Goal: Task Accomplishment & Management: Manage account settings

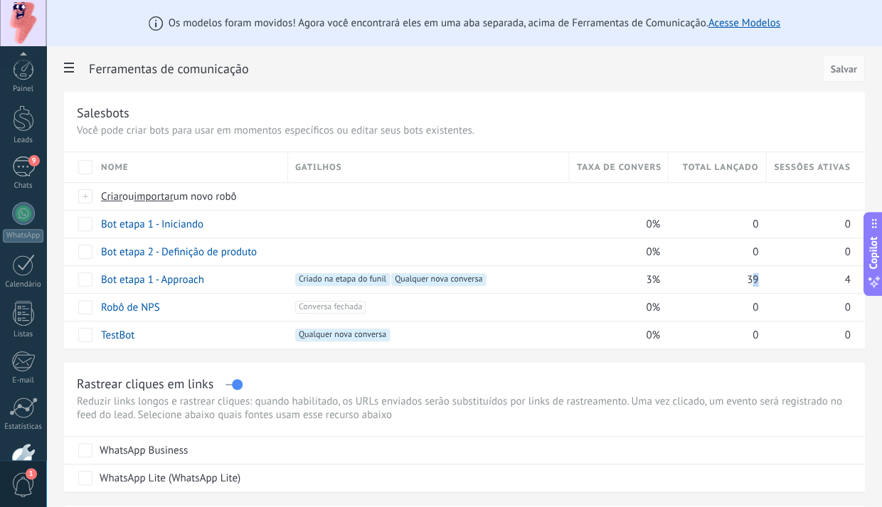
scroll to position [21, 0]
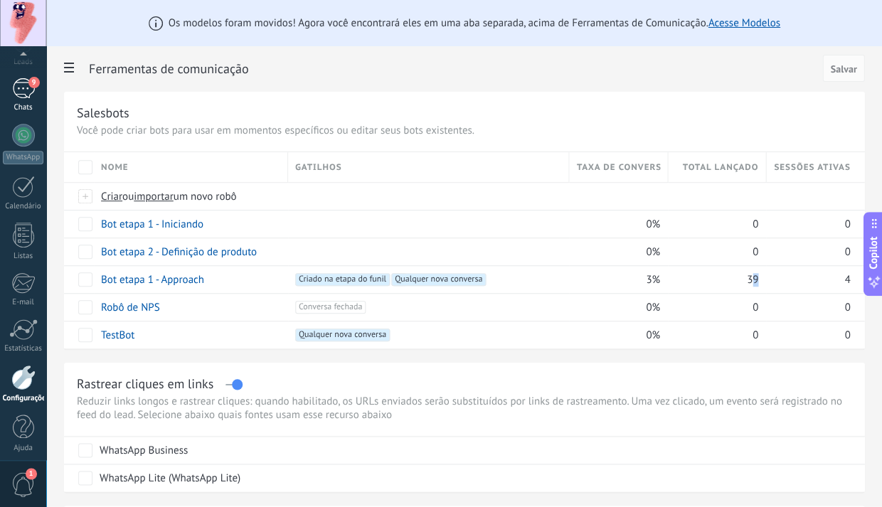
click at [23, 96] on div "9" at bounding box center [23, 88] width 23 height 21
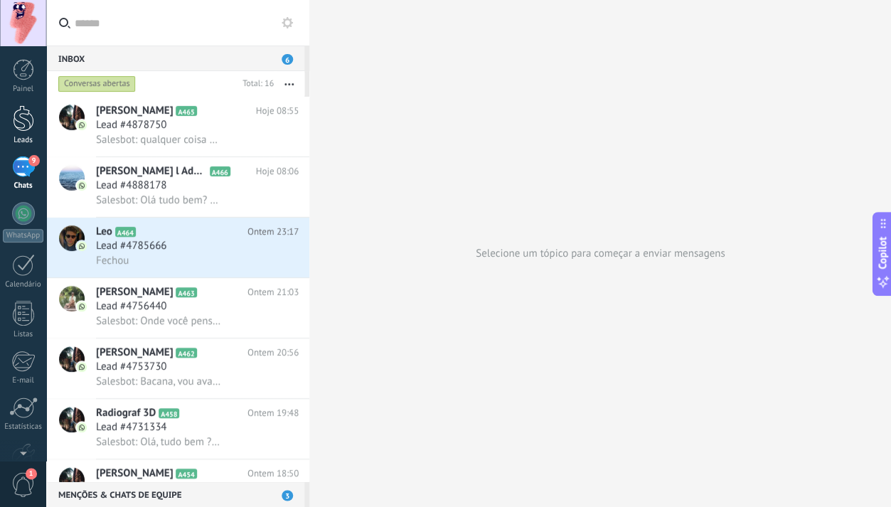
click at [27, 123] on div at bounding box center [23, 118] width 21 height 26
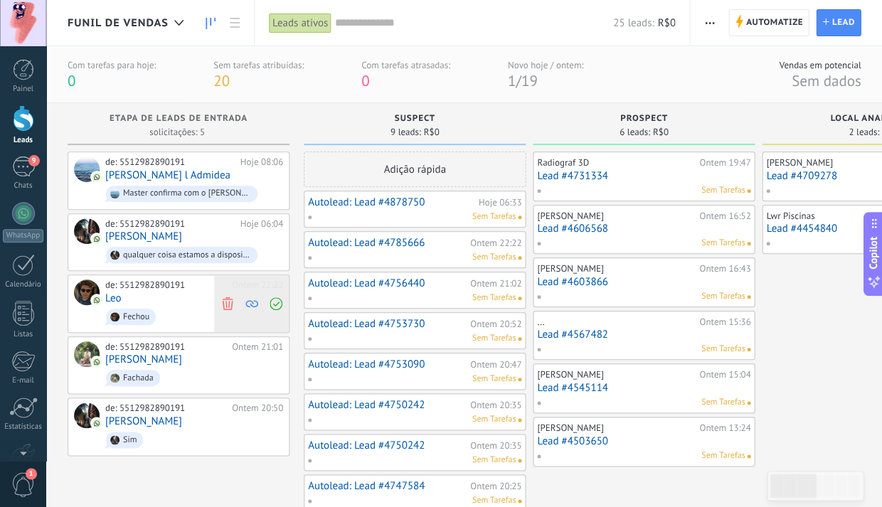
click at [228, 297] on use at bounding box center [227, 303] width 11 height 13
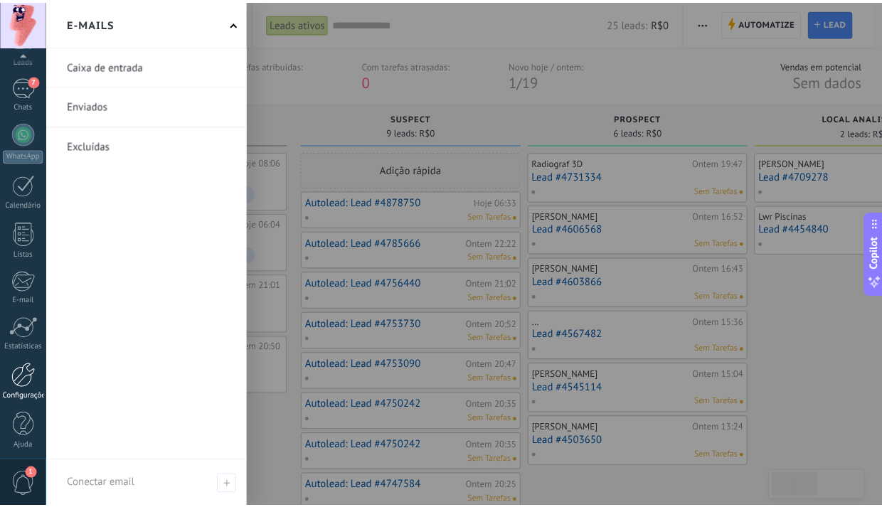
scroll to position [78, 0]
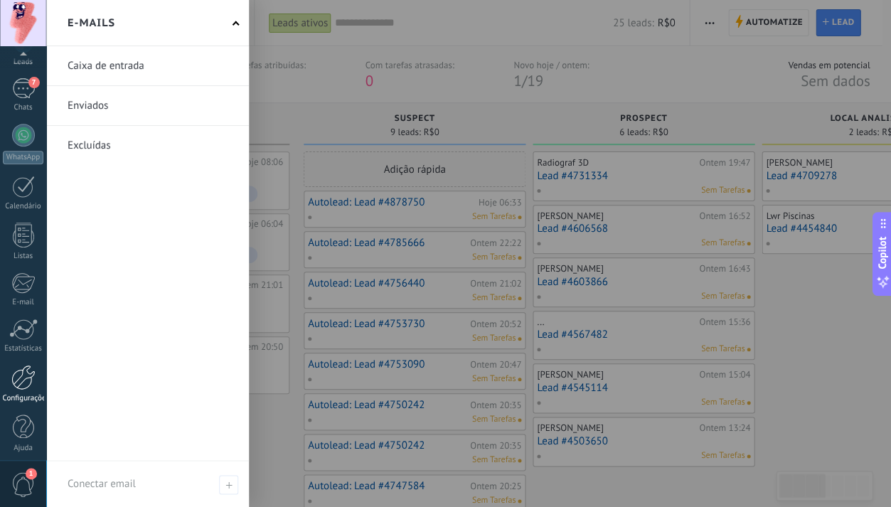
click at [26, 378] on div at bounding box center [23, 377] width 24 height 25
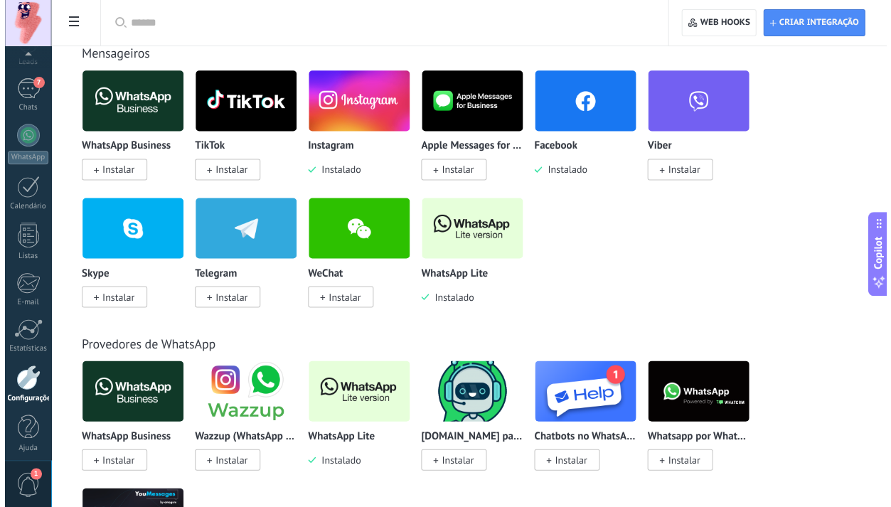
scroll to position [297, 0]
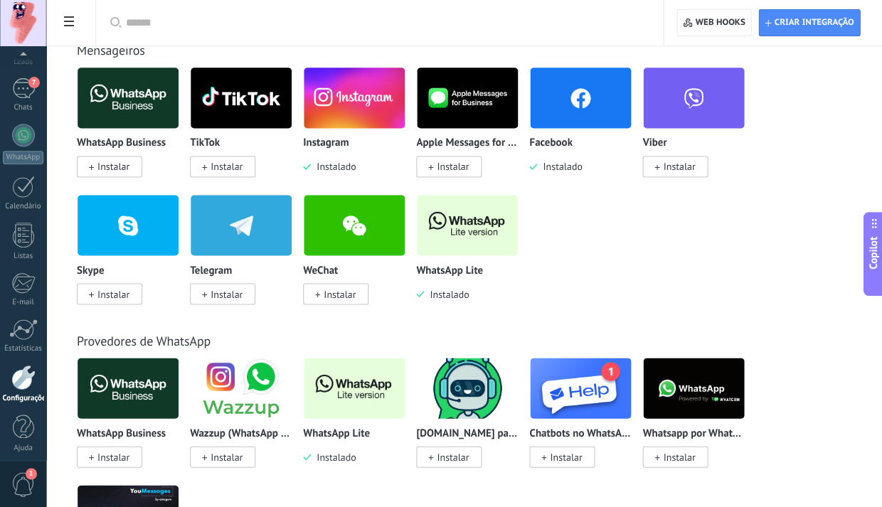
click at [72, 23] on use at bounding box center [69, 21] width 10 height 10
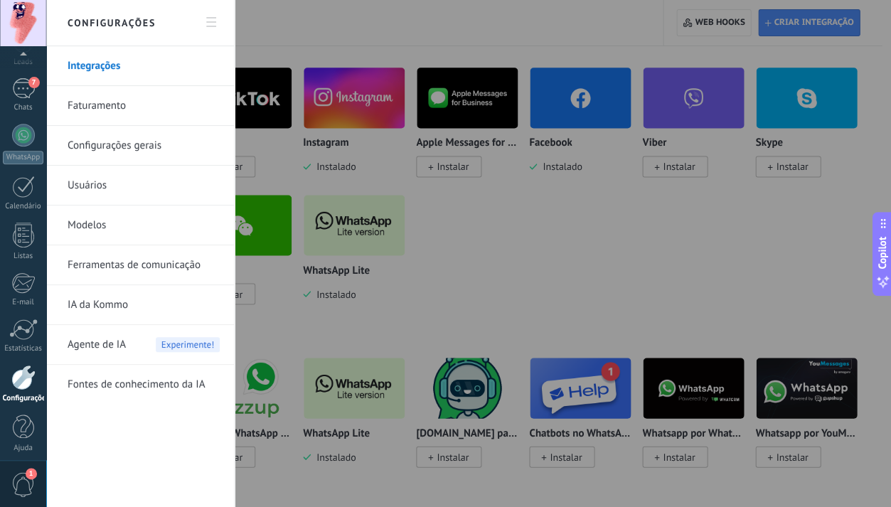
click at [146, 268] on link "Ferramentas de comunicação" at bounding box center [144, 265] width 152 height 40
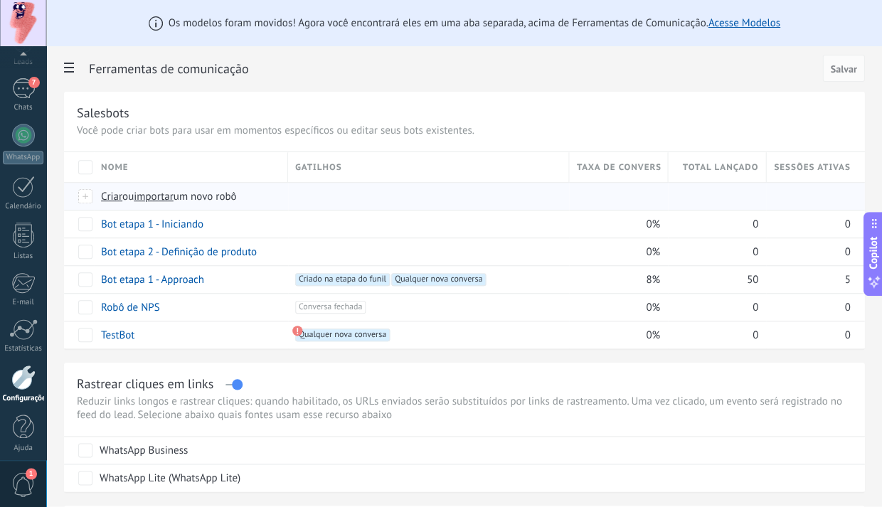
click at [112, 199] on span "Criar" at bounding box center [111, 197] width 21 height 14
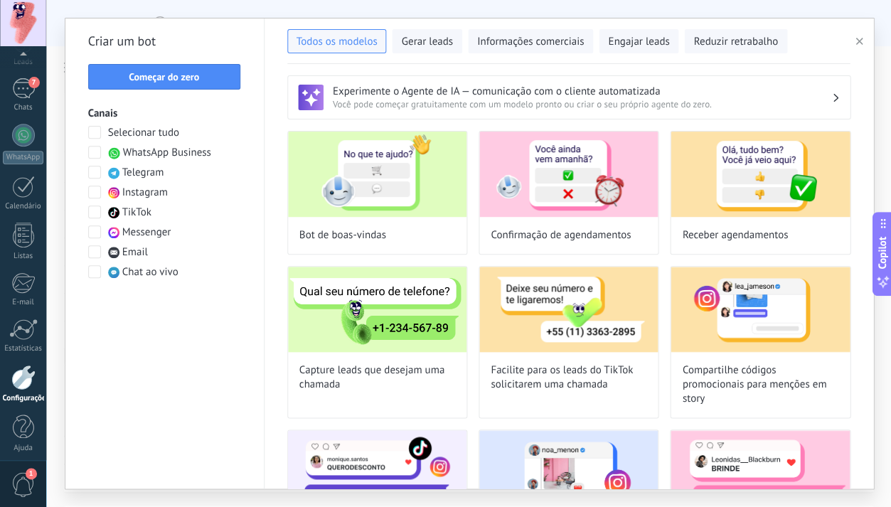
click at [95, 151] on span at bounding box center [94, 152] width 13 height 13
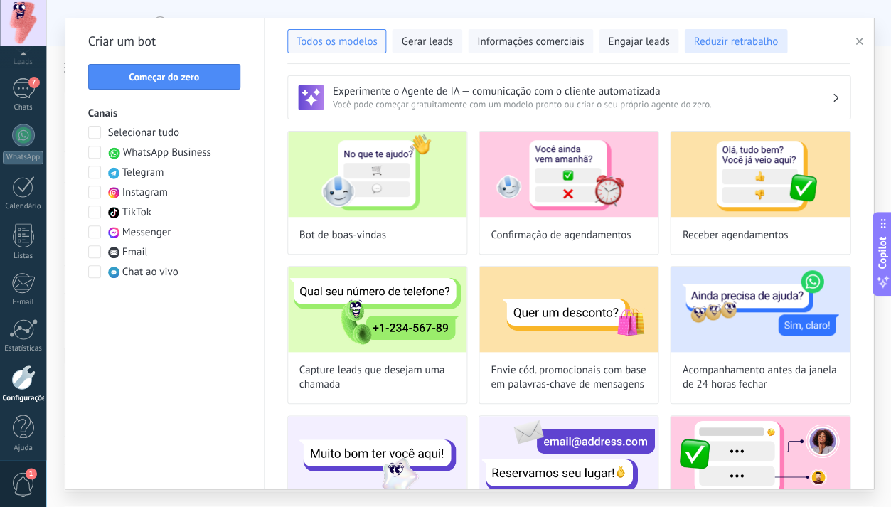
click at [744, 47] on span "Reduzir retrabalho" at bounding box center [735, 42] width 84 height 14
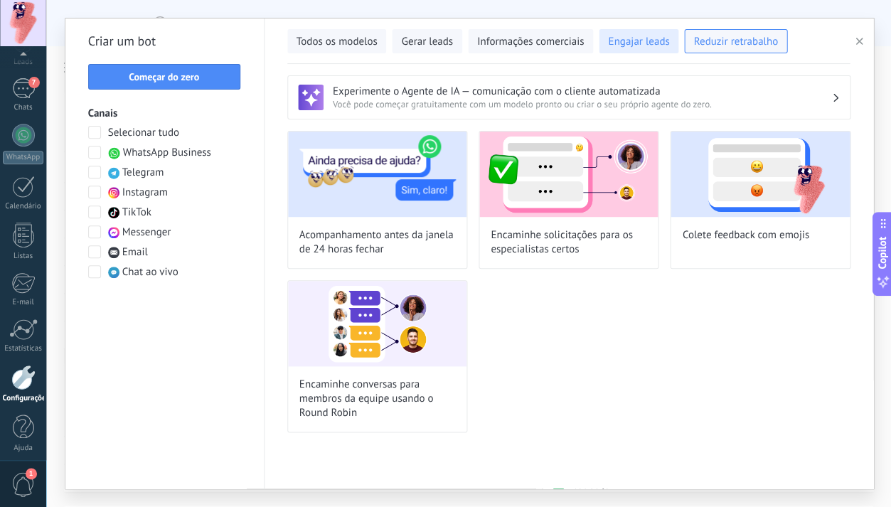
click at [649, 41] on span "Engajar leads" at bounding box center [638, 42] width 61 height 14
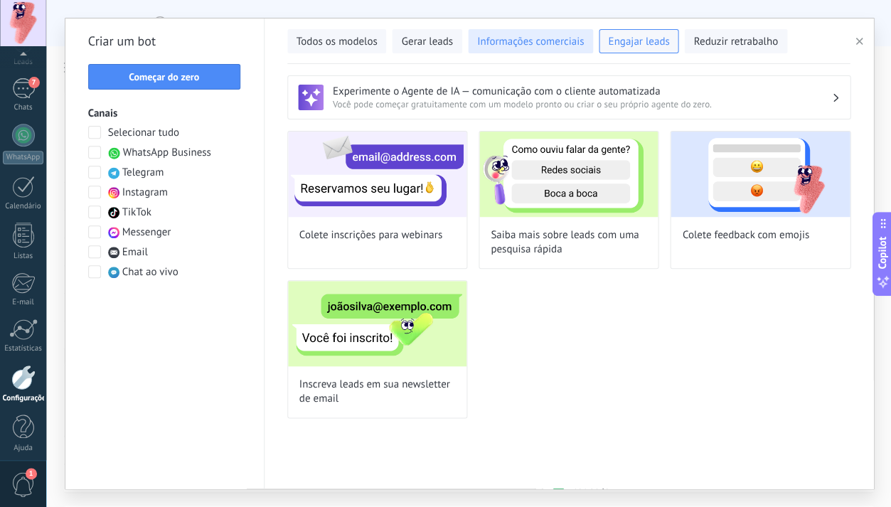
click at [586, 39] on button "Informações comerciais" at bounding box center [530, 41] width 125 height 24
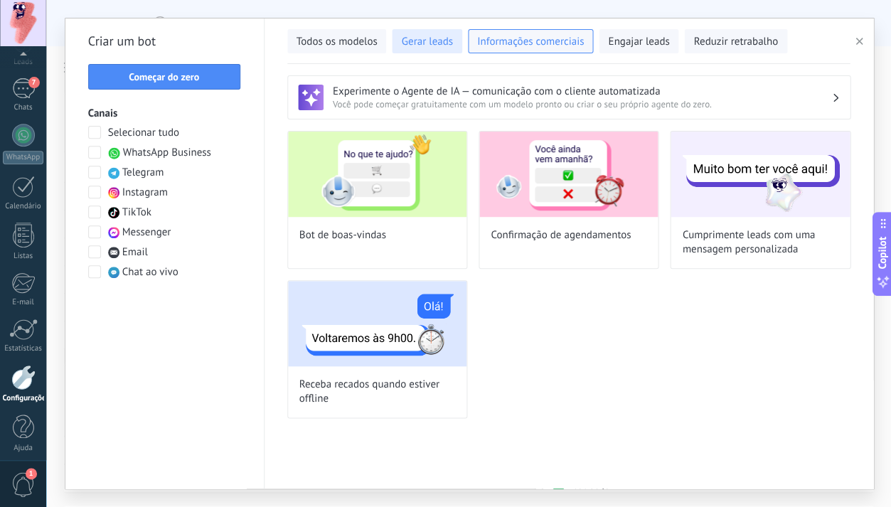
click at [440, 36] on span "Gerar leads" at bounding box center [426, 42] width 51 height 14
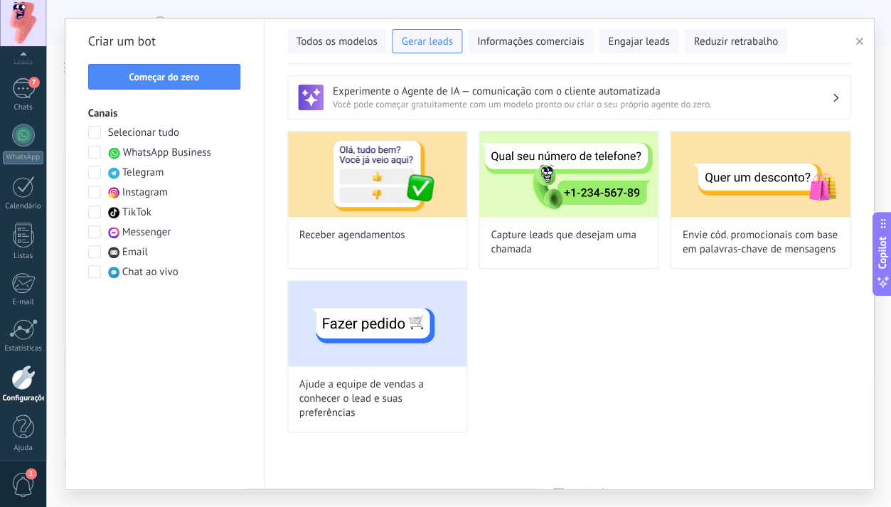
click at [198, 75] on span "Começar do zero" at bounding box center [164, 77] width 70 height 10
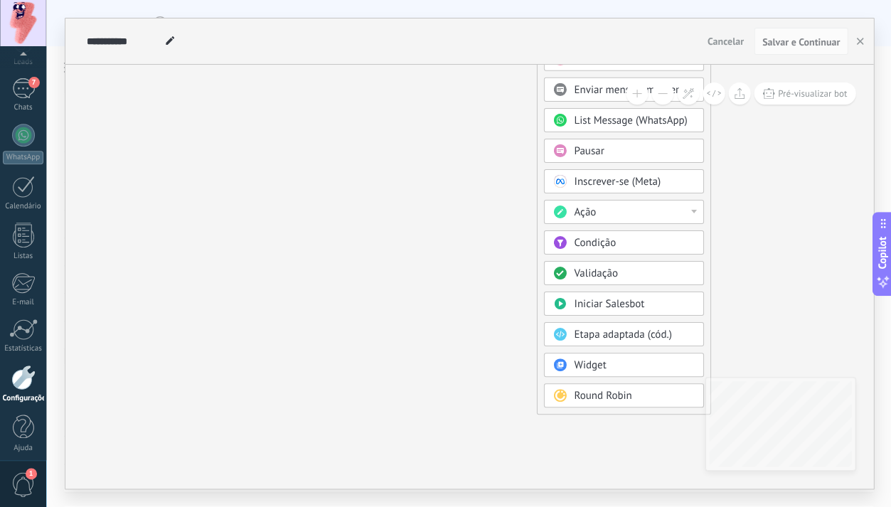
click at [608, 208] on div "Ação" at bounding box center [633, 212] width 119 height 14
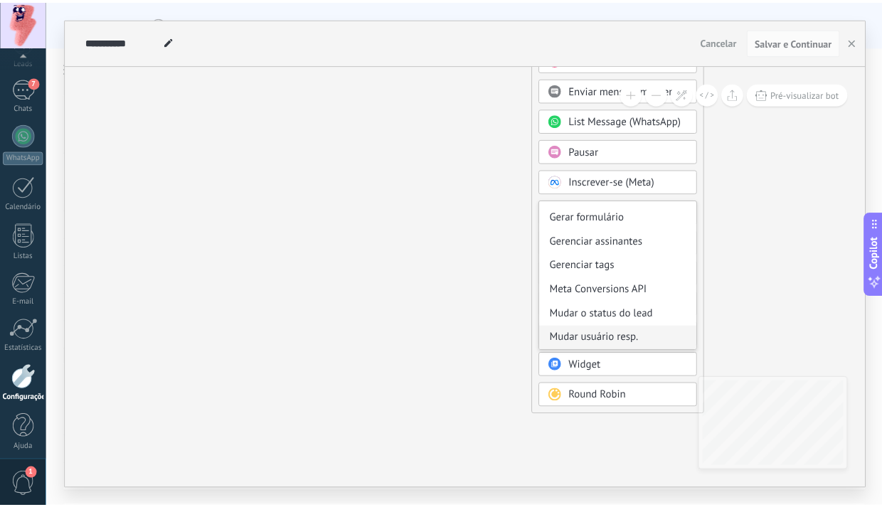
scroll to position [189, 0]
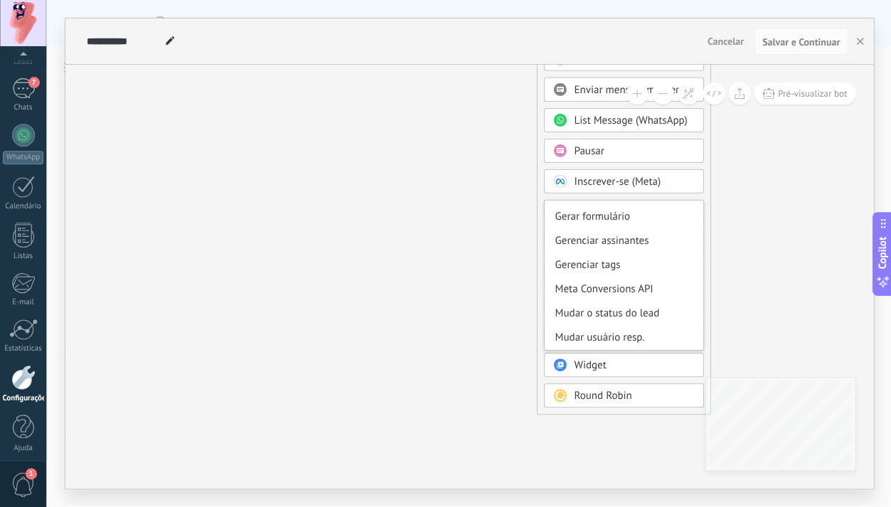
click at [656, 316] on div "Mudar o status do lead" at bounding box center [623, 313] width 159 height 24
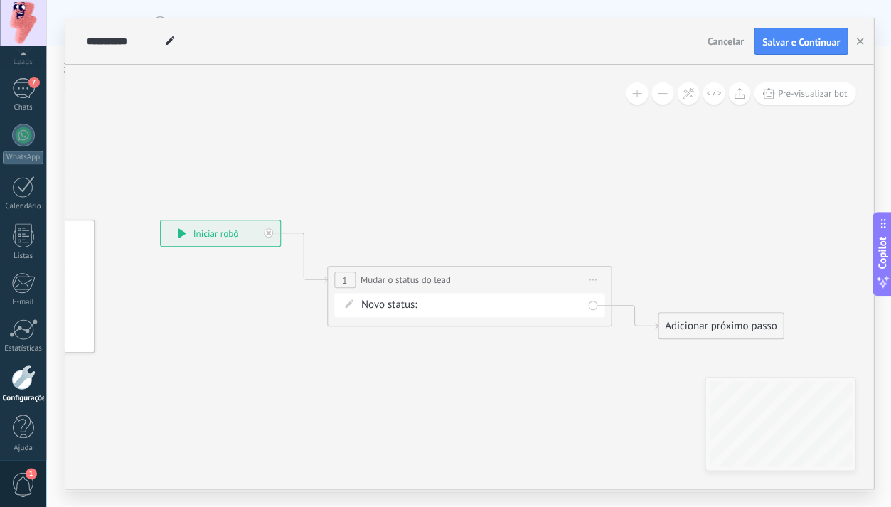
click at [0, 0] on div "Suspect Prospect Local Analisado Lead Nutrition - Detalhes Dados para contrato …" at bounding box center [0, 0] width 0 height 0
click at [656, 366] on div at bounding box center [468, 253] width 845 height 507
click at [166, 42] on icon at bounding box center [170, 40] width 9 height 9
click at [152, 39] on input "**********" at bounding box center [124, 41] width 74 height 11
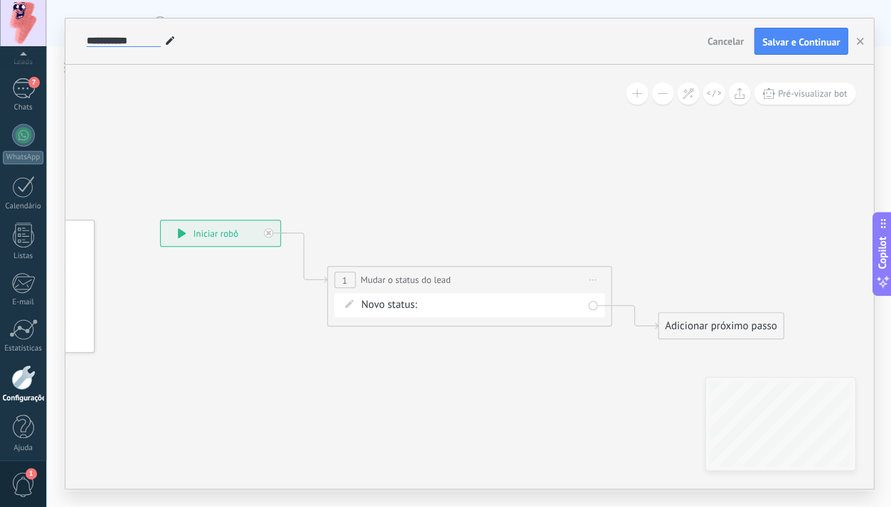
click at [152, 39] on input "**********" at bounding box center [124, 41] width 74 height 11
type input "**********"
click at [452, 147] on icon at bounding box center [447, 279] width 1286 height 831
click at [818, 47] on span "Salvar e Continuar" at bounding box center [801, 42] width 78 height 10
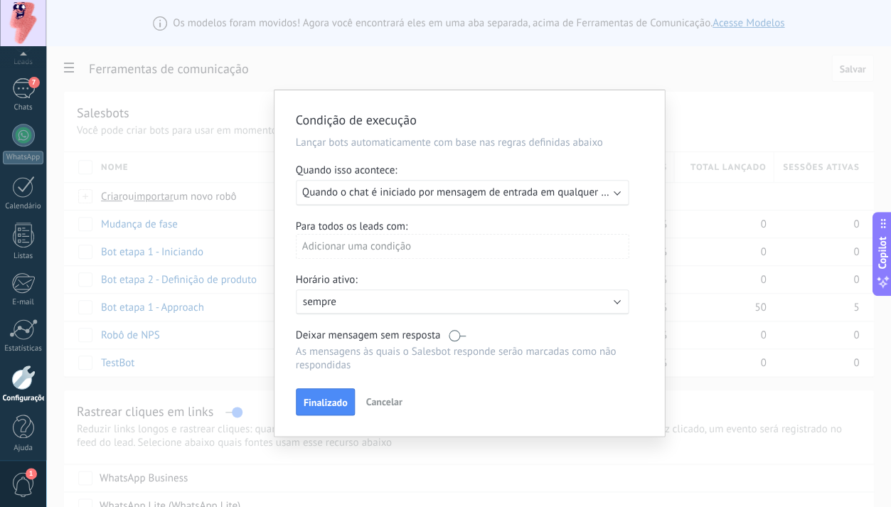
click at [327, 407] on span "Finalizado" at bounding box center [326, 402] width 44 height 10
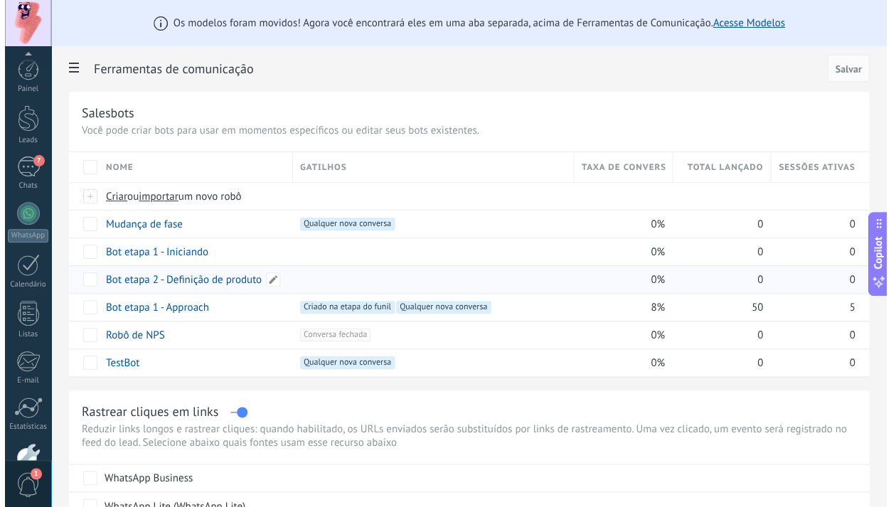
scroll to position [78, 0]
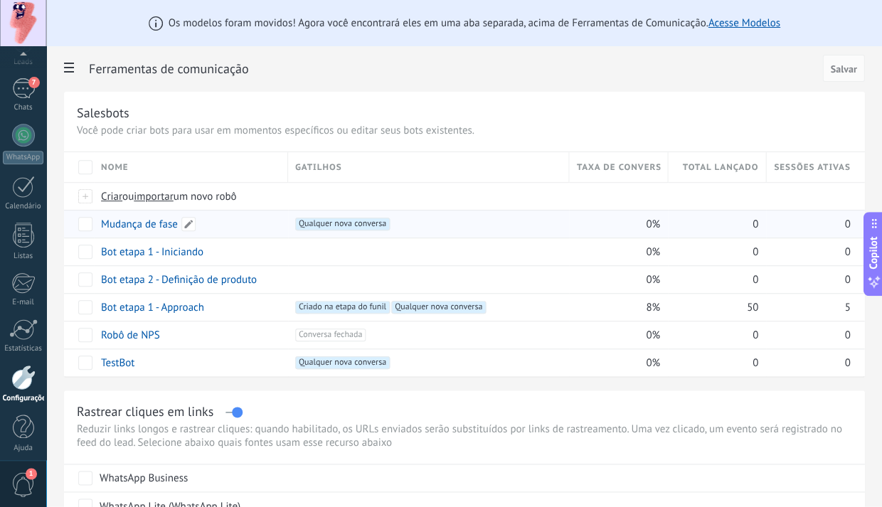
click at [151, 230] on link "Mudança de fase" at bounding box center [139, 225] width 77 height 14
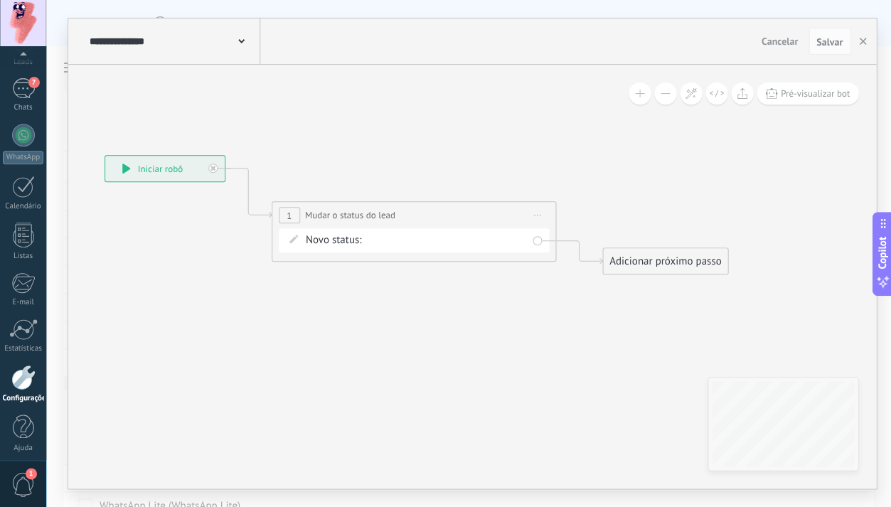
drag, startPoint x: 526, startPoint y: 359, endPoint x: 301, endPoint y: 312, distance: 229.5
click at [257, 343] on icon at bounding box center [392, 214] width 1286 height 831
click at [626, 259] on div "Adicionar próximo passo" at bounding box center [661, 261] width 125 height 23
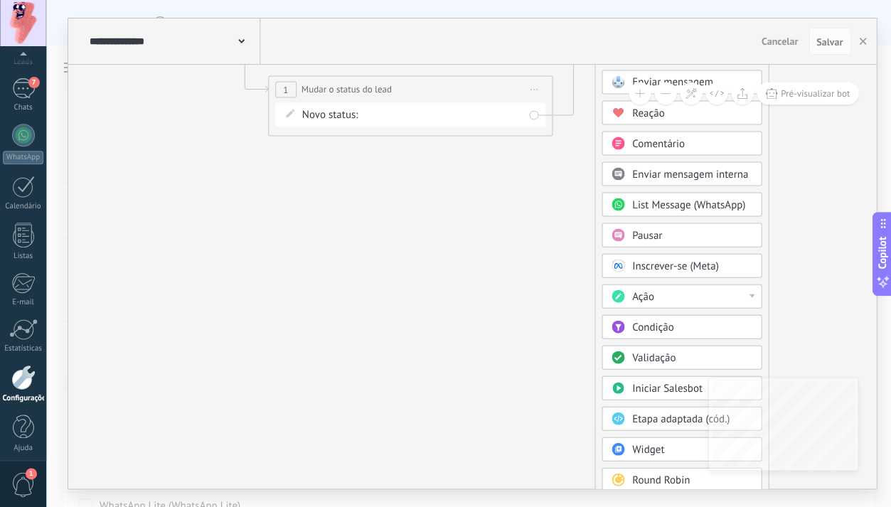
drag, startPoint x: 658, startPoint y: 142, endPoint x: 654, endPoint y: 59, distance: 82.6
click at [654, 59] on div "**********" at bounding box center [472, 253] width 808 height 470
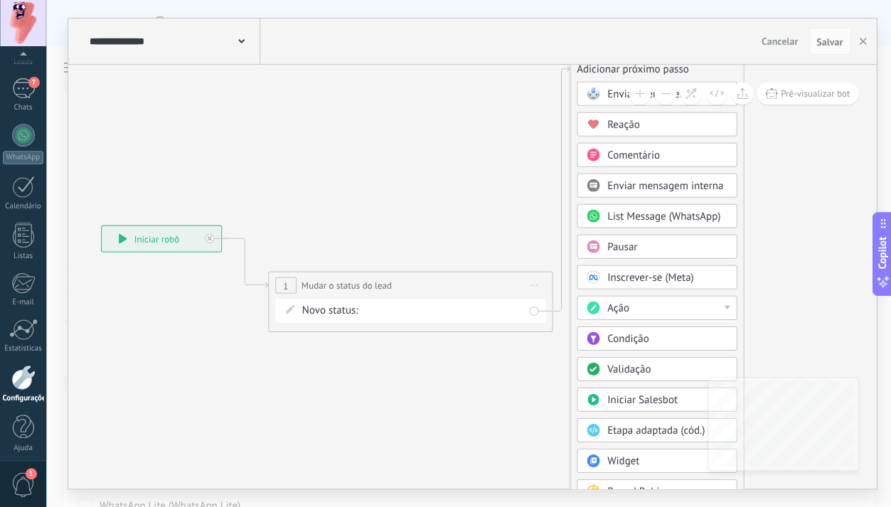
drag, startPoint x: 659, startPoint y: 246, endPoint x: 630, endPoint y: 60, distance: 187.9
click at [630, 60] on div "**********" at bounding box center [472, 253] width 808 height 470
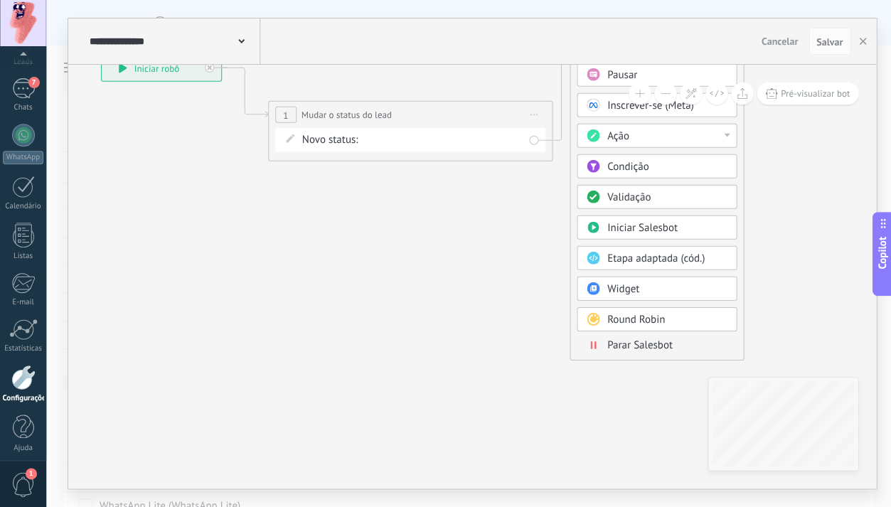
click at [635, 346] on span "Parar Salesbot" at bounding box center [639, 345] width 65 height 14
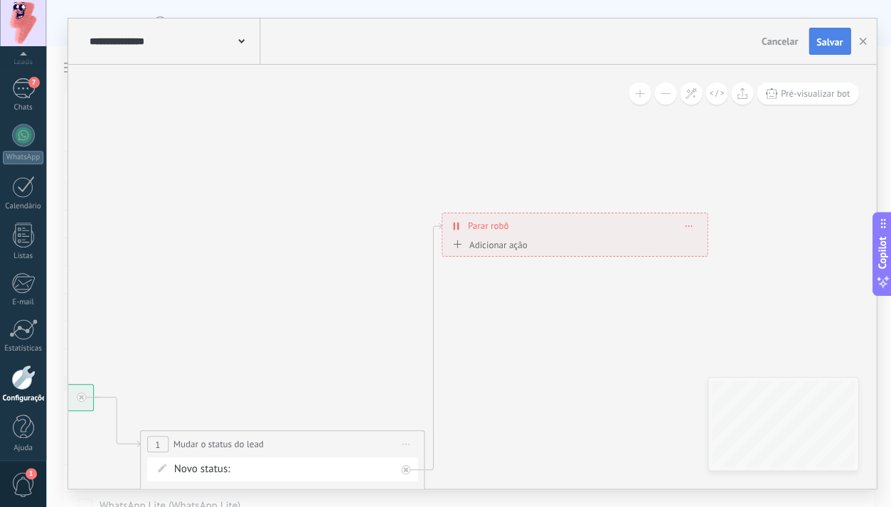
click at [824, 38] on span "Salvar" at bounding box center [829, 42] width 26 height 10
click at [865, 45] on button "button" at bounding box center [862, 41] width 21 height 27
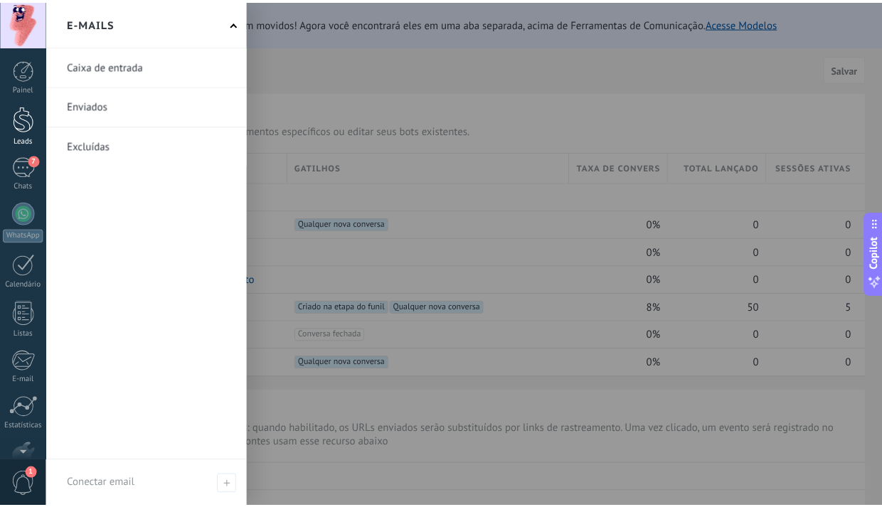
scroll to position [0, 0]
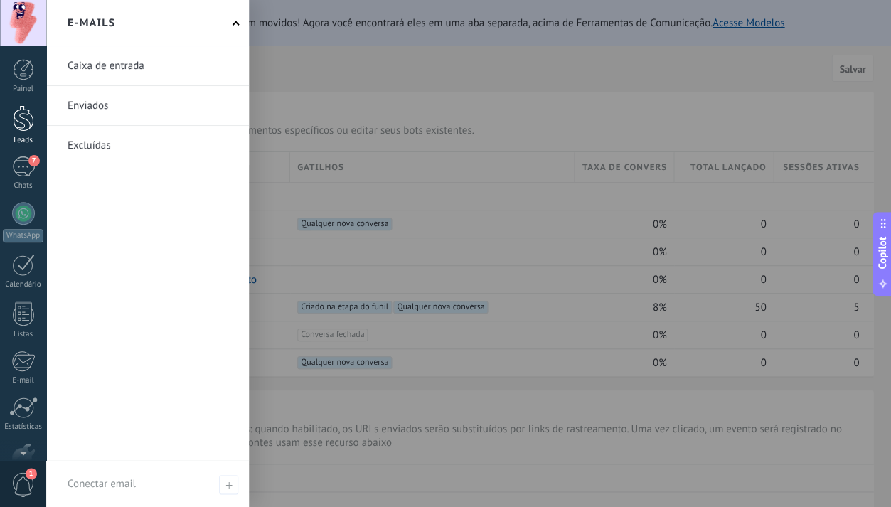
click at [28, 128] on div at bounding box center [23, 118] width 21 height 26
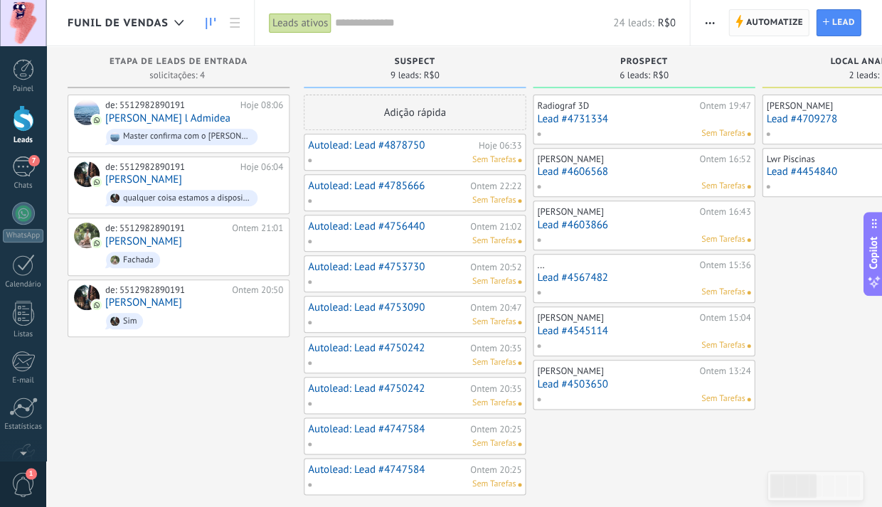
click at [784, 28] on span "Automatize" at bounding box center [773, 23] width 57 height 26
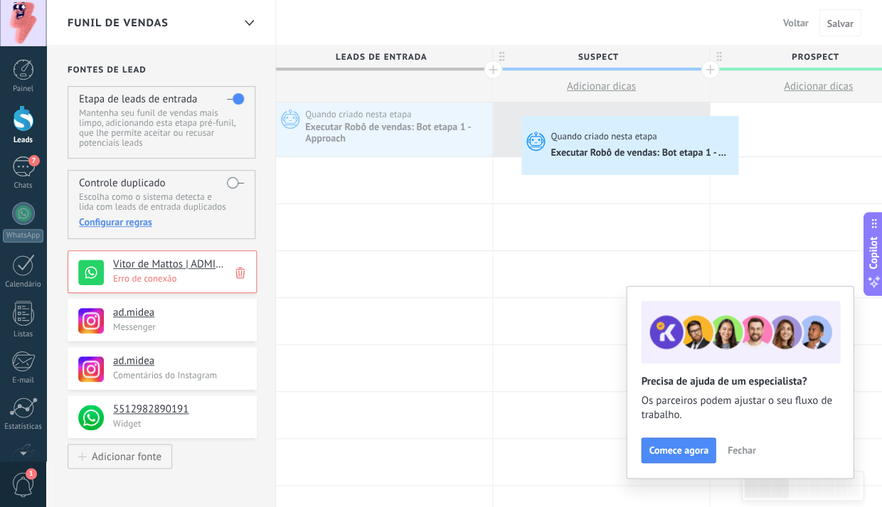
drag, startPoint x: 381, startPoint y: 127, endPoint x: 525, endPoint y: 119, distance: 143.8
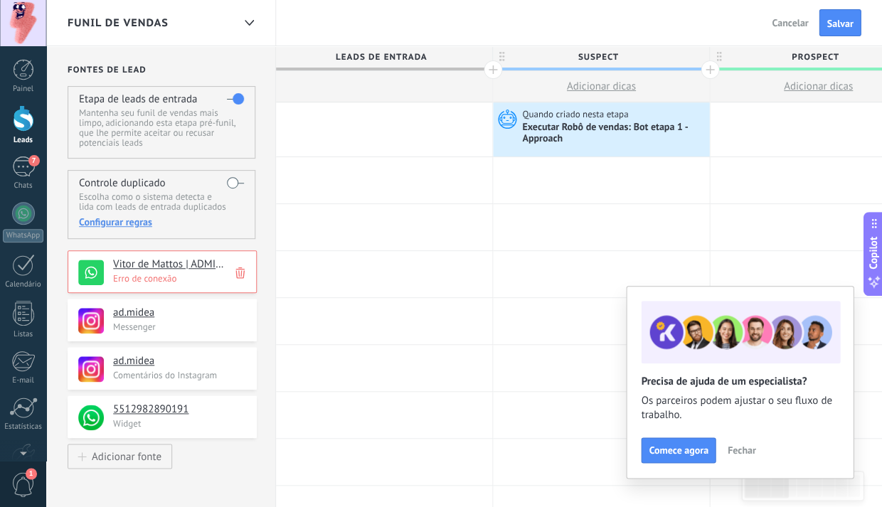
click at [400, 130] on div at bounding box center [384, 129] width 216 height 54
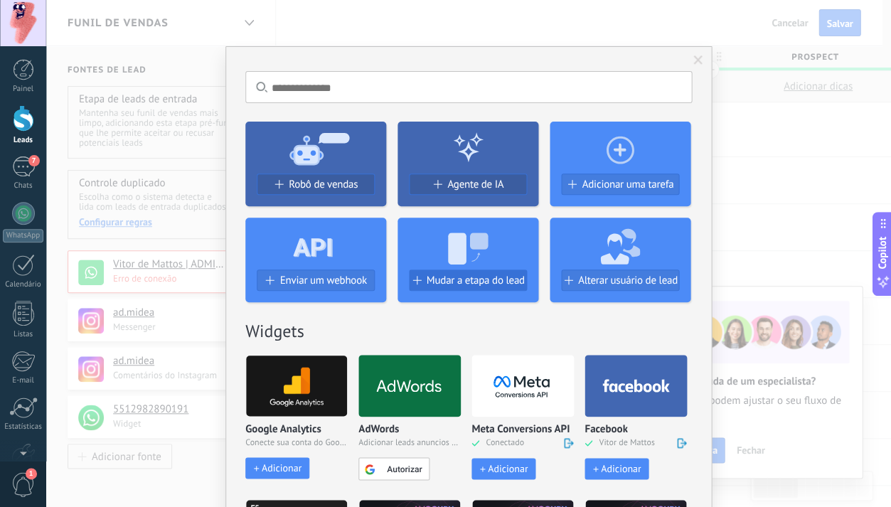
click at [497, 284] on span "Mudar a etapa do lead" at bounding box center [476, 280] width 98 height 12
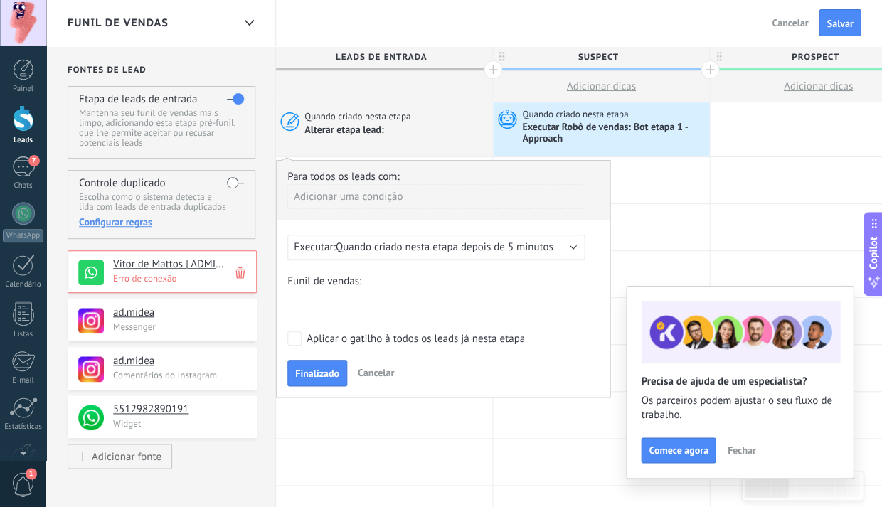
click at [394, 247] on span "Quando criado nesta etapa depois de 5 minutos" at bounding box center [445, 247] width 218 height 14
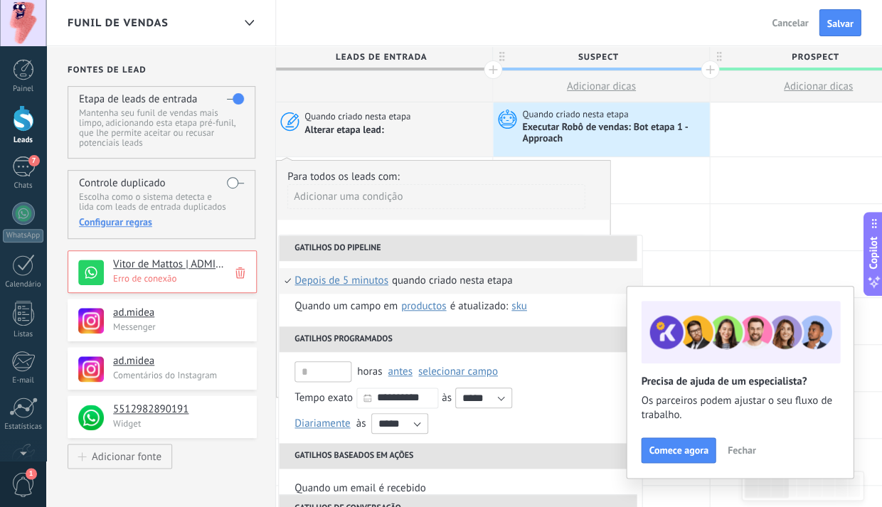
click at [345, 279] on span "depois de 5 minutos" at bounding box center [341, 281] width 94 height 26
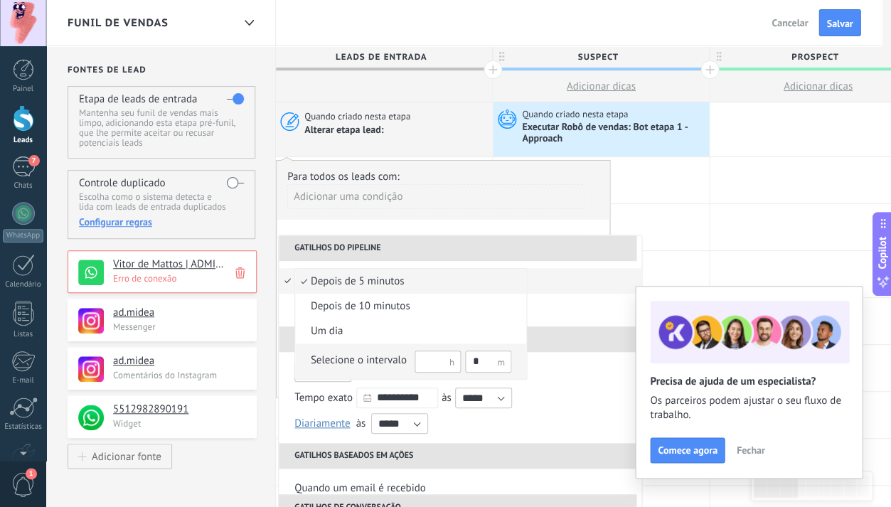
click at [478, 361] on input "*" at bounding box center [488, 362] width 46 height 22
type input "*"
click at [365, 356] on div "Selecione o intervalo" at bounding box center [359, 360] width 96 height 14
click at [582, 314] on div at bounding box center [445, 253] width 891 height 507
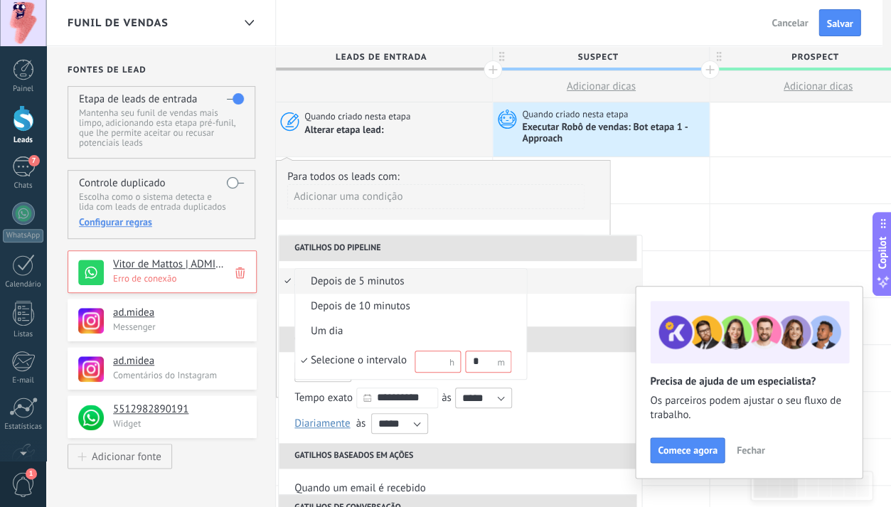
click at [595, 413] on div at bounding box center [445, 253] width 891 height 507
click at [664, 218] on div at bounding box center [445, 253] width 891 height 507
click at [571, 310] on div at bounding box center [445, 253] width 891 height 507
click at [378, 309] on span "depois de 10 minutos" at bounding box center [403, 306] width 216 height 14
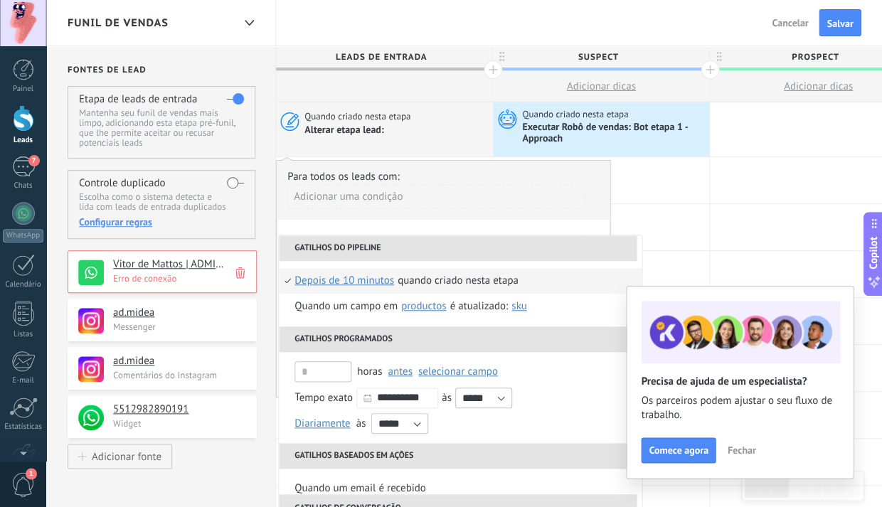
click at [338, 279] on span "depois de 10 minutos" at bounding box center [344, 281] width 100 height 26
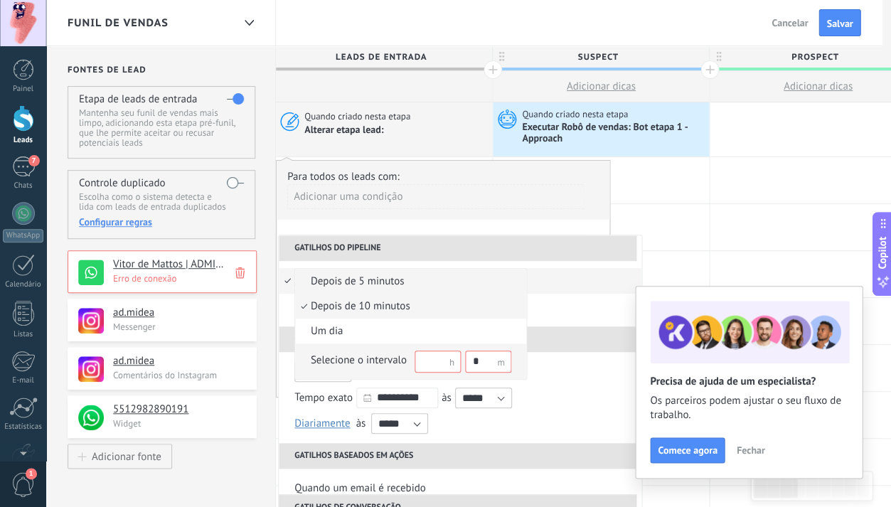
click at [366, 362] on div "Selecione o intervalo" at bounding box center [359, 360] width 96 height 14
click at [474, 360] on input "*" at bounding box center [488, 362] width 46 height 22
click at [474, 361] on input "*" at bounding box center [488, 362] width 46 height 22
type input "*"
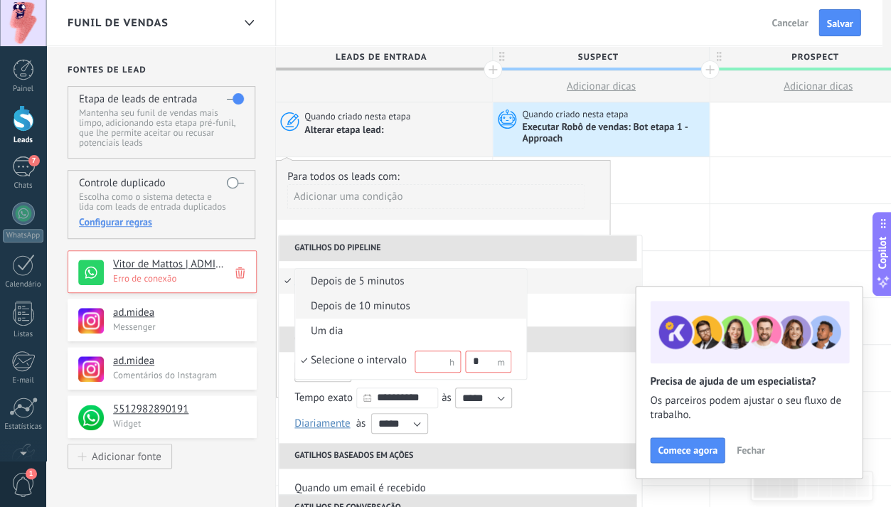
click at [563, 321] on div at bounding box center [445, 253] width 891 height 507
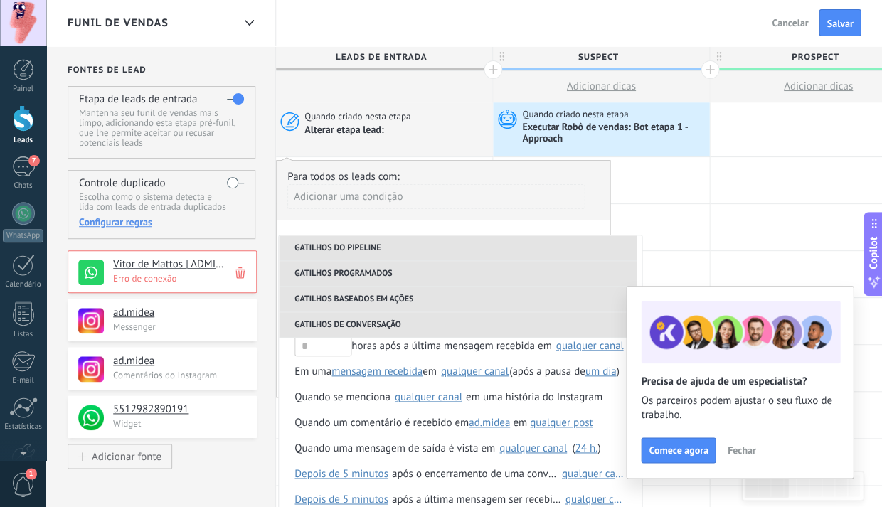
click at [419, 194] on div "Adicionar uma condição" at bounding box center [435, 196] width 297 height 25
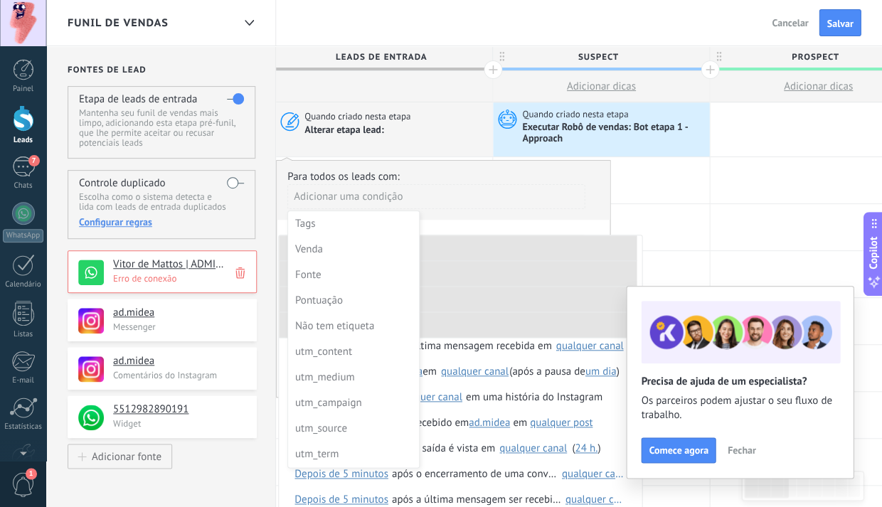
click at [419, 194] on div at bounding box center [443, 280] width 333 height 238
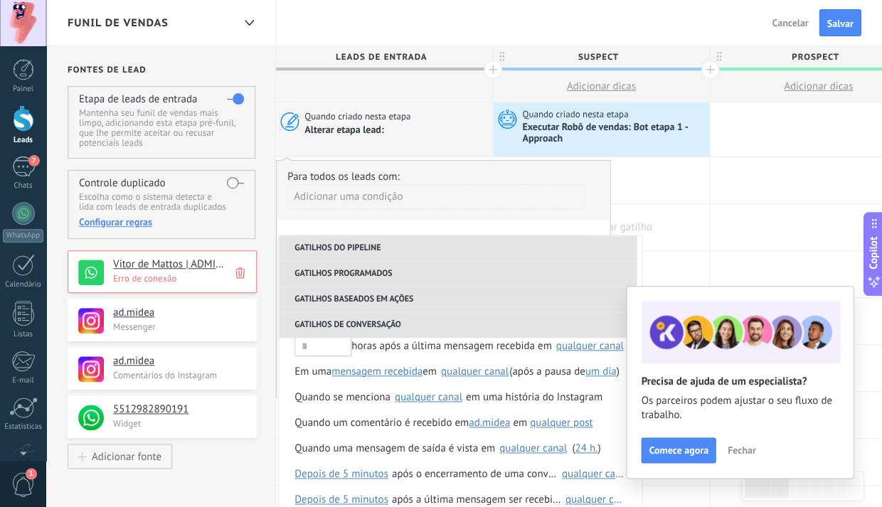
click at [671, 204] on div at bounding box center [601, 227] width 216 height 46
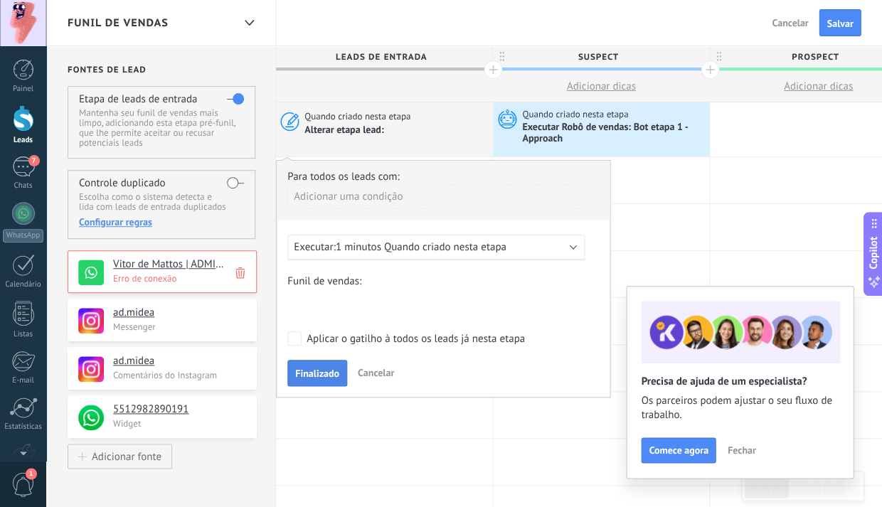
click at [308, 377] on span "Finalizado" at bounding box center [317, 373] width 44 height 10
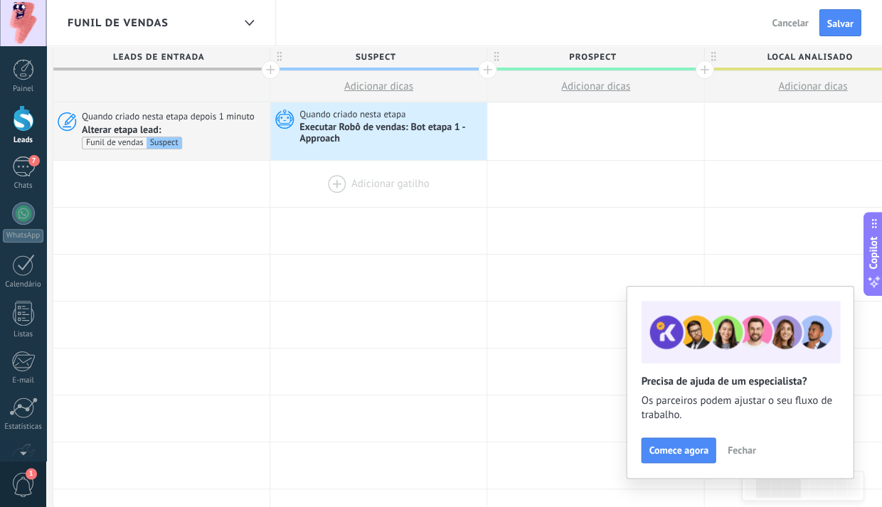
click at [363, 181] on div at bounding box center [378, 184] width 216 height 46
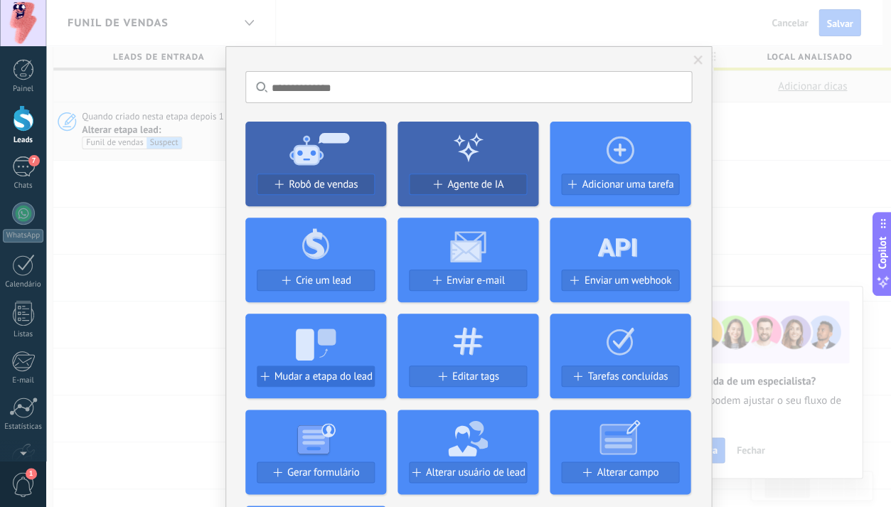
click at [324, 375] on span "Mudar a etapa do lead" at bounding box center [323, 376] width 98 height 12
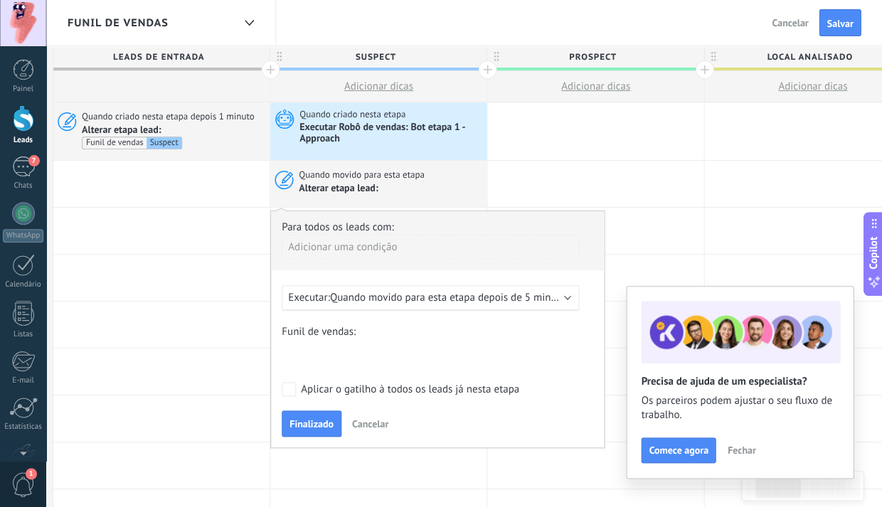
click at [426, 301] on span "Quando movido para esta etapa depois de 5 minutos" at bounding box center [450, 298] width 240 height 14
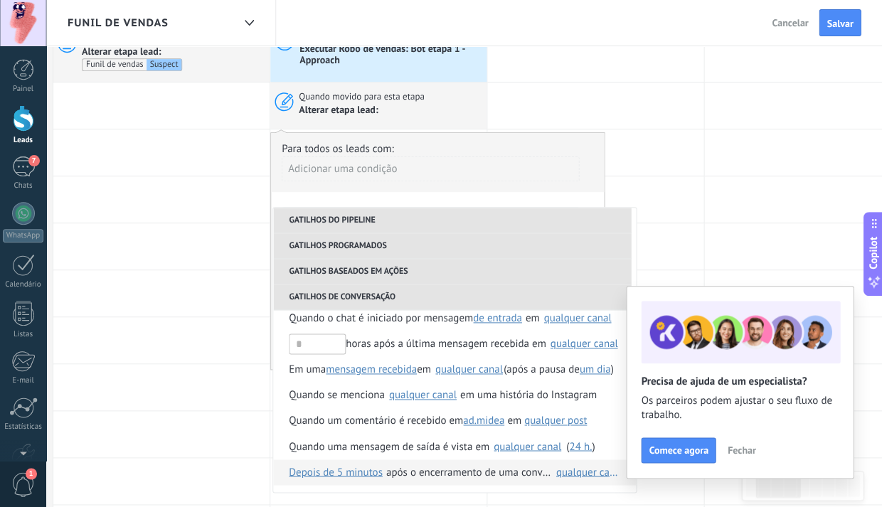
scroll to position [101, 0]
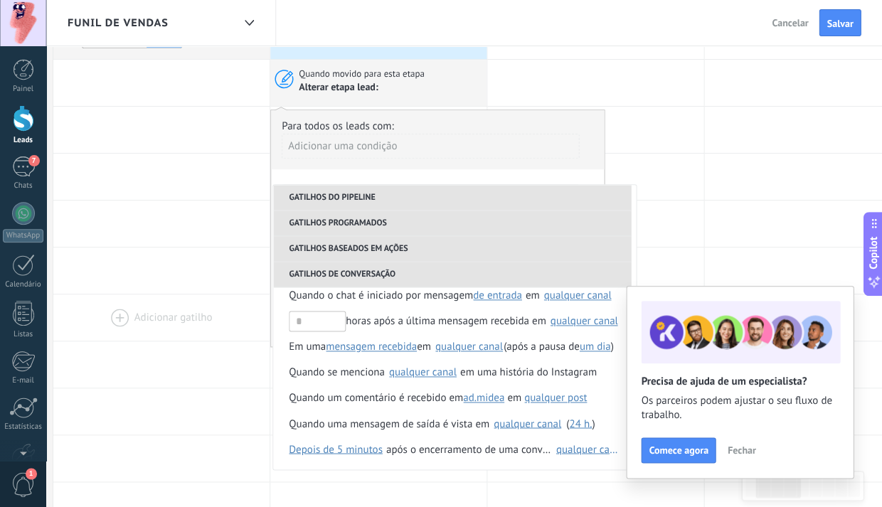
click at [161, 324] on div at bounding box center [161, 317] width 216 height 46
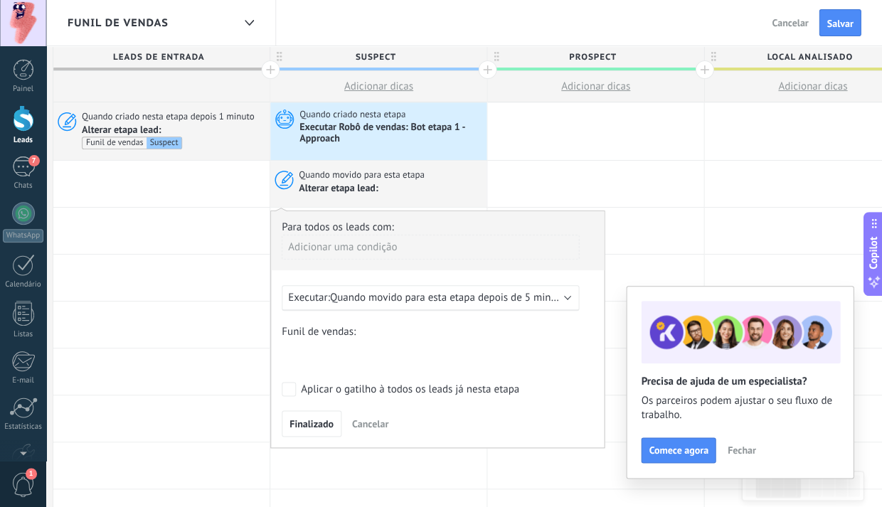
scroll to position [0, 0]
click at [369, 425] on span "Cancelar" at bounding box center [370, 423] width 36 height 13
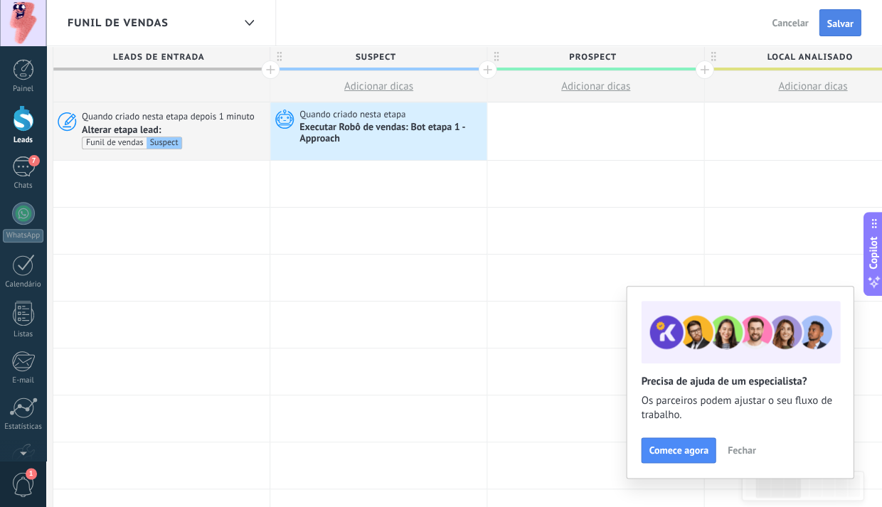
click at [838, 25] on span "Salvar" at bounding box center [839, 23] width 26 height 10
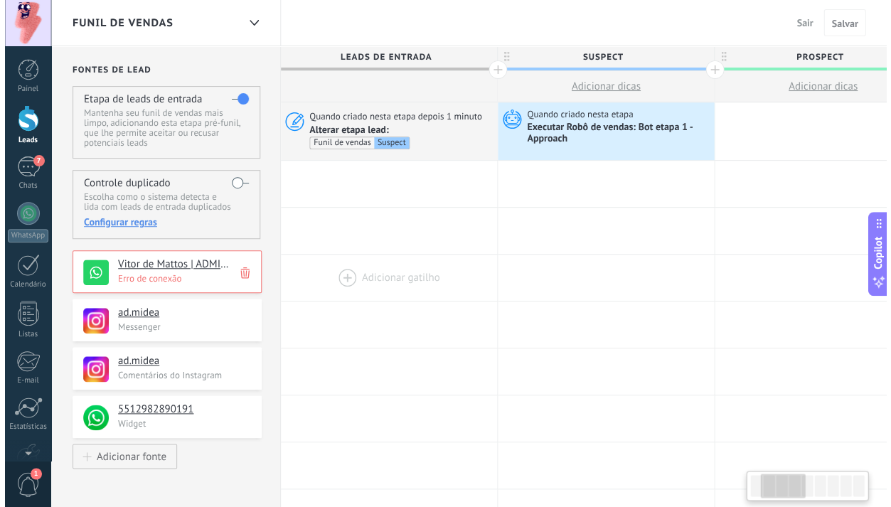
scroll to position [0, 223]
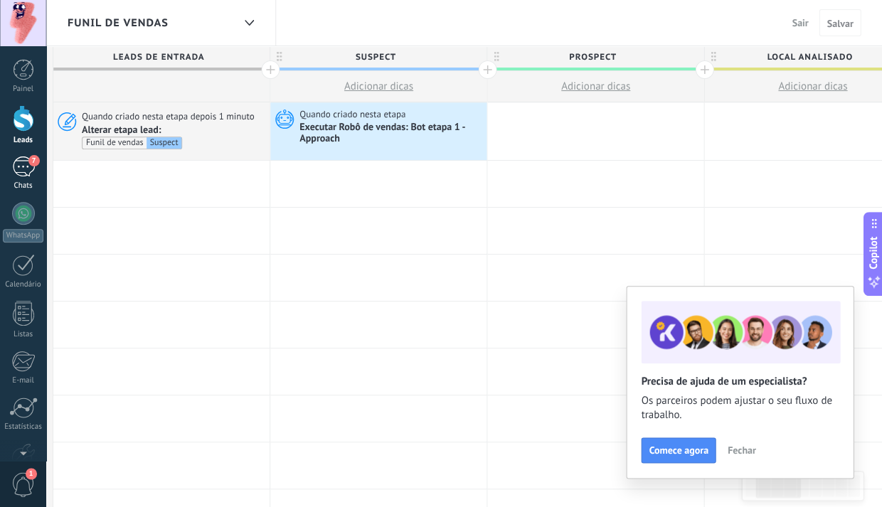
click at [18, 171] on div "7" at bounding box center [23, 166] width 23 height 21
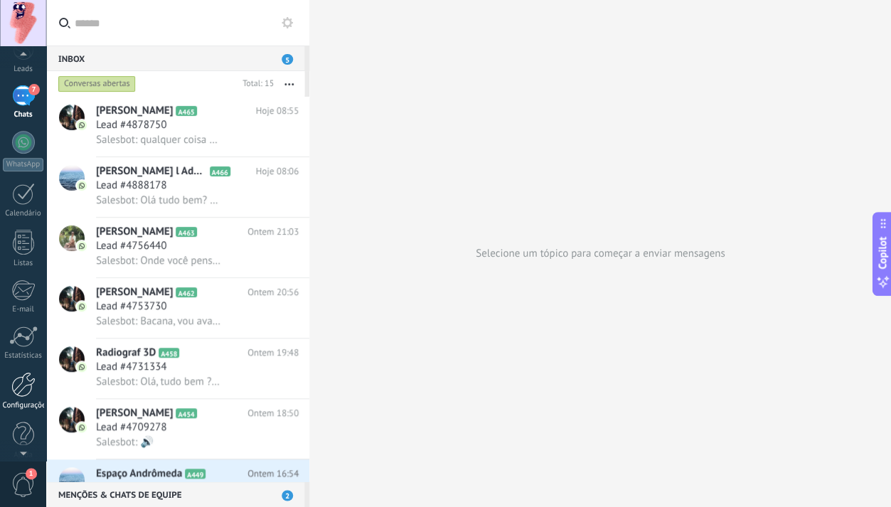
click at [21, 390] on div at bounding box center [23, 384] width 24 height 25
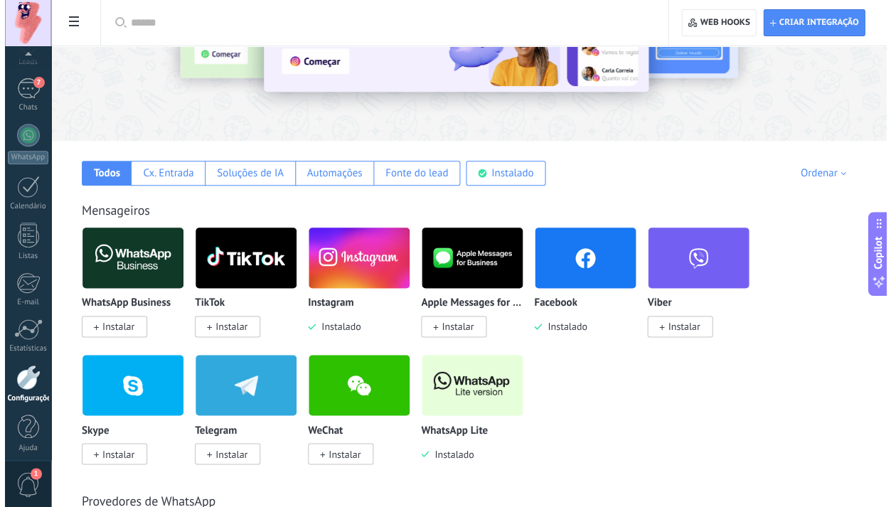
scroll to position [140, 0]
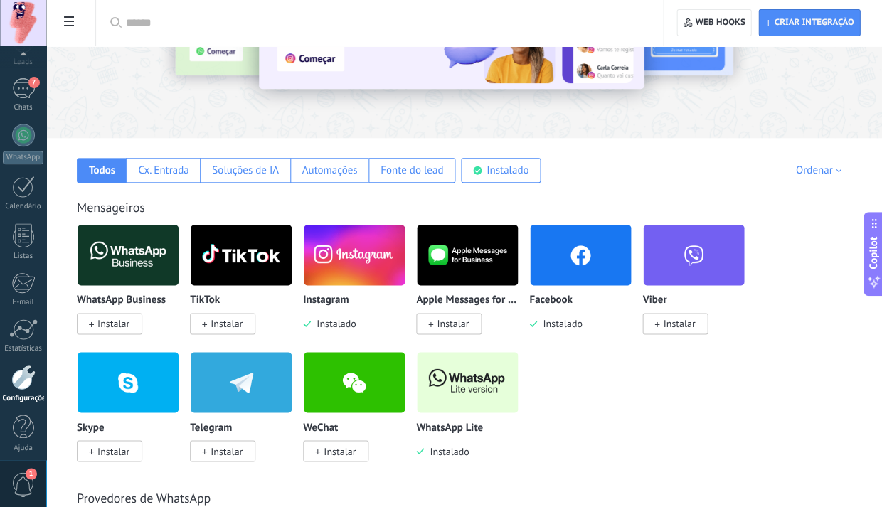
click at [65, 28] on span at bounding box center [69, 23] width 24 height 28
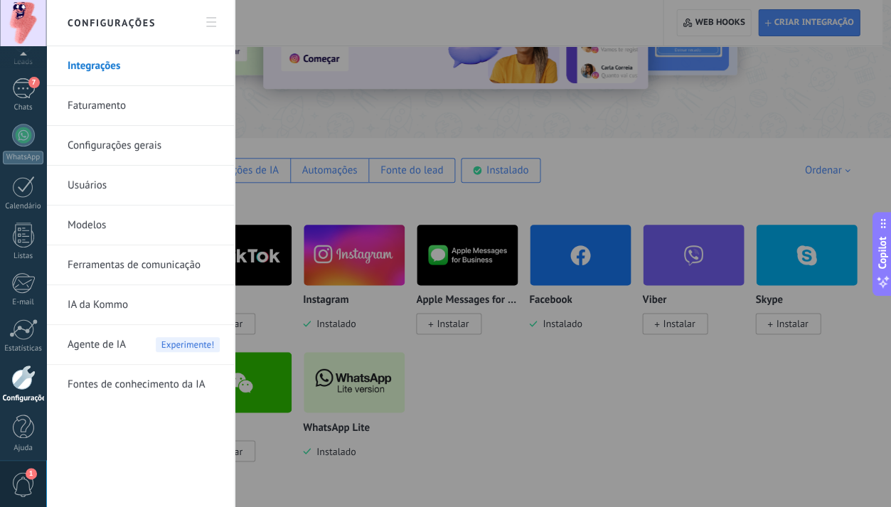
click at [127, 265] on link "Ferramentas de comunicação" at bounding box center [144, 265] width 152 height 40
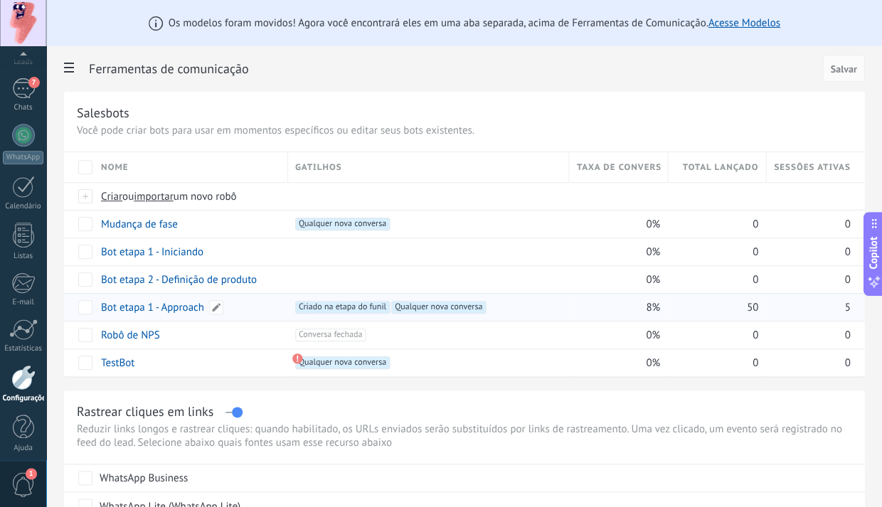
click at [162, 310] on link "Bot etapa 1 - Approach" at bounding box center [152, 308] width 103 height 14
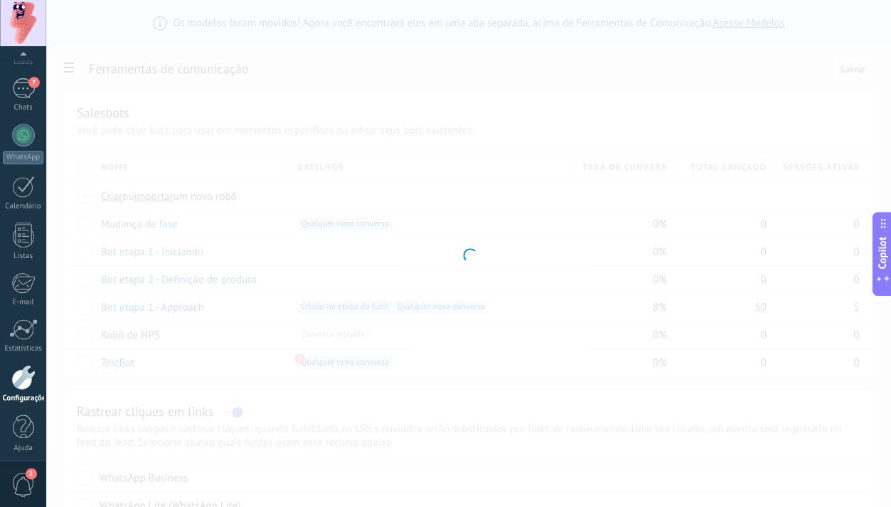
type input "**********"
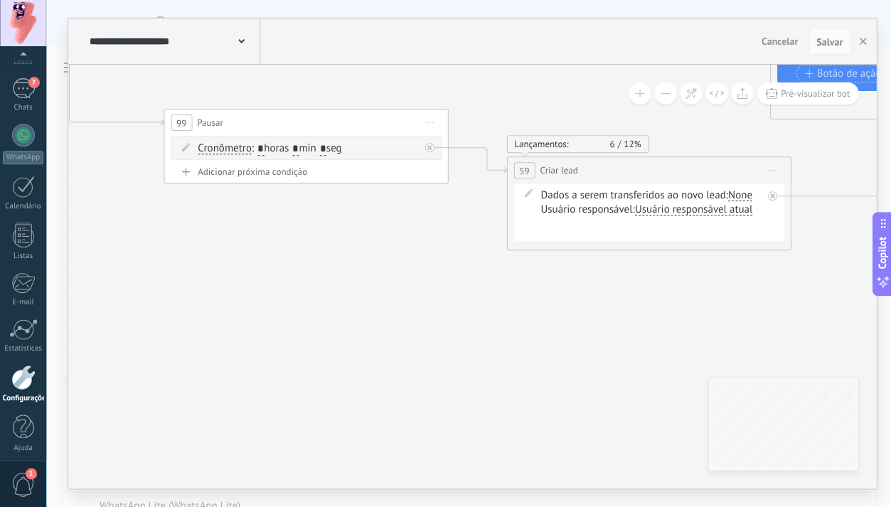
click at [444, 152] on div "99 Pausar ****** Iniciar pré-visualização aqui Renomear Duplicar Excluir Cronôm…" at bounding box center [306, 146] width 284 height 75
click at [429, 149] on icon at bounding box center [429, 147] width 5 height 5
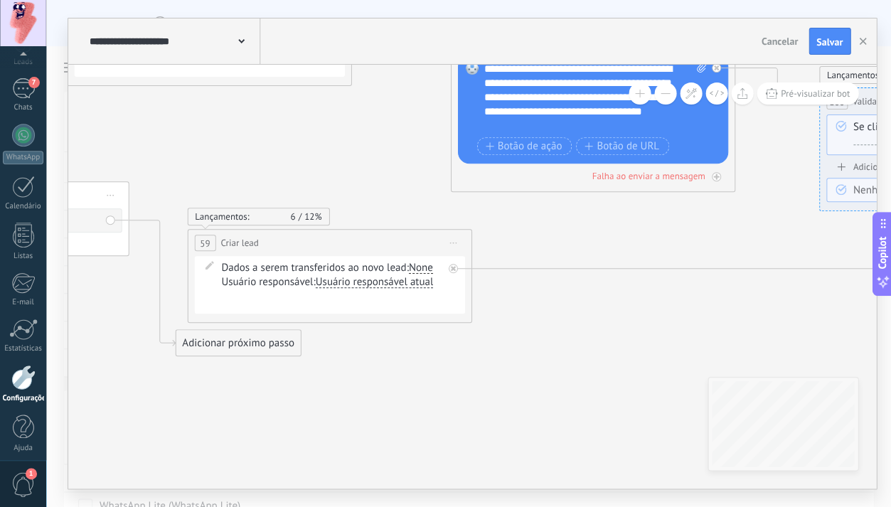
click at [453, 242] on icon at bounding box center [452, 242] width 7 height 1
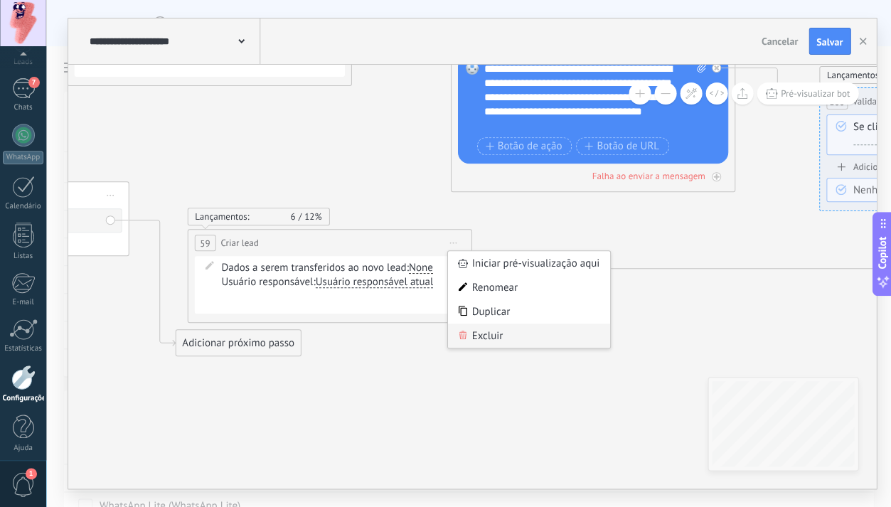
click at [493, 328] on div "Excluir" at bounding box center [528, 336] width 163 height 24
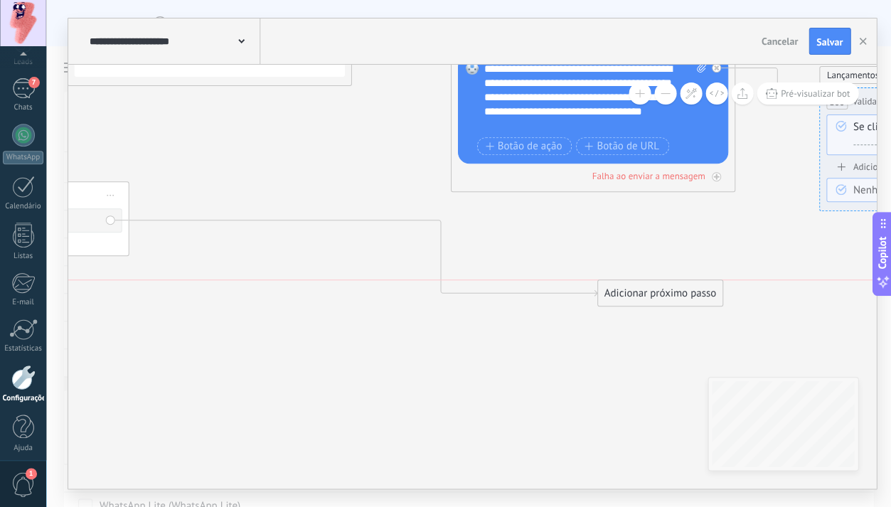
drag, startPoint x: 246, startPoint y: 338, endPoint x: 666, endPoint y: 289, distance: 423.1
click at [666, 289] on div "Adicionar próximo passo" at bounding box center [659, 293] width 125 height 23
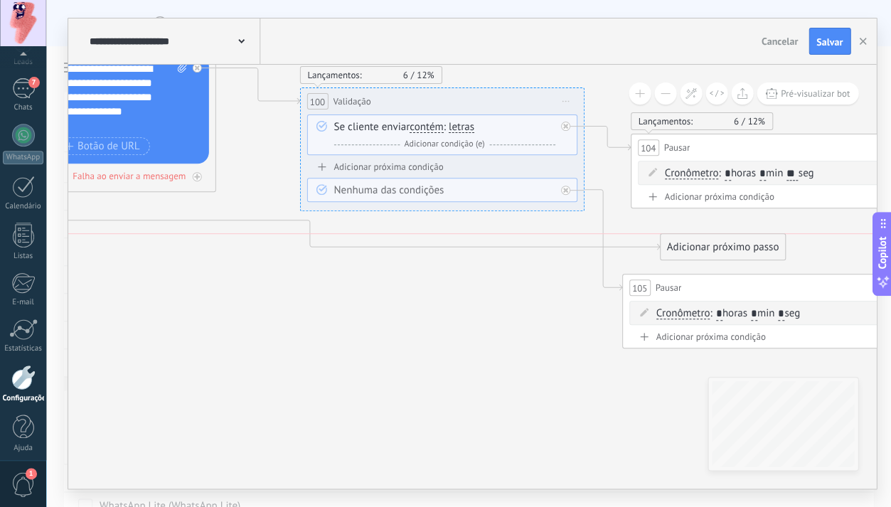
drag, startPoint x: 176, startPoint y: 297, endPoint x: 759, endPoint y: 248, distance: 585.8
click at [759, 248] on div "Adicionar próximo passo" at bounding box center [722, 246] width 125 height 23
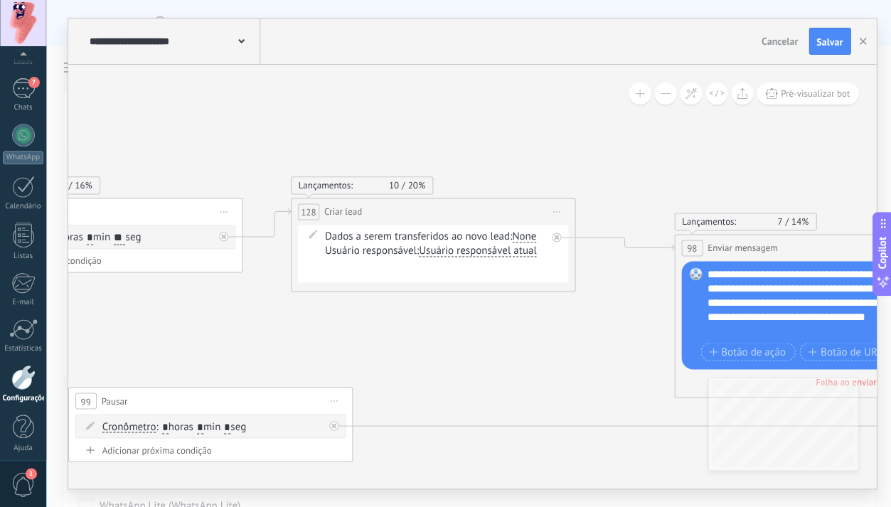
click at [554, 211] on icon at bounding box center [556, 211] width 7 height 1
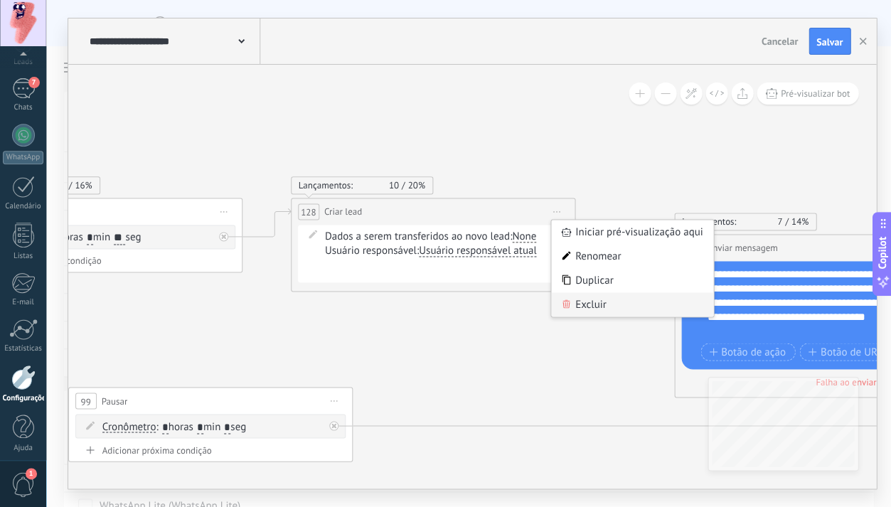
click at [585, 299] on div "Excluir" at bounding box center [632, 304] width 163 height 24
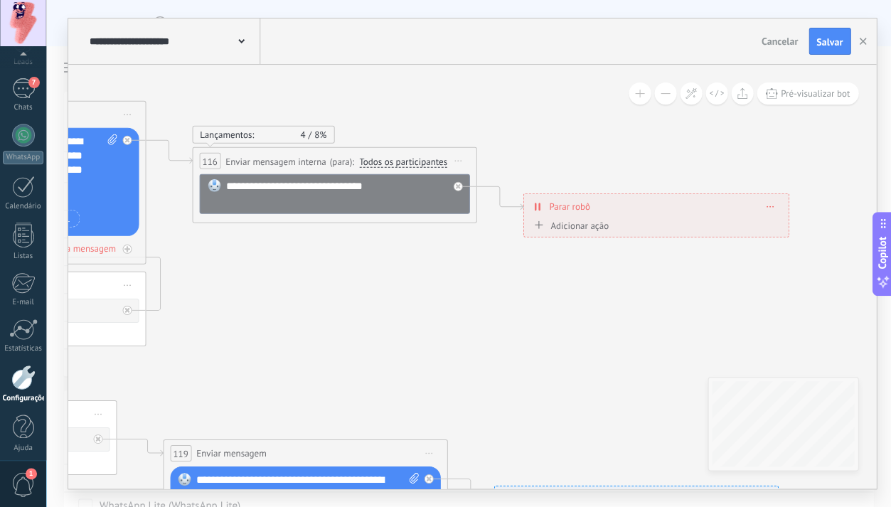
click at [771, 201] on div "**********" at bounding box center [655, 206] width 265 height 25
click at [772, 205] on icon at bounding box center [769, 205] width 7 height 1
click at [779, 223] on icon at bounding box center [779, 226] width 7 height 9
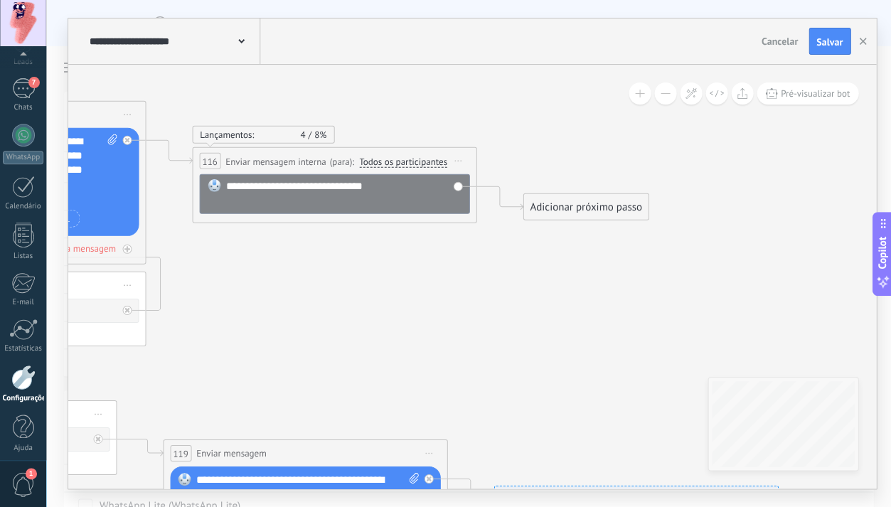
click at [604, 213] on div "Adicionar próximo passo" at bounding box center [585, 207] width 125 height 23
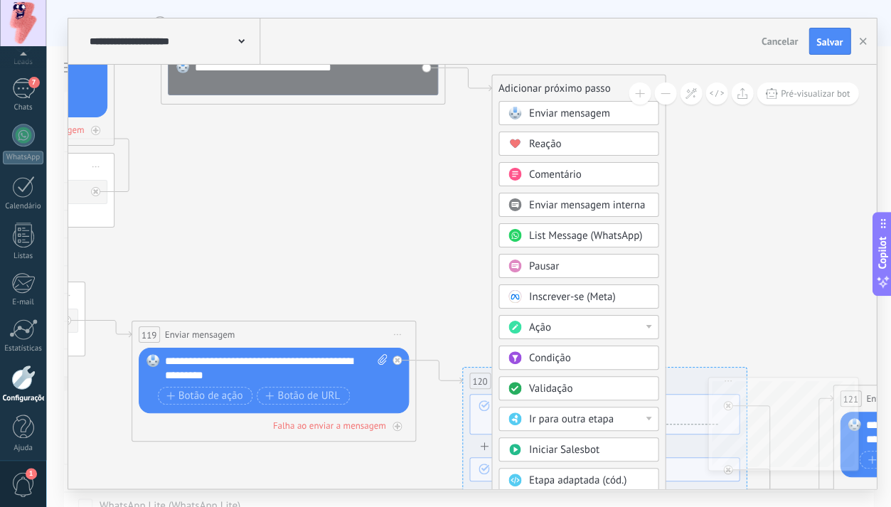
click at [592, 326] on div "Ação" at bounding box center [588, 328] width 119 height 14
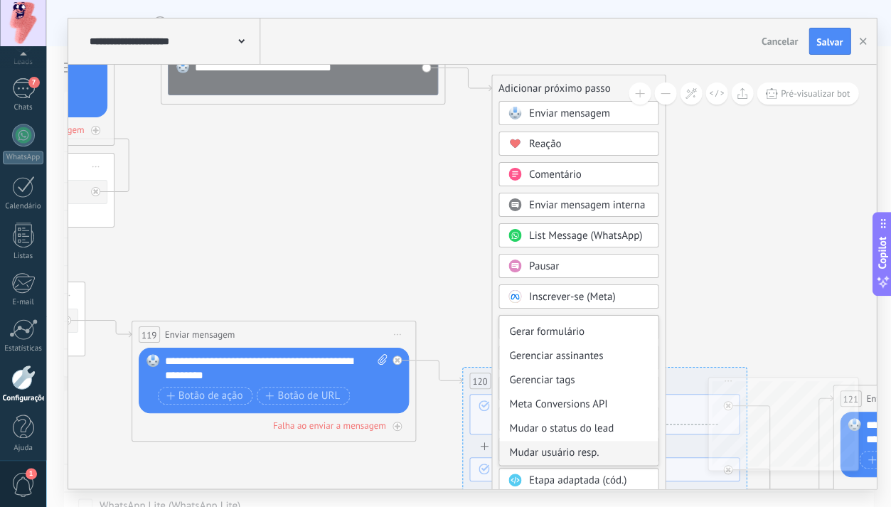
scroll to position [189, 0]
click at [584, 431] on div "Mudar o status do lead" at bounding box center [578, 429] width 159 height 24
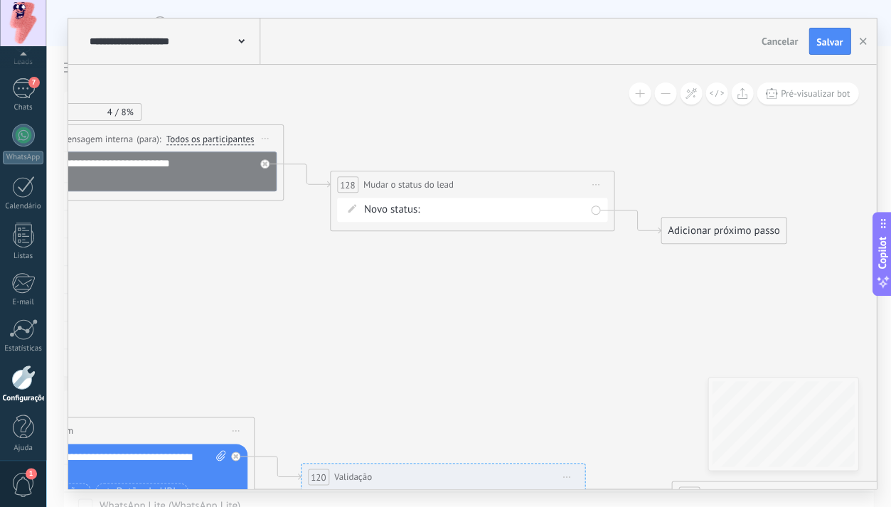
click at [0, 0] on div "Suspect Prospect Local Analisado Lead Nutrition - Detalhes Dados para contrato …" at bounding box center [0, 0] width 0 height 0
click at [0, 0] on label "Prospect" at bounding box center [0, 0] width 0 height 0
click at [737, 229] on div "Adicionar próximo passo" at bounding box center [723, 230] width 125 height 23
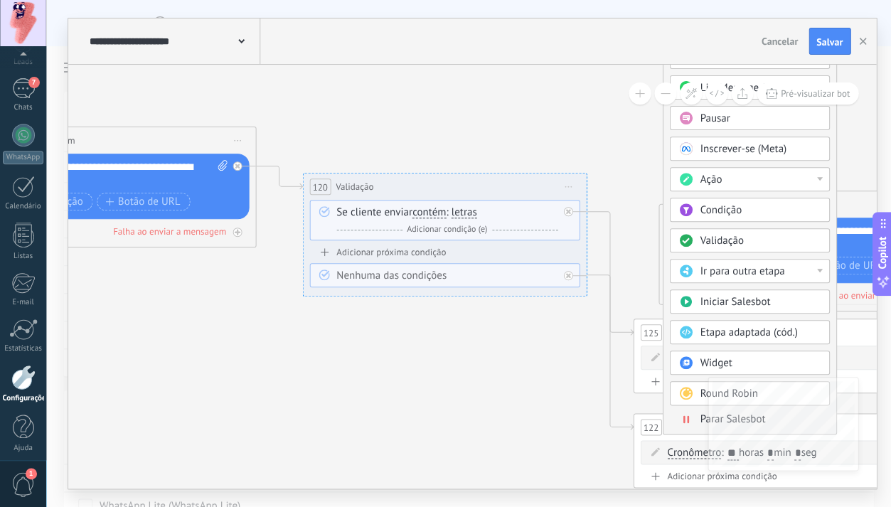
click at [689, 413] on span at bounding box center [686, 418] width 28 height 11
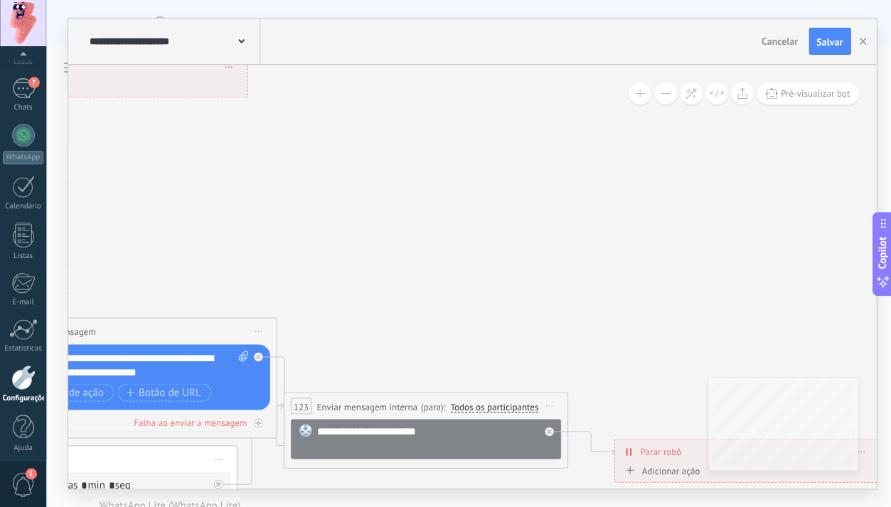
drag, startPoint x: 557, startPoint y: 294, endPoint x: 199, endPoint y: 187, distance: 373.2
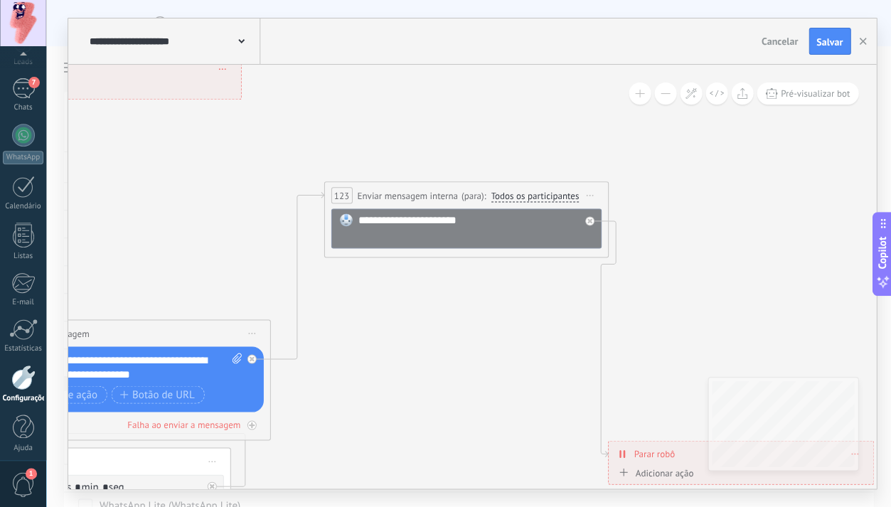
drag, startPoint x: 403, startPoint y: 406, endPoint x: 466, endPoint y: 225, distance: 191.4
click at [449, 193] on span "Enviar mensagem interna" at bounding box center [407, 196] width 100 height 14
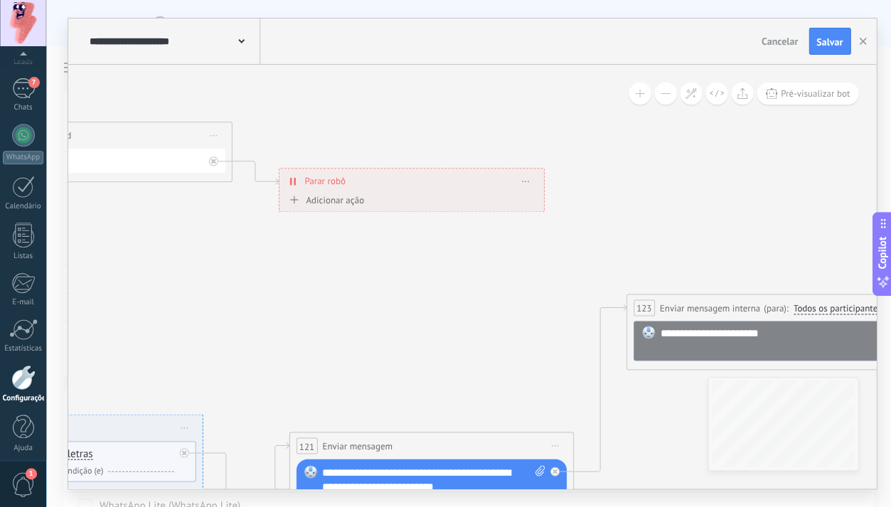
click at [741, 410] on div "**********" at bounding box center [472, 277] width 808 height 424
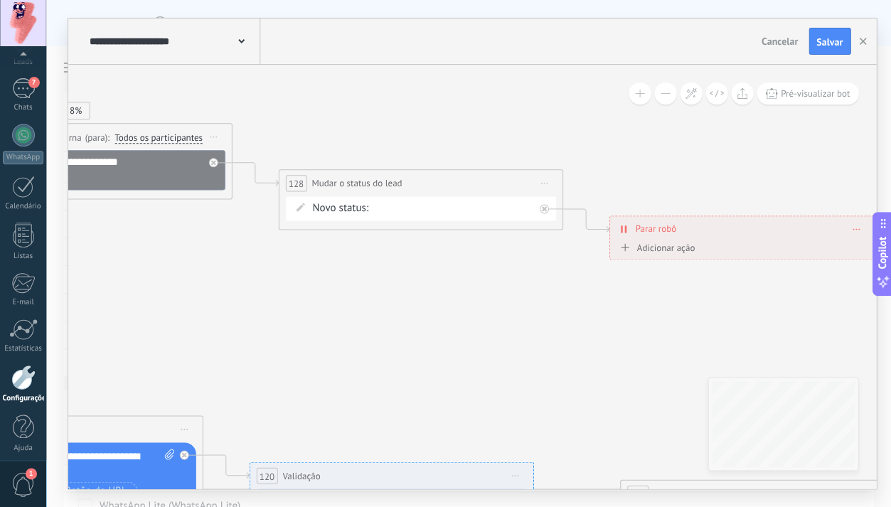
drag, startPoint x: 471, startPoint y: 304, endPoint x: 624, endPoint y: 254, distance: 161.0
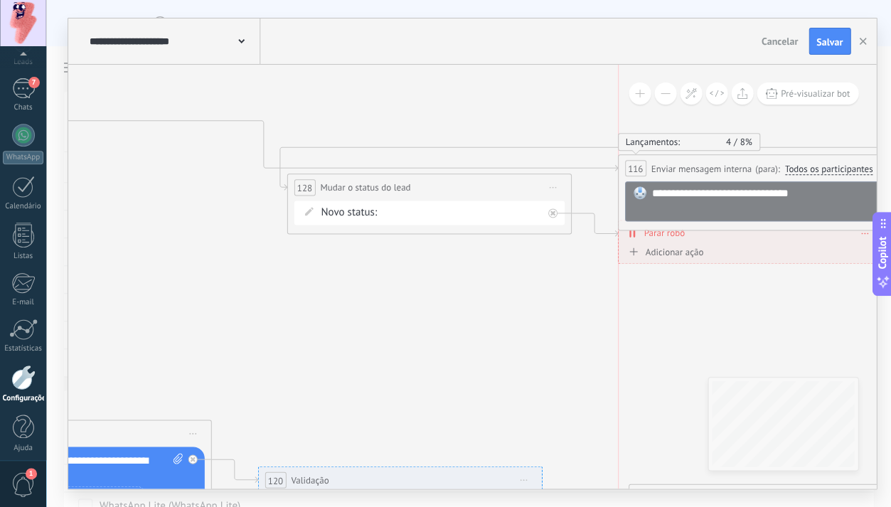
drag, startPoint x: 158, startPoint y: 144, endPoint x: 845, endPoint y: 171, distance: 688.1
click at [845, 171] on span "Todos os participantes" at bounding box center [828, 169] width 88 height 11
click at [845, 171] on button "Todos os participantes" at bounding box center [866, 169] width 178 height 26
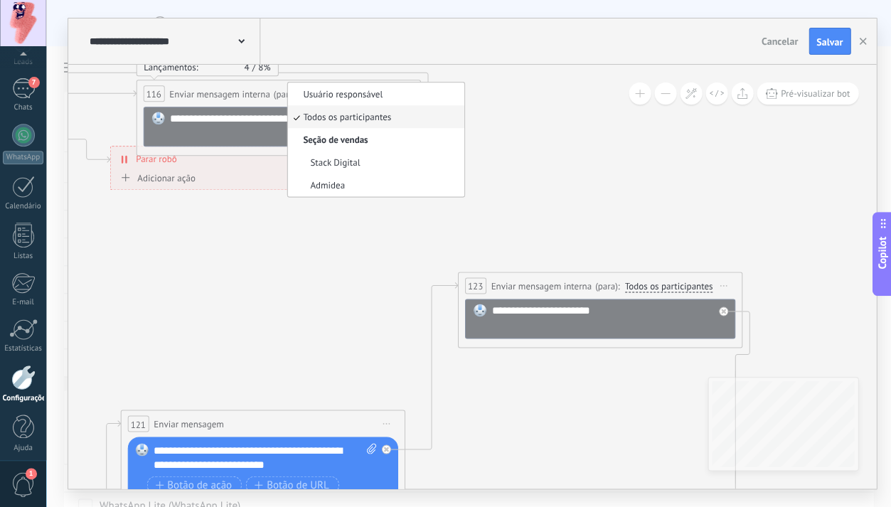
drag, startPoint x: 653, startPoint y: 302, endPoint x: 146, endPoint y: 223, distance: 513.1
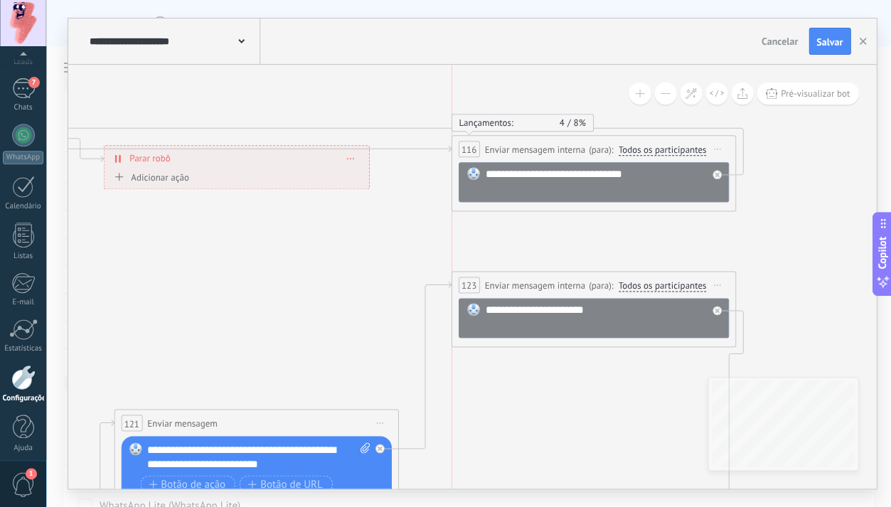
drag, startPoint x: 301, startPoint y: 91, endPoint x: 579, endPoint y: 144, distance: 283.1
click at [579, 144] on span "Enviar mensagem interna" at bounding box center [534, 150] width 100 height 14
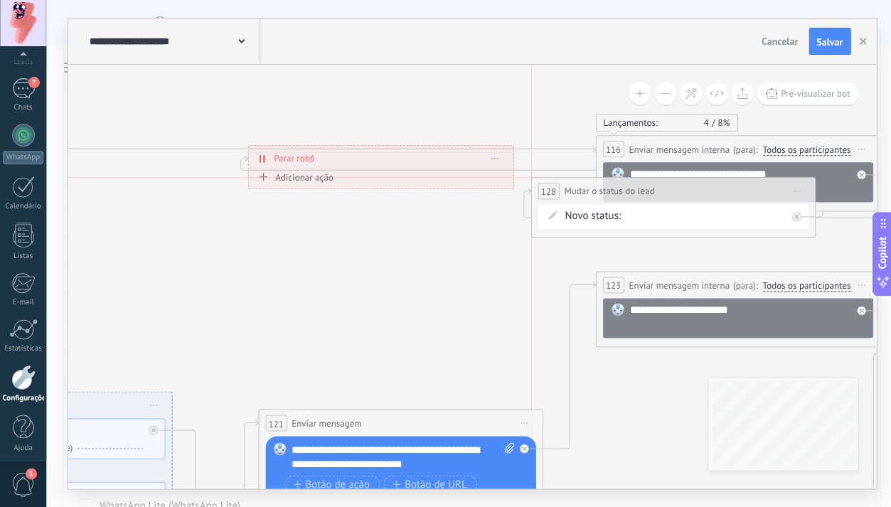
drag, startPoint x: 139, startPoint y: 112, endPoint x: 569, endPoint y: 260, distance: 454.5
click at [757, 186] on div "**********" at bounding box center [672, 191] width 283 height 26
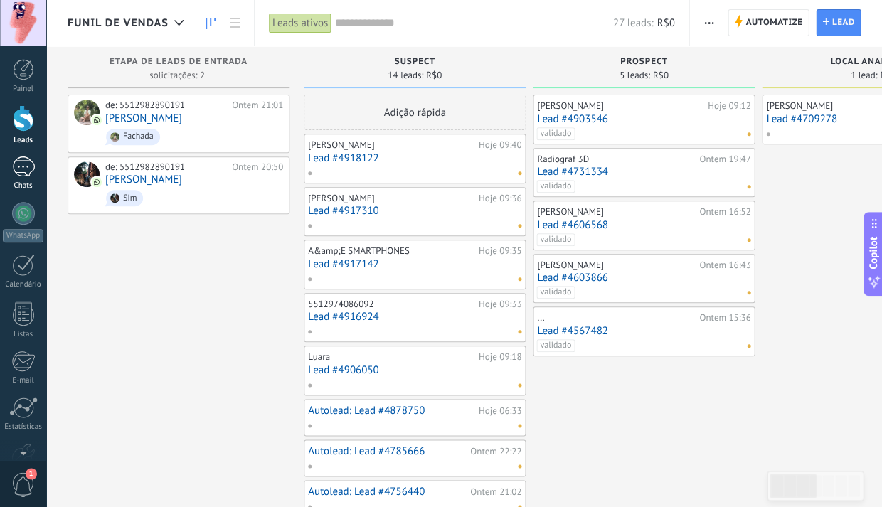
click at [27, 169] on div "1" at bounding box center [23, 166] width 23 height 21
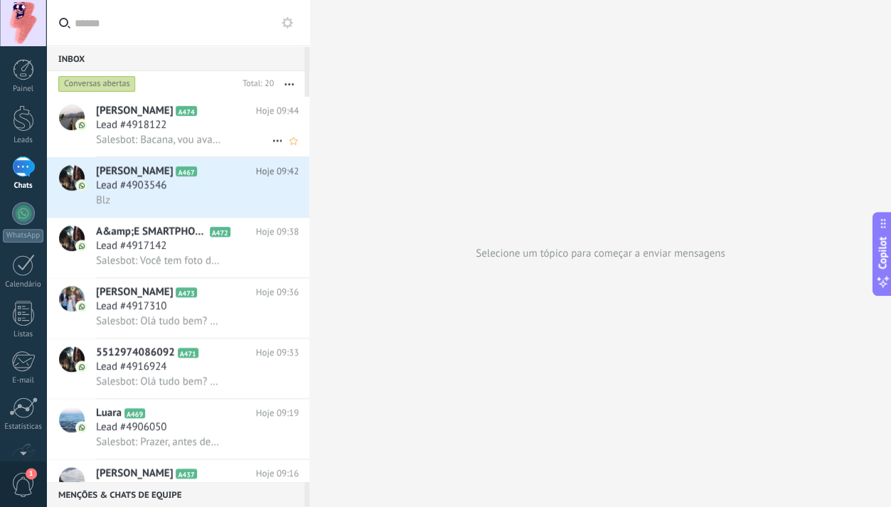
click at [167, 114] on span "Flavio Nascimento" at bounding box center [134, 111] width 77 height 14
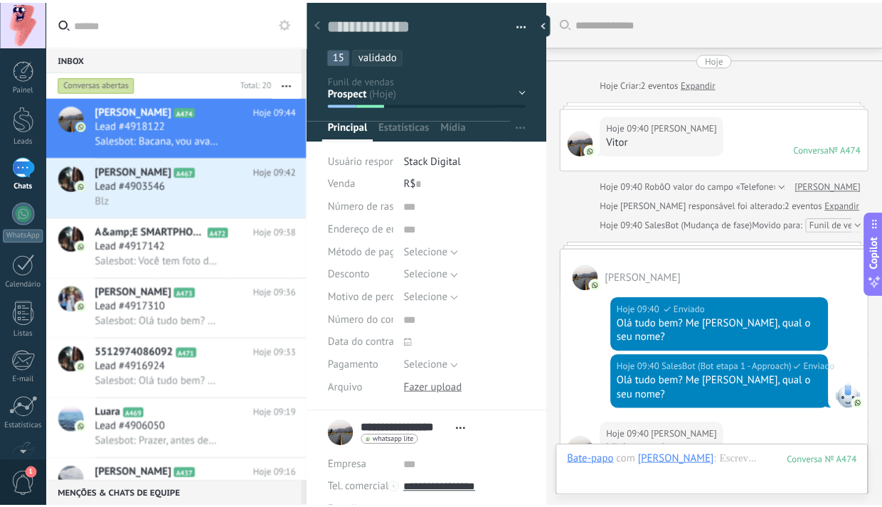
scroll to position [21, 0]
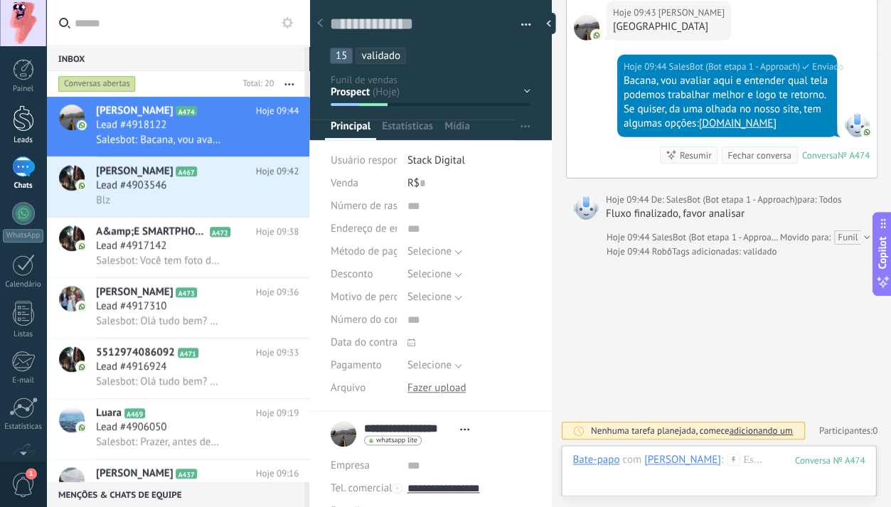
click at [26, 128] on div at bounding box center [23, 118] width 21 height 26
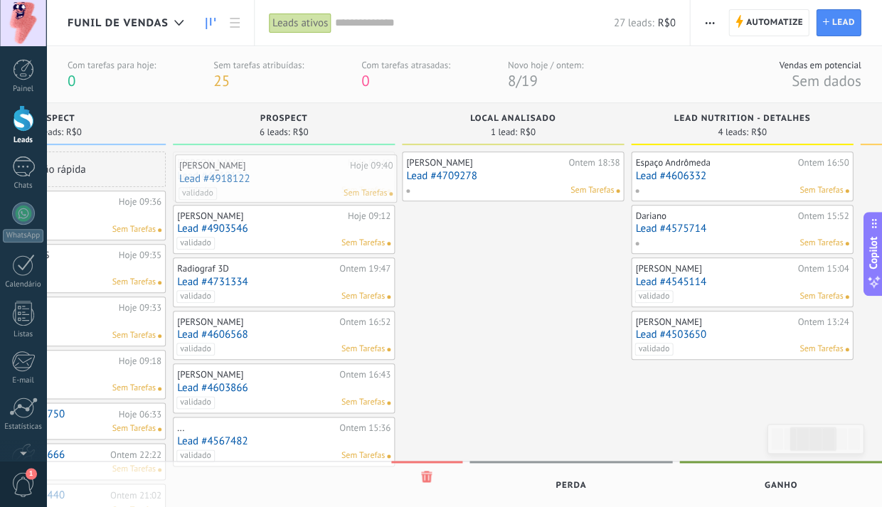
scroll to position [0, 360]
drag, startPoint x: 268, startPoint y: 167, endPoint x: 471, endPoint y: 218, distance: 209.7
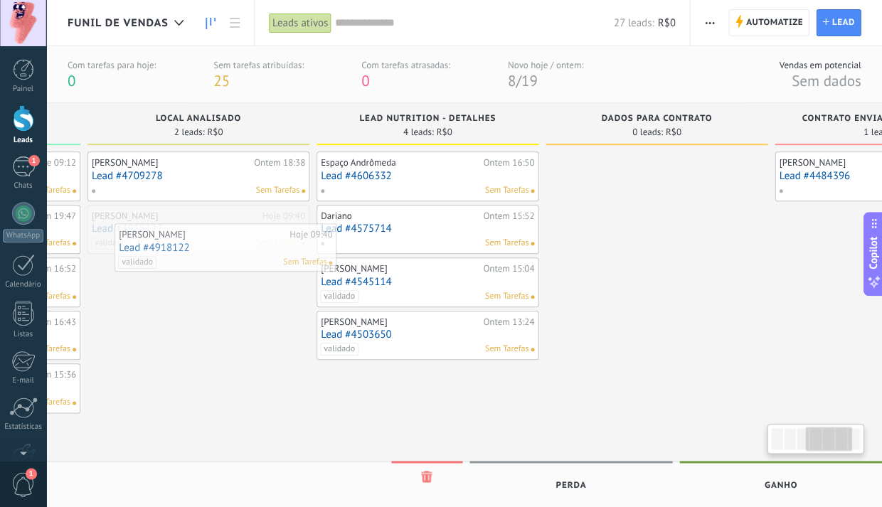
scroll to position [0, 612]
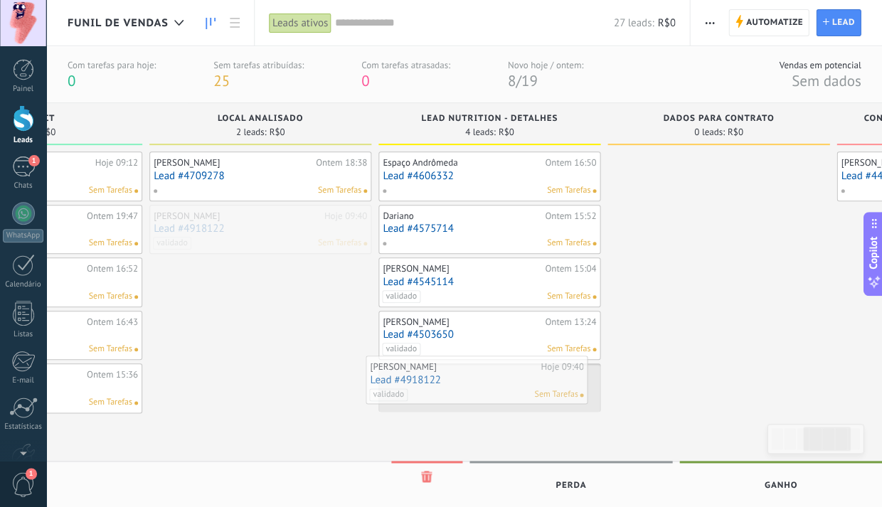
drag, startPoint x: 183, startPoint y: 218, endPoint x: 461, endPoint y: 370, distance: 316.9
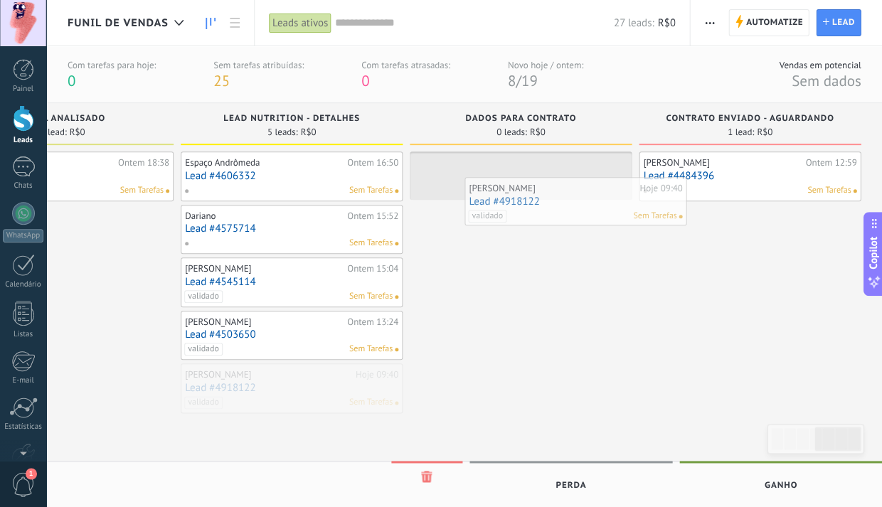
scroll to position [0, 0]
drag, startPoint x: 275, startPoint y: 373, endPoint x: 519, endPoint y: 179, distance: 311.7
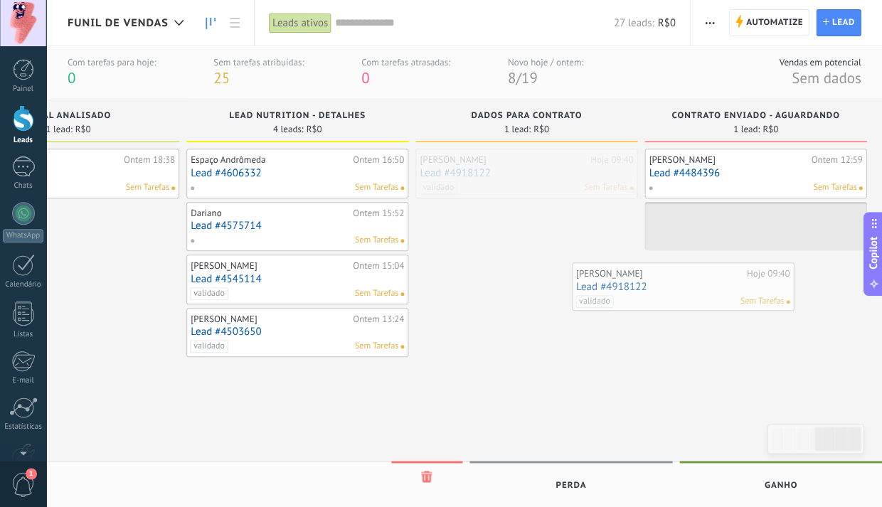
scroll to position [0, 811]
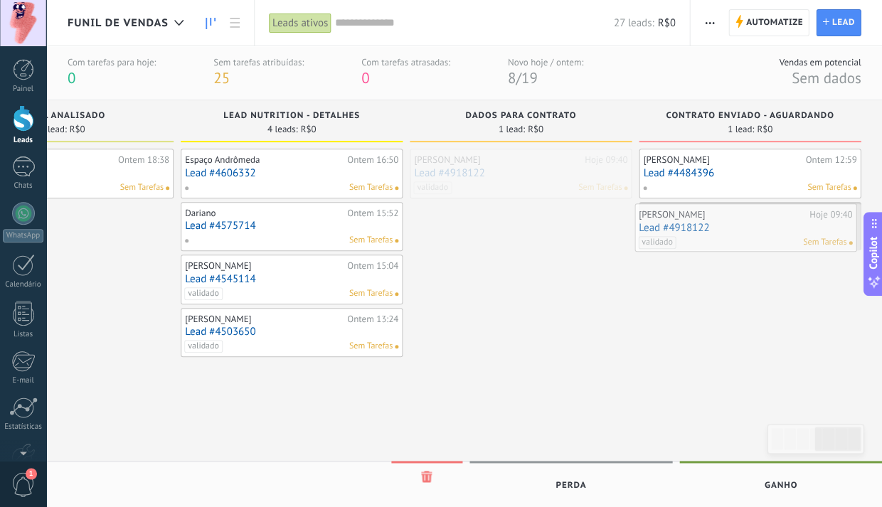
drag, startPoint x: 531, startPoint y: 162, endPoint x: 749, endPoint y: 218, distance: 224.5
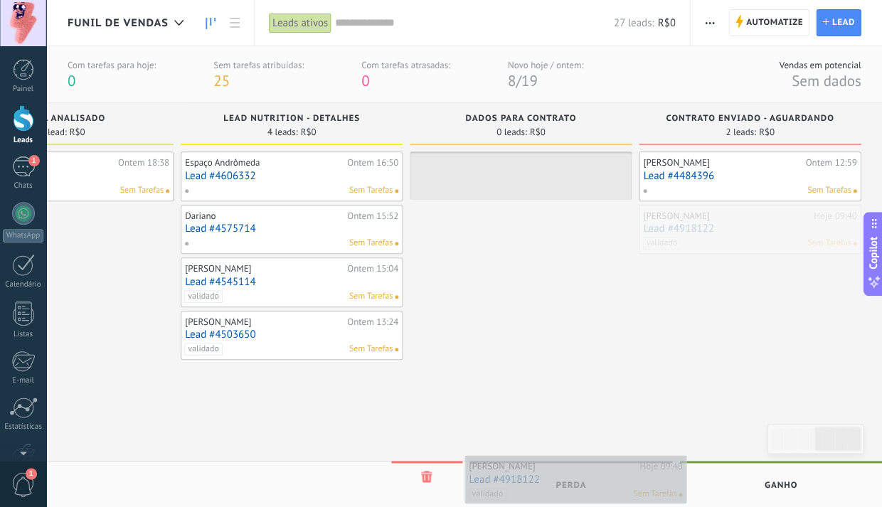
scroll to position [2, 0]
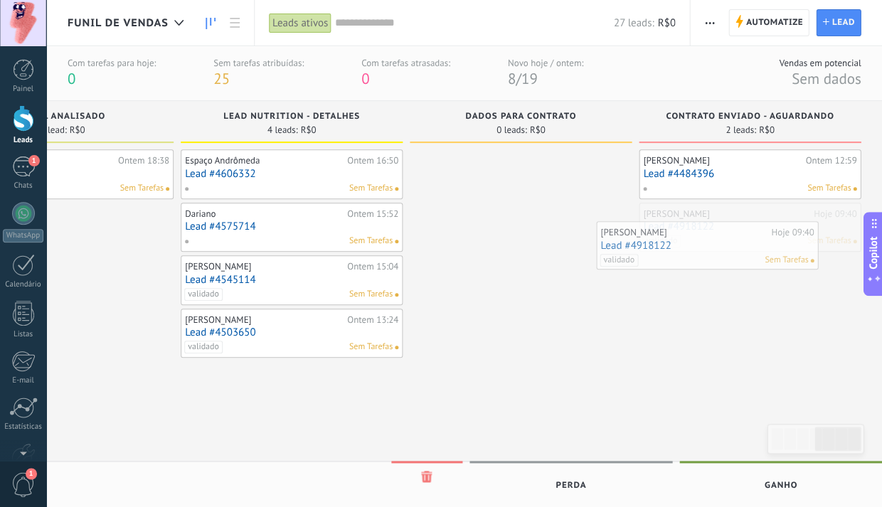
drag, startPoint x: 728, startPoint y: 218, endPoint x: 685, endPoint y: 238, distance: 47.4
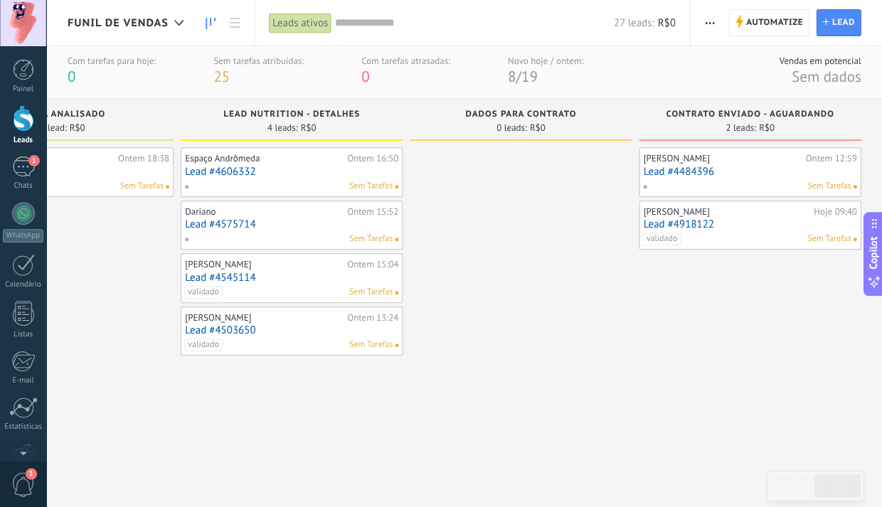
scroll to position [4, 0]
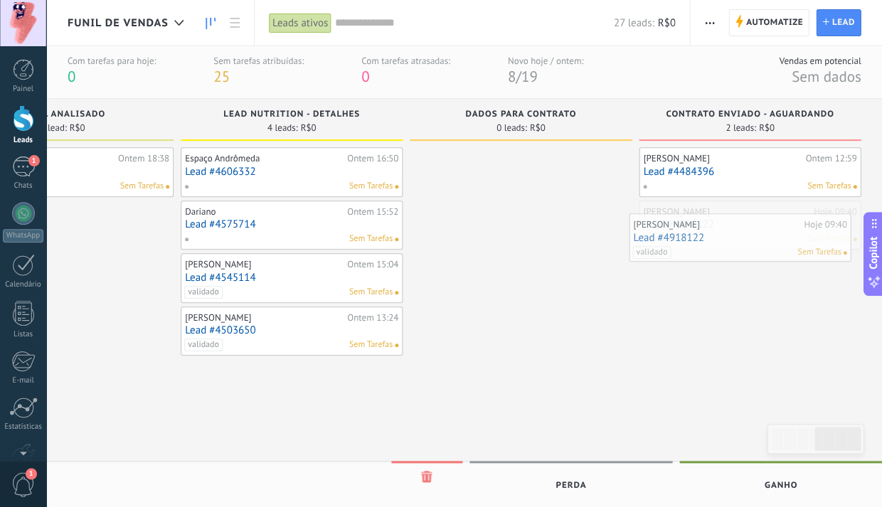
drag, startPoint x: 729, startPoint y: 227, endPoint x: 720, endPoint y: 241, distance: 17.0
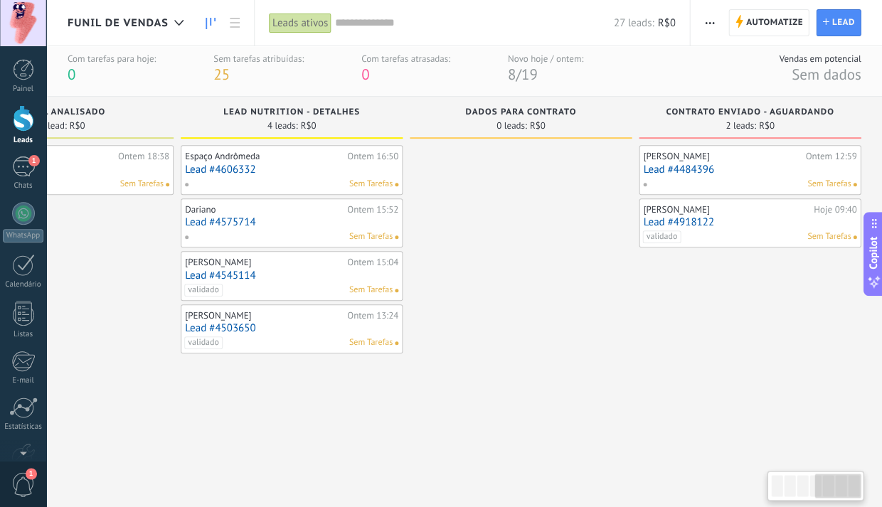
scroll to position [0, 811]
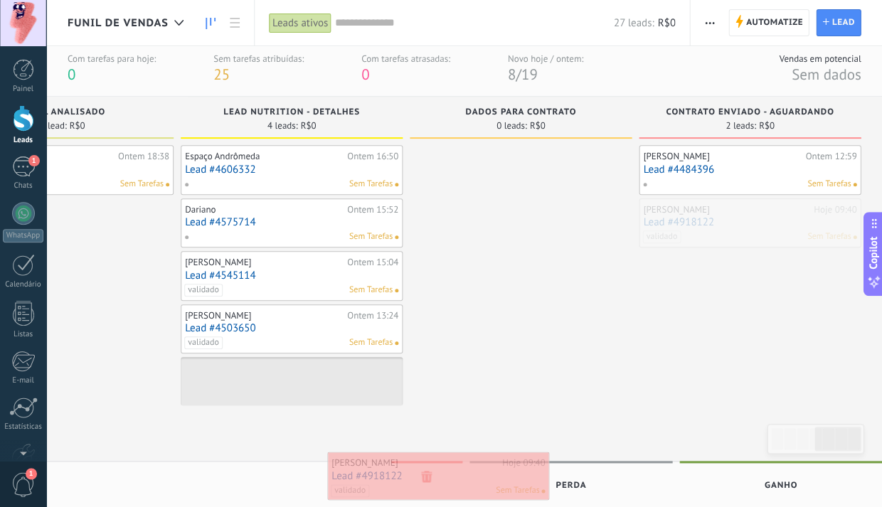
drag, startPoint x: 715, startPoint y: 217, endPoint x: 405, endPoint y: 471, distance: 401.2
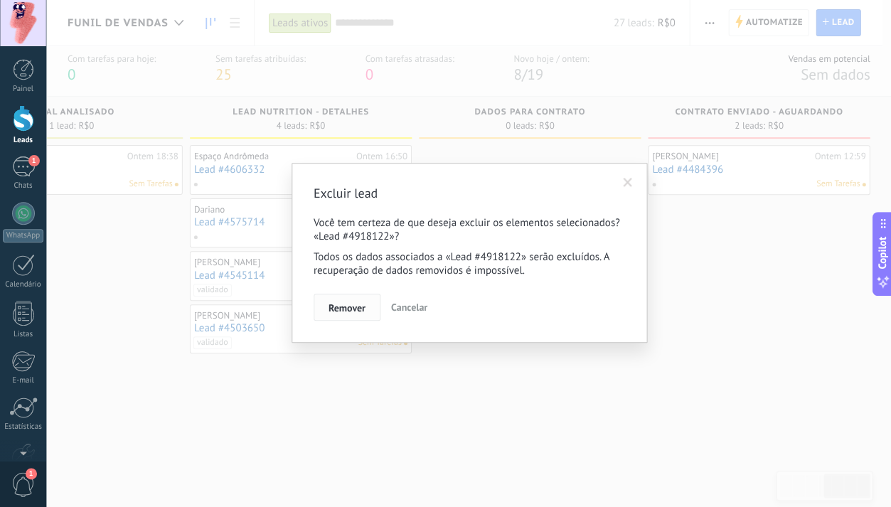
click at [356, 313] on span "Remover" at bounding box center [347, 308] width 37 height 10
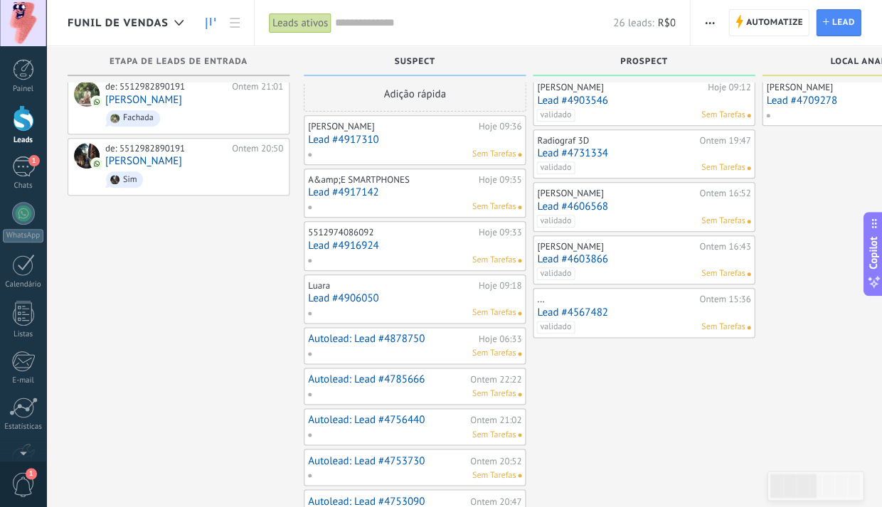
scroll to position [18, 0]
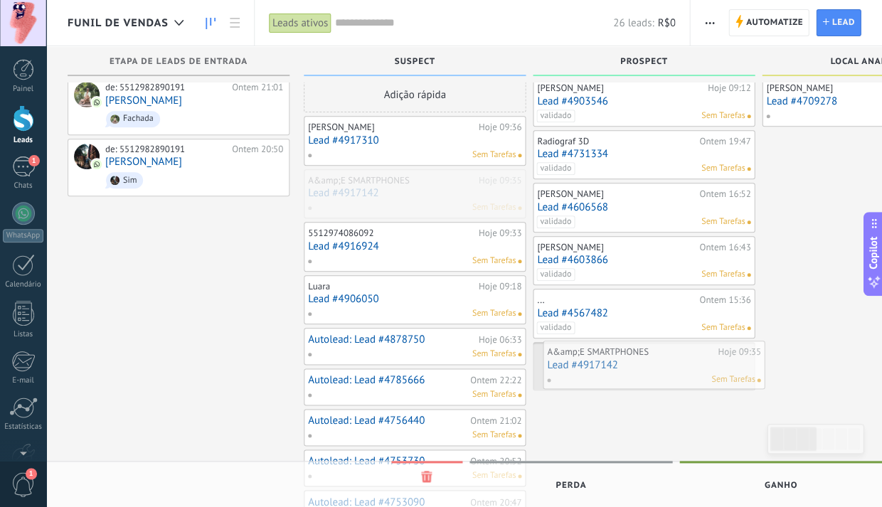
drag, startPoint x: 411, startPoint y: 189, endPoint x: 650, endPoint y: 362, distance: 294.8
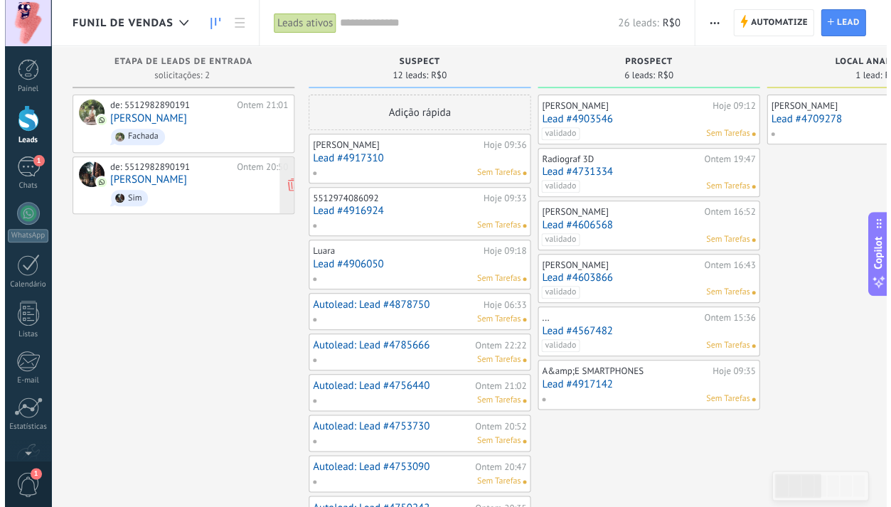
scroll to position [0, 0]
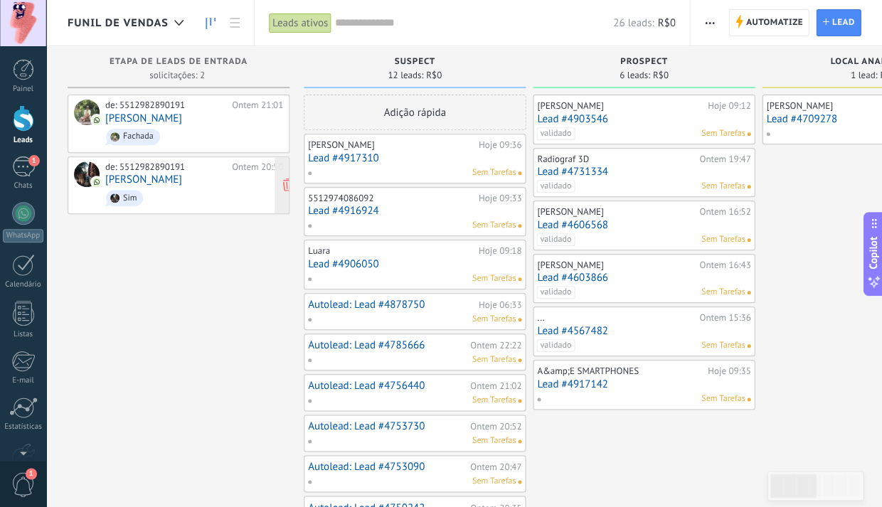
click at [169, 181] on div "de: 5512982890191 Ontem 20:50 Gabriela Sim" at bounding box center [194, 185] width 178 height 48
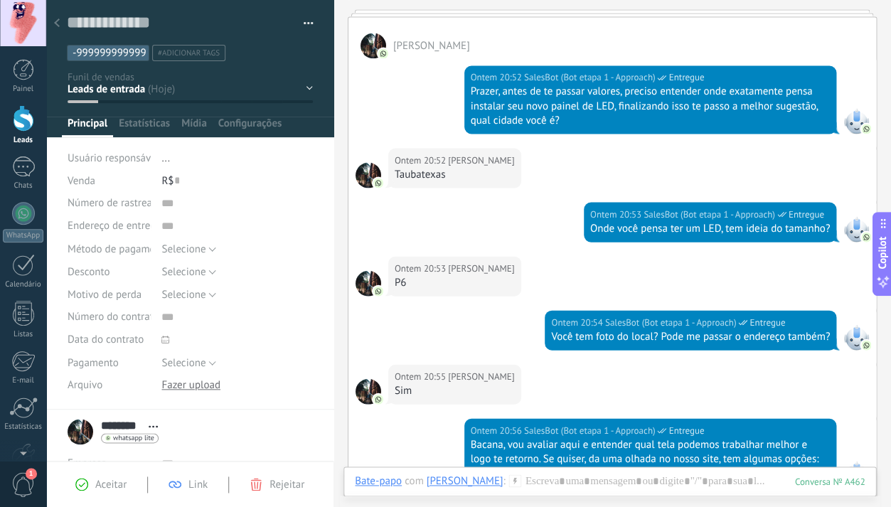
scroll to position [434, 0]
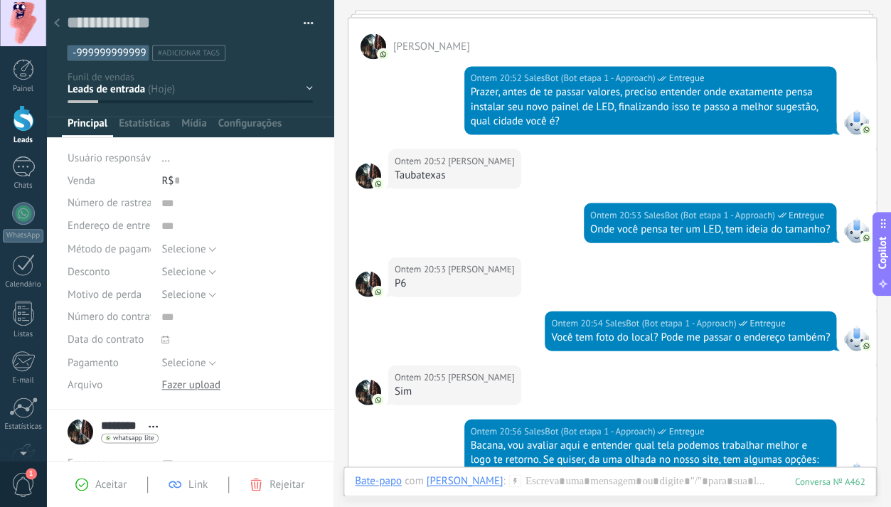
click at [279, 484] on span "Rejeitar" at bounding box center [286, 485] width 35 height 14
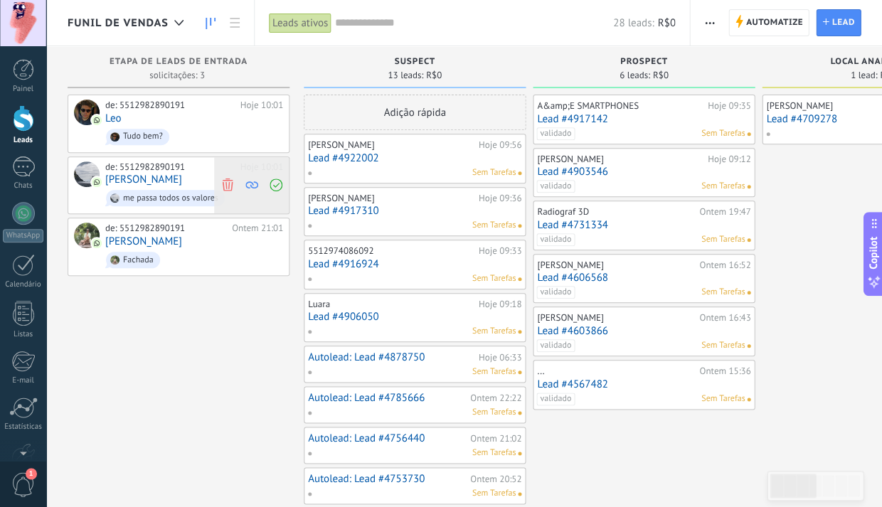
click at [223, 182] on use at bounding box center [227, 184] width 11 height 13
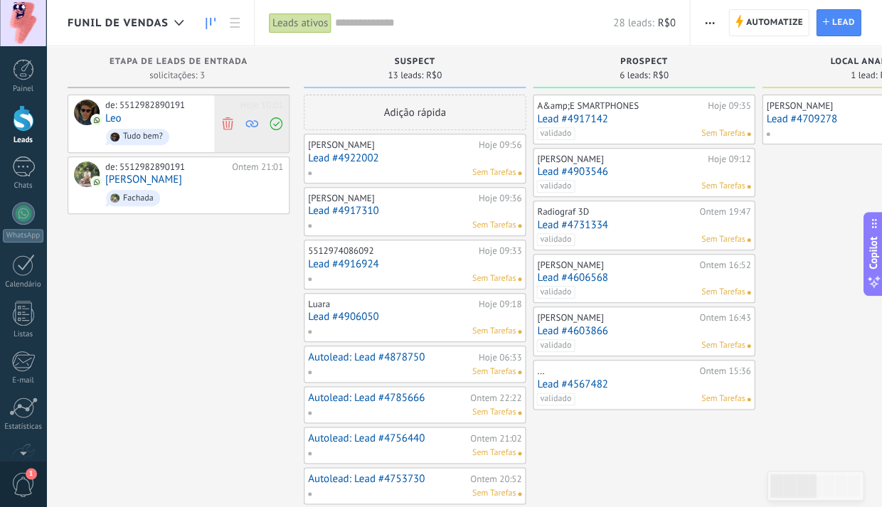
click at [230, 120] on icon at bounding box center [227, 123] width 13 height 13
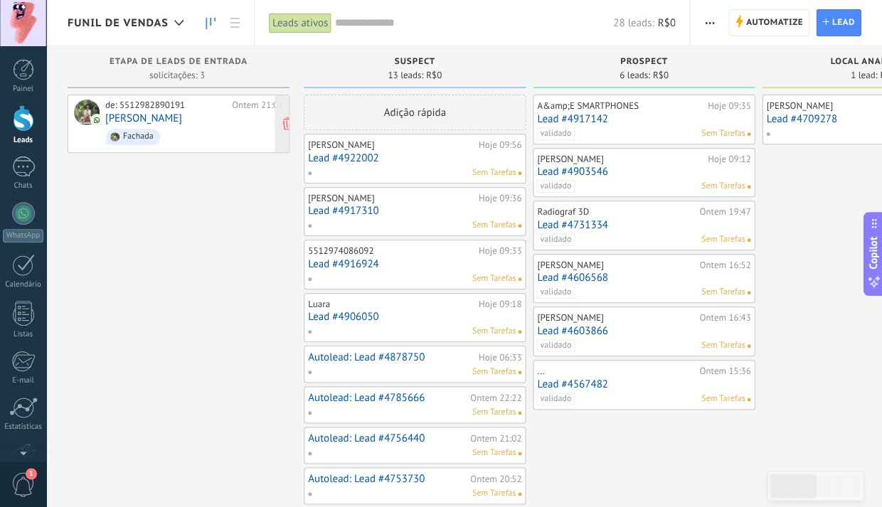
click at [135, 117] on link "[PERSON_NAME]" at bounding box center [143, 118] width 77 height 12
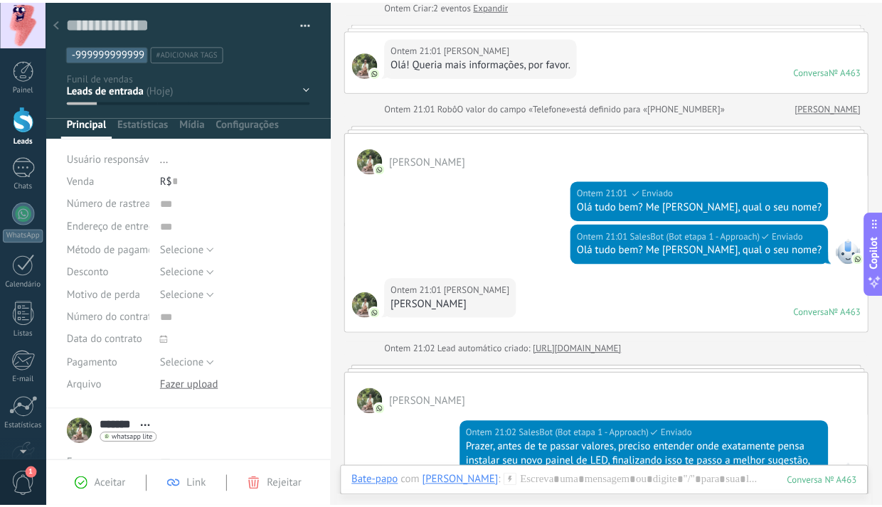
scroll to position [78, 0]
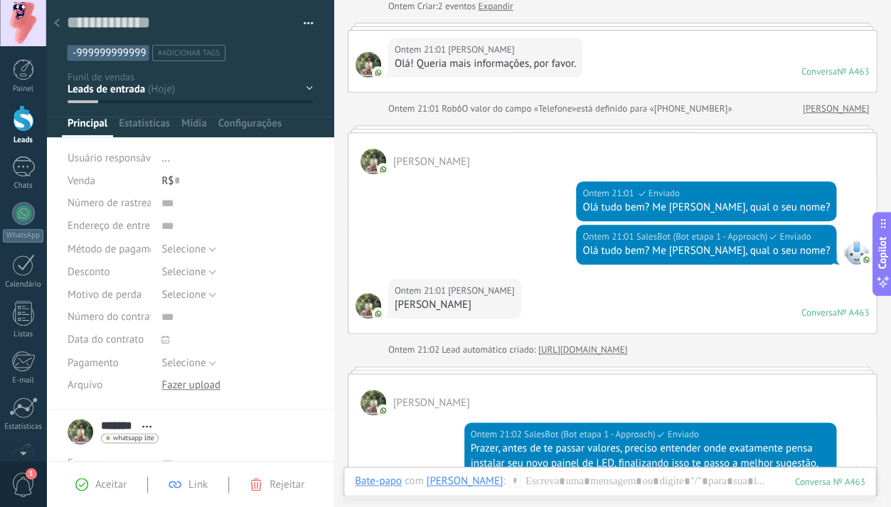
click at [55, 22] on icon at bounding box center [57, 22] width 6 height 9
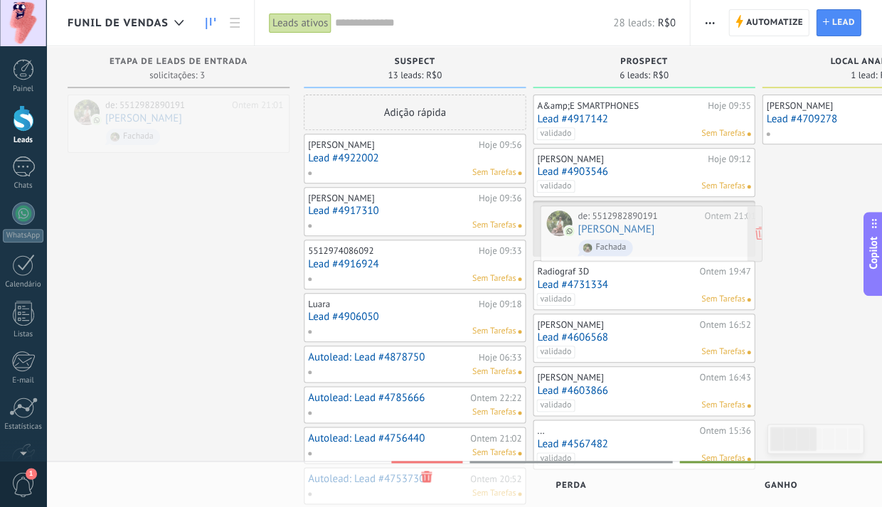
drag, startPoint x: 184, startPoint y: 115, endPoint x: 654, endPoint y: 225, distance: 482.6
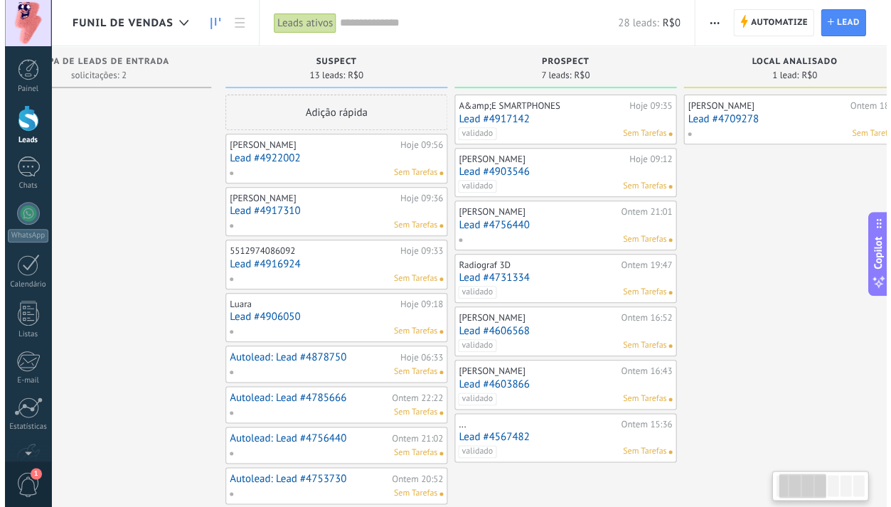
scroll to position [0, 91]
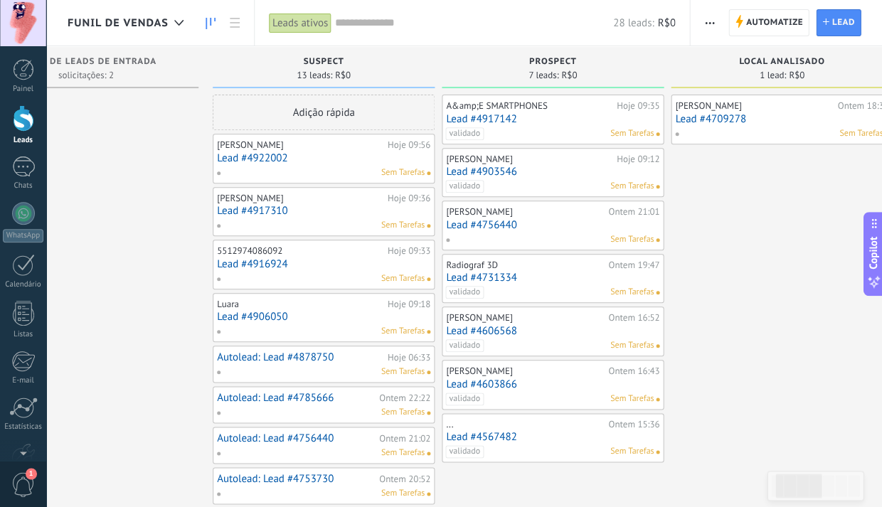
click at [708, 23] on span "button" at bounding box center [709, 22] width 9 height 27
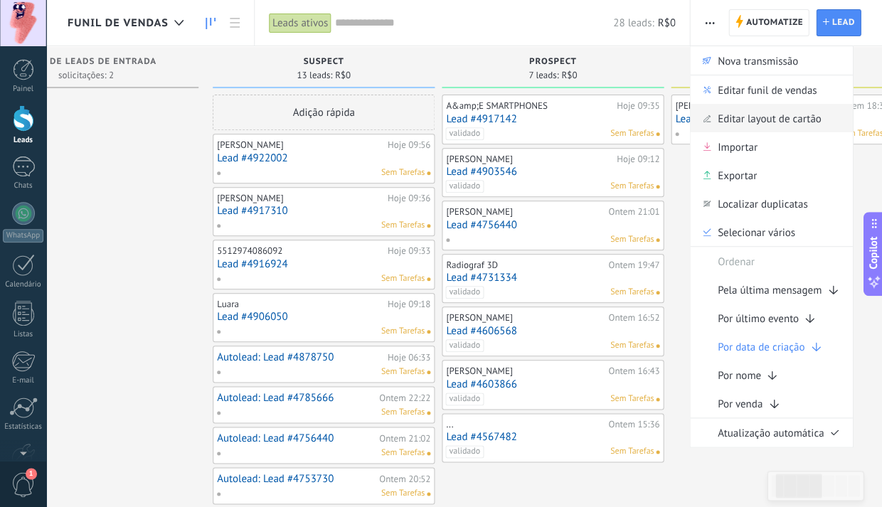
click at [753, 117] on span "Editar layout de cartão" at bounding box center [769, 118] width 104 height 28
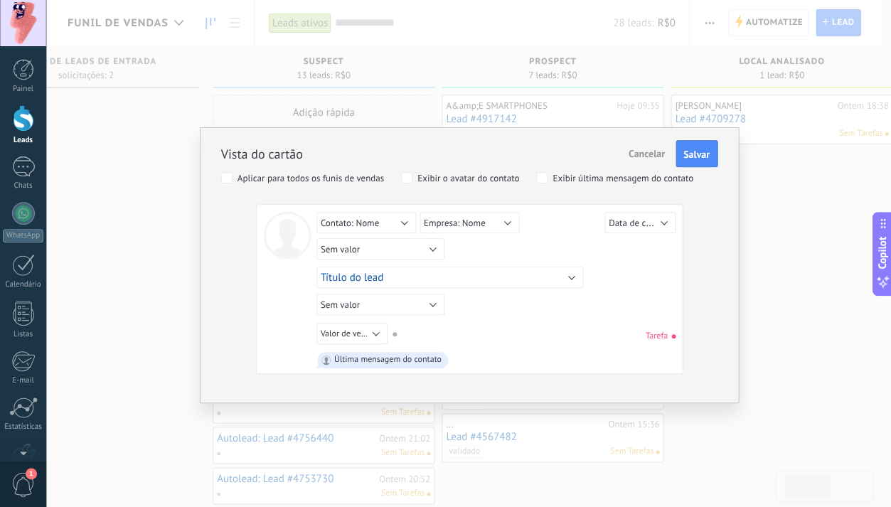
click at [382, 280] on span "Título do lead" at bounding box center [352, 278] width 63 height 14
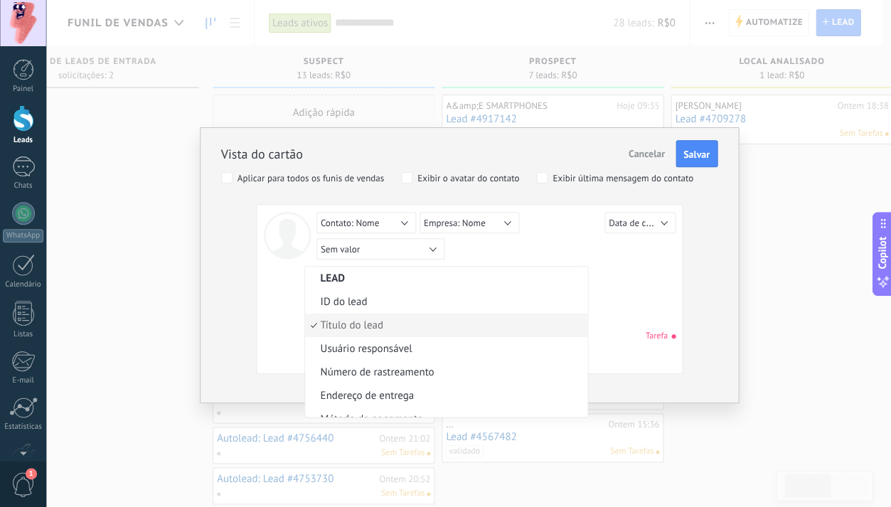
click at [365, 299] on span "ID do lead" at bounding box center [444, 302] width 278 height 14
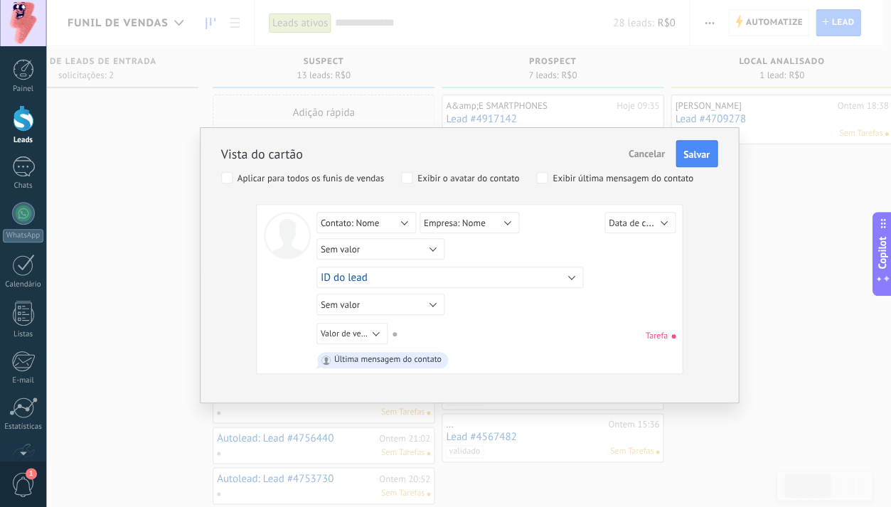
click at [397, 276] on button "ID do lead" at bounding box center [449, 277] width 267 height 21
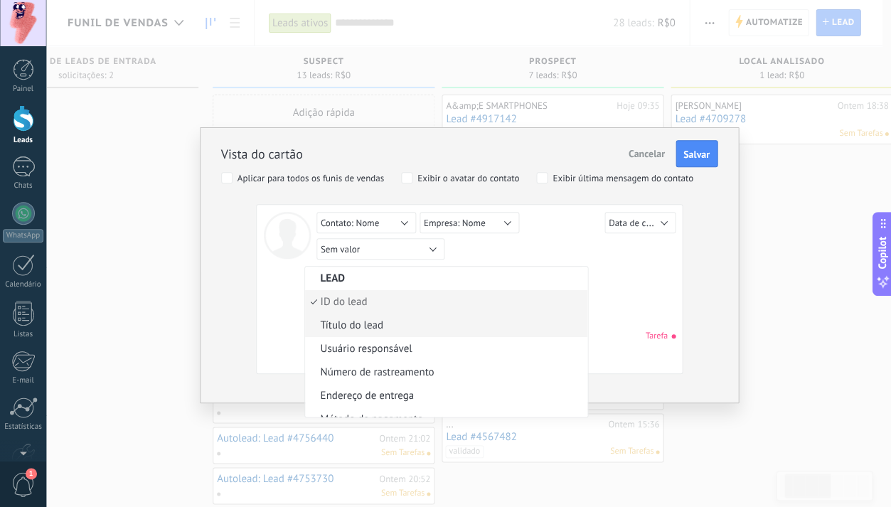
scroll to position [0, 0]
click at [477, 325] on span "Título do lead" at bounding box center [444, 326] width 278 height 14
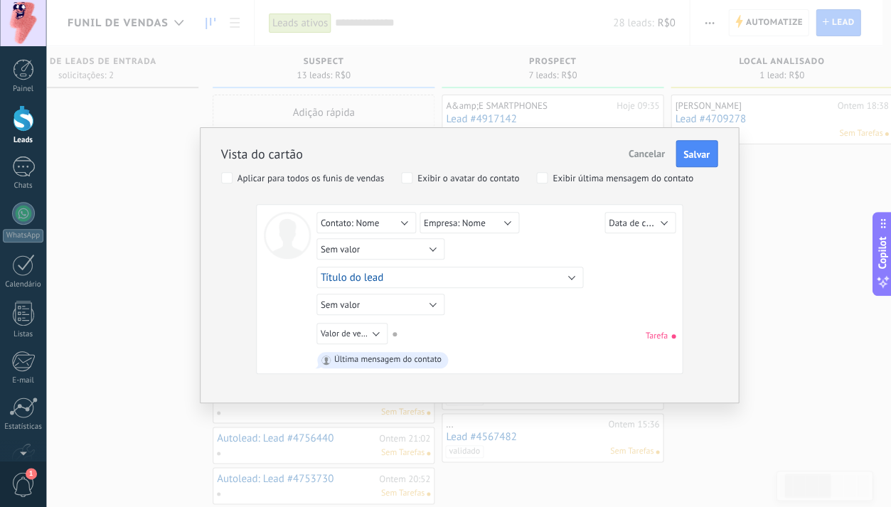
click at [668, 334] on span "Tarefa" at bounding box center [660, 336] width 30 height 11
click at [649, 225] on span "Data de criação" at bounding box center [639, 223] width 61 height 14
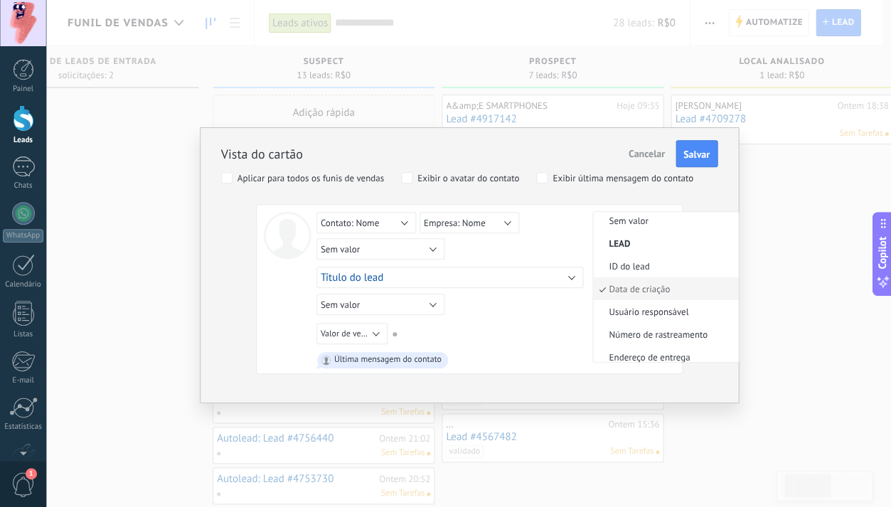
click at [522, 230] on div "Sem valor Lead ID do lead Título do lead Data de criação Valor de venda Usuário…" at bounding box center [497, 225] width 363 height 26
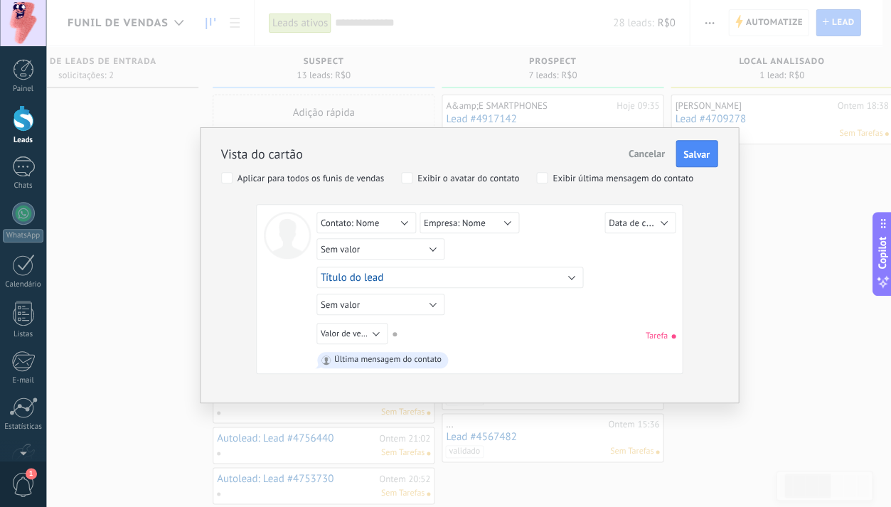
click at [377, 221] on span "Contato: Nome" at bounding box center [350, 223] width 58 height 12
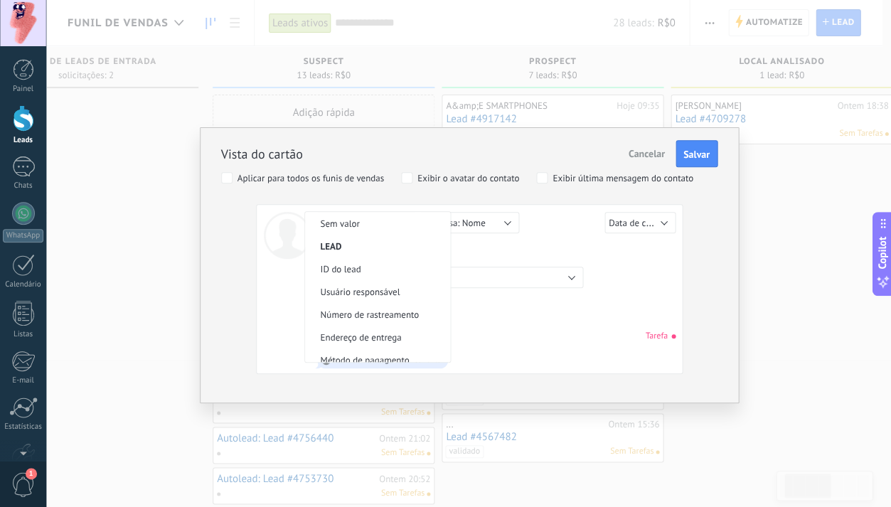
scroll to position [474, 0]
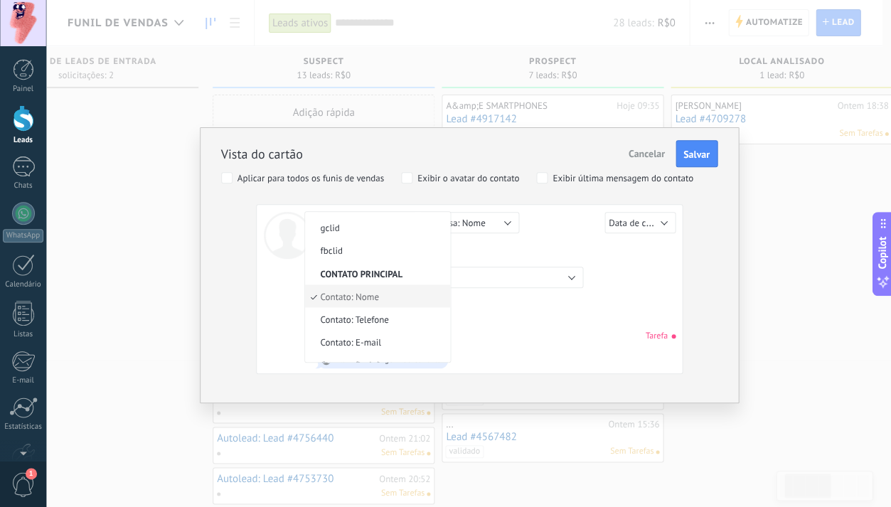
click at [540, 235] on div "Sem valor Lead ID do lead Título do lead Data de criação Valor de venda Usuário…" at bounding box center [497, 225] width 363 height 26
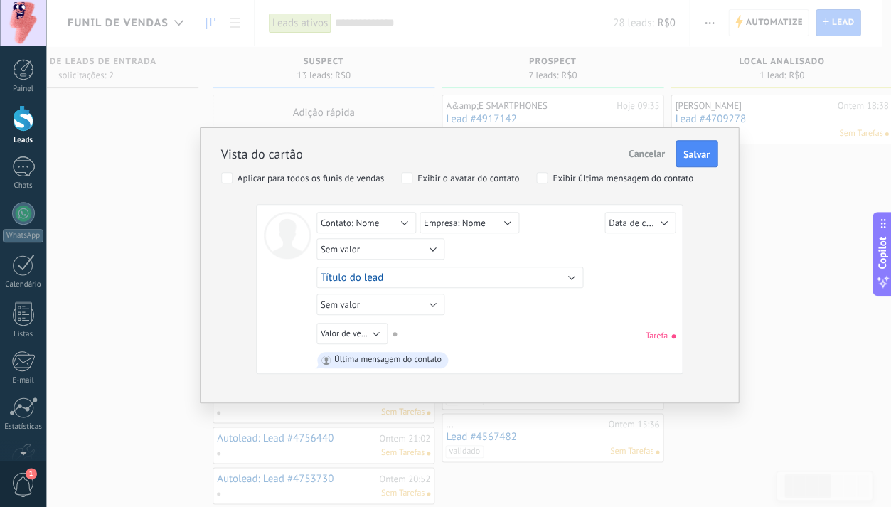
click at [498, 218] on button "Empresa: Nome" at bounding box center [470, 222] width 100 height 21
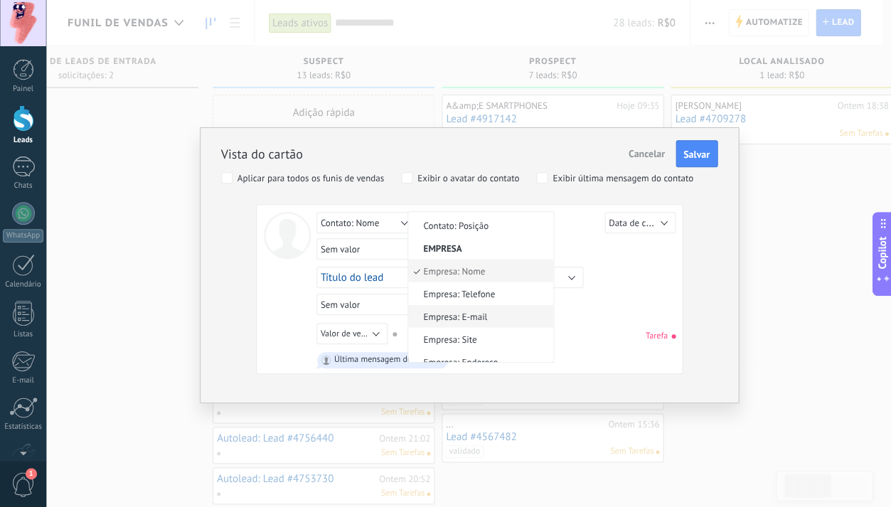
scroll to position [589, 0]
click at [568, 231] on div "Sem valor Lead ID do lead Título do lead Data de criação Valor de venda Usuário…" at bounding box center [497, 225] width 363 height 26
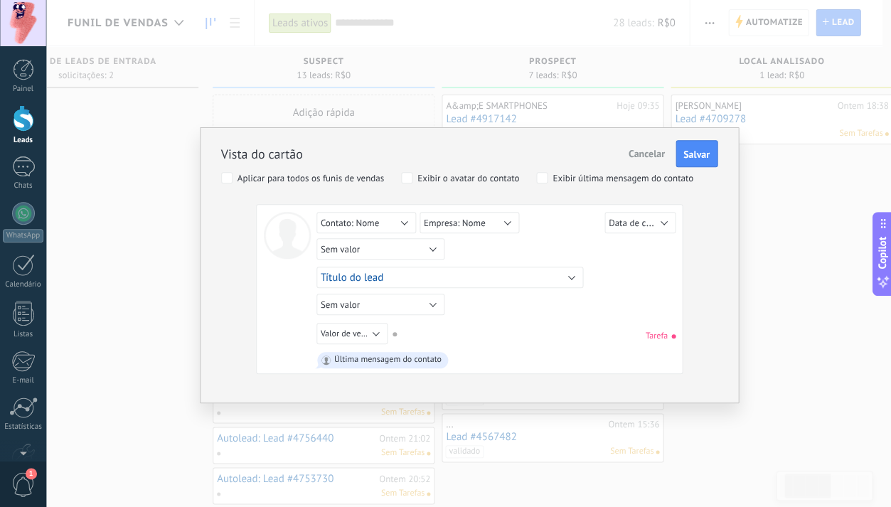
click at [346, 251] on span "Sem valor" at bounding box center [340, 249] width 39 height 12
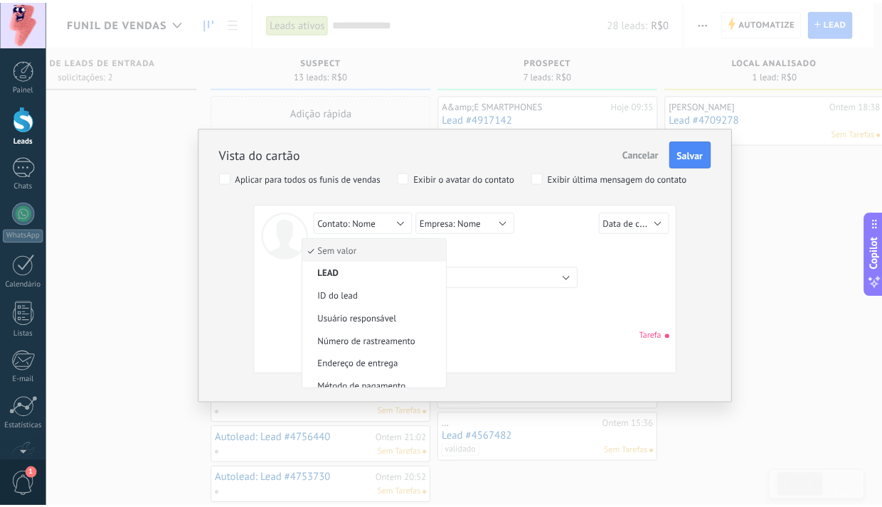
scroll to position [0, 0]
click at [578, 234] on div "Sem valor Lead ID do lead Título do lead Data de criação Valor de venda Usuário…" at bounding box center [497, 225] width 363 height 26
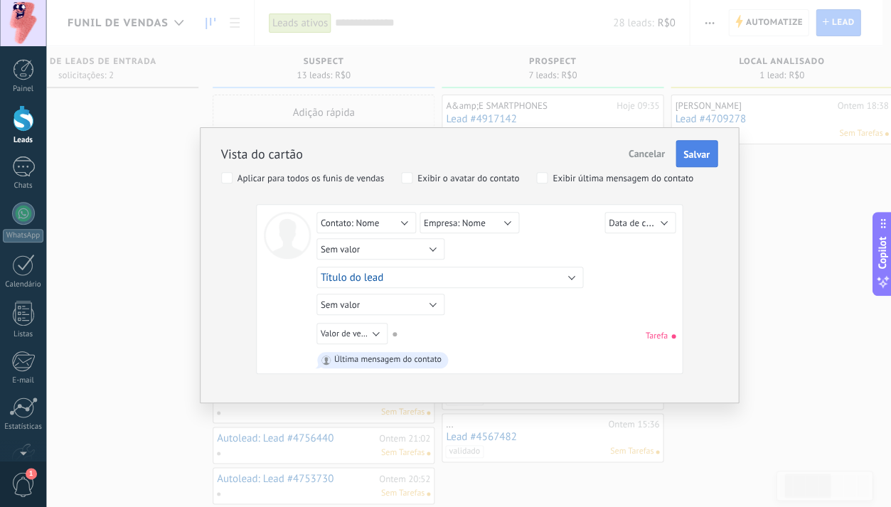
click at [683, 156] on span "Salvar" at bounding box center [696, 154] width 26 height 10
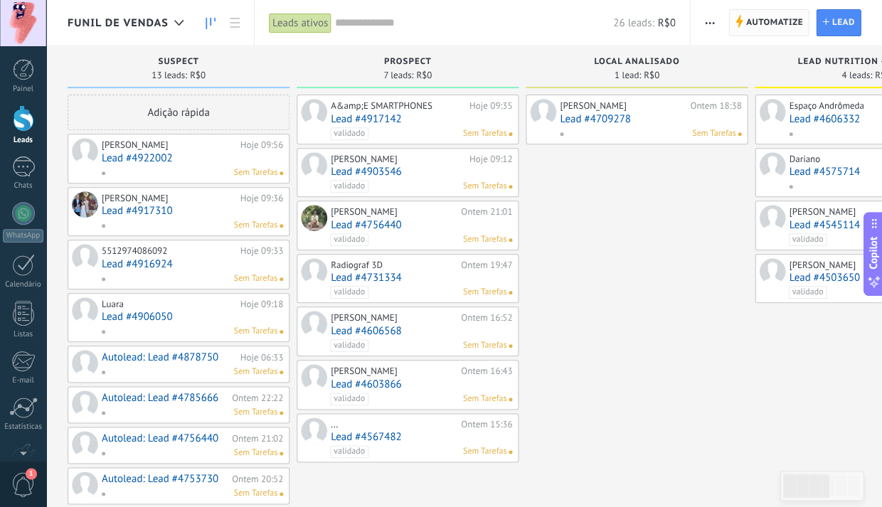
click at [753, 22] on span "Automatize" at bounding box center [773, 23] width 57 height 26
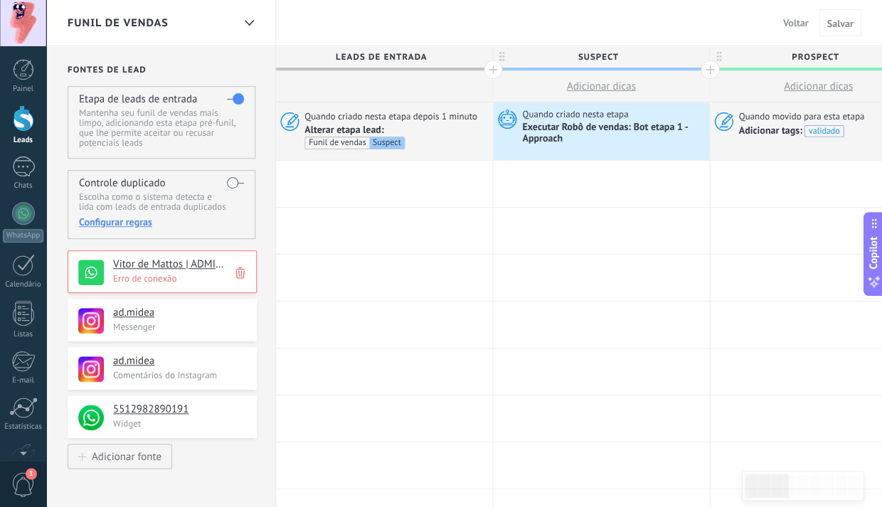
click at [796, 22] on span "Voltar" at bounding box center [795, 22] width 26 height 13
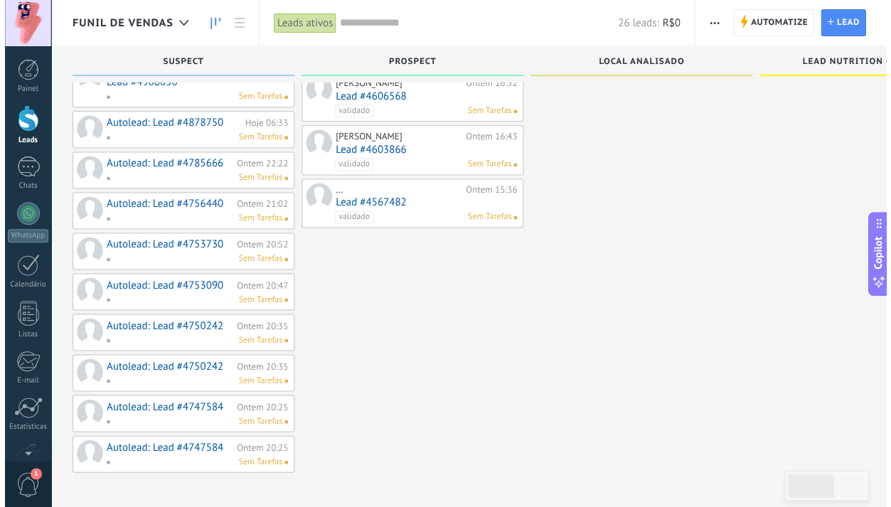
scroll to position [235, 0]
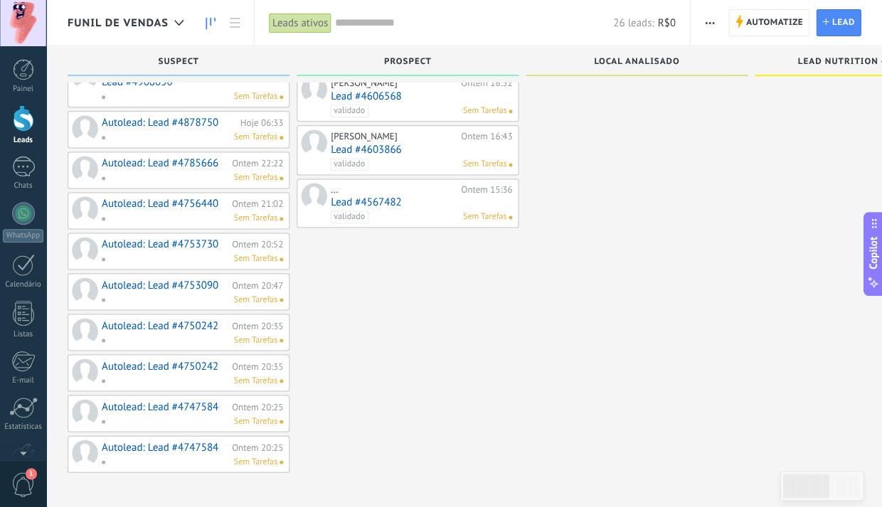
click at [172, 441] on link "Autolead: Lead #4747584" at bounding box center [165, 447] width 127 height 12
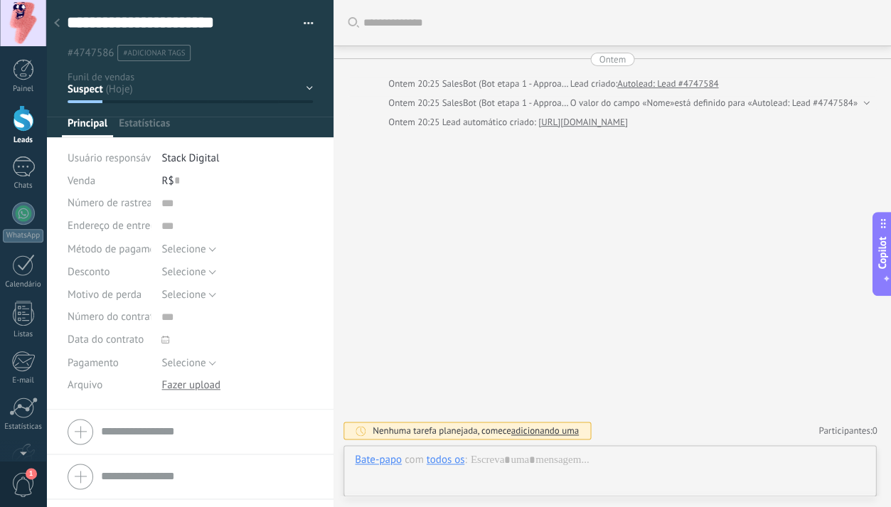
scroll to position [21, 0]
click at [57, 25] on use at bounding box center [57, 22] width 6 height 9
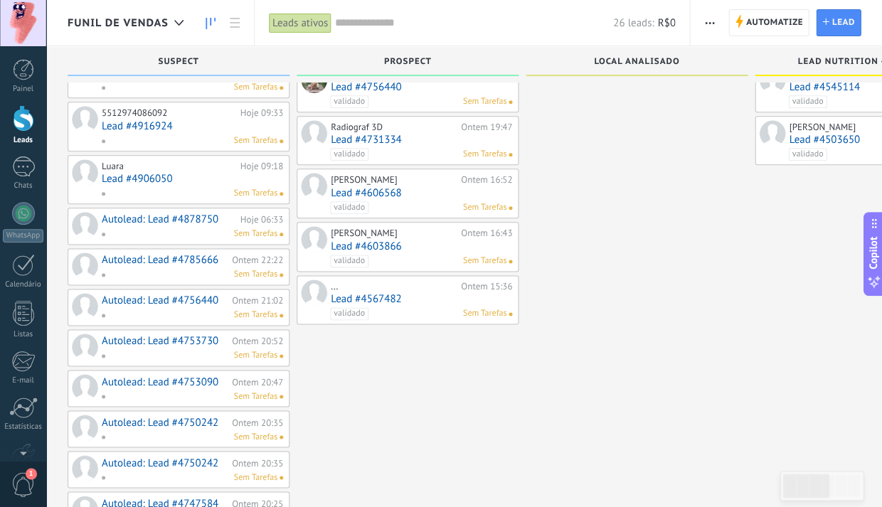
scroll to position [139, 0]
click at [177, 215] on link "Autolead: Lead #4878750" at bounding box center [169, 218] width 135 height 12
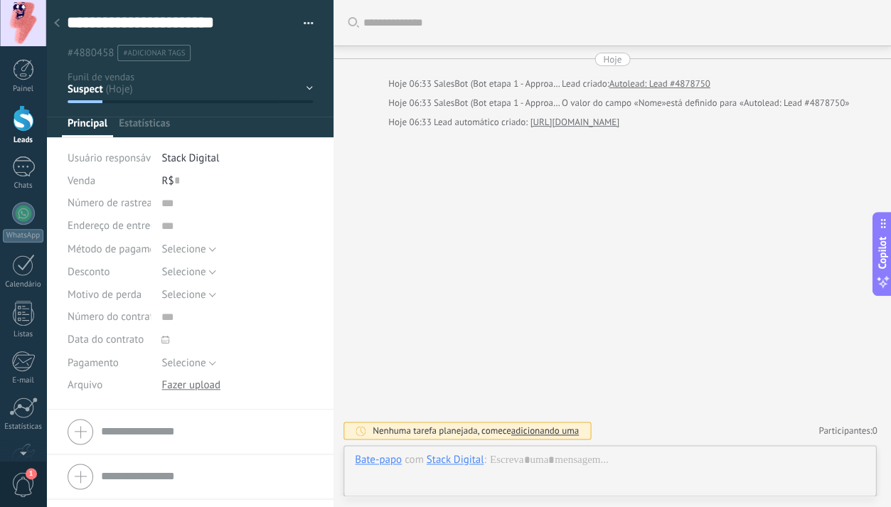
scroll to position [21, 0]
click at [572, 464] on div at bounding box center [610, 474] width 510 height 43
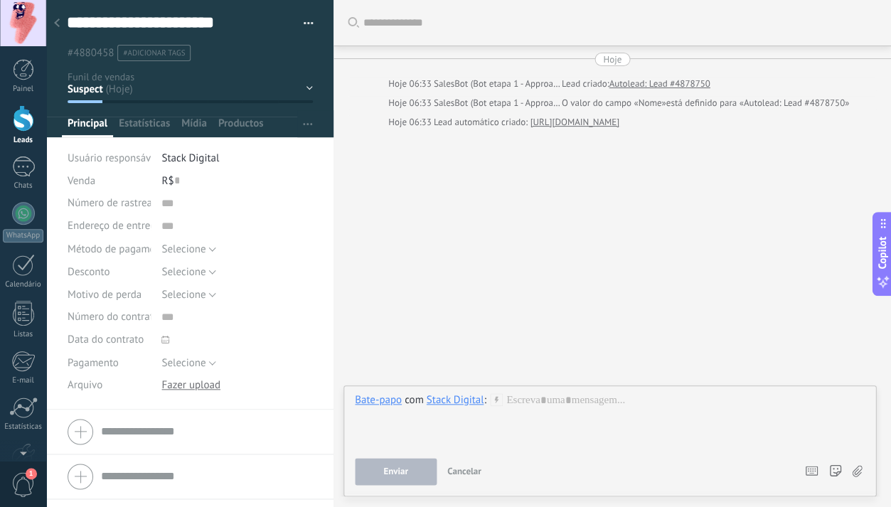
click at [54, 18] on div at bounding box center [57, 24] width 20 height 28
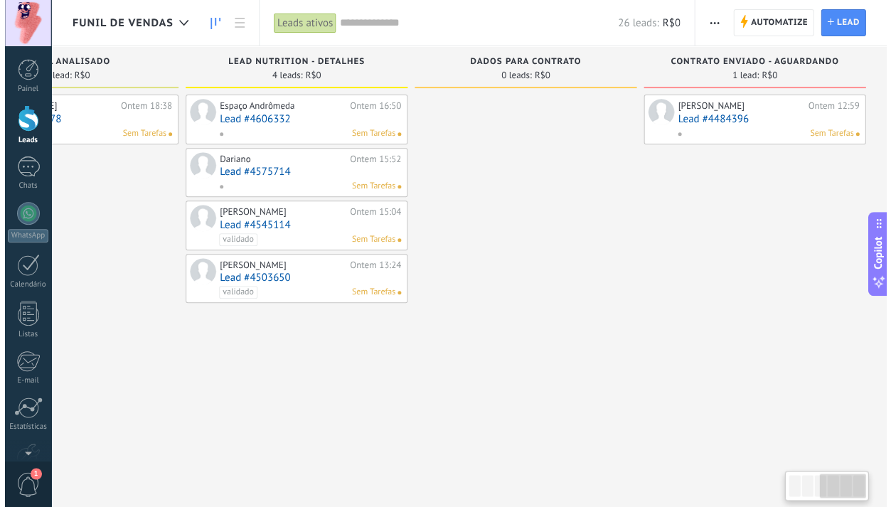
scroll to position [0, 575]
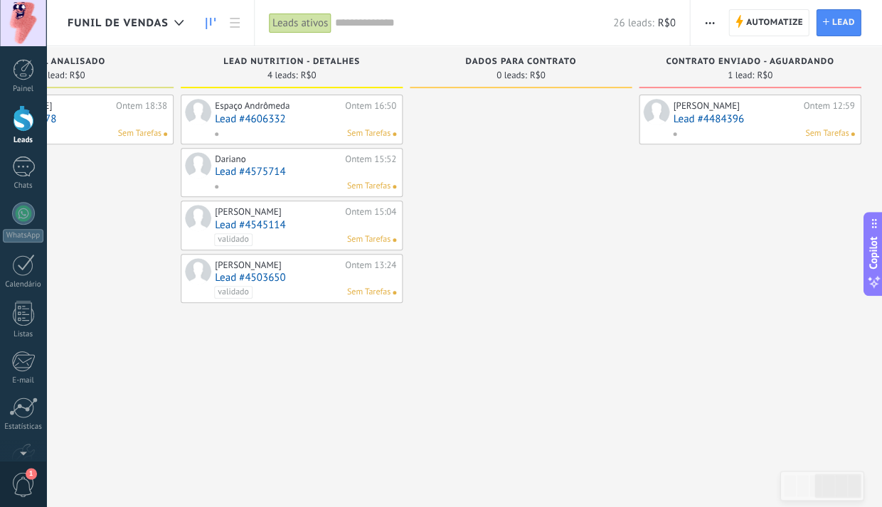
click at [279, 109] on div "Espaço Andrômeda" at bounding box center [278, 105] width 127 height 11
click at [274, 114] on link "Lead #4606332" at bounding box center [305, 119] width 181 height 12
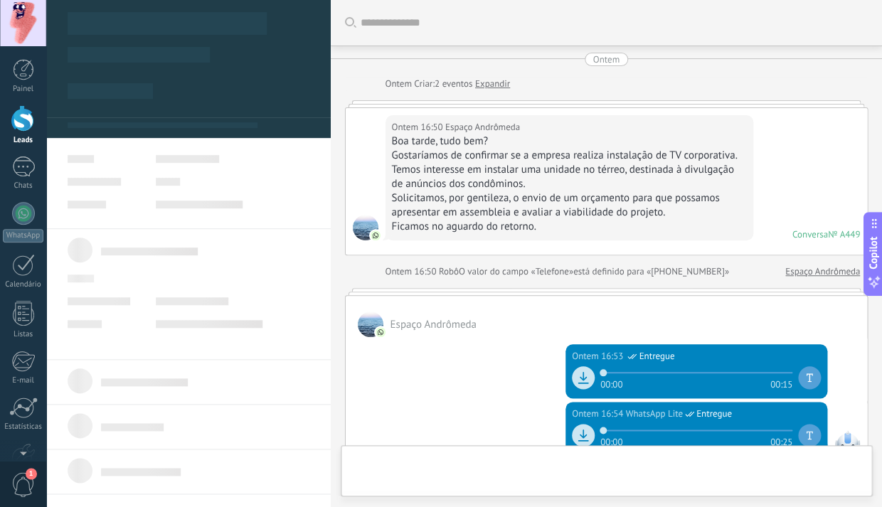
type textarea "**********"
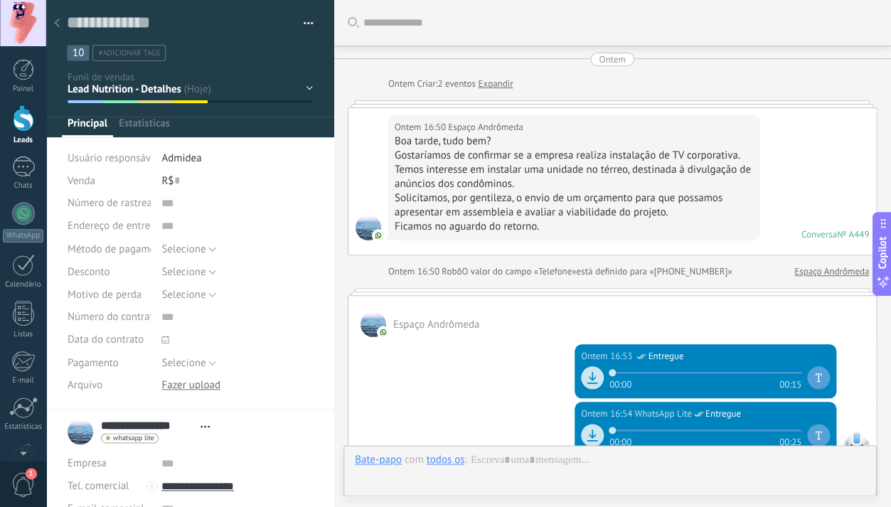
scroll to position [327, 0]
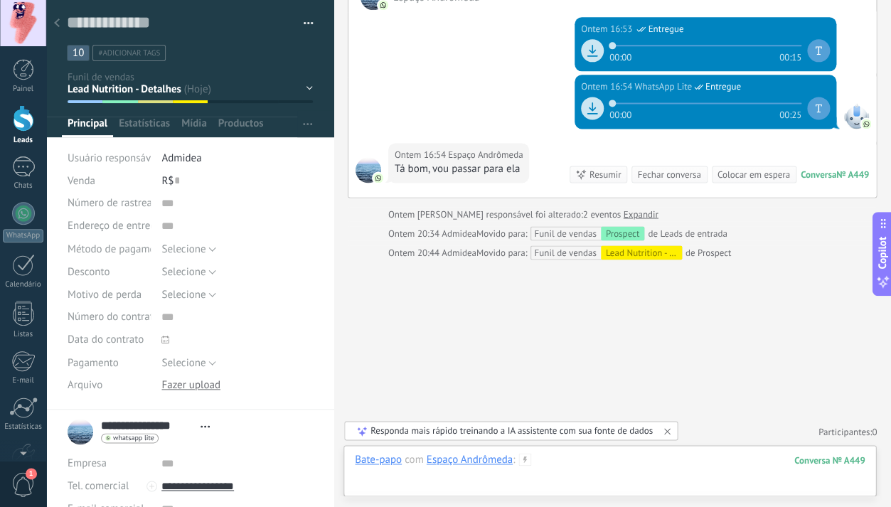
click at [618, 463] on div at bounding box center [610, 474] width 510 height 43
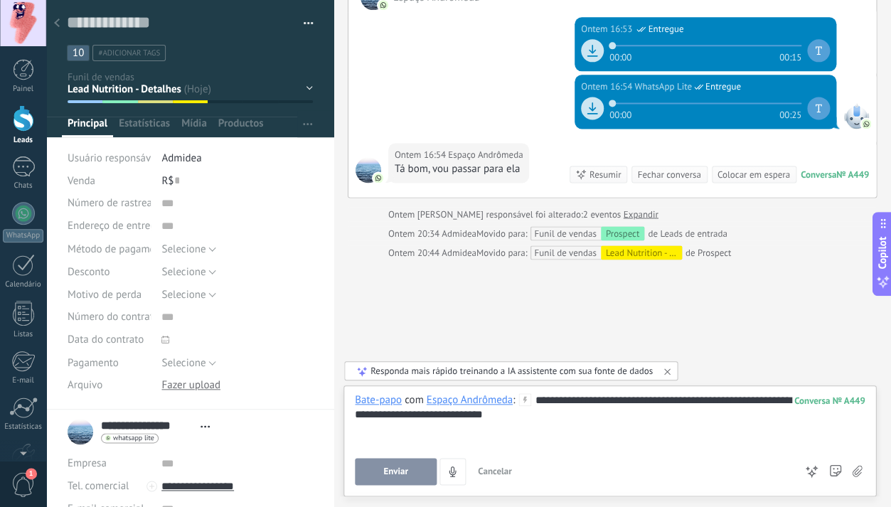
click at [0, 0] on div "Suspect Prospect Local Analisado Lead Nutrition - Detalhes Dados para contrato …" at bounding box center [0, 0] width 0 height 0
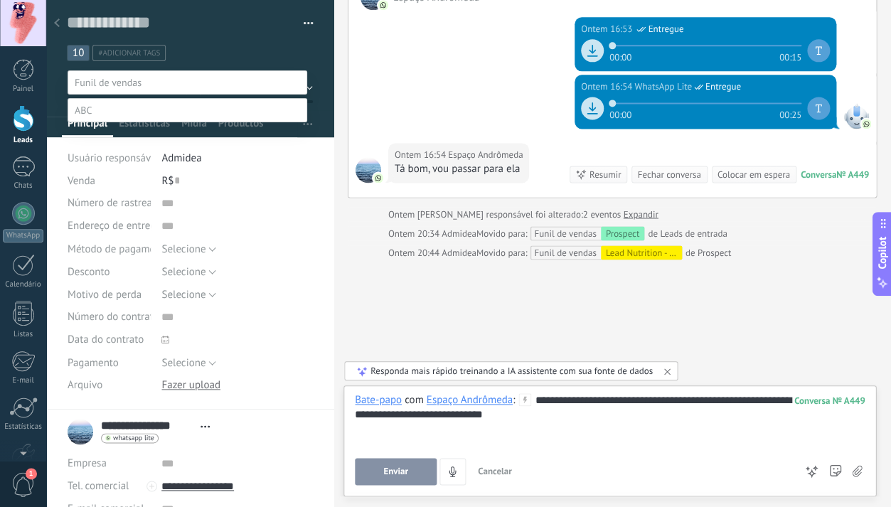
click at [0, 0] on label "Dados para contrato" at bounding box center [0, 0] width 0 height 0
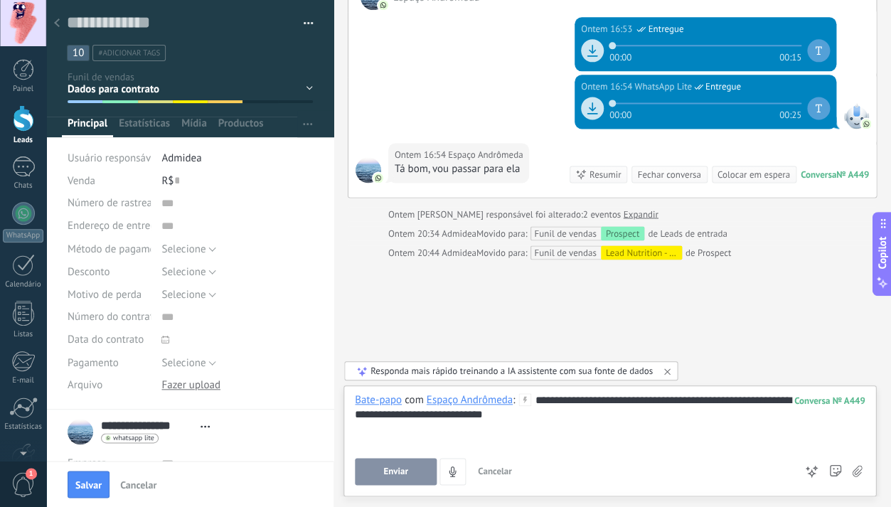
scroll to position [0, 0]
click at [399, 476] on span "Enviar" at bounding box center [395, 471] width 25 height 10
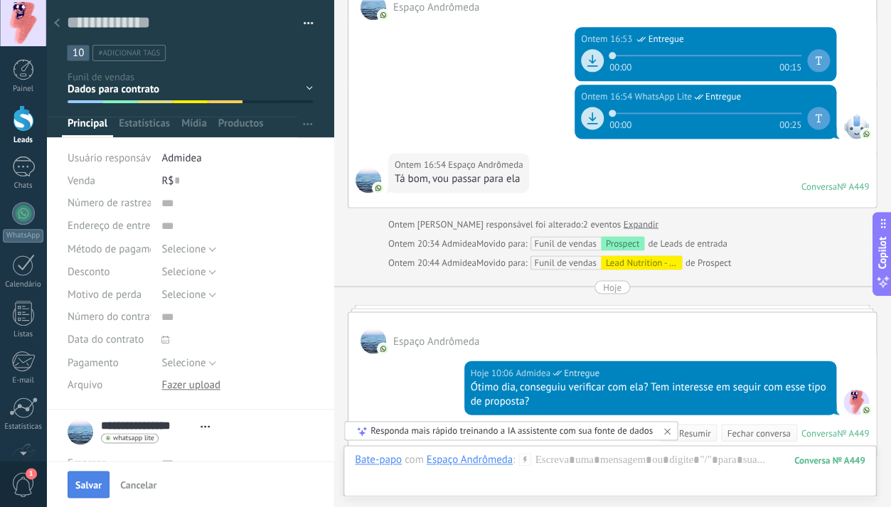
click at [82, 488] on span "Salvar" at bounding box center [88, 485] width 26 height 10
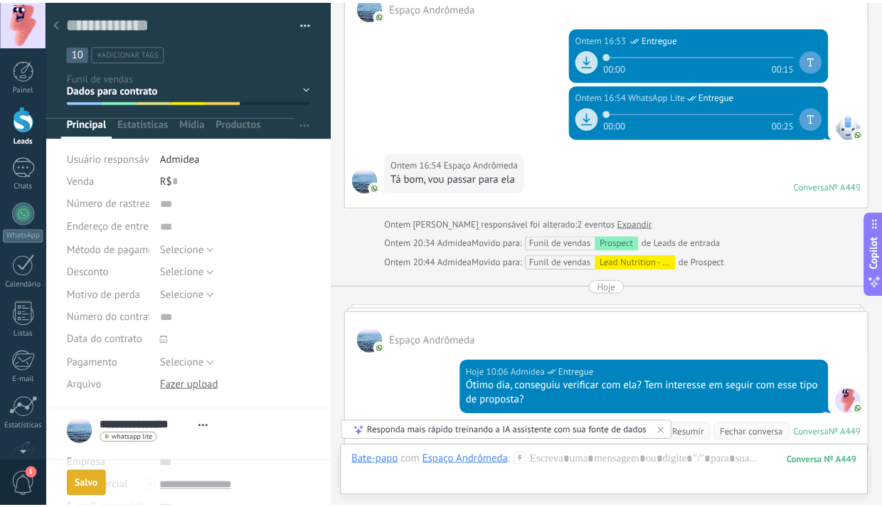
scroll to position [341, 0]
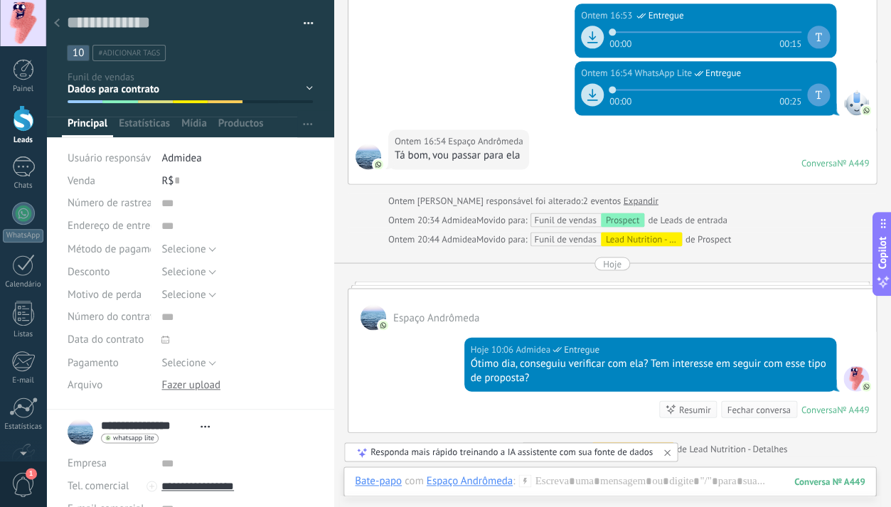
click at [61, 22] on div at bounding box center [57, 24] width 20 height 28
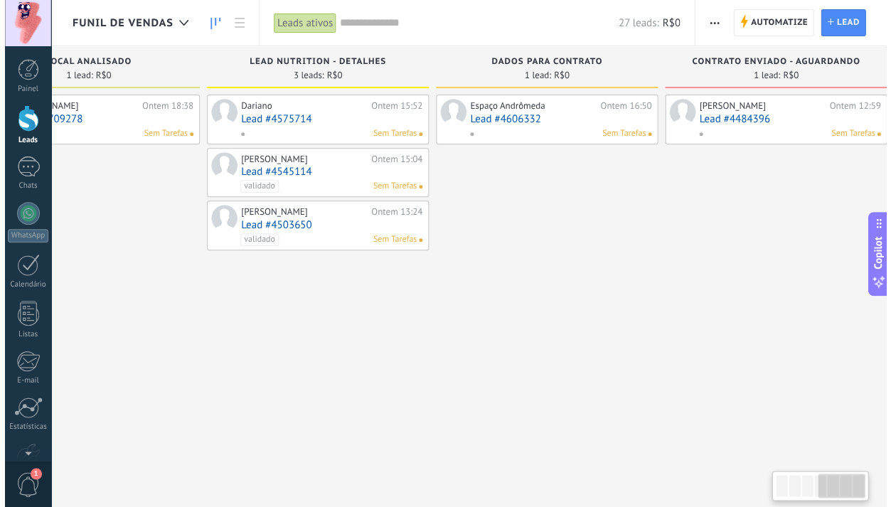
scroll to position [0, 792]
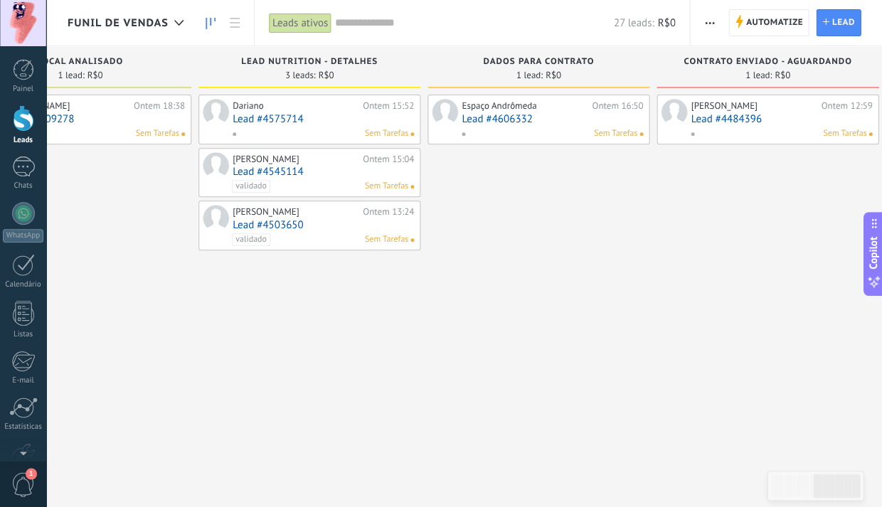
click at [256, 108] on div "Dariano" at bounding box center [296, 105] width 127 height 11
click at [264, 115] on link "Lead #4575714" at bounding box center [323, 119] width 181 height 12
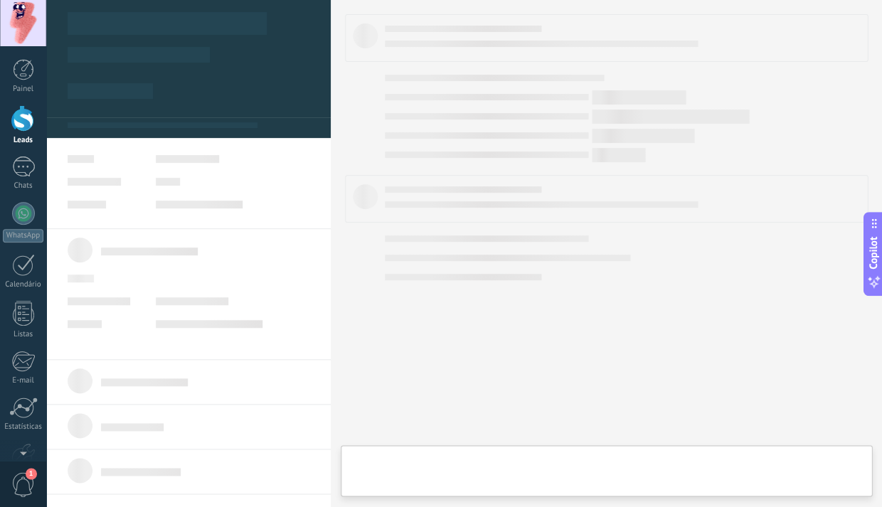
type textarea "**********"
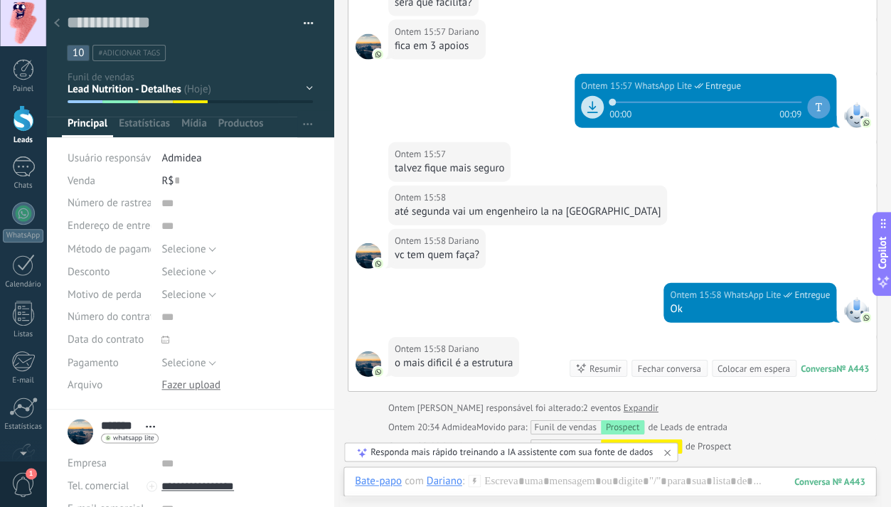
scroll to position [612, 0]
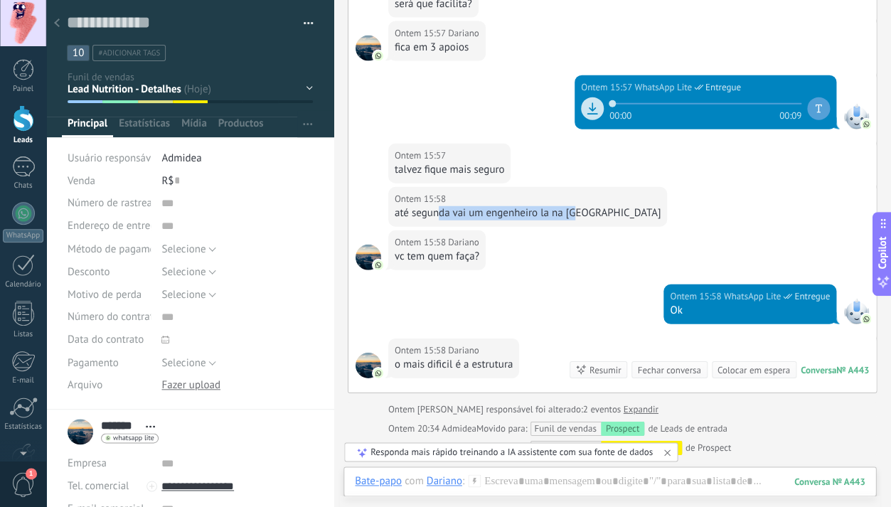
drag, startPoint x: 441, startPoint y: 210, endPoint x: 575, endPoint y: 213, distance: 133.7
click at [575, 213] on div "até segunda vai um engenheiro la na loja" at bounding box center [528, 213] width 266 height 14
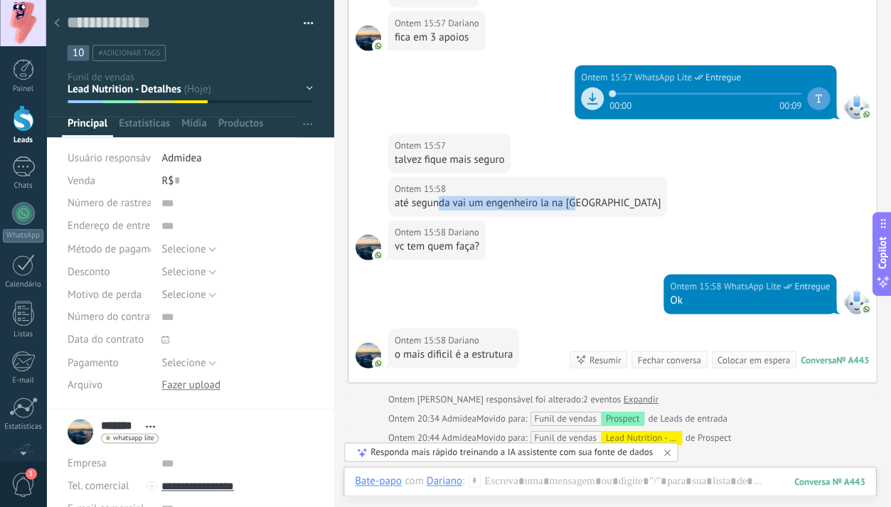
scroll to position [620, 0]
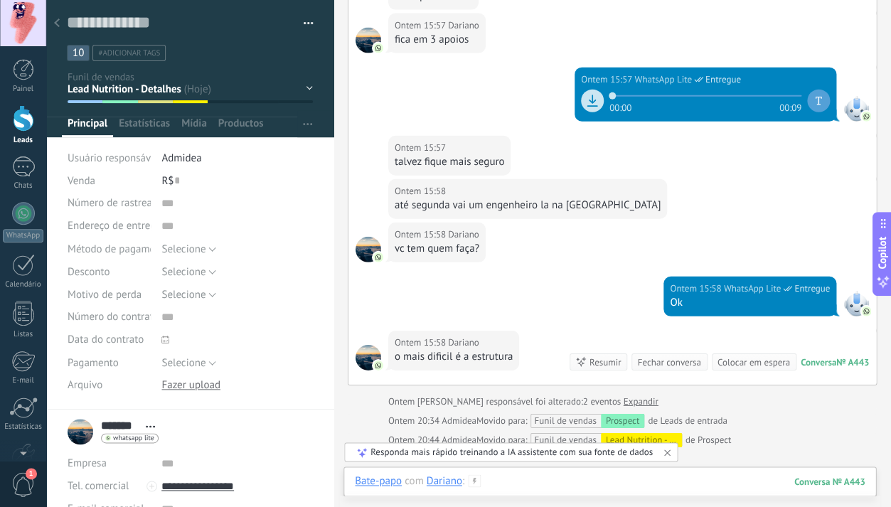
click at [539, 476] on div at bounding box center [610, 495] width 510 height 43
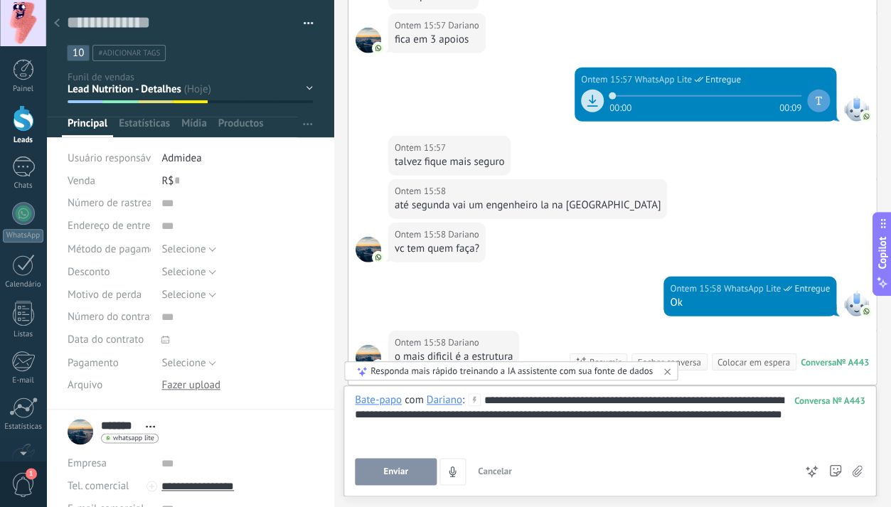
click at [402, 478] on button "Enviar" at bounding box center [396, 471] width 82 height 27
click at [0, 0] on div "Suspect Prospect Local Analisado Lead Nutrition - Detalhes Dados para contrato …" at bounding box center [0, 0] width 0 height 0
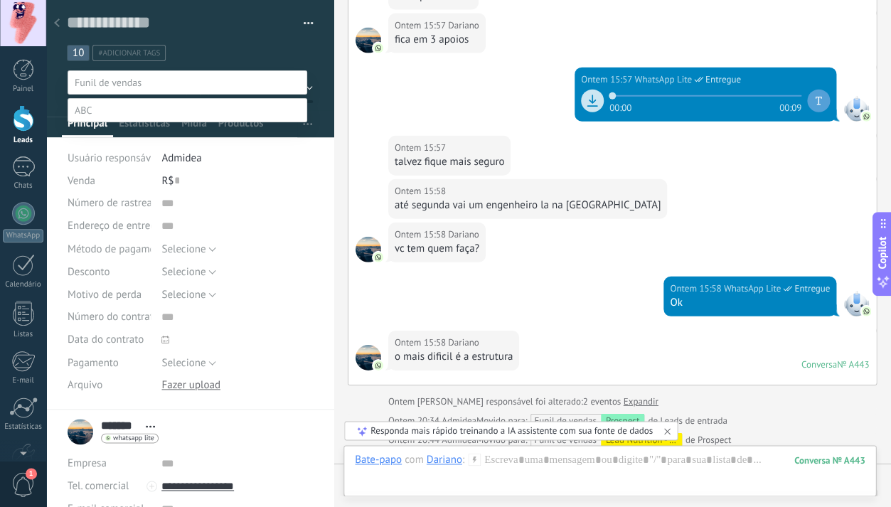
scroll to position [798, 0]
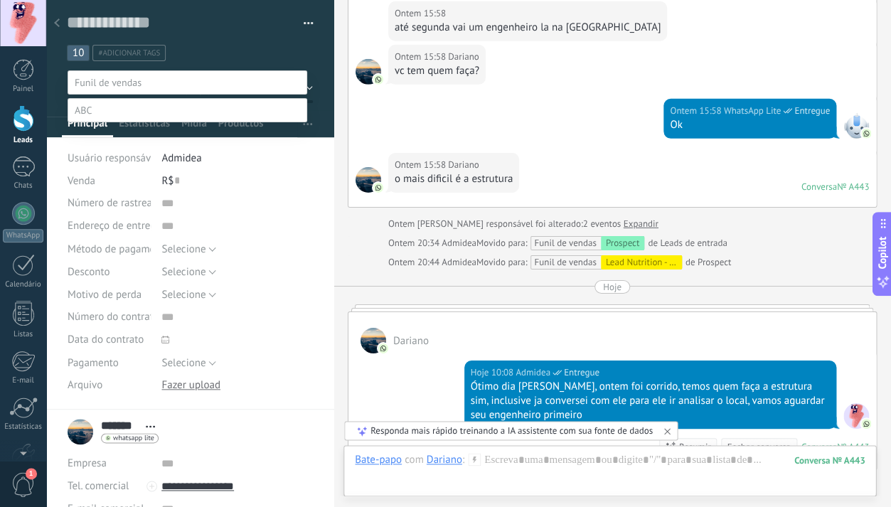
click at [0, 0] on label "Dados para contrato" at bounding box center [0, 0] width 0 height 0
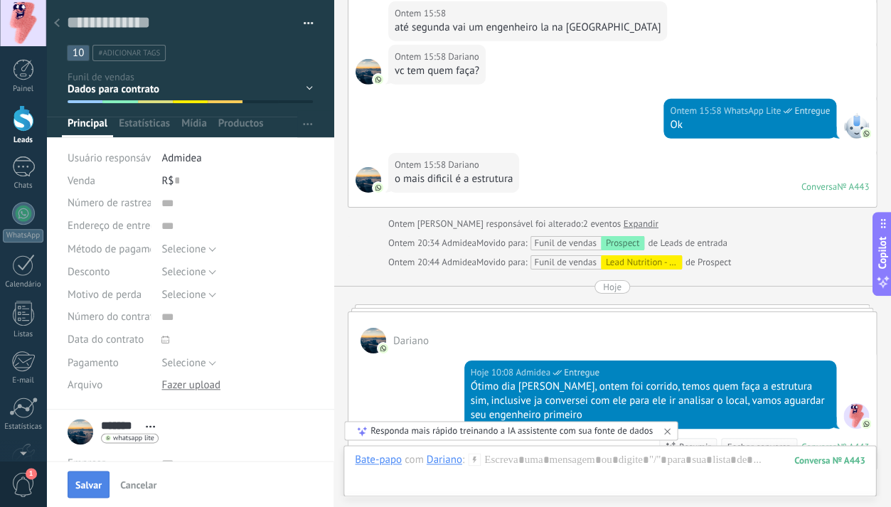
click at [92, 478] on button "Salvar" at bounding box center [89, 484] width 42 height 27
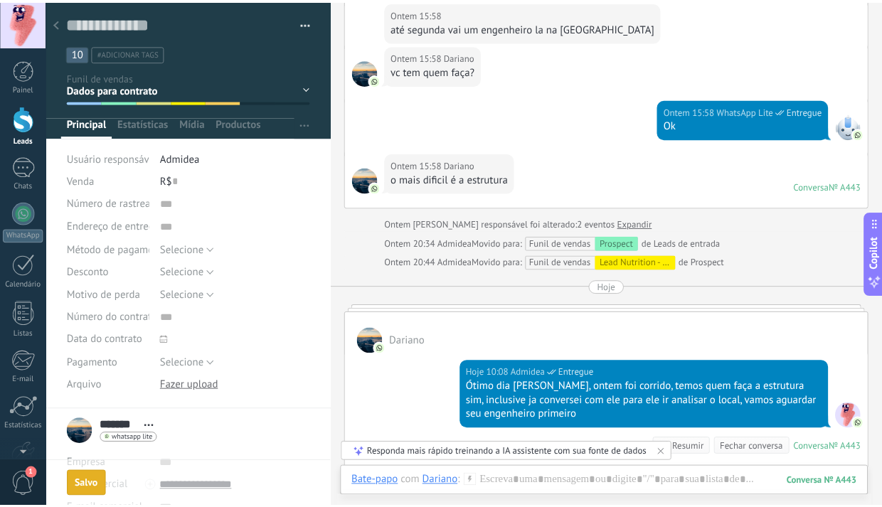
scroll to position [821, 0]
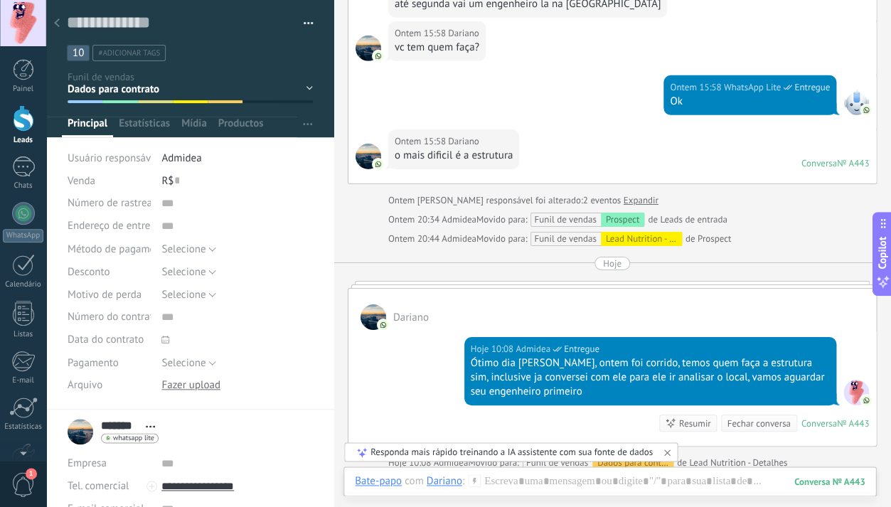
click at [56, 23] on icon at bounding box center [57, 22] width 6 height 9
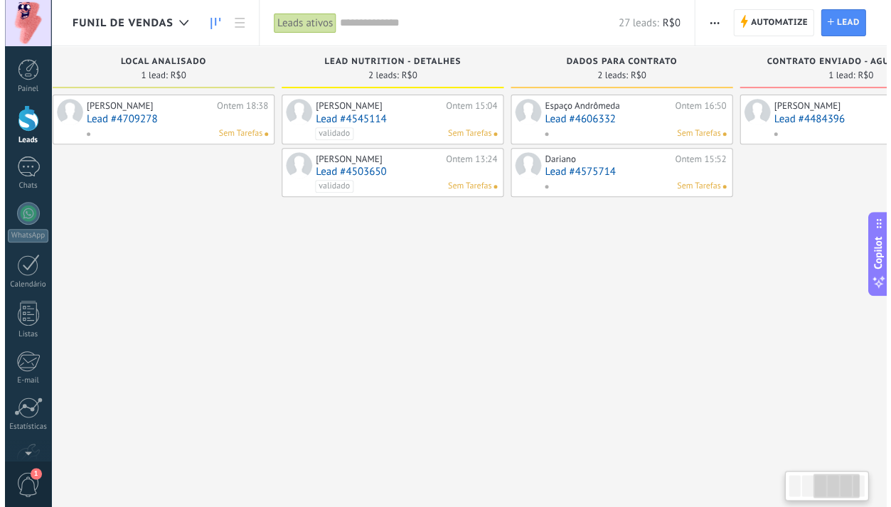
scroll to position [0, 482]
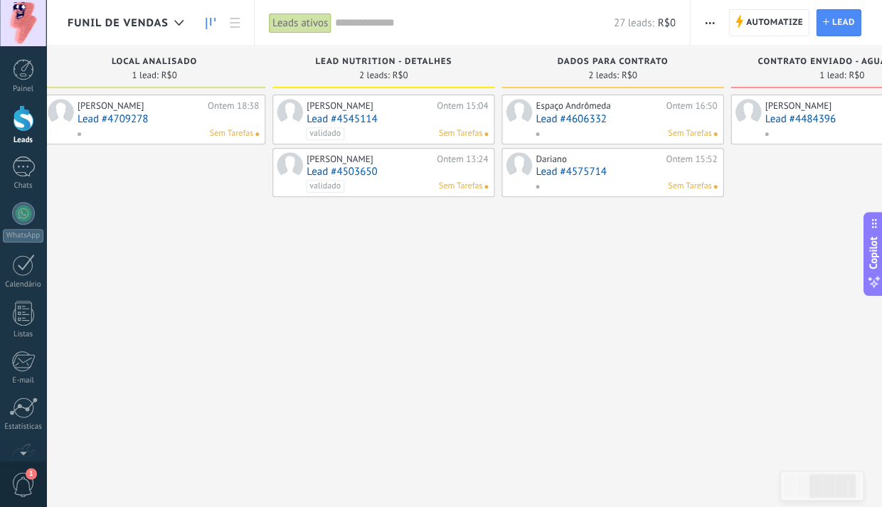
click at [379, 104] on div "[PERSON_NAME]" at bounding box center [369, 105] width 127 height 11
click at [347, 117] on link "Lead #4545114" at bounding box center [396, 119] width 181 height 12
click at [341, 169] on link "Lead #4503650" at bounding box center [396, 172] width 181 height 12
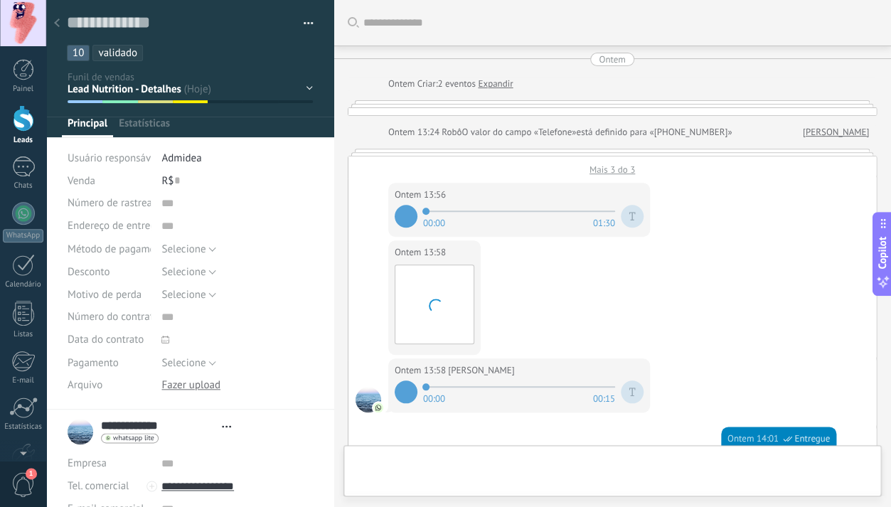
type textarea "**********"
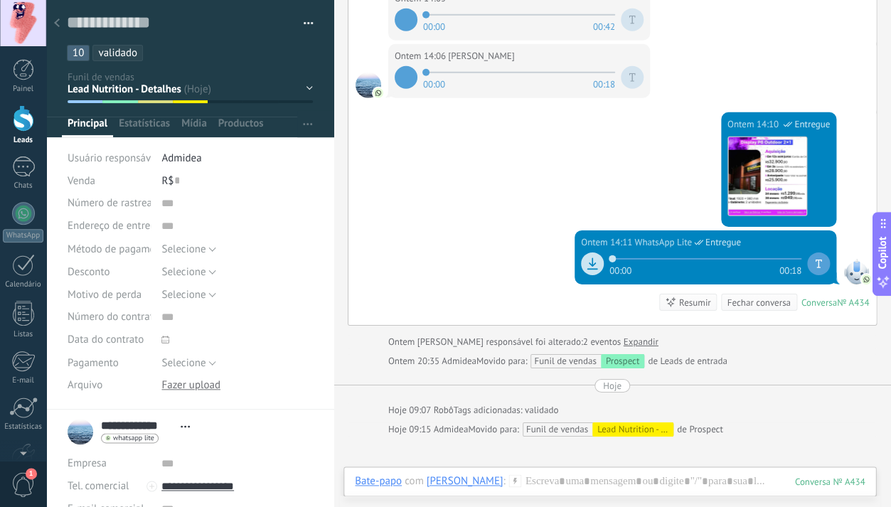
scroll to position [715, 0]
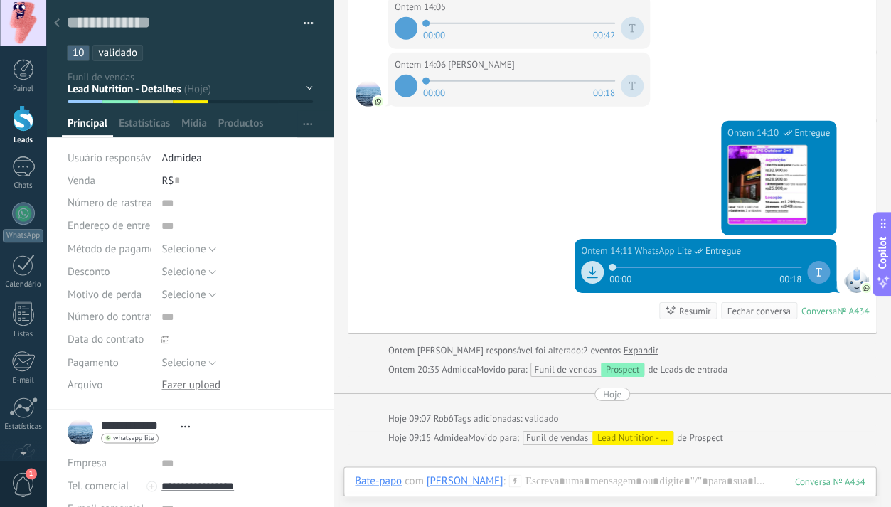
click at [589, 265] on icon at bounding box center [592, 272] width 14 height 14
click at [589, 270] on icon at bounding box center [592, 272] width 6 height 9
click at [559, 484] on div at bounding box center [610, 495] width 510 height 43
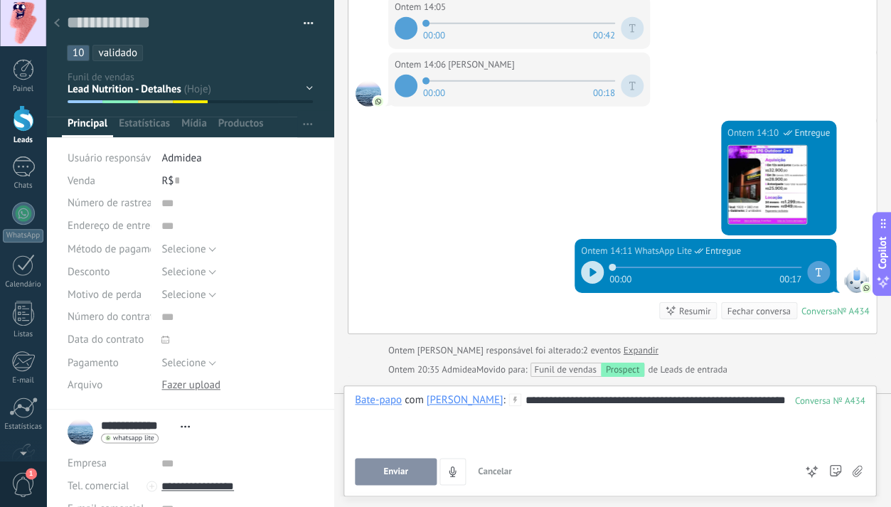
click at [407, 464] on button "Enviar" at bounding box center [396, 471] width 82 height 27
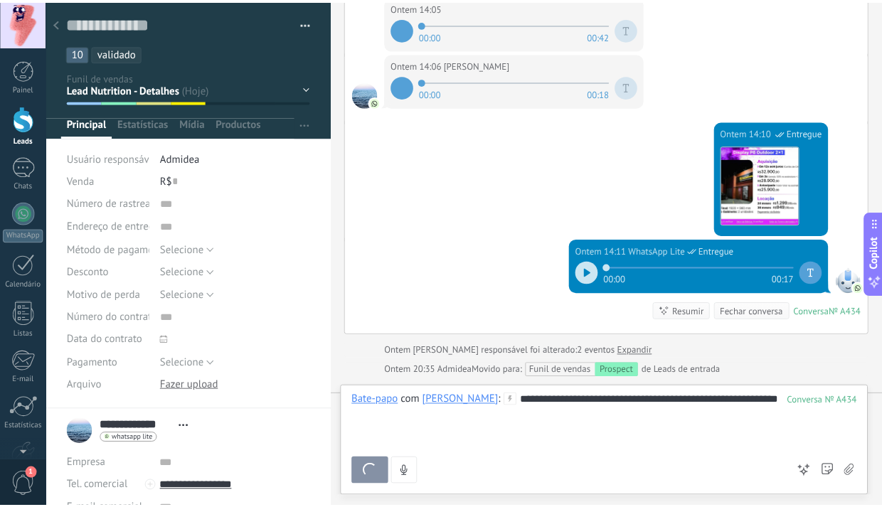
scroll to position [890, 0]
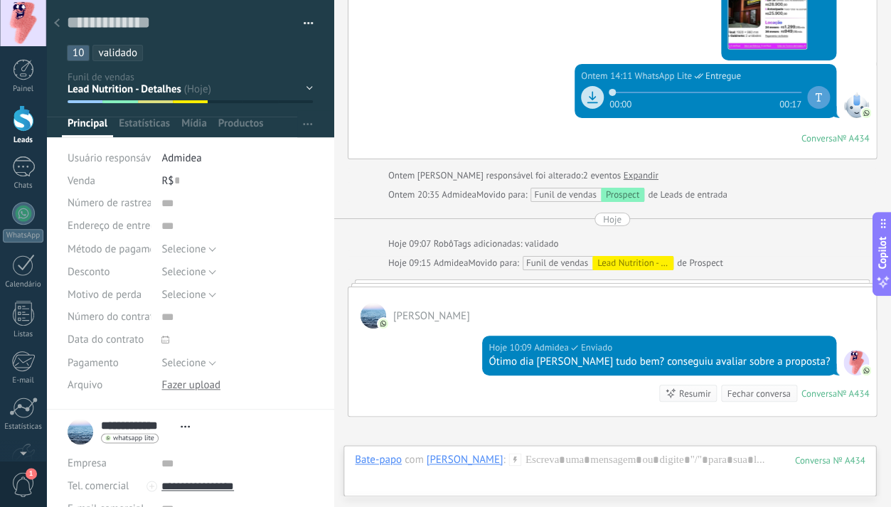
click at [54, 24] on icon at bounding box center [57, 22] width 6 height 9
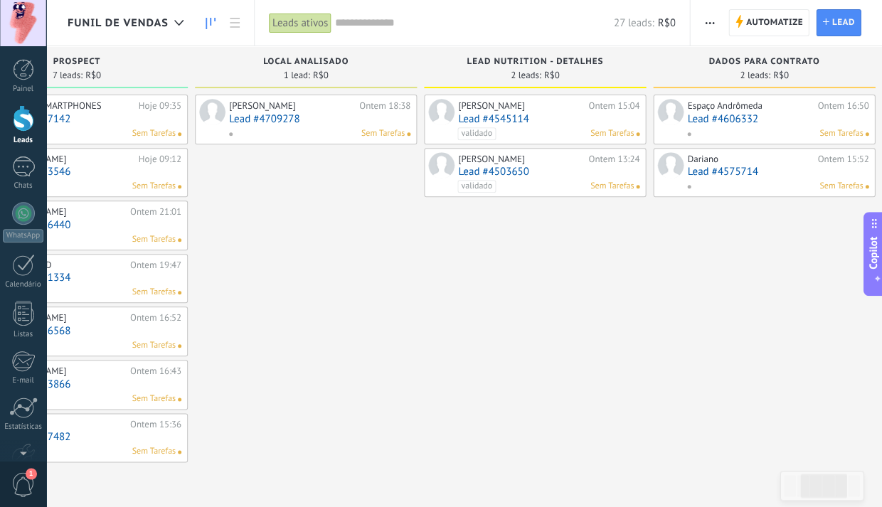
click at [269, 115] on link "Lead #4709278" at bounding box center [319, 119] width 181 height 12
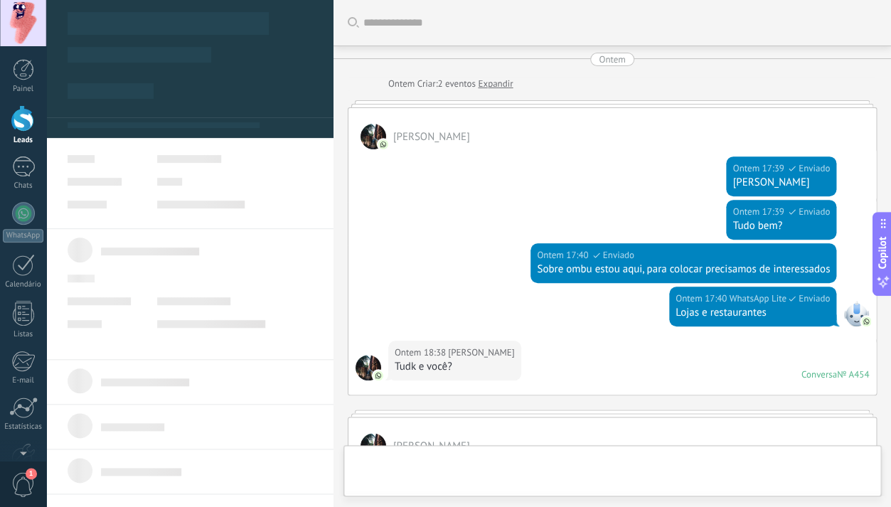
type textarea "**********"
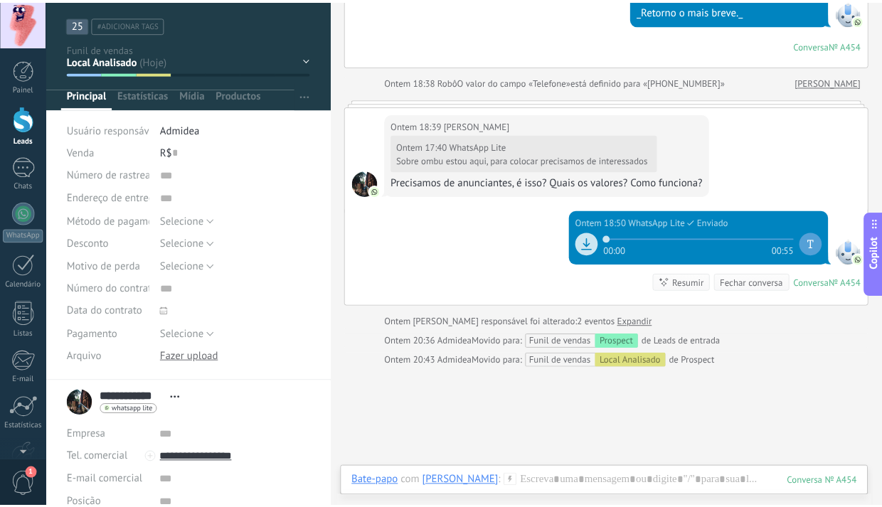
scroll to position [28, 0]
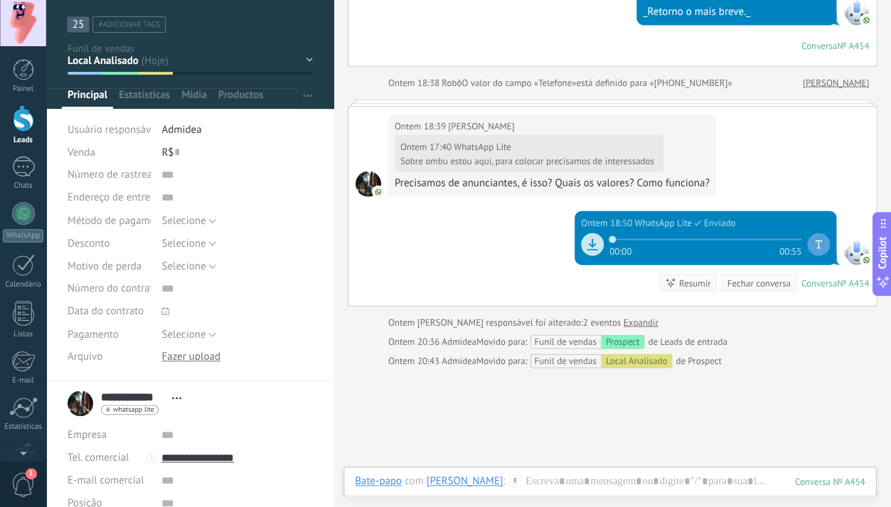
click at [118, 26] on span "#adicionar tags" at bounding box center [129, 25] width 62 height 10
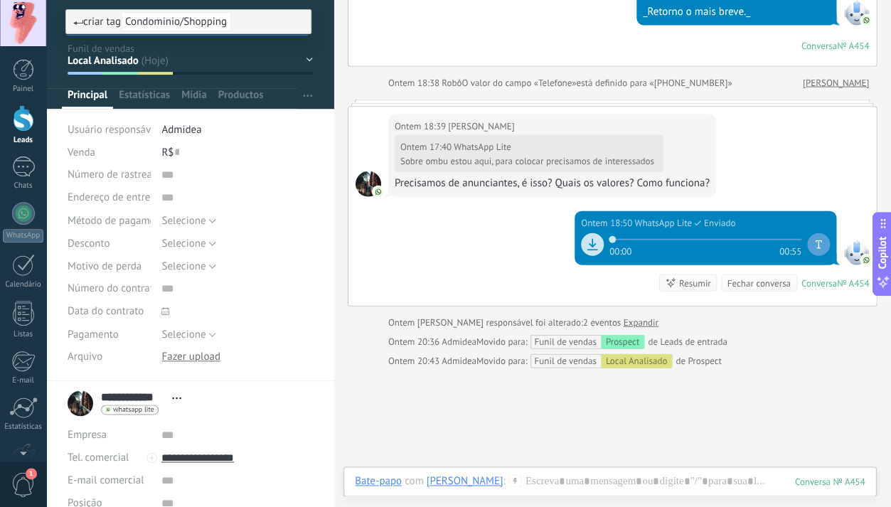
type input "**********"
click at [86, 27] on span "criar tag Condominio/Shopping" at bounding box center [152, 22] width 158 height 14
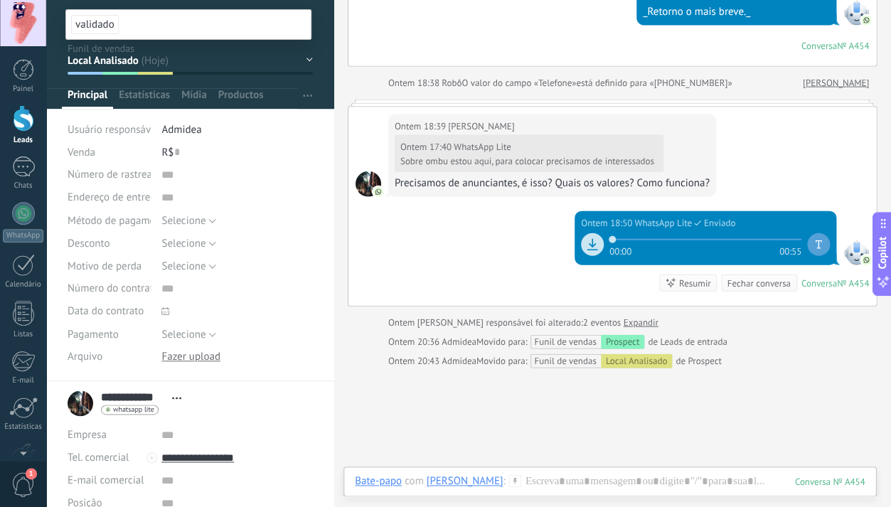
click at [157, 33] on li "validado" at bounding box center [188, 24] width 245 height 29
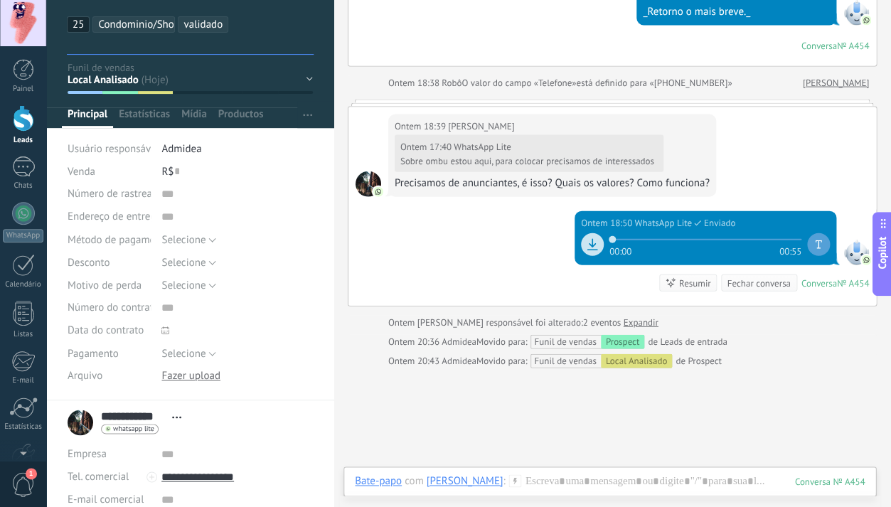
click at [323, 23] on div "Salvar e criar Imprimir Gerenciar tags Exportar para o Excel 25" at bounding box center [190, 12] width 288 height 80
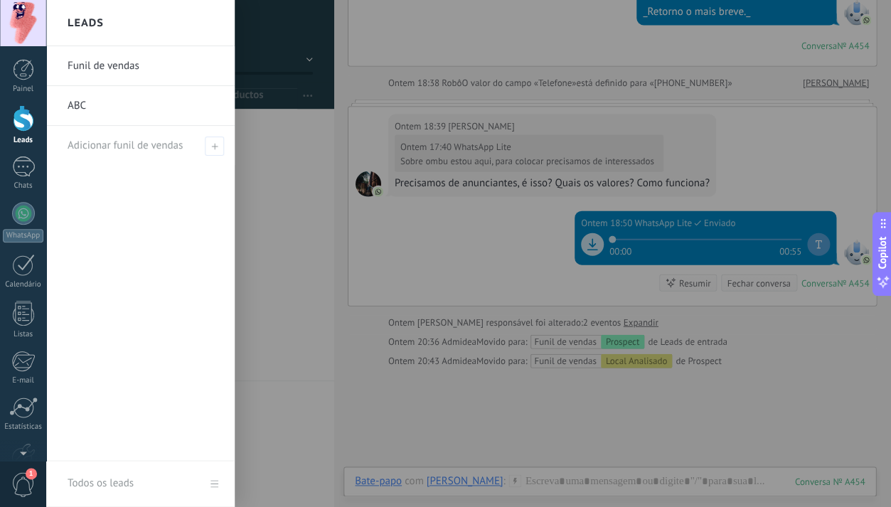
click at [23, 121] on div at bounding box center [23, 118] width 21 height 26
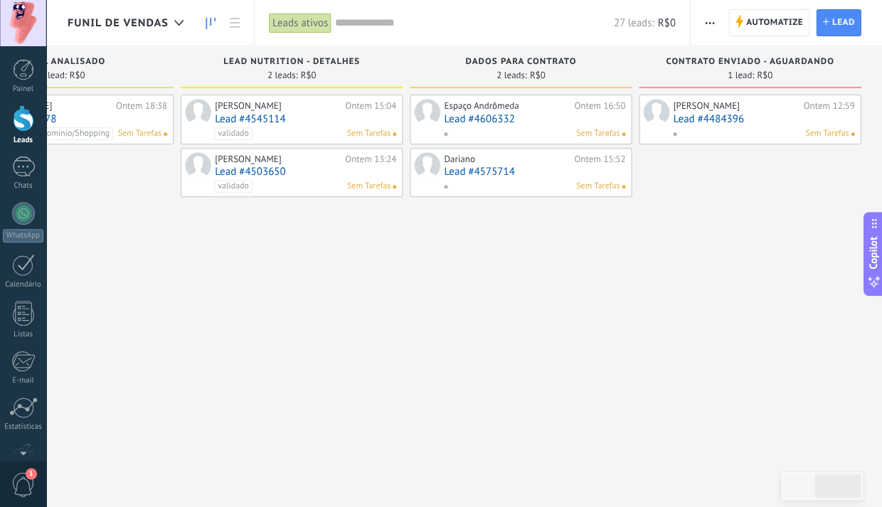
click at [724, 119] on link "Lead #4484396" at bounding box center [763, 119] width 181 height 12
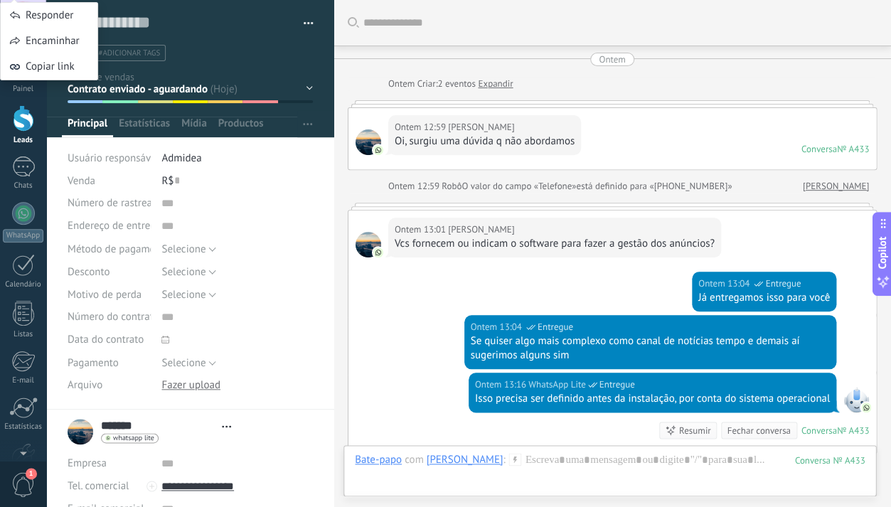
type textarea "**********"
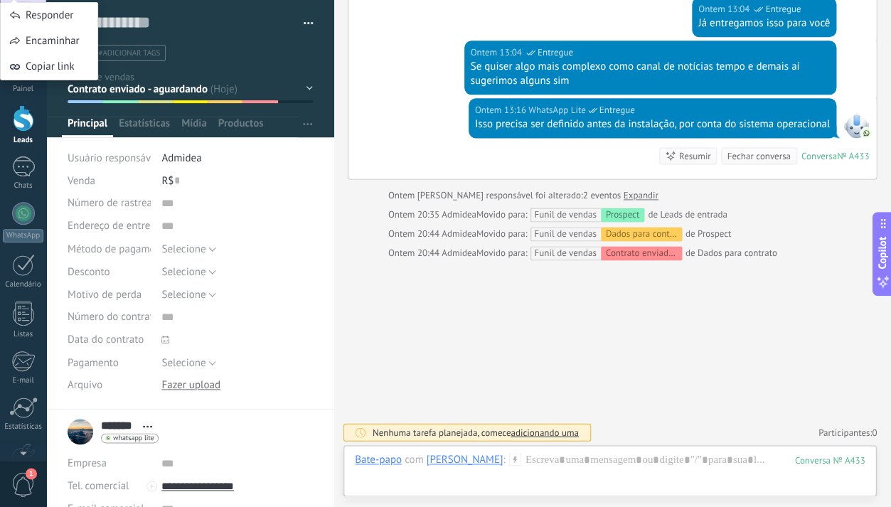
click at [127, 50] on span "#adicionar tags" at bounding box center [129, 53] width 62 height 10
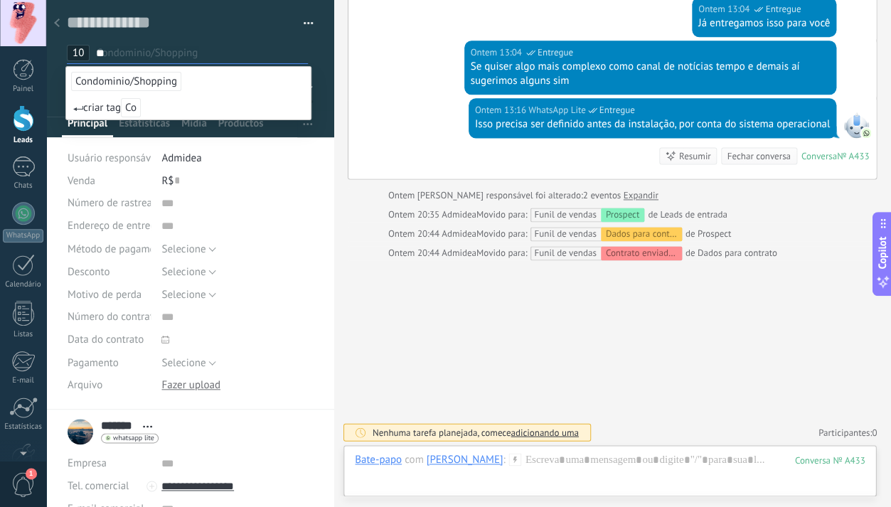
type input "*"
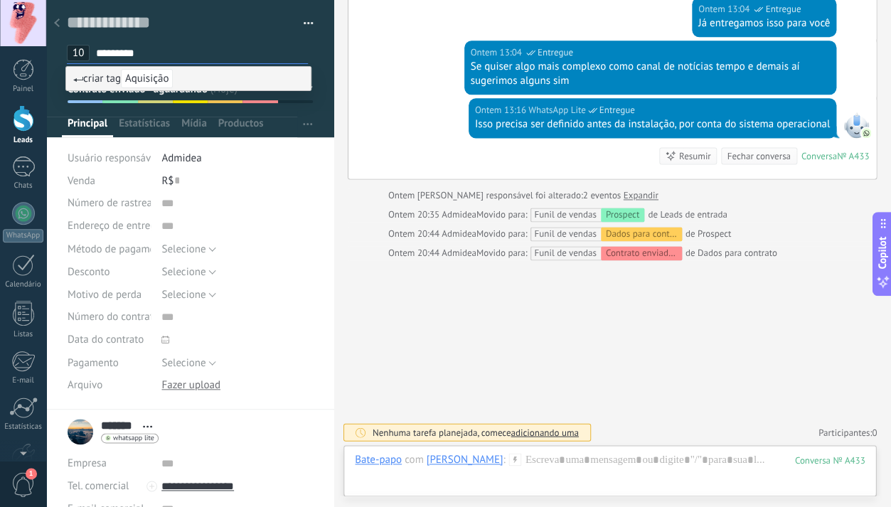
type input "*********"
click at [114, 75] on span "criar tag Aquisição" at bounding box center [123, 79] width 100 height 14
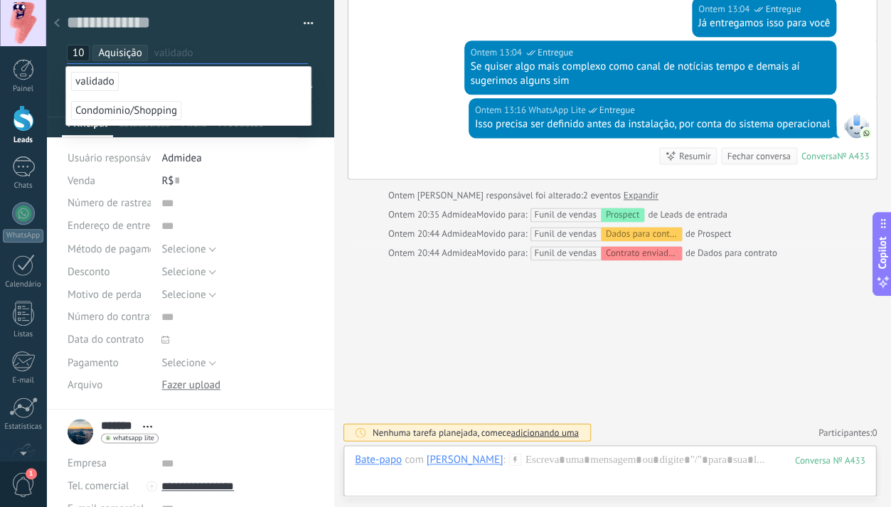
click at [55, 21] on icon at bounding box center [57, 22] width 6 height 9
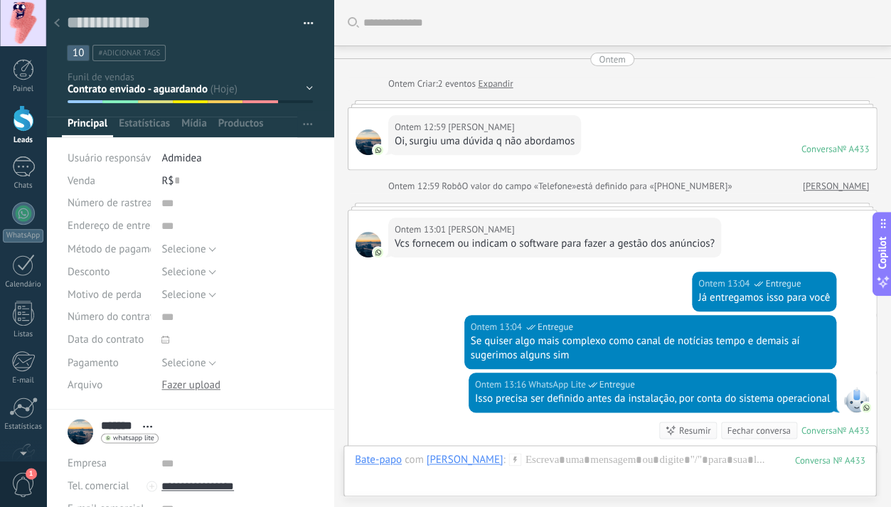
scroll to position [274, 0]
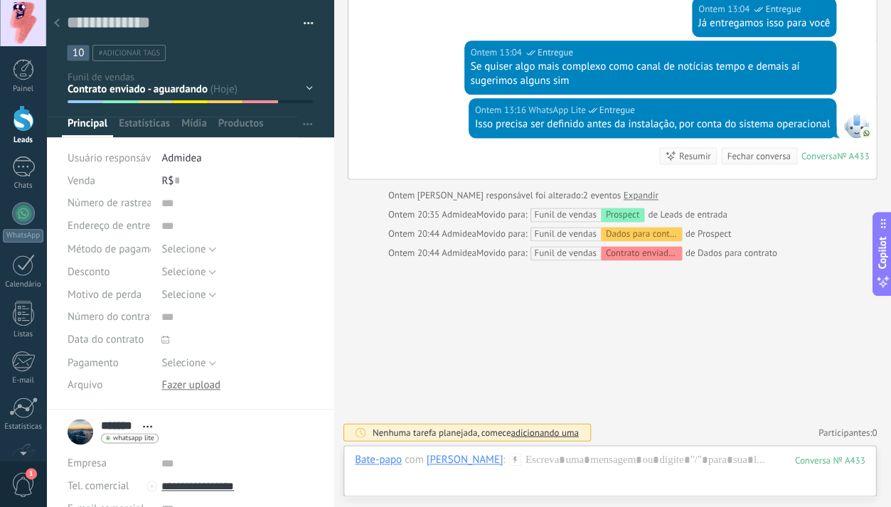
click at [124, 50] on span "#adicionar tags" at bounding box center [129, 53] width 62 height 10
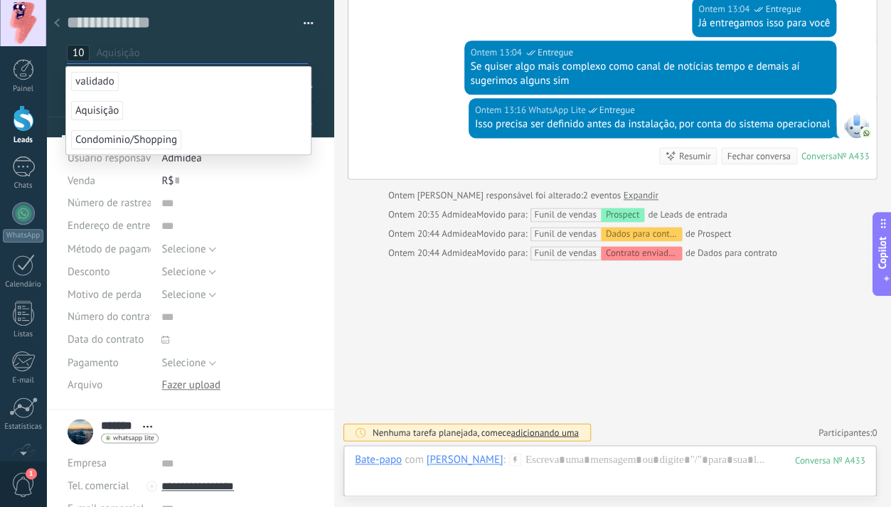
click at [142, 111] on li "Aquisição" at bounding box center [188, 110] width 245 height 29
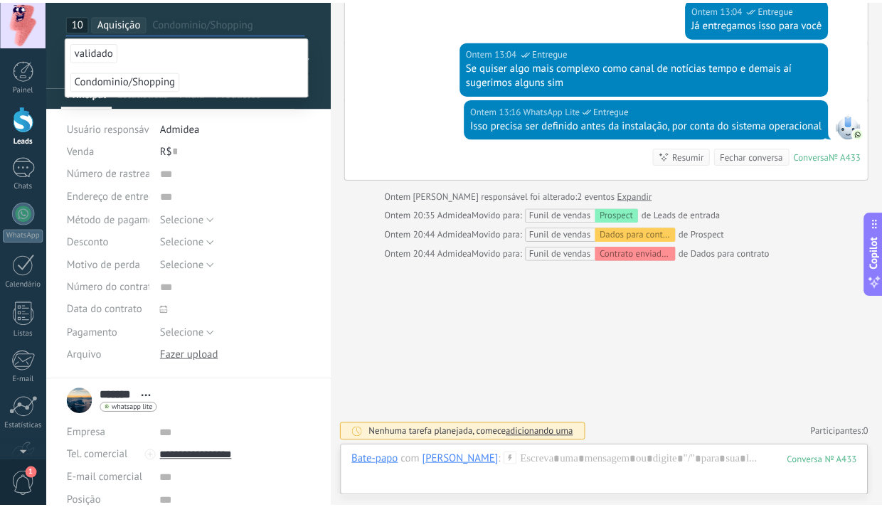
scroll to position [0, 0]
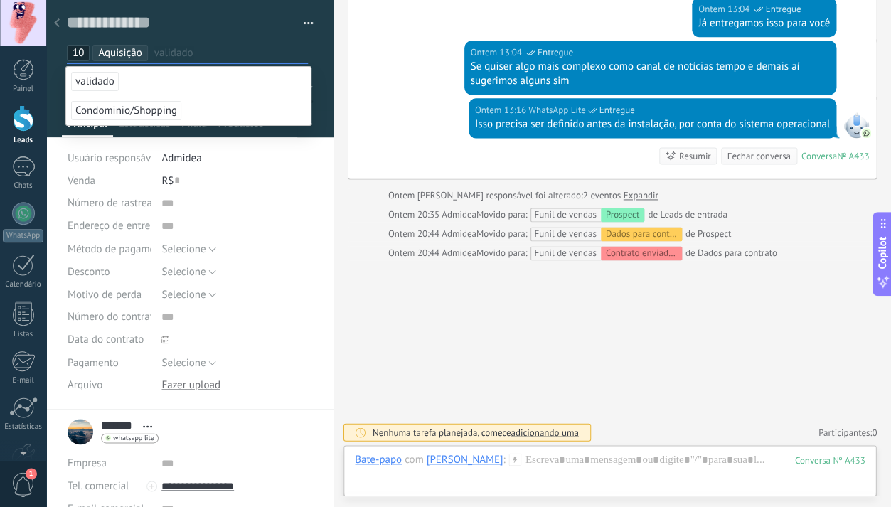
click at [352, 91] on div "Ontem 13:04 WhatsApp Lite Entregue Se quiser algo mais complexo como canal de n…" at bounding box center [612, 70] width 528 height 58
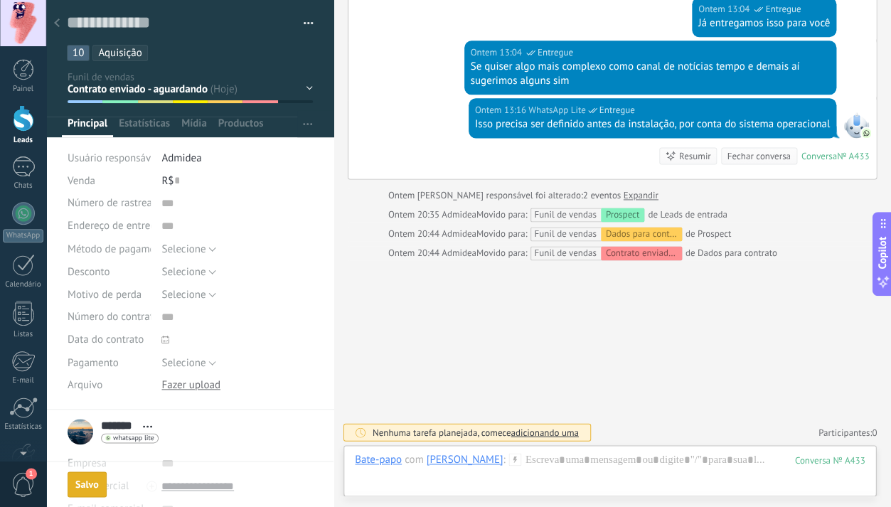
click at [86, 481] on div "Salvo" at bounding box center [86, 484] width 23 height 10
click at [57, 24] on icon at bounding box center [57, 22] width 6 height 9
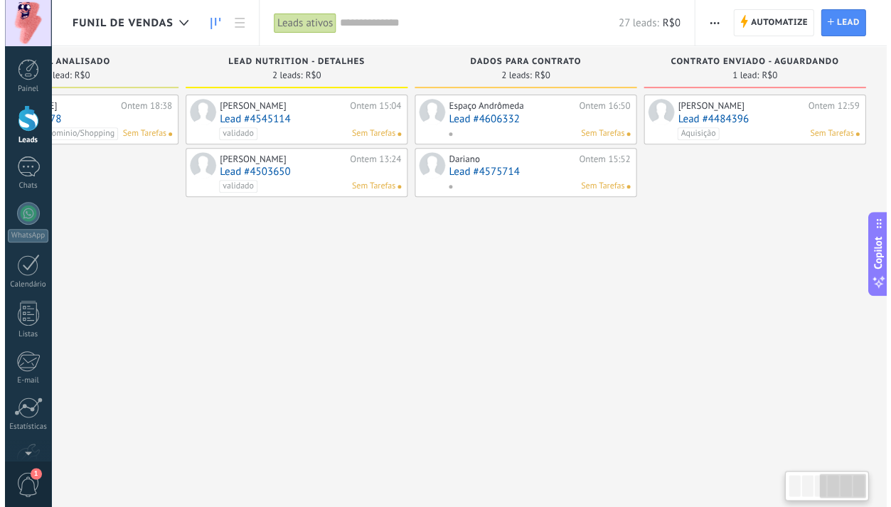
scroll to position [0, 575]
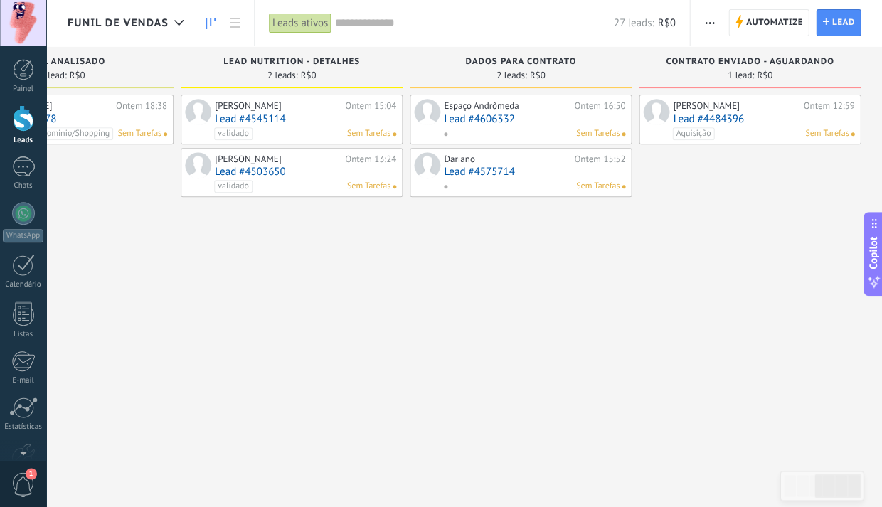
click at [720, 116] on link "Lead #4484396" at bounding box center [763, 119] width 181 height 12
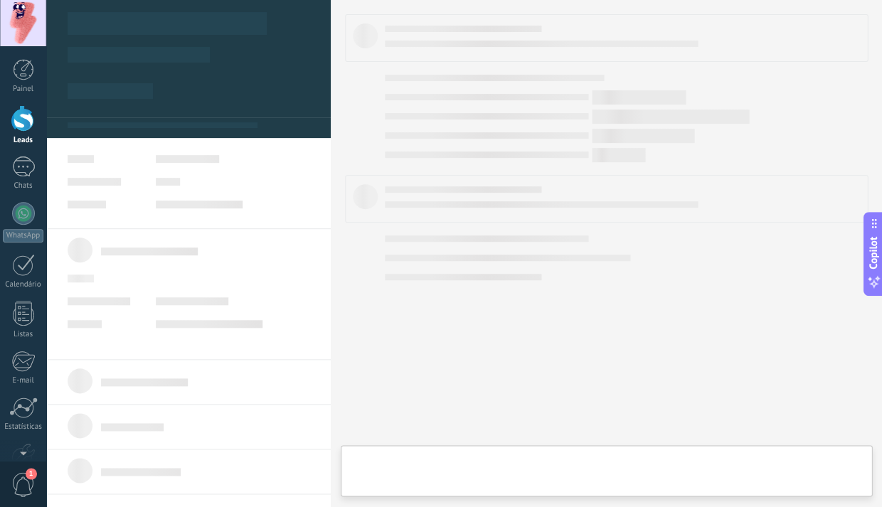
type textarea "**********"
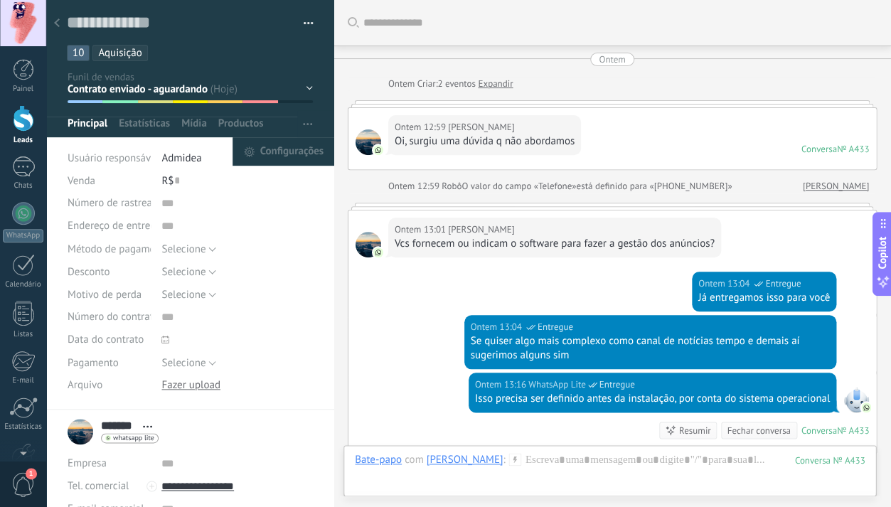
scroll to position [324, 0]
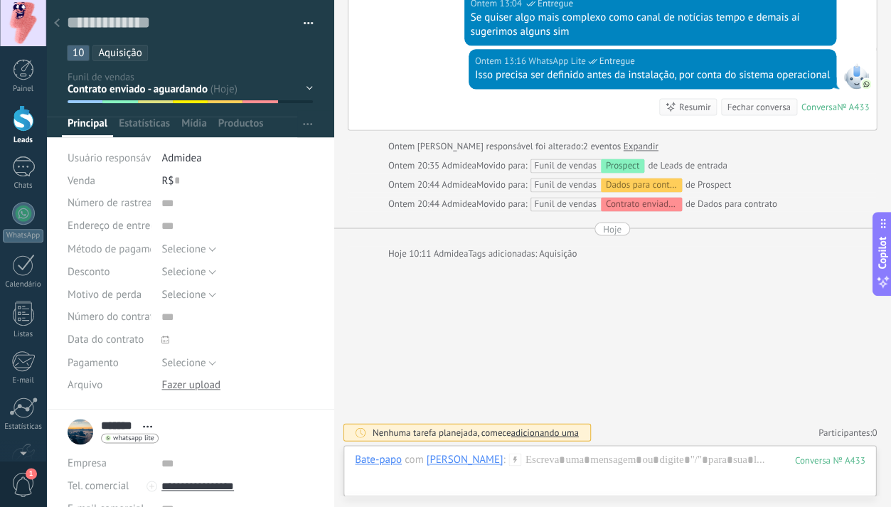
click at [149, 53] on ul "10 Expanda sua conta quase infinitamente, torne sua empresa versátil! Aquisição" at bounding box center [187, 52] width 244 height 19
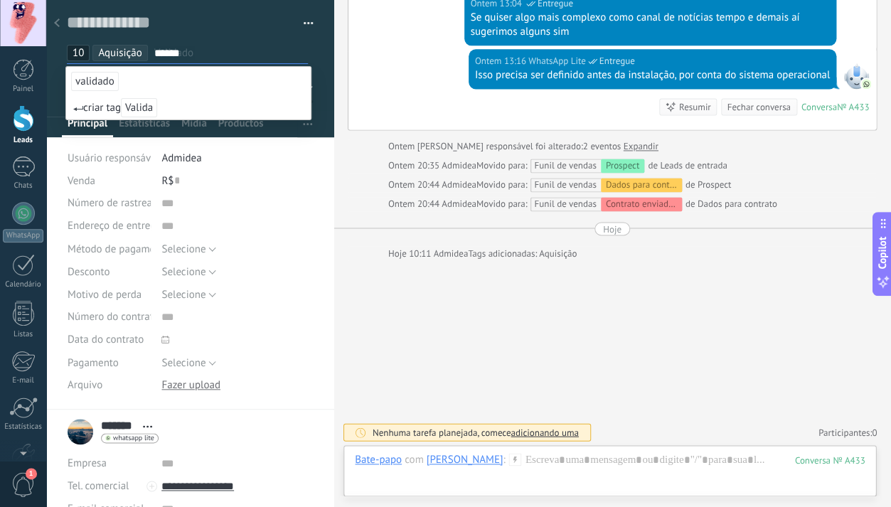
type input "******"
click at [106, 81] on span "validado" at bounding box center [95, 81] width 48 height 19
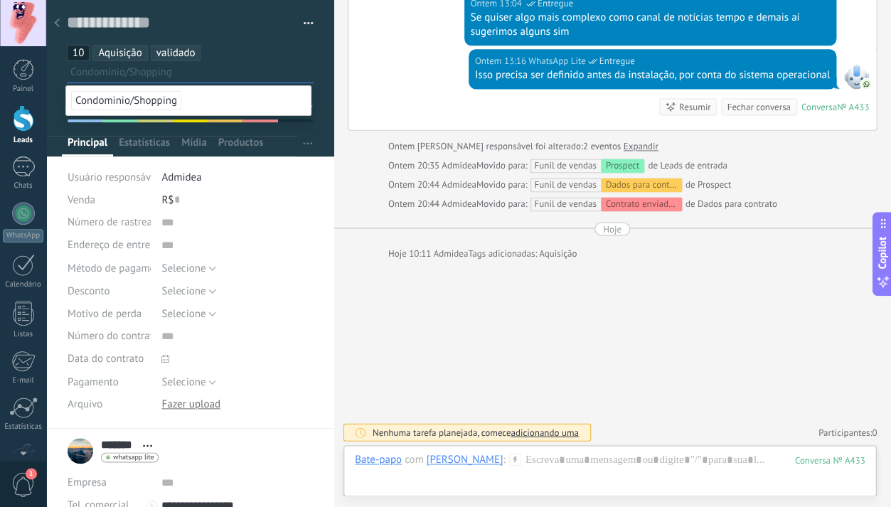
click at [354, 179] on div "Ontem 20:44 Admidea Movido para: Funil de vendas Dados para contrato de Prospect" at bounding box center [612, 185] width 529 height 14
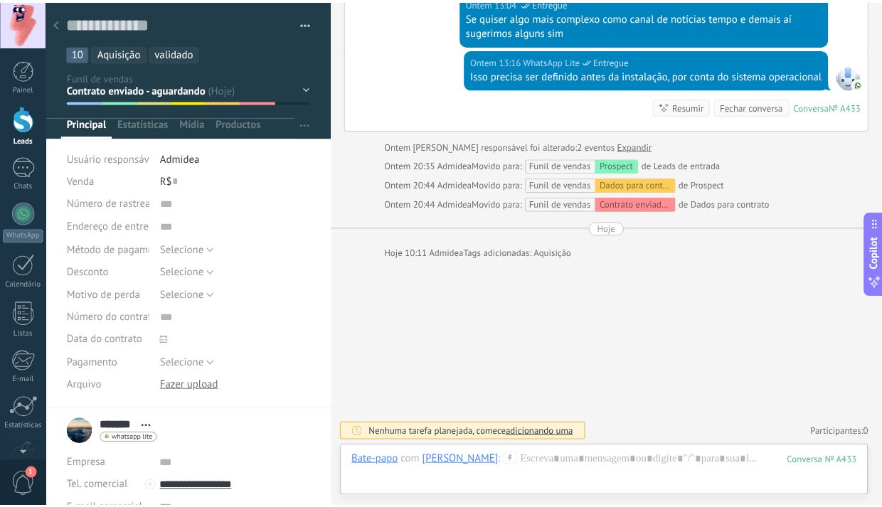
scroll to position [0, 0]
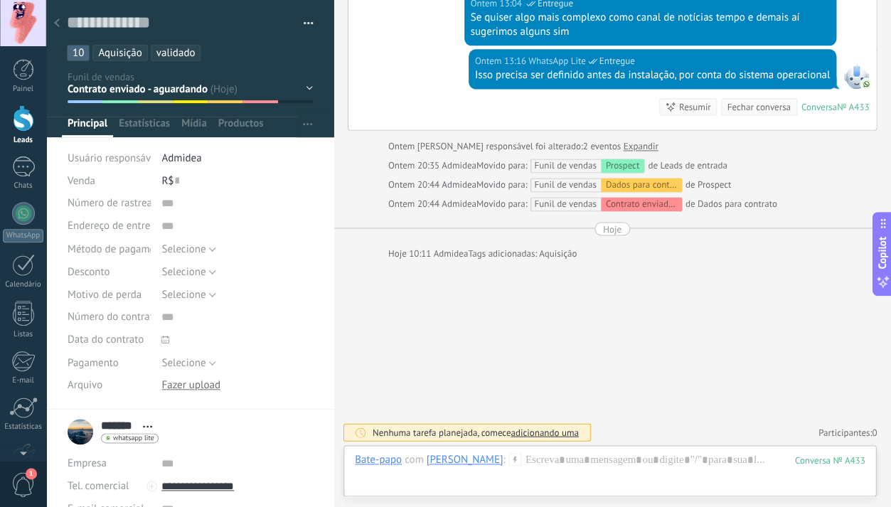
click at [58, 26] on icon at bounding box center [57, 22] width 6 height 9
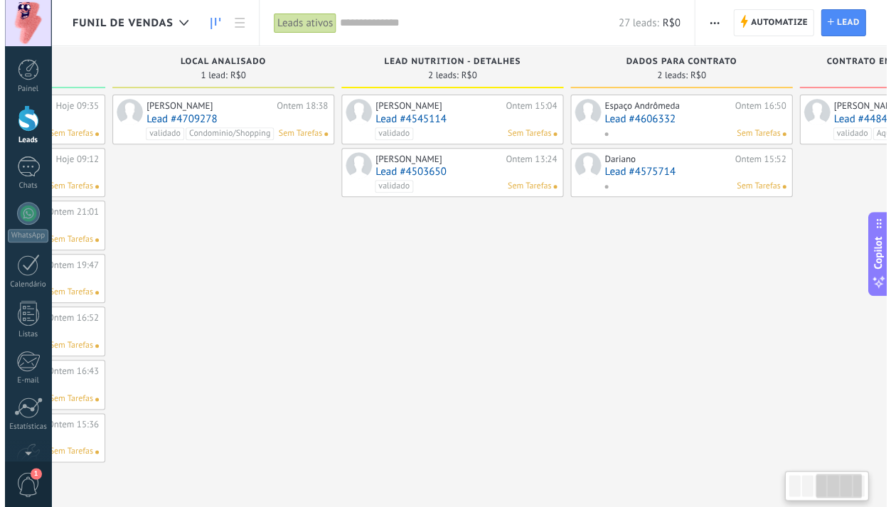
scroll to position [0, 575]
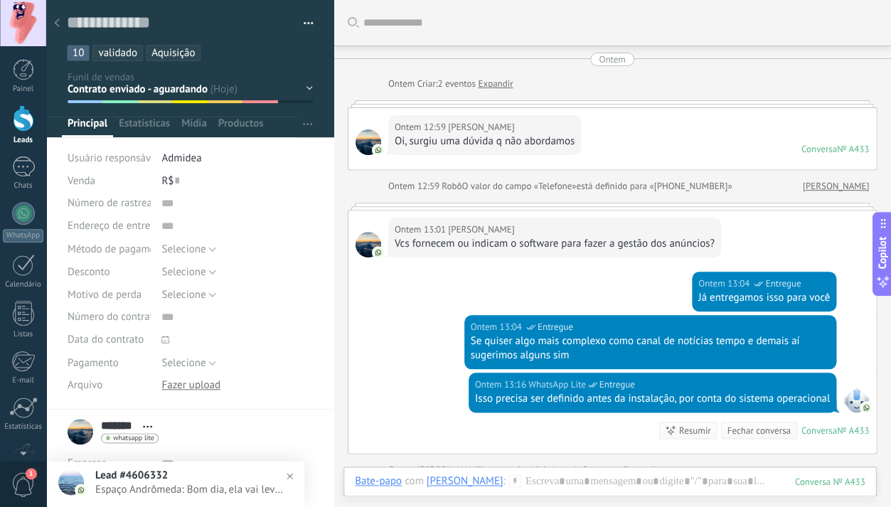
click at [60, 26] on div at bounding box center [57, 24] width 20 height 28
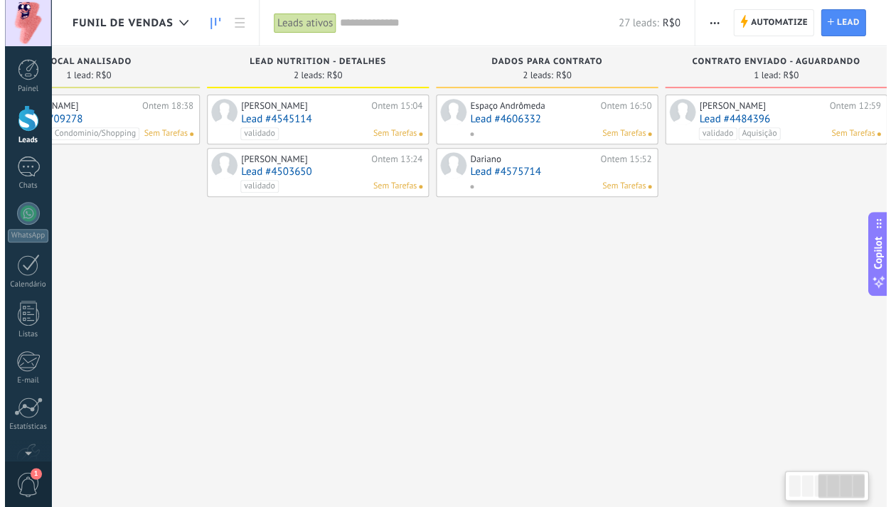
scroll to position [0, 557]
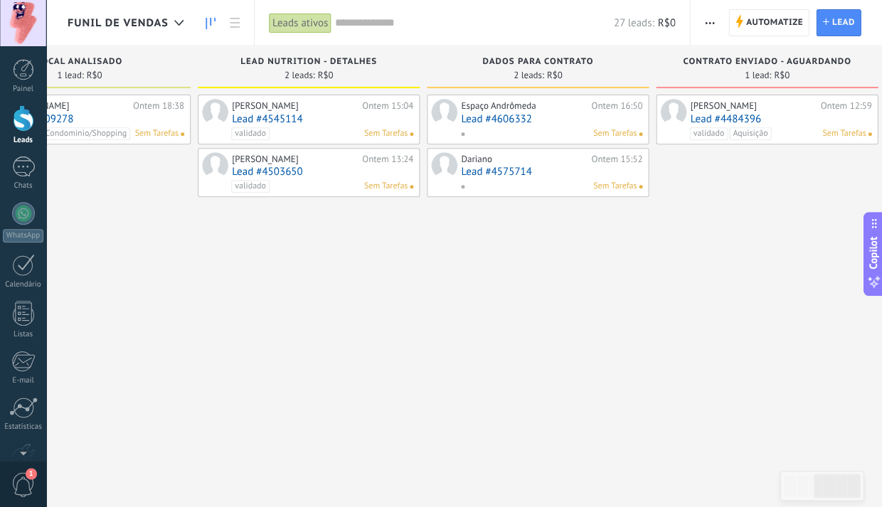
click at [494, 115] on link "Lead #4606332" at bounding box center [551, 119] width 181 height 12
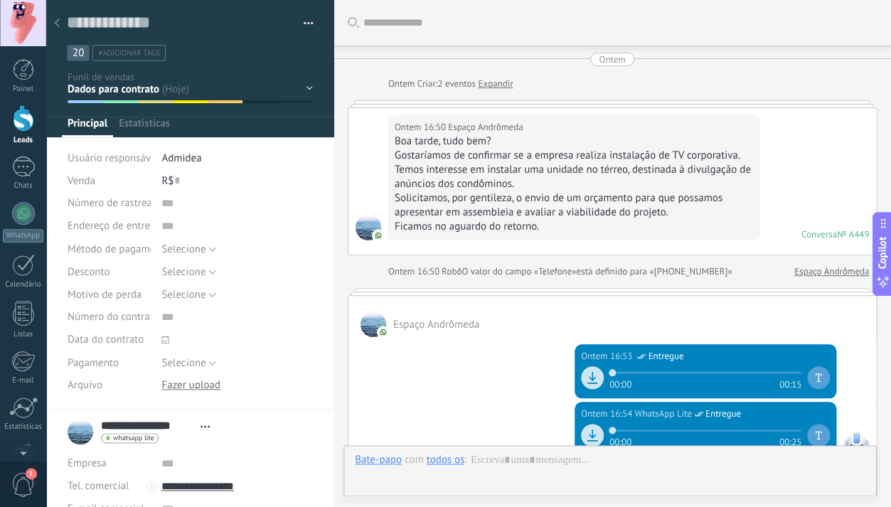
scroll to position [646, 0]
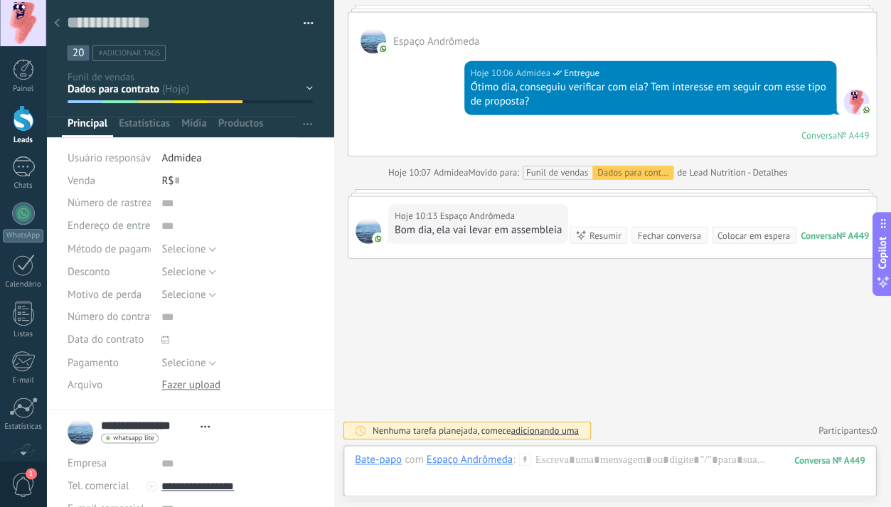
click at [135, 50] on span "#adicionar tags" at bounding box center [129, 53] width 62 height 10
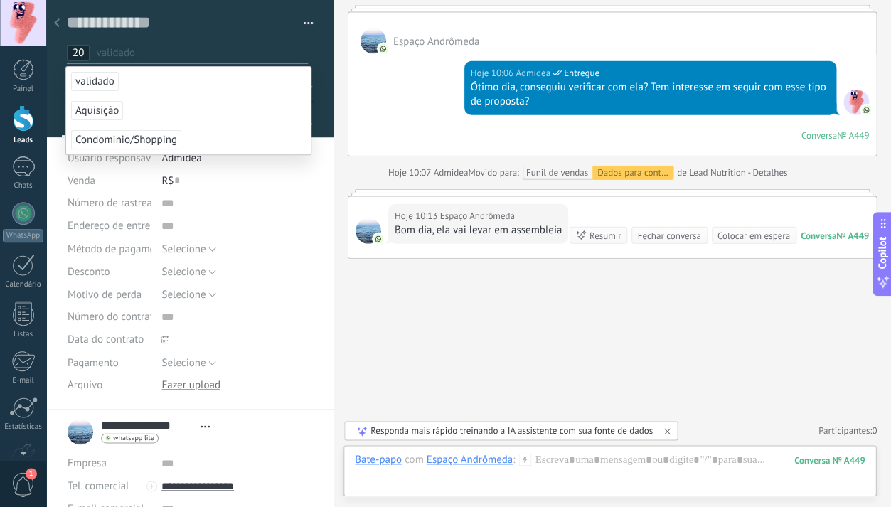
click at [108, 78] on span "validado" at bounding box center [95, 81] width 48 height 19
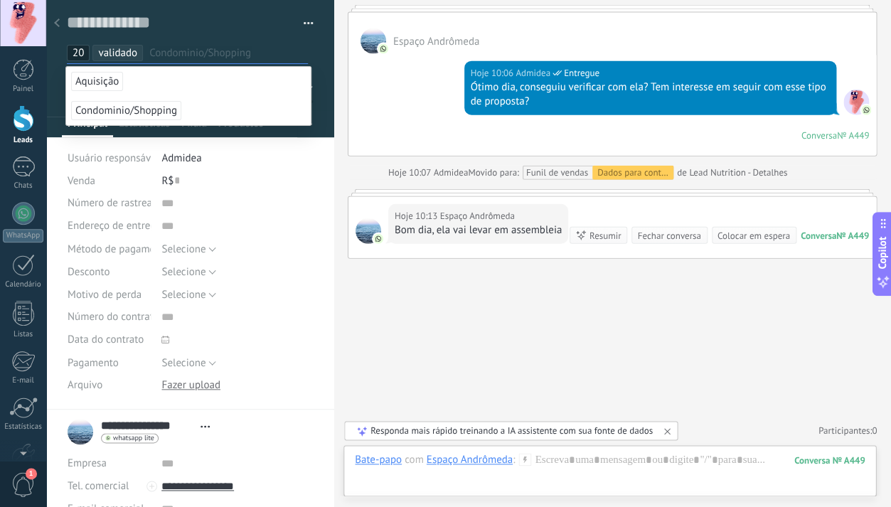
click at [129, 113] on span "Condominio/Shopping" at bounding box center [126, 110] width 110 height 19
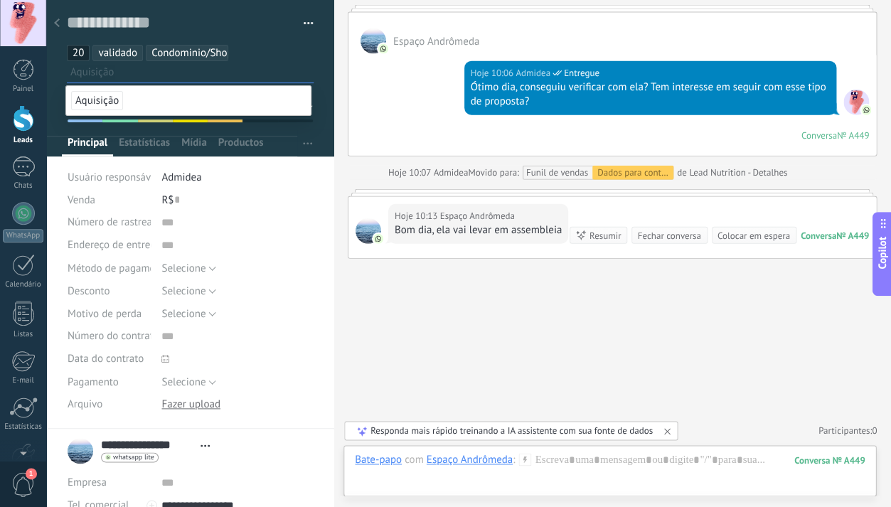
click at [55, 23] on use at bounding box center [57, 22] width 6 height 9
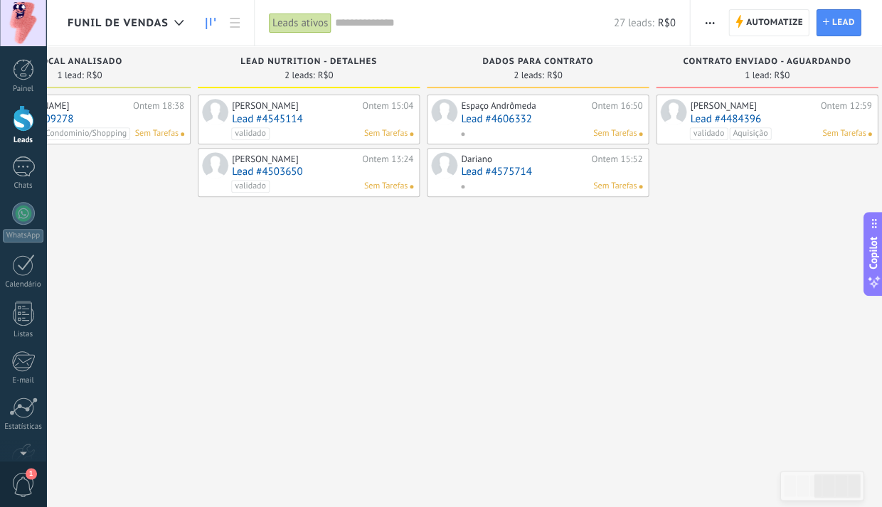
click at [497, 119] on link "Lead #4606332" at bounding box center [551, 119] width 181 height 12
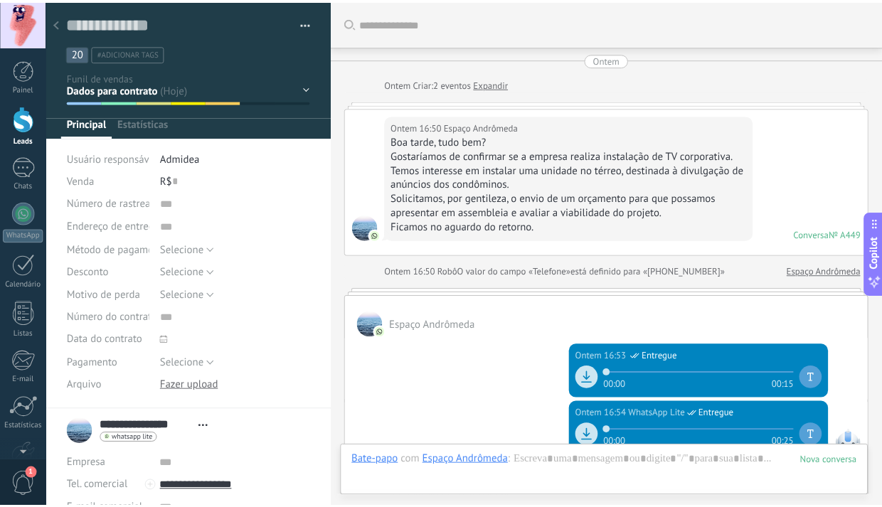
scroll to position [646, 0]
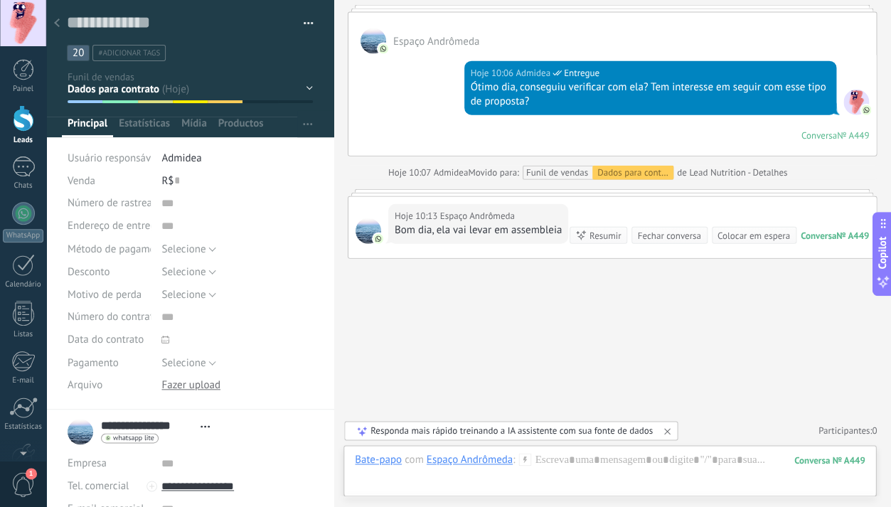
click at [119, 57] on span "#adicionar tags" at bounding box center [129, 53] width 62 height 10
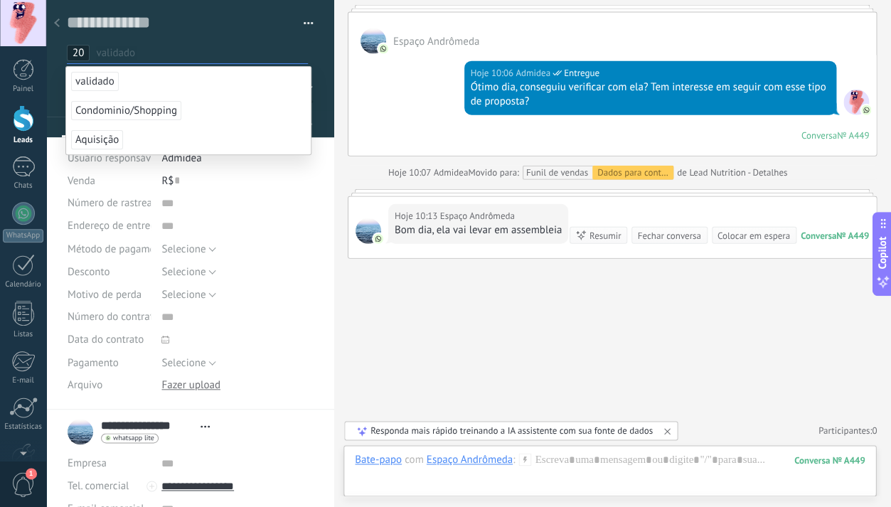
click at [109, 82] on span "validado" at bounding box center [95, 81] width 48 height 19
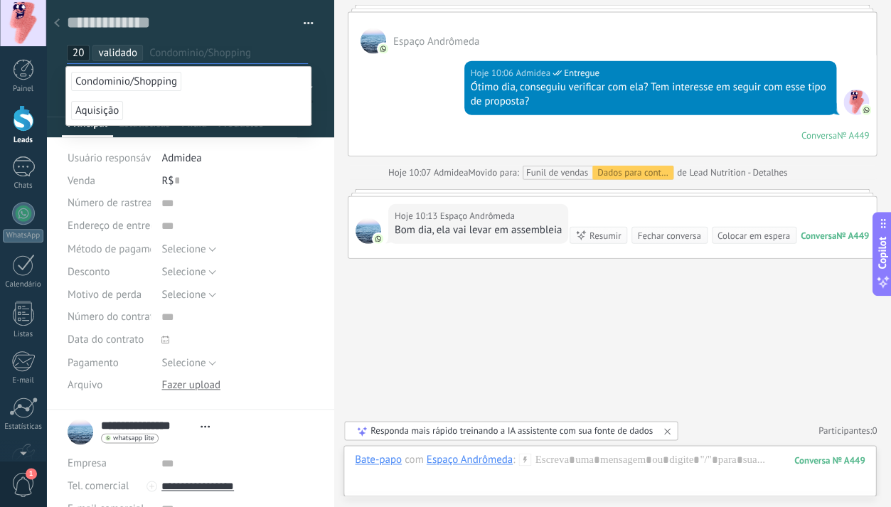
click at [112, 83] on span "Condominio/Shopping" at bounding box center [126, 81] width 110 height 19
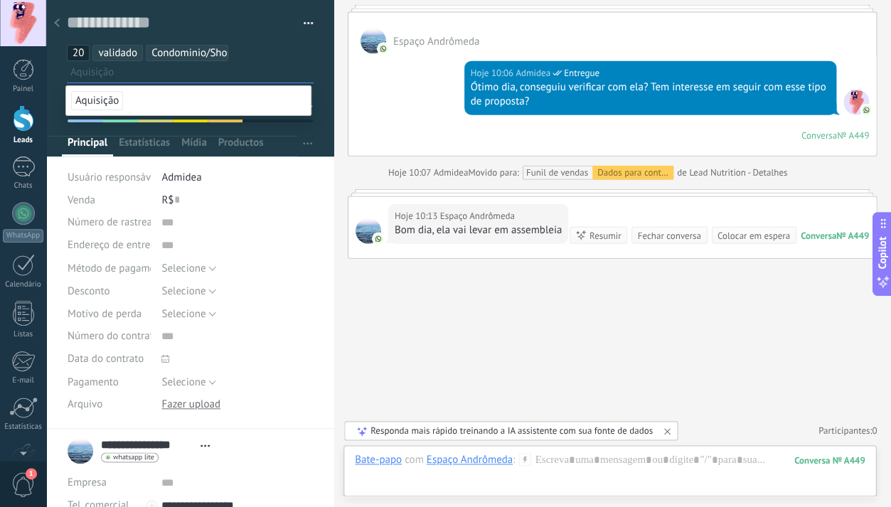
click at [284, 370] on div at bounding box center [236, 359] width 151 height 23
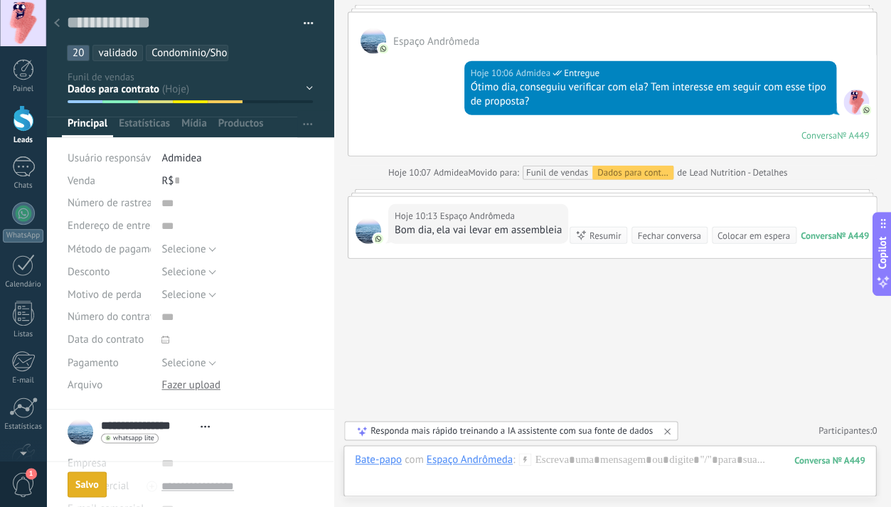
click at [56, 23] on use at bounding box center [57, 22] width 6 height 9
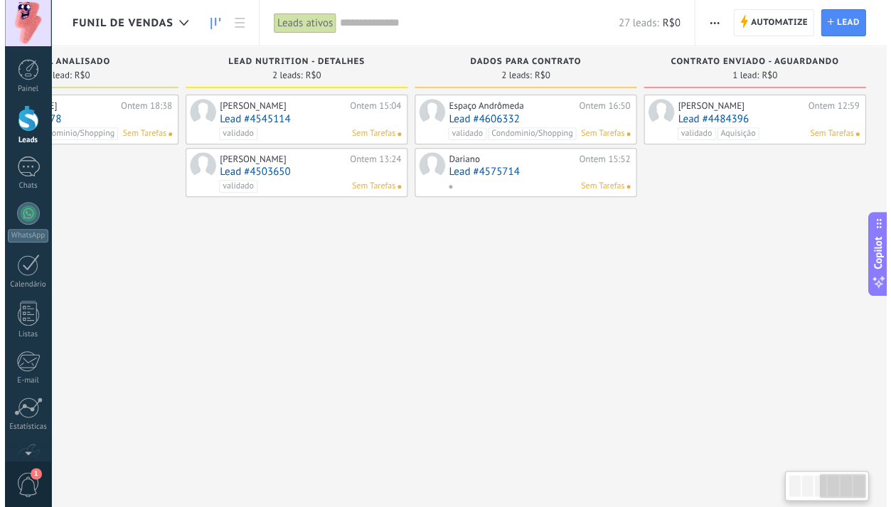
scroll to position [0, 575]
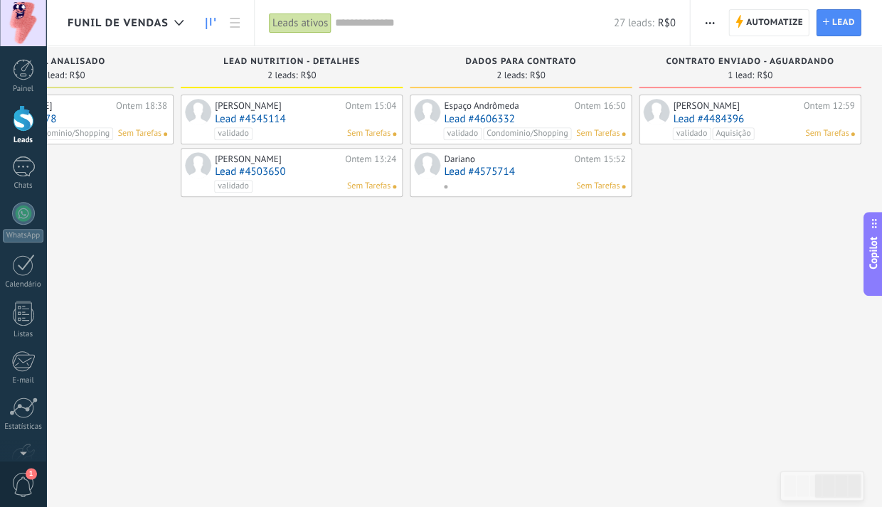
click at [479, 172] on link "Lead #4575714" at bounding box center [534, 172] width 181 height 12
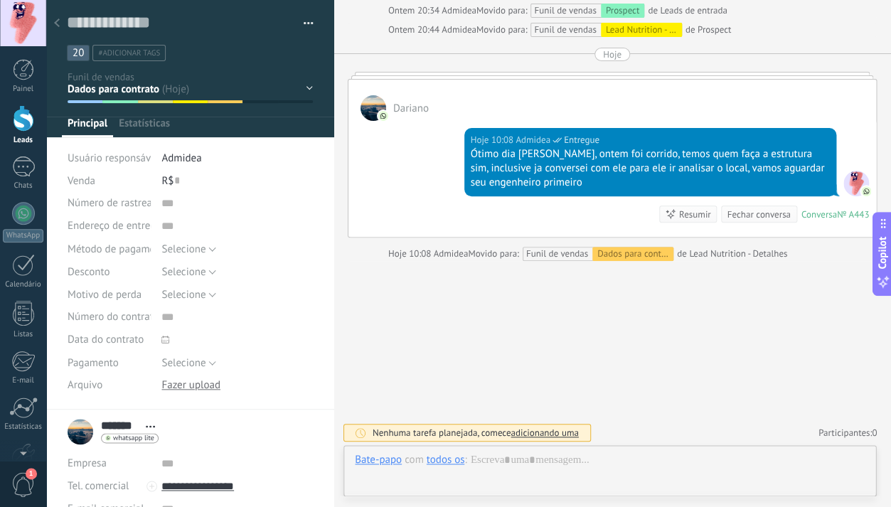
scroll to position [21, 0]
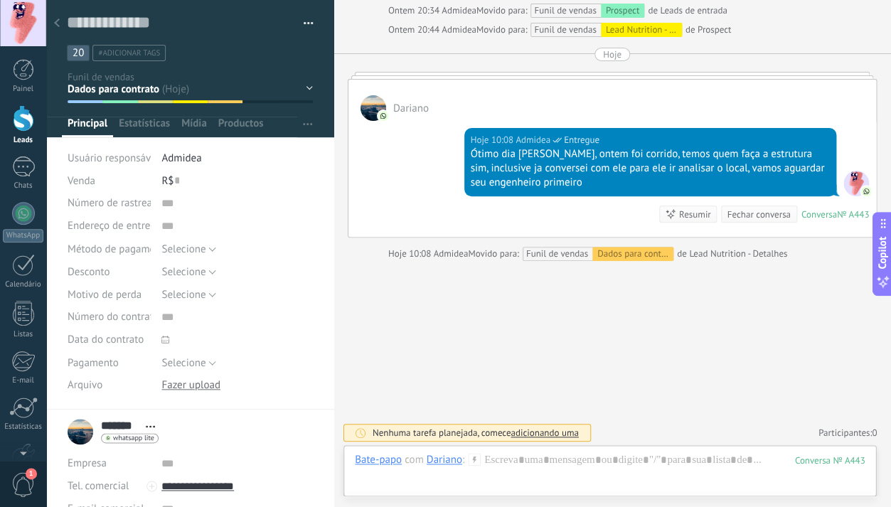
click at [127, 54] on span "#adicionar tags" at bounding box center [129, 53] width 62 height 10
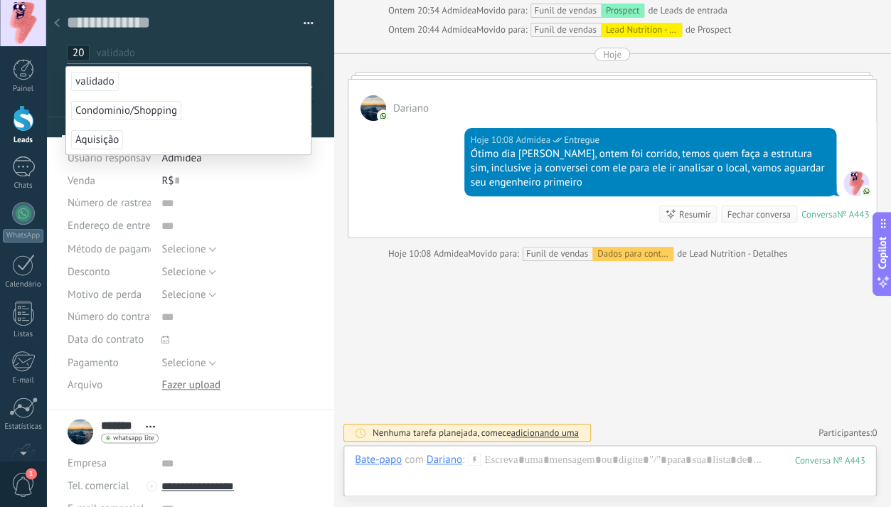
click at [107, 85] on span "validado" at bounding box center [95, 81] width 48 height 19
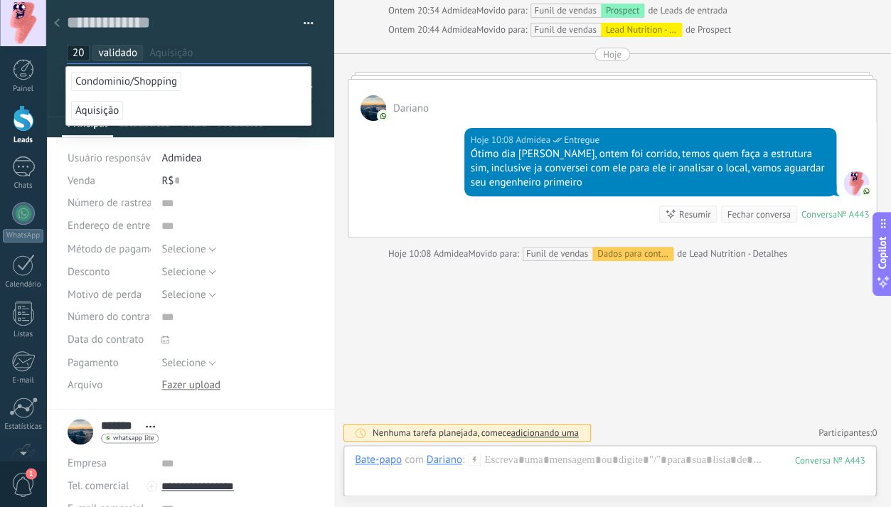
click at [106, 117] on span "Aquisição" at bounding box center [97, 110] width 52 height 19
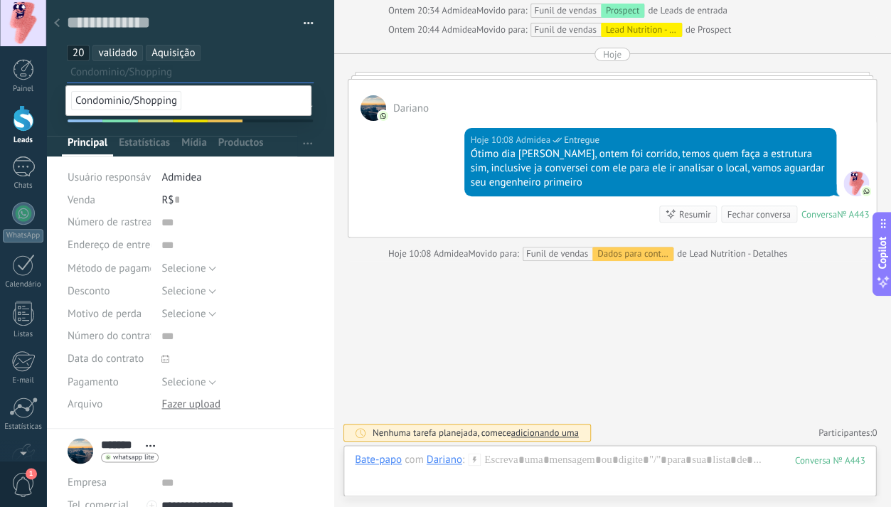
click at [56, 23] on use at bounding box center [57, 22] width 6 height 9
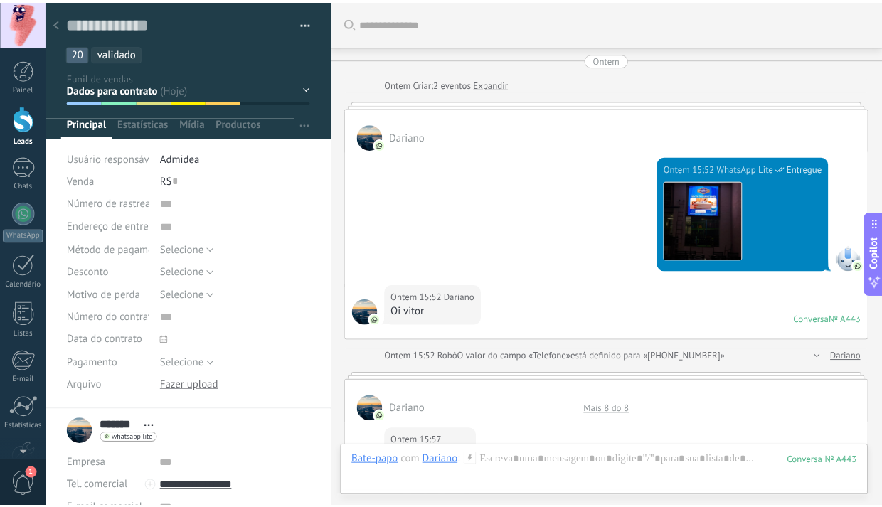
scroll to position [1050, 0]
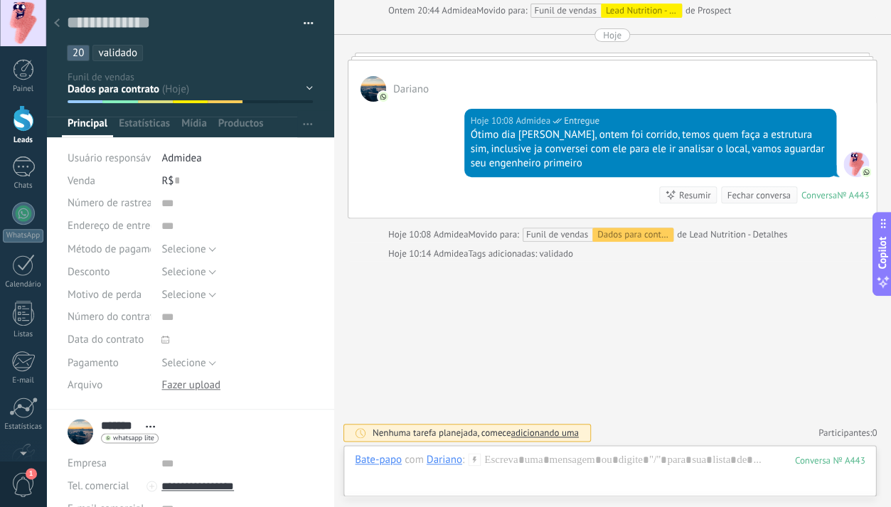
click at [119, 54] on span "validado" at bounding box center [117, 53] width 39 height 14
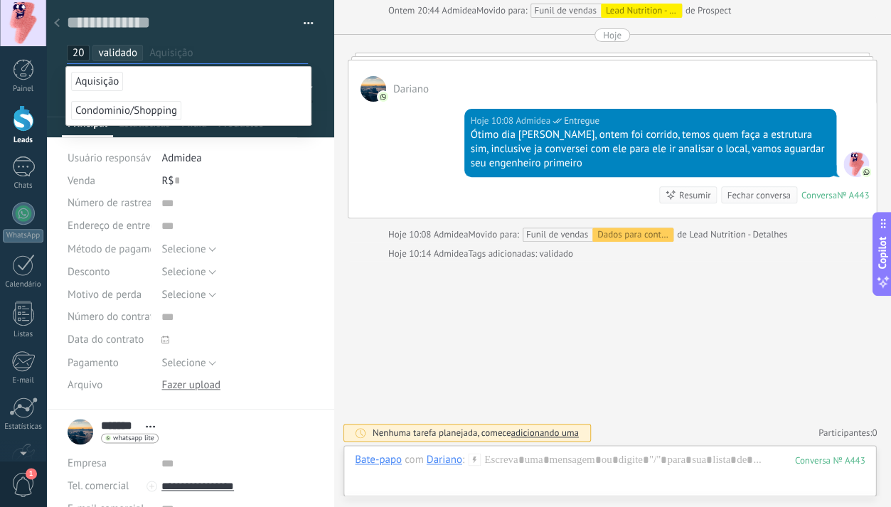
click at [110, 86] on span "Aquisição" at bounding box center [97, 81] width 52 height 19
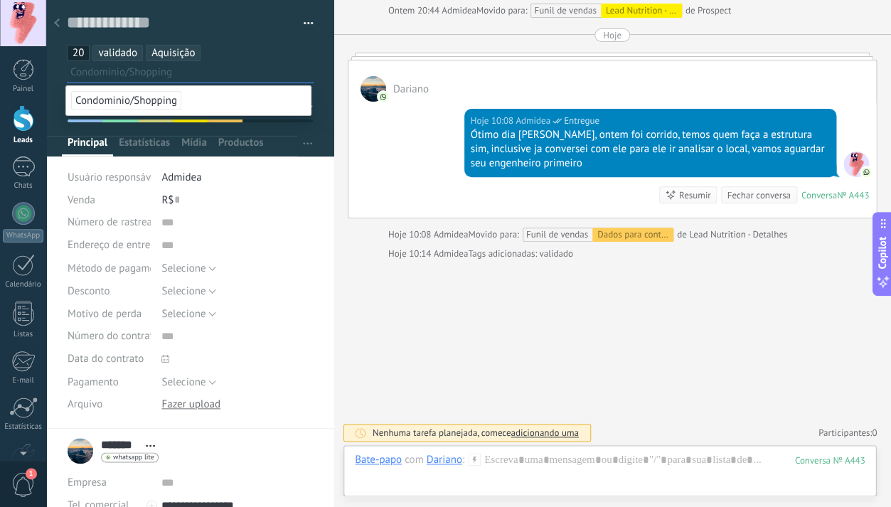
click at [299, 301] on div "Selecione 5% 10% 15% Selecione" at bounding box center [236, 290] width 151 height 23
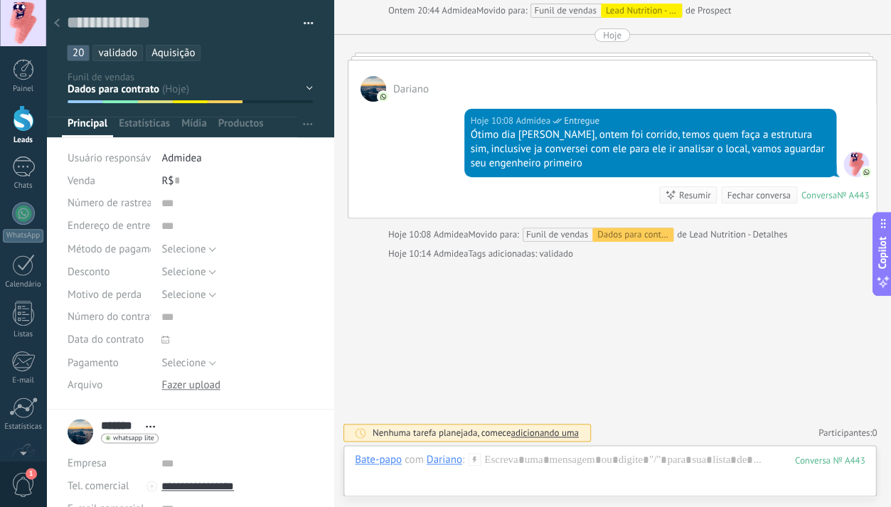
click at [80, 486] on span "Tel. comercial" at bounding box center [98, 486] width 61 height 14
click at [291, 405] on div "Número de rastreamento Endereço de entrega Método de pagamento Selecione Fatura…" at bounding box center [190, 301] width 245 height 218
click at [58, 25] on icon at bounding box center [57, 22] width 6 height 9
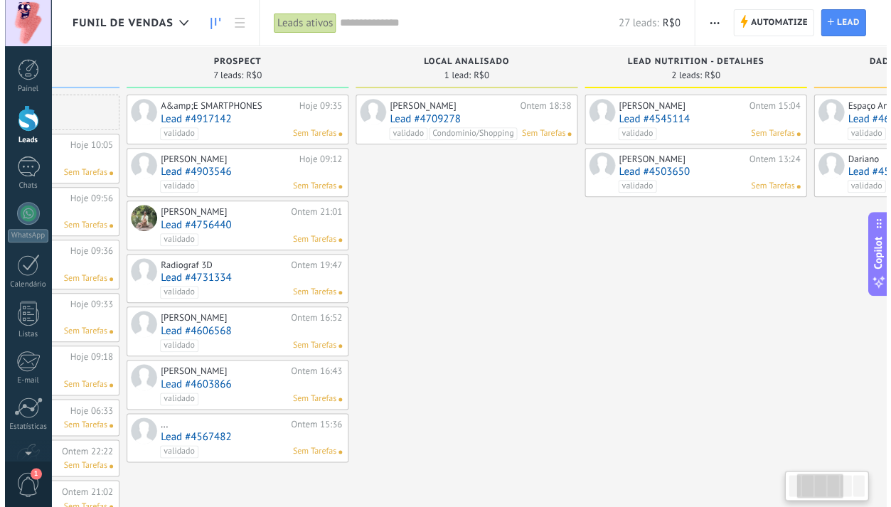
scroll to position [0, 159]
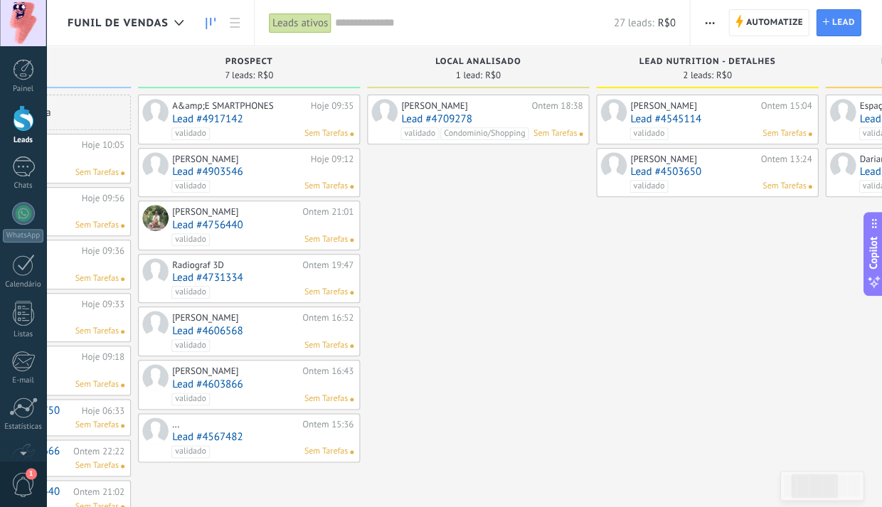
click at [201, 132] on span "validado" at bounding box center [190, 133] width 38 height 13
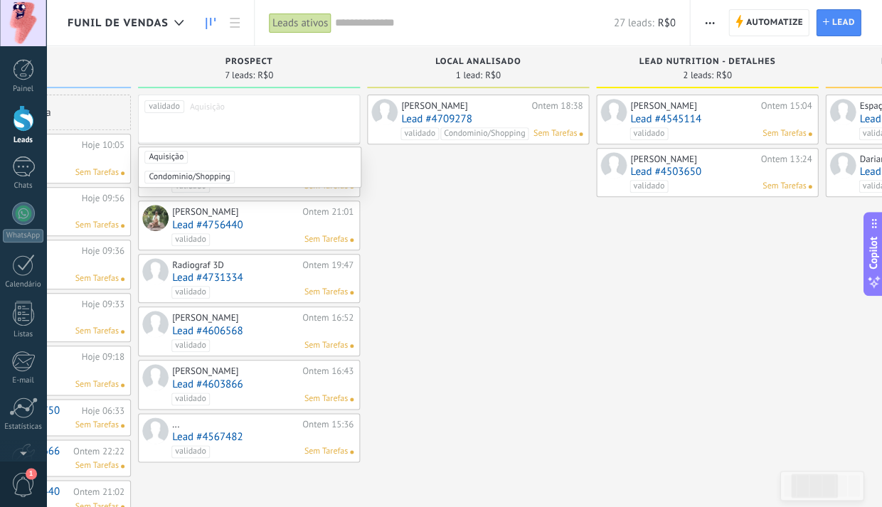
click at [499, 242] on div "Andre Bastos Ontem 18:38 Lead #4709278 validado Condominio/Shopping Sem Tarefas" at bounding box center [478, 428] width 222 height 666
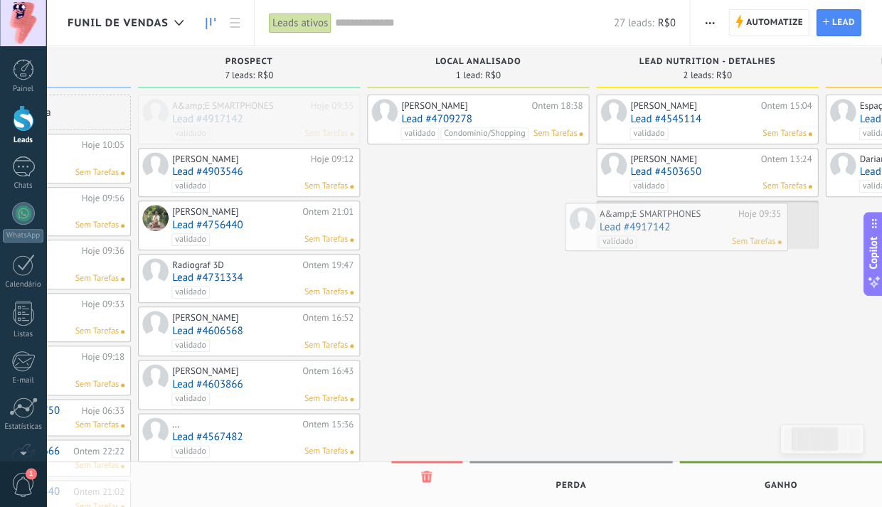
drag, startPoint x: 236, startPoint y: 104, endPoint x: 663, endPoint y: 212, distance: 440.1
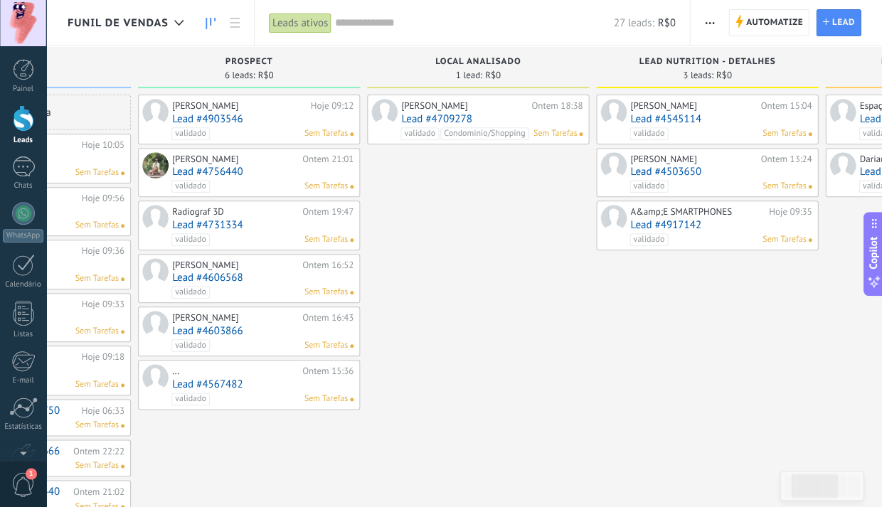
click at [673, 235] on div "validado Sem Tarefas" at bounding box center [717, 239] width 176 height 13
click at [684, 209] on div "A&amp;E SMARTPHONES" at bounding box center [697, 211] width 135 height 11
click at [674, 220] on link "Lead #4917142" at bounding box center [720, 225] width 181 height 12
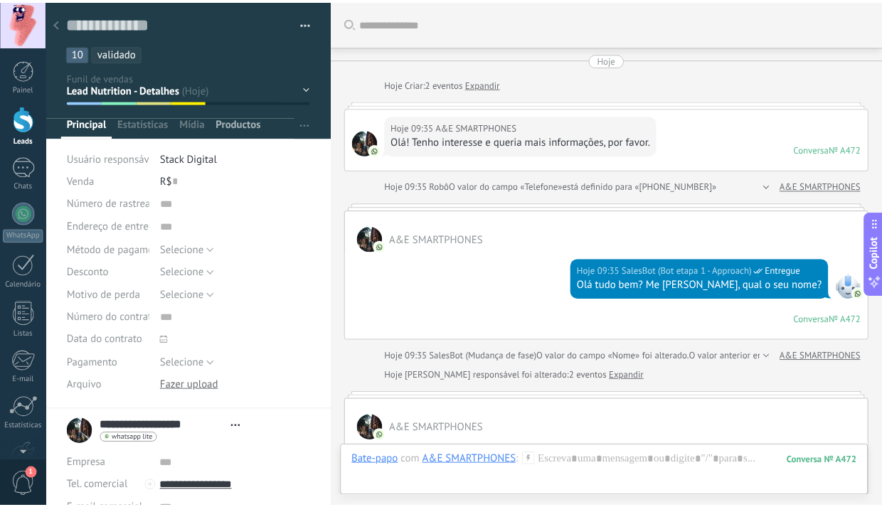
scroll to position [21, 0]
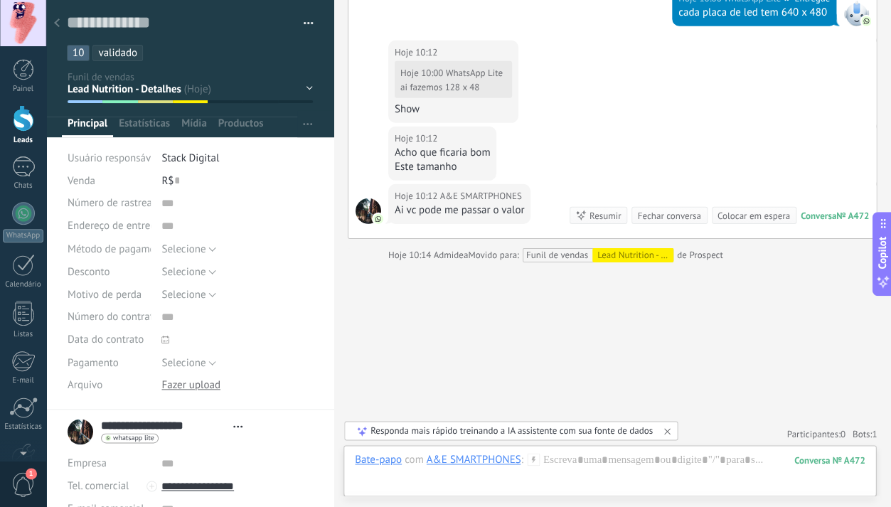
click at [164, 57] on ul "10 Expanda sua conta quase infinitamente, torne sua empresa versátil! validado" at bounding box center [187, 52] width 244 height 19
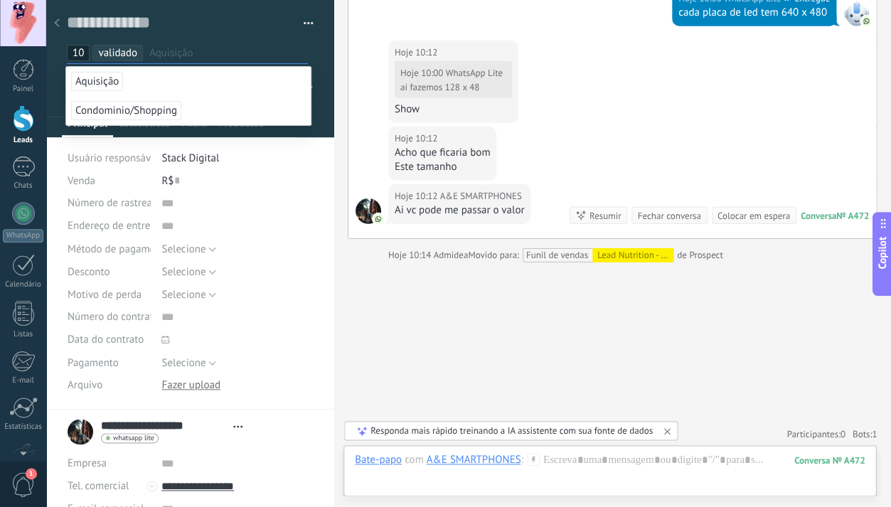
click at [159, 85] on li "Aquisição" at bounding box center [188, 81] width 245 height 29
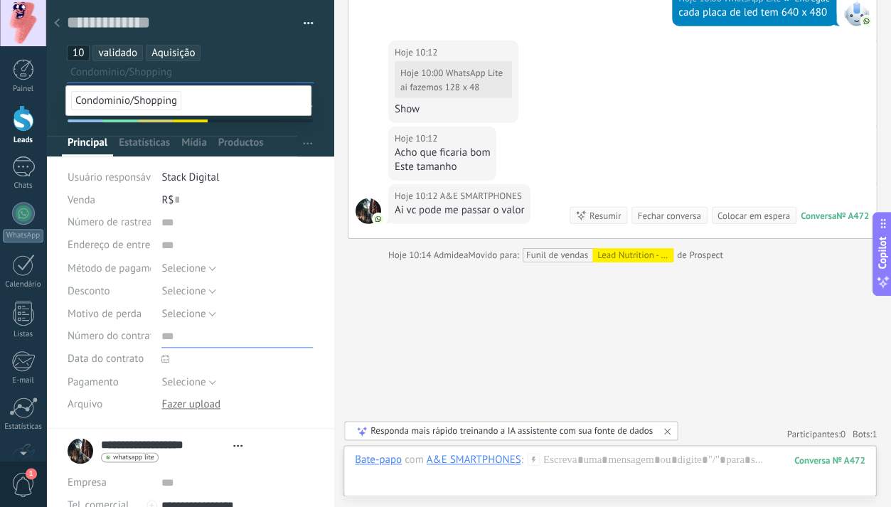
click at [300, 346] on input "text" at bounding box center [236, 336] width 151 height 23
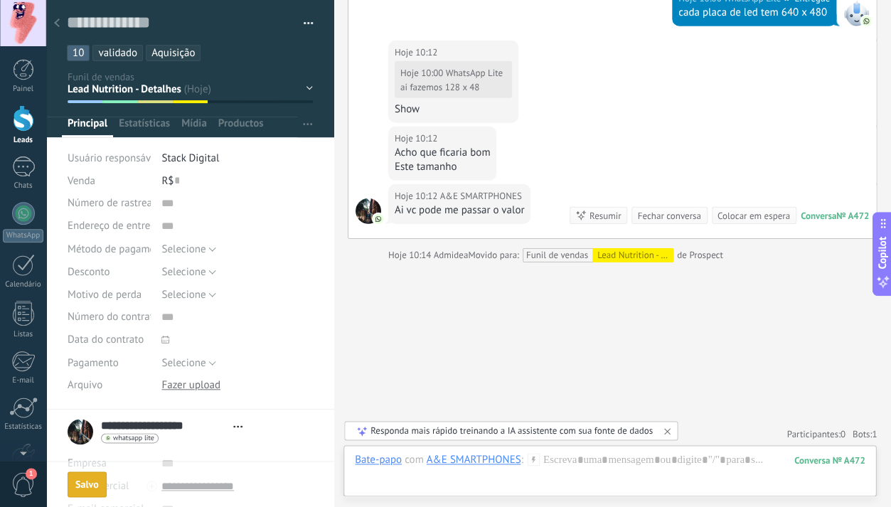
click at [58, 27] on use at bounding box center [57, 22] width 6 height 9
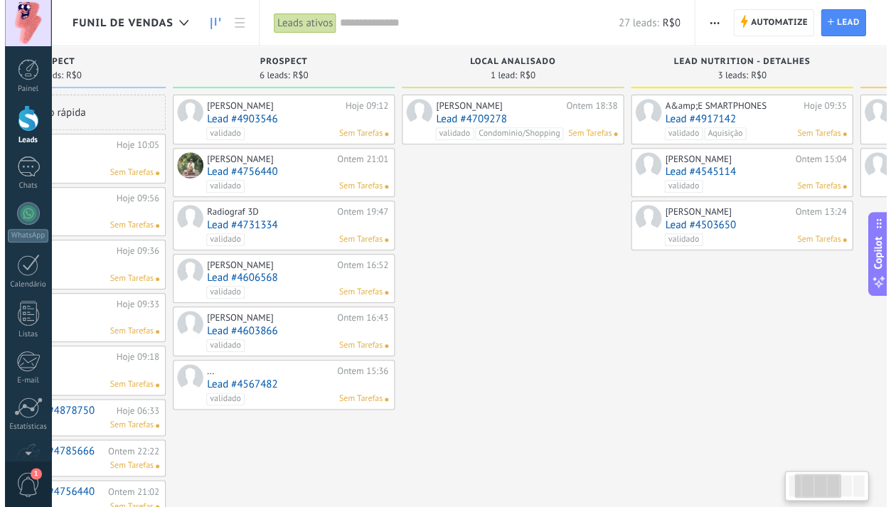
scroll to position [0, 129]
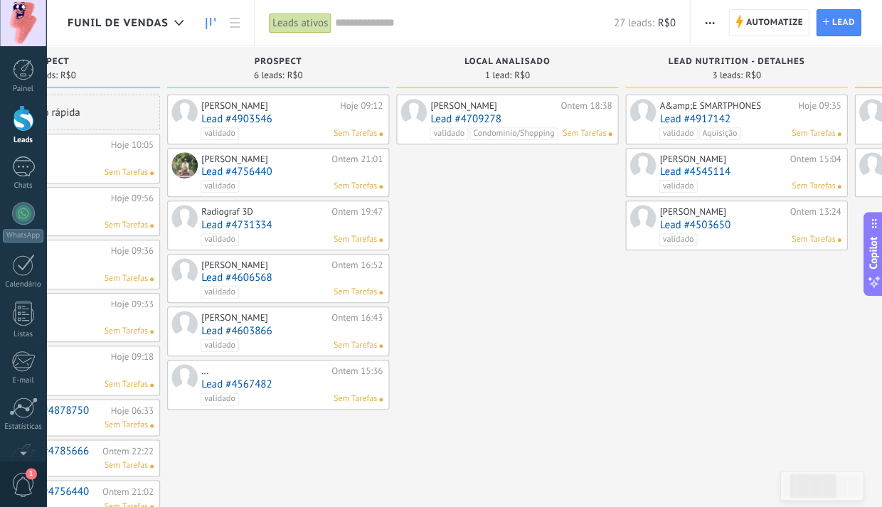
click at [253, 114] on link "Lead #4903546" at bounding box center [291, 119] width 181 height 12
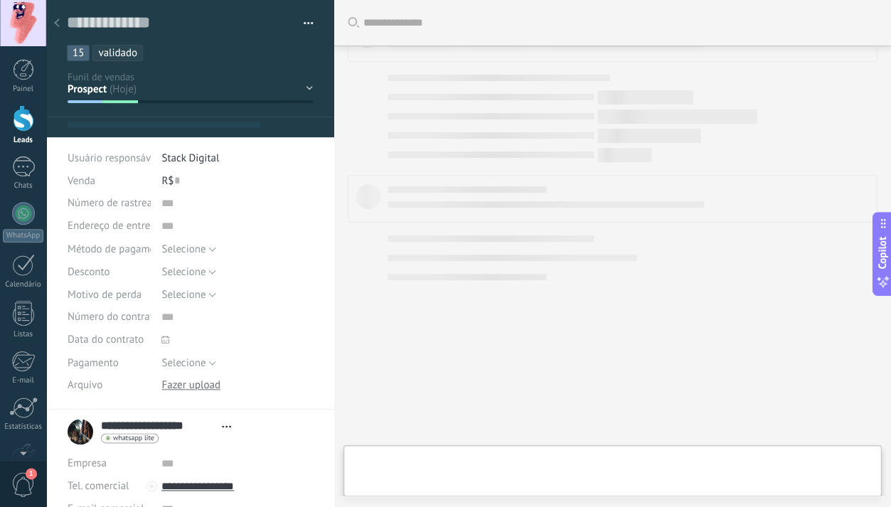
type textarea "**********"
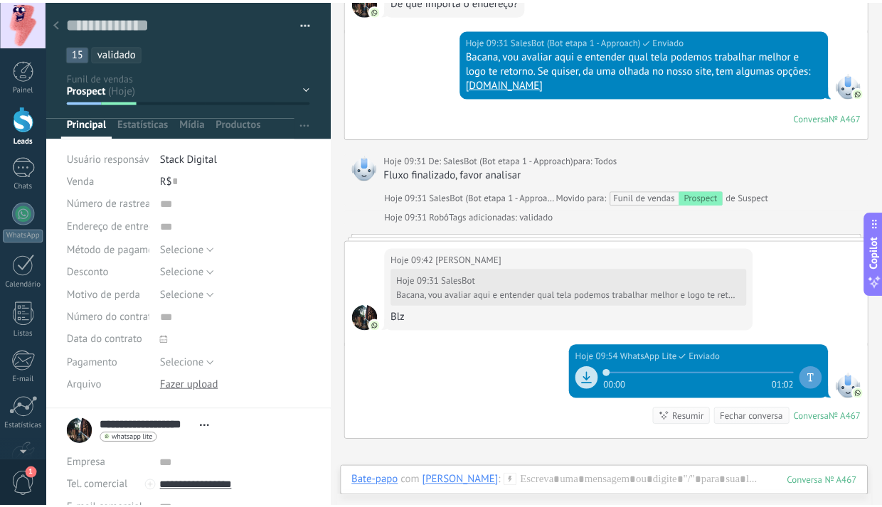
scroll to position [882, 0]
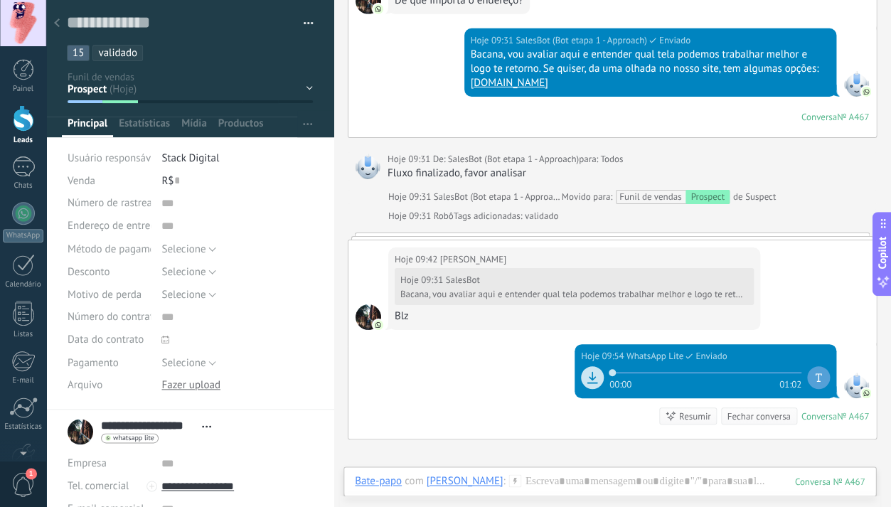
click at [60, 28] on div at bounding box center [57, 24] width 20 height 28
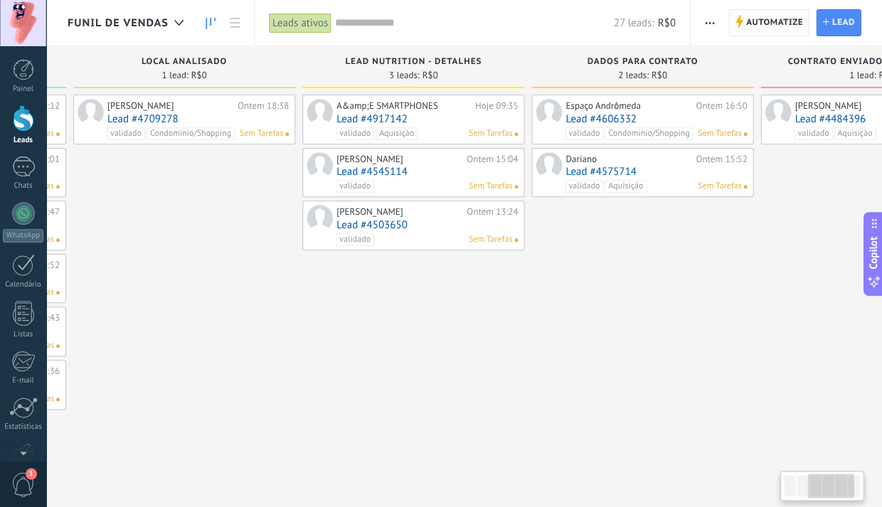
scroll to position [0, 454]
click at [705, 22] on use "button" at bounding box center [709, 23] width 9 height 2
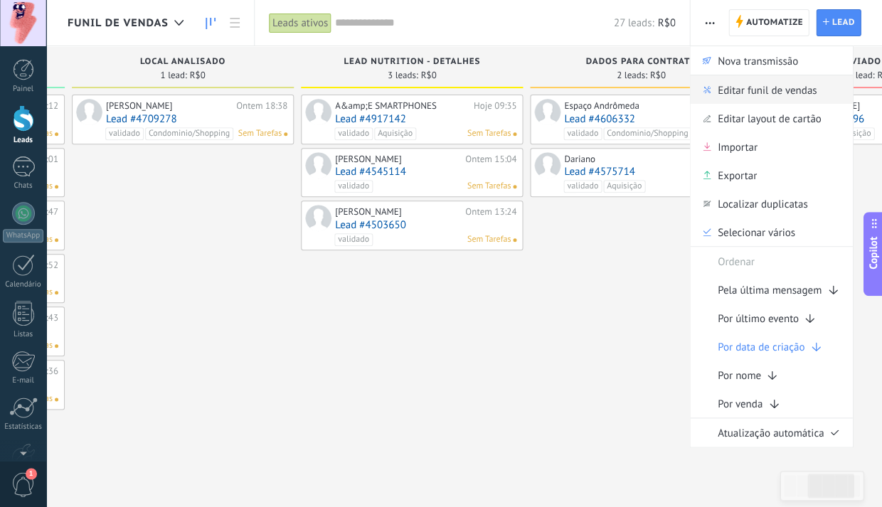
click at [743, 95] on span "Editar funil de vendas" at bounding box center [766, 89] width 99 height 28
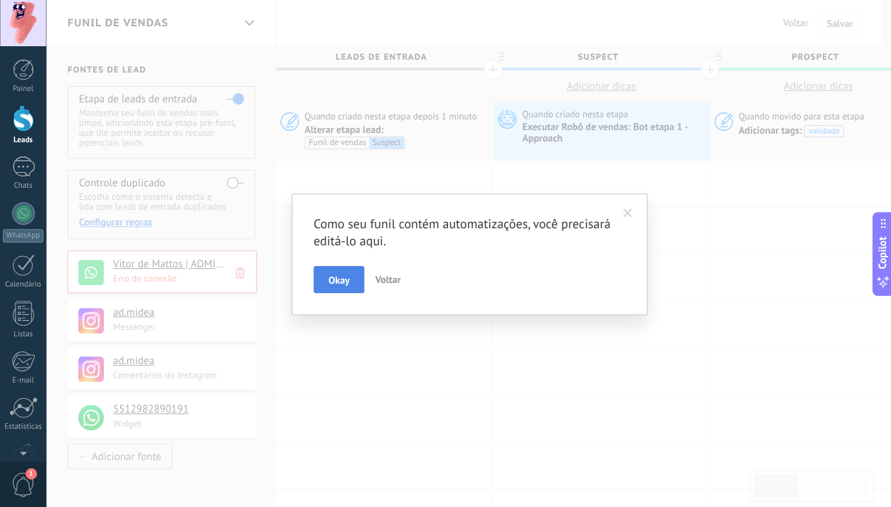
click at [336, 277] on span "Okay" at bounding box center [339, 280] width 21 height 10
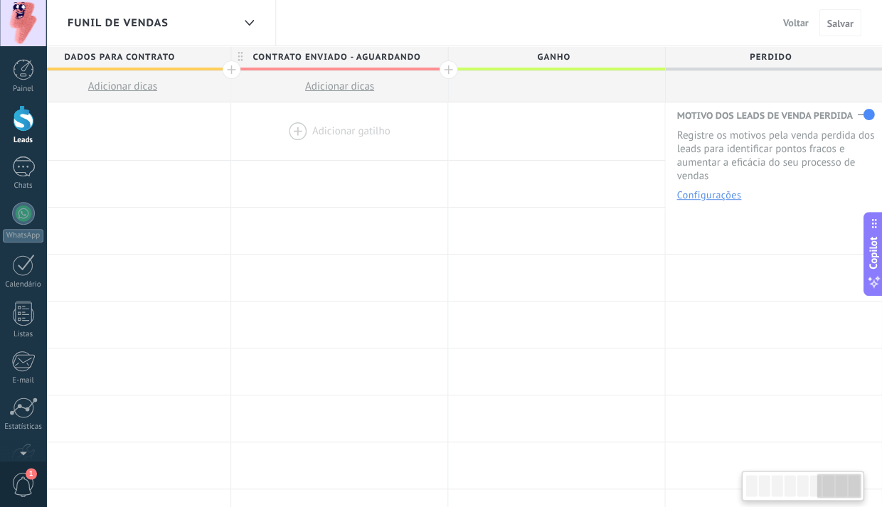
scroll to position [0, 1346]
click at [444, 70] on div at bounding box center [448, 69] width 18 height 18
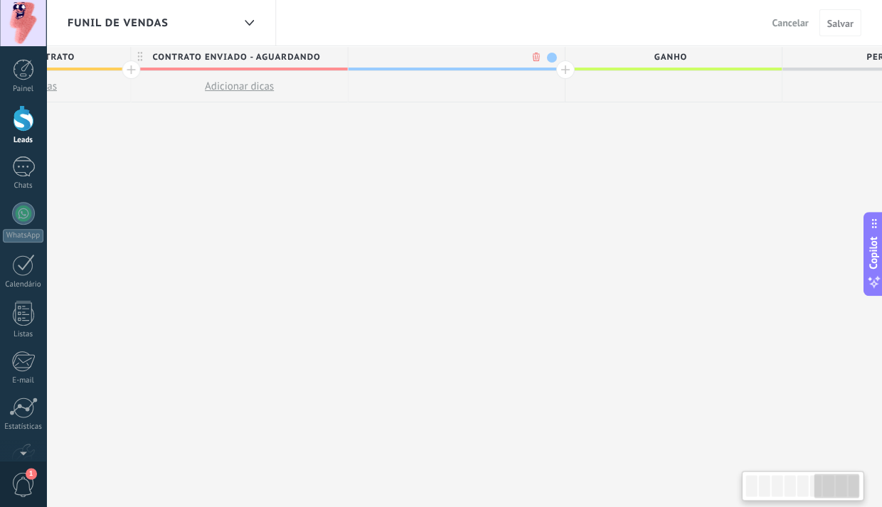
scroll to position [0, 1451]
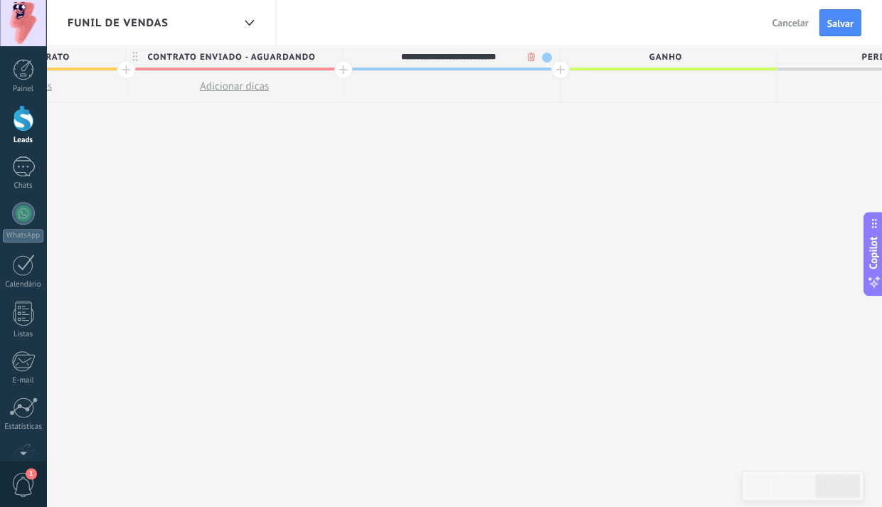
type input "**********"
click at [853, 30] on button "Salvar" at bounding box center [839, 22] width 42 height 27
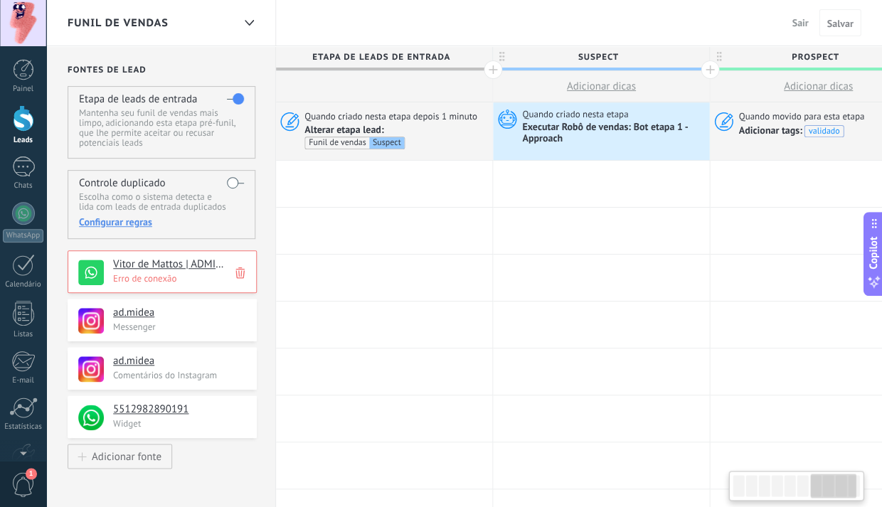
scroll to position [0, 1451]
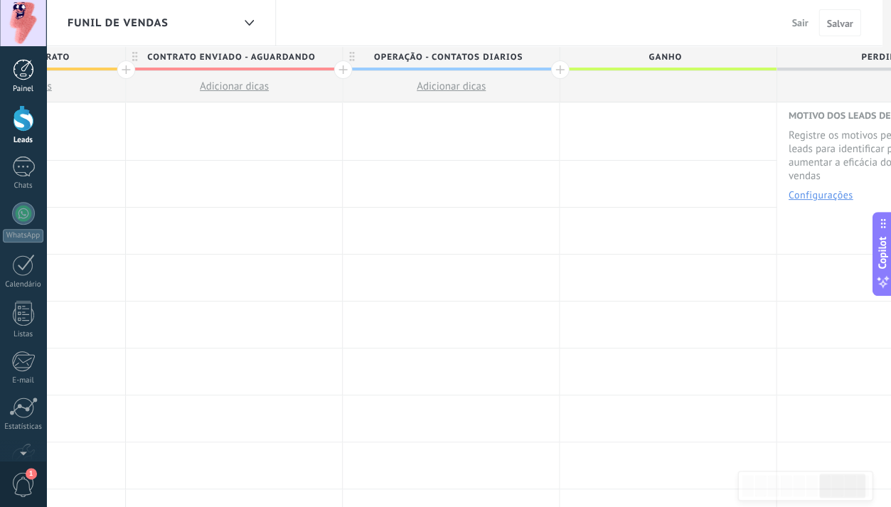
click at [23, 81] on link "Painel" at bounding box center [23, 76] width 46 height 35
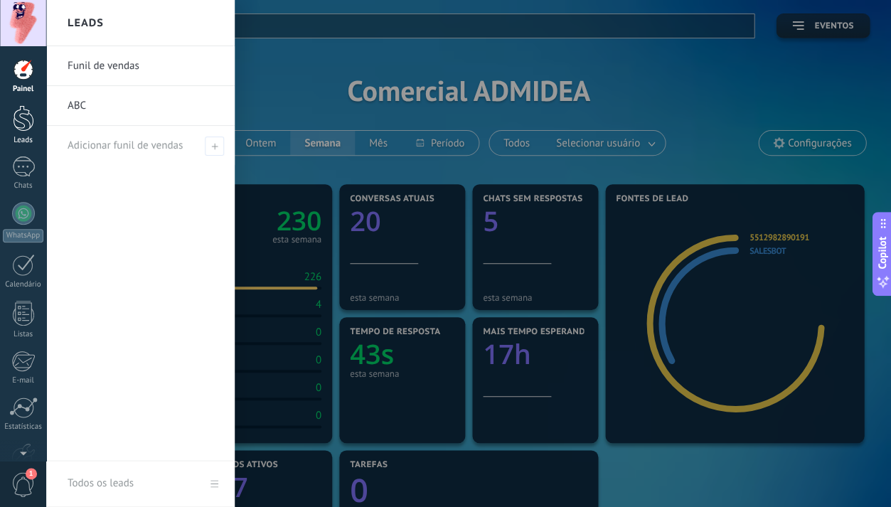
click at [29, 126] on div at bounding box center [23, 118] width 21 height 26
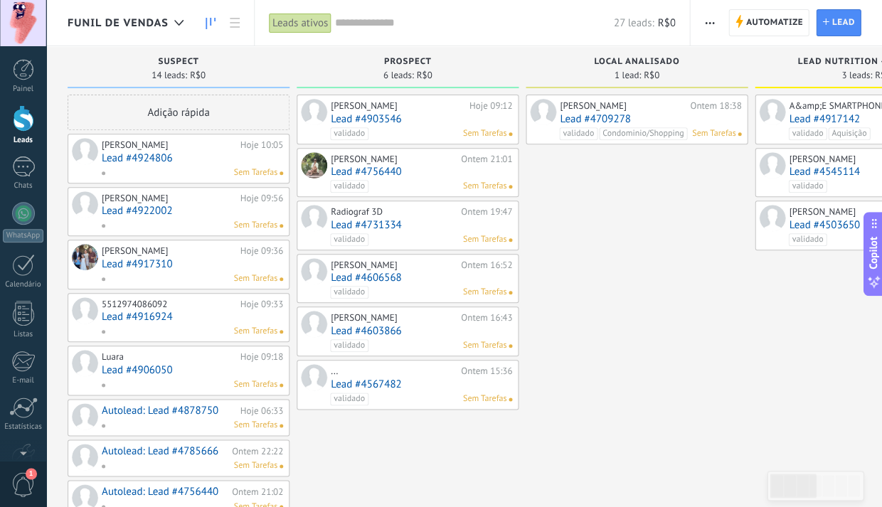
click at [133, 159] on link "Lead #4924806" at bounding box center [192, 158] width 181 height 12
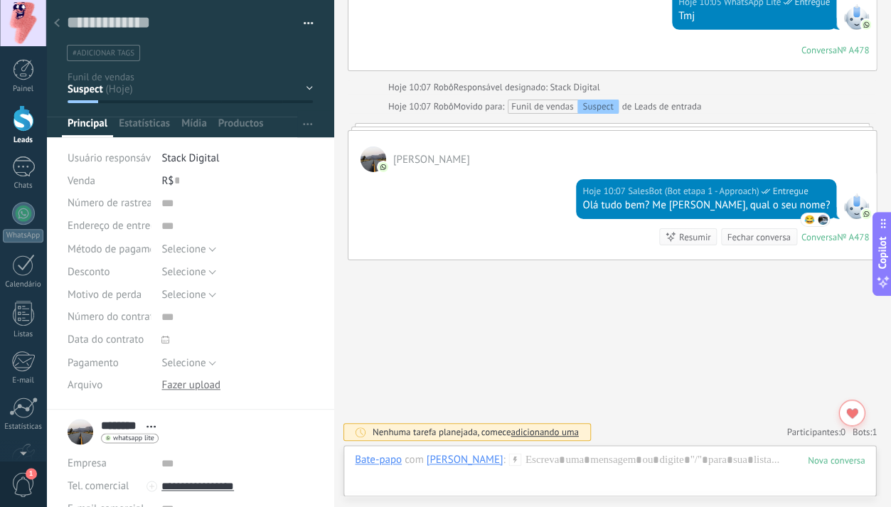
scroll to position [882, 0]
click at [0, 0] on div "Suspect Prospect Local Analisado Lead Nutrition - Detalhes Dados para contrato …" at bounding box center [0, 0] width 0 height 0
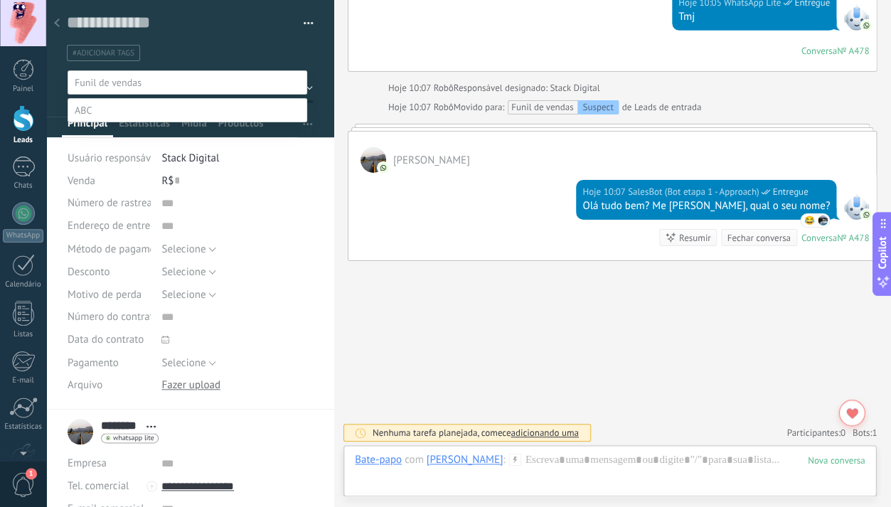
click at [0, 0] on label "Operação - Contatos Diarios" at bounding box center [0, 0] width 0 height 0
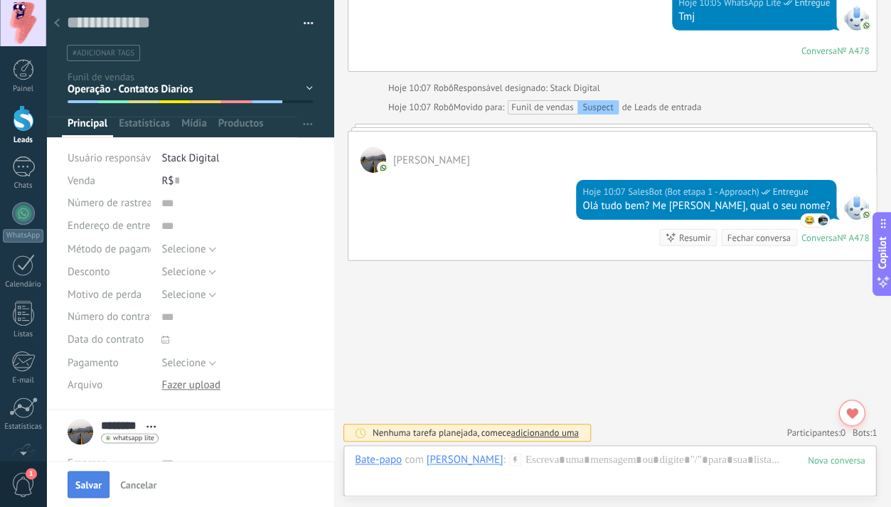
click at [95, 480] on span "Salvar" at bounding box center [88, 485] width 26 height 10
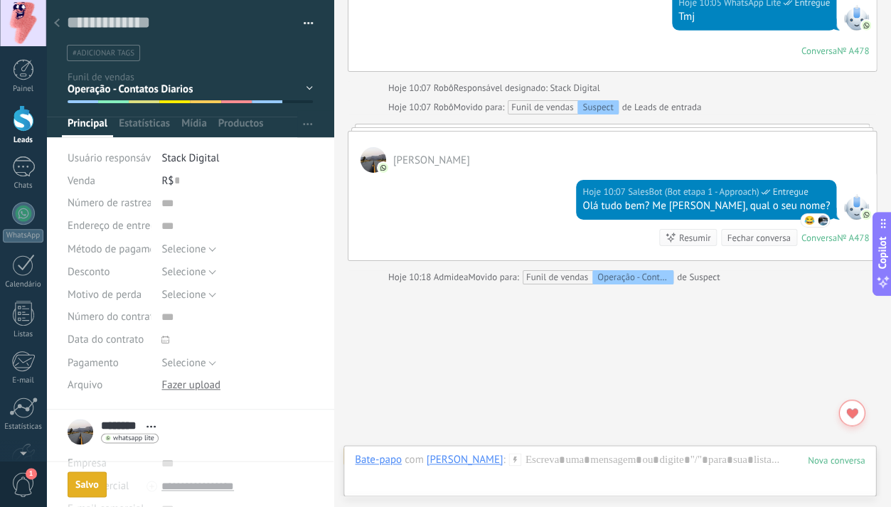
scroll to position [906, 0]
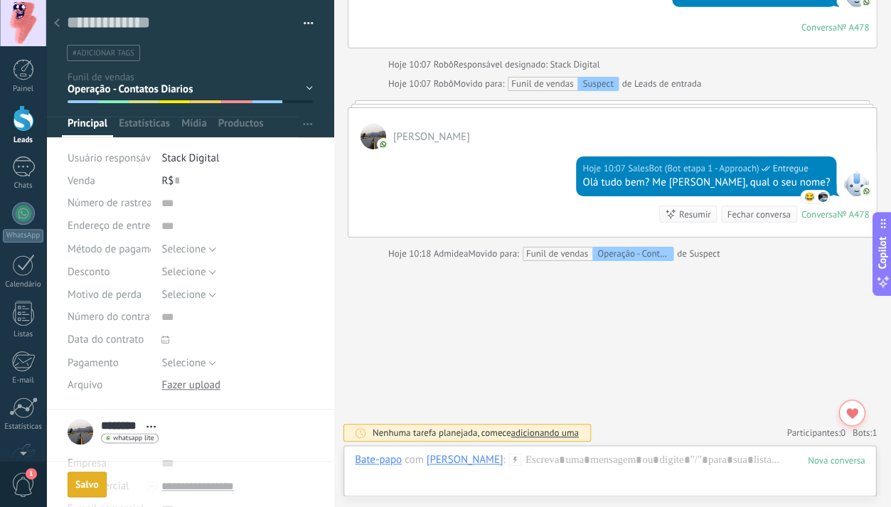
click at [56, 19] on icon at bounding box center [57, 22] width 6 height 9
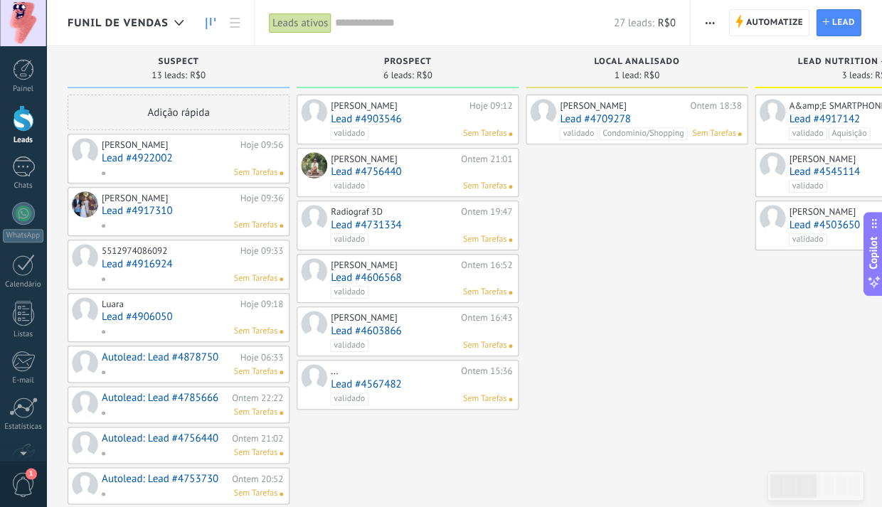
click at [136, 149] on div "[PERSON_NAME]" at bounding box center [169, 144] width 135 height 11
click at [141, 154] on link "Lead #4922002" at bounding box center [192, 158] width 181 height 12
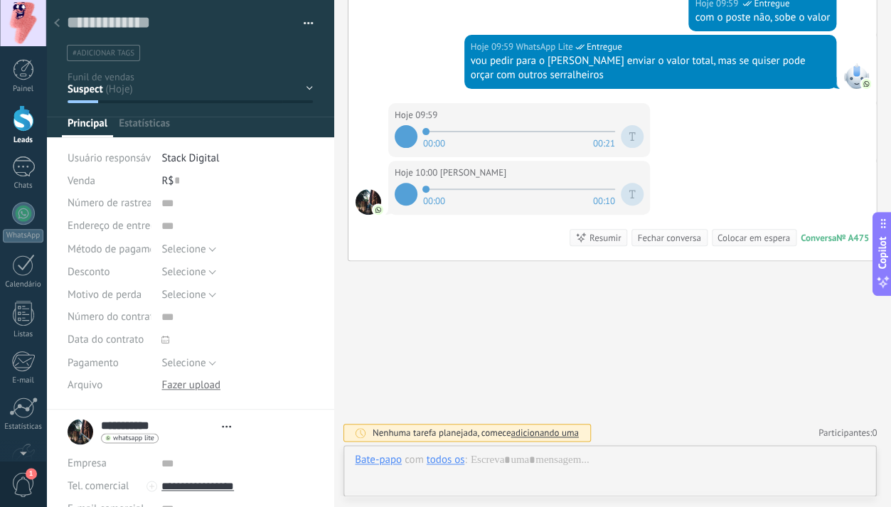
scroll to position [21, 0]
click at [0, 0] on div "Suspect Prospect Local Analisado Lead Nutrition - Detalhes Dados para contrato …" at bounding box center [0, 0] width 0 height 0
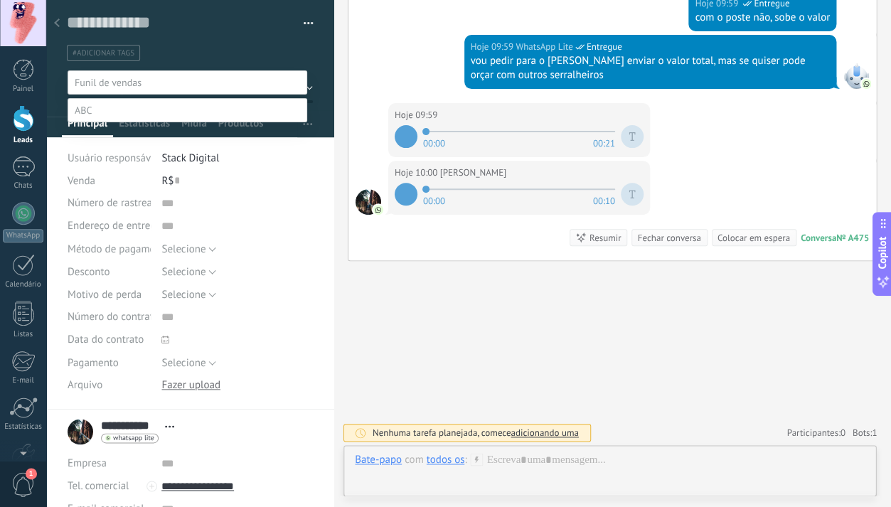
click at [0, 0] on label "Operação - Contatos Diarios" at bounding box center [0, 0] width 0 height 0
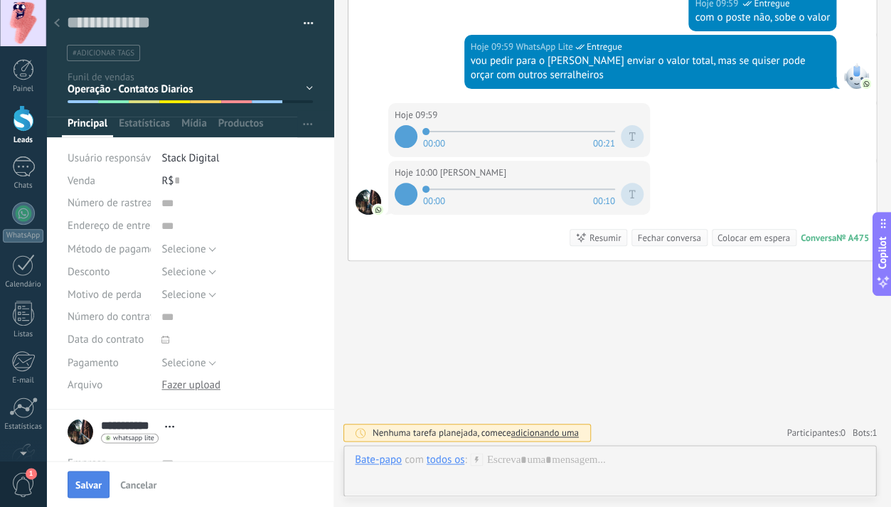
click at [92, 488] on span "Salvar" at bounding box center [88, 485] width 26 height 10
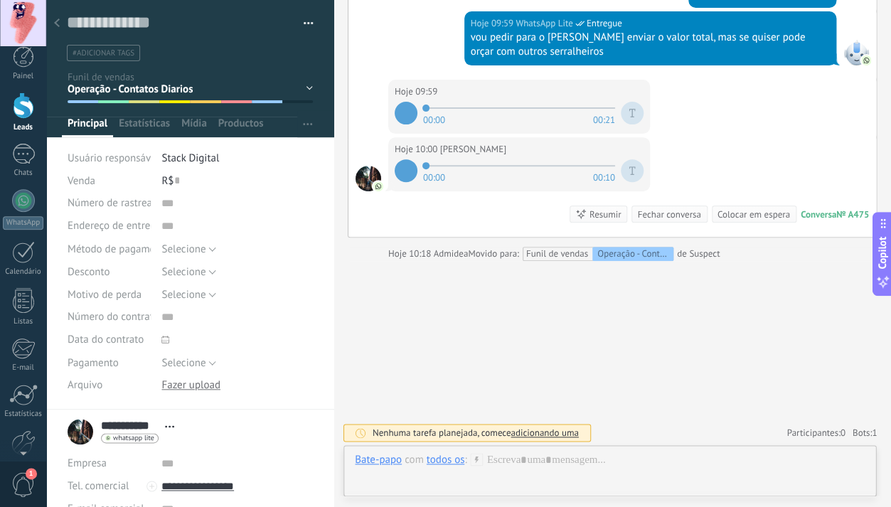
scroll to position [0, 0]
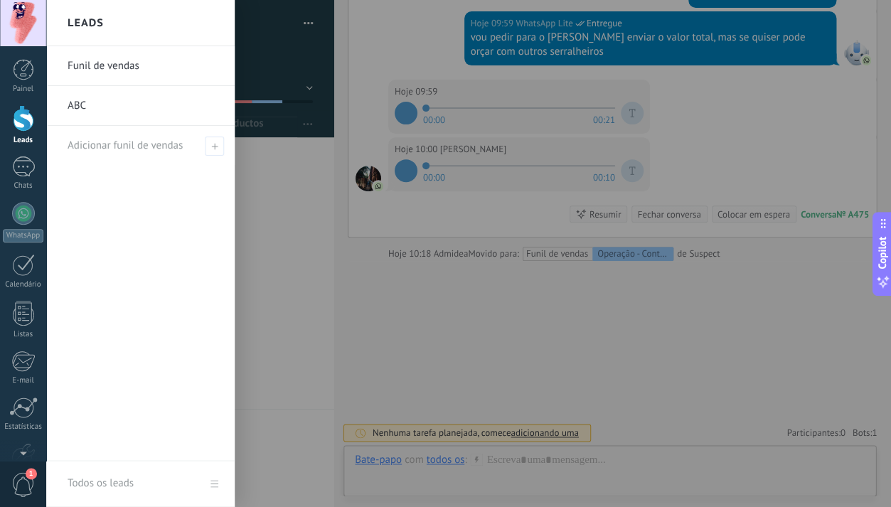
click at [26, 112] on div at bounding box center [23, 118] width 21 height 26
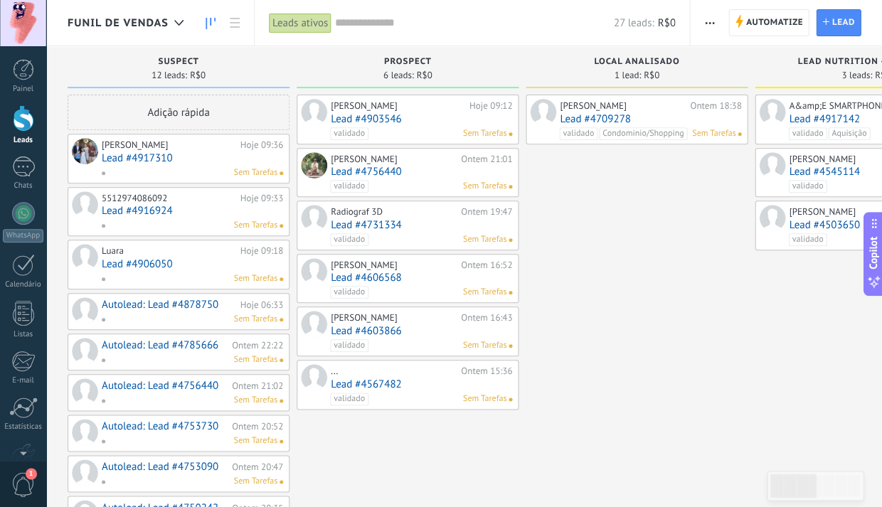
click at [142, 156] on link "Lead #4917310" at bounding box center [192, 158] width 181 height 12
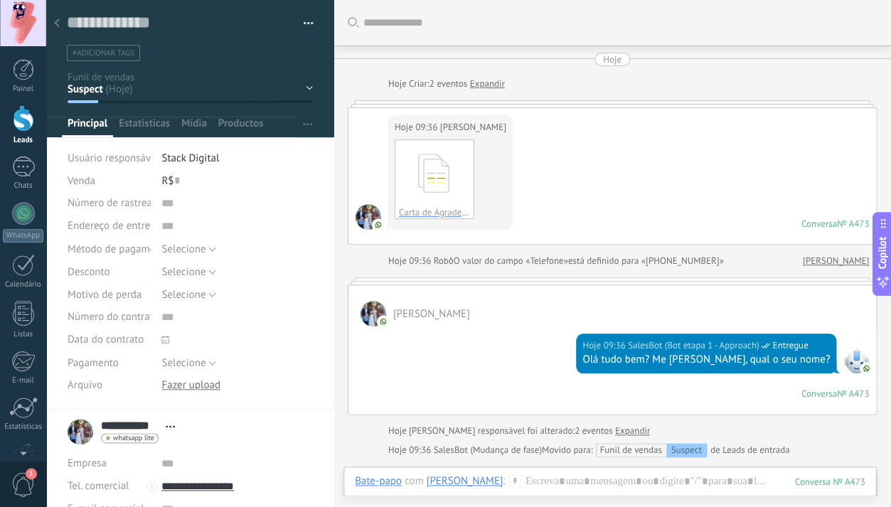
click at [0, 0] on div "Suspect Prospect Local Analisado Lead Nutrition - Detalhes Dados para contrato …" at bounding box center [0, 0] width 0 height 0
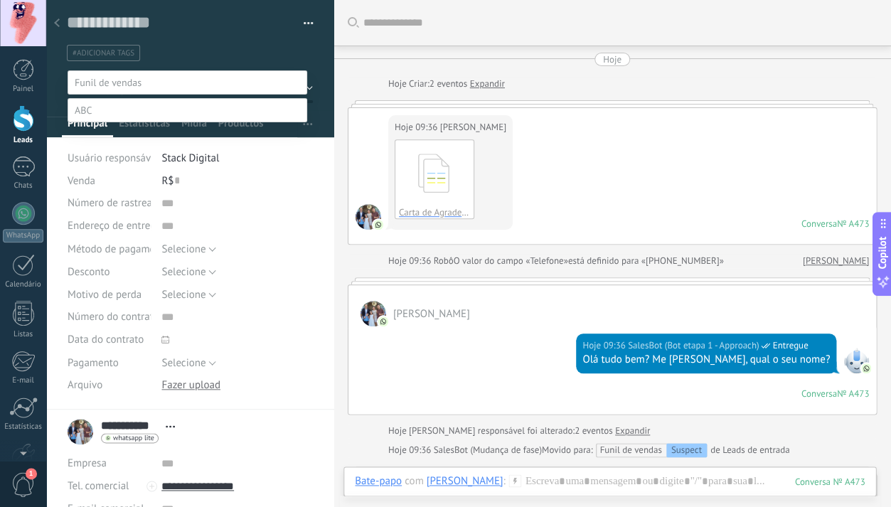
click at [0, 0] on label "Operação - Contatos Diarios" at bounding box center [0, 0] width 0 height 0
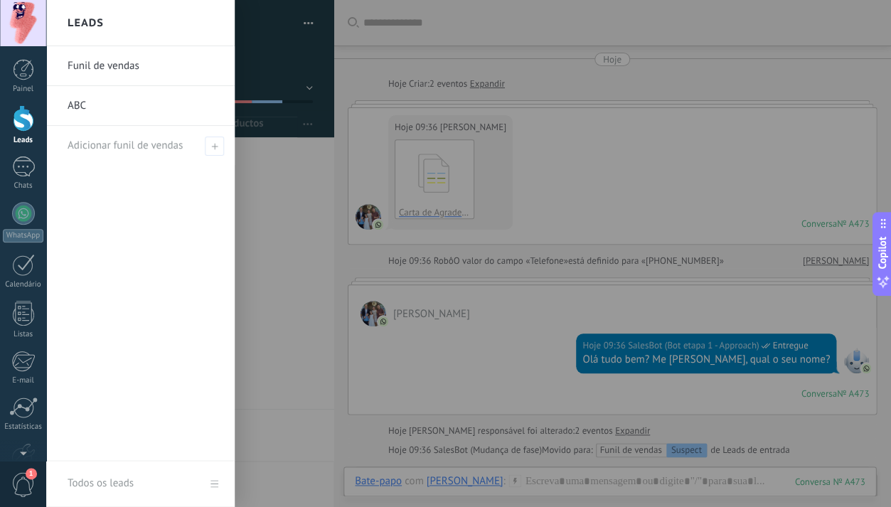
click at [24, 122] on div at bounding box center [23, 118] width 21 height 26
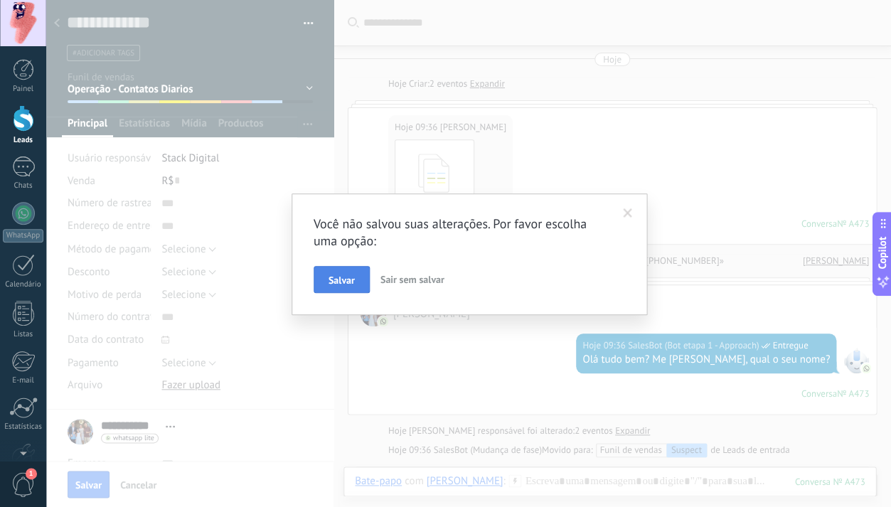
click at [332, 275] on span "Salvar" at bounding box center [342, 280] width 26 height 10
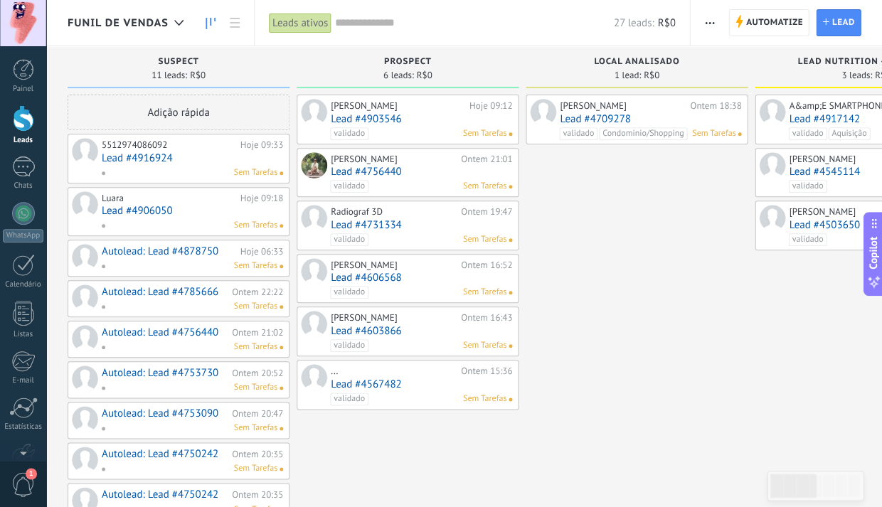
click at [148, 157] on link "Lead #4916924" at bounding box center [192, 158] width 181 height 12
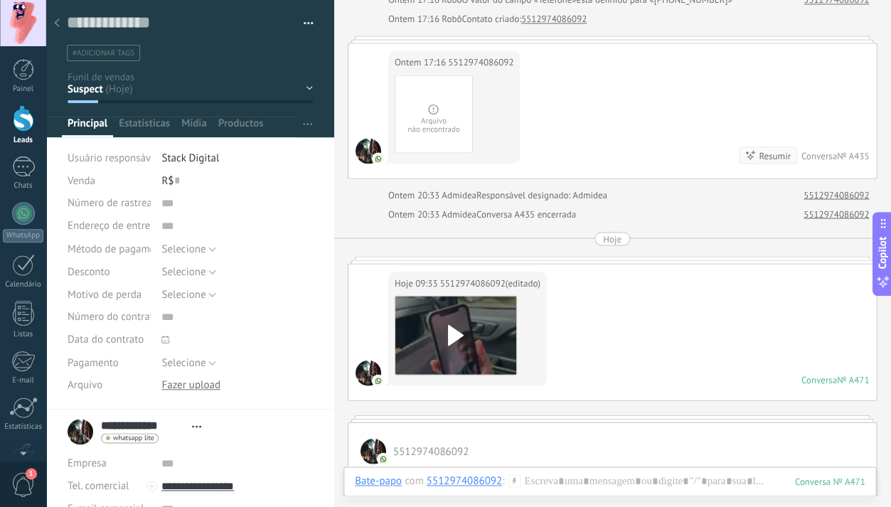
scroll to position [427, 0]
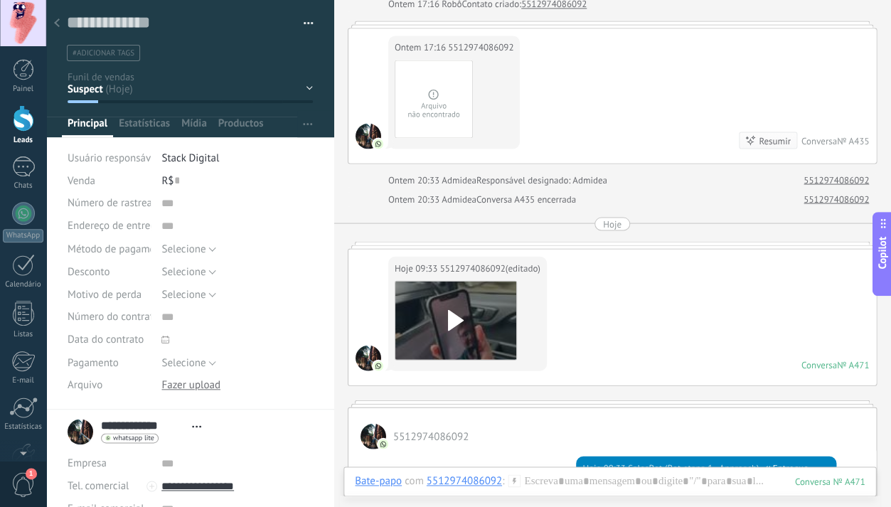
click at [0, 0] on div "Suspect Prospect Local Analisado Lead Nutrition - Detalhes Dados para contrato …" at bounding box center [0, 0] width 0 height 0
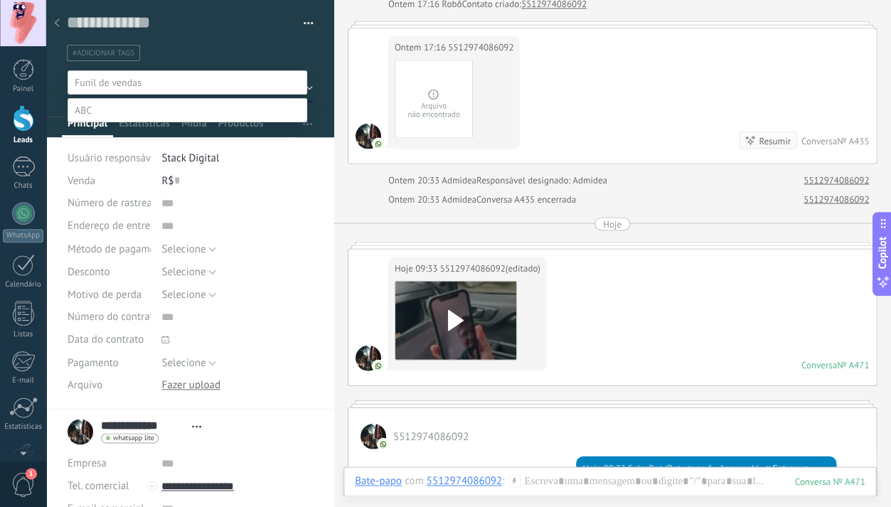
click at [0, 0] on label "Operação - Contatos Diarios" at bounding box center [0, 0] width 0 height 0
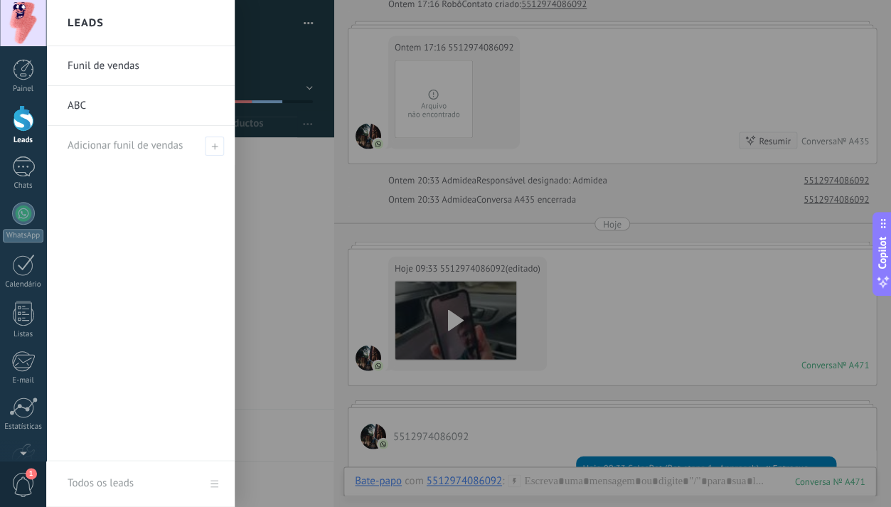
click at [27, 123] on div at bounding box center [23, 118] width 21 height 26
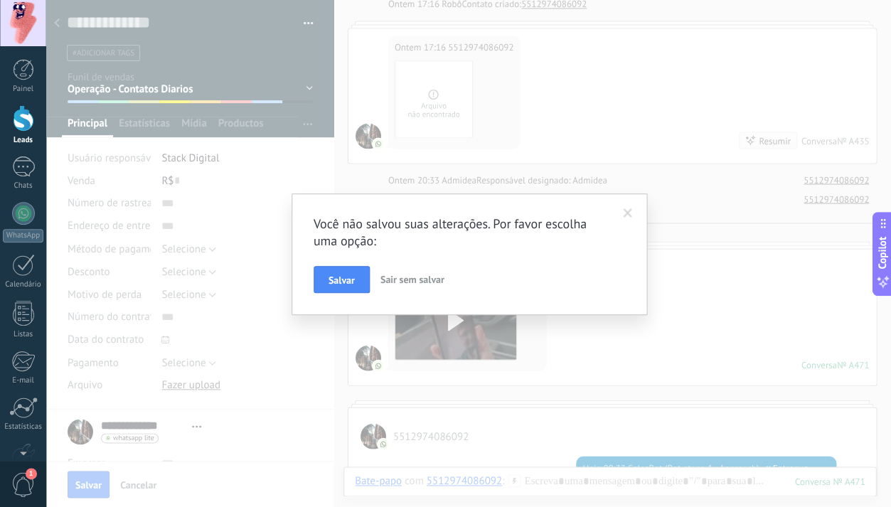
click at [353, 276] on span "Salvar" at bounding box center [342, 280] width 26 height 10
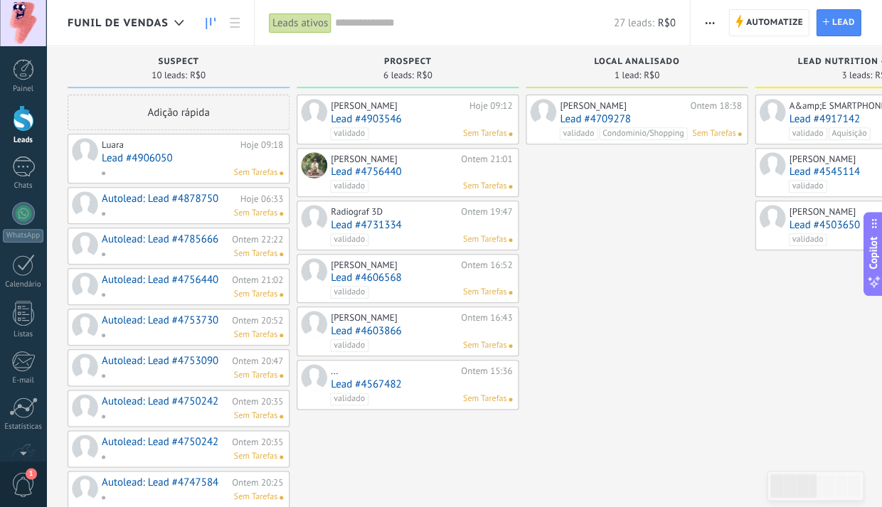
click at [137, 156] on link "Lead #4906050" at bounding box center [192, 158] width 181 height 12
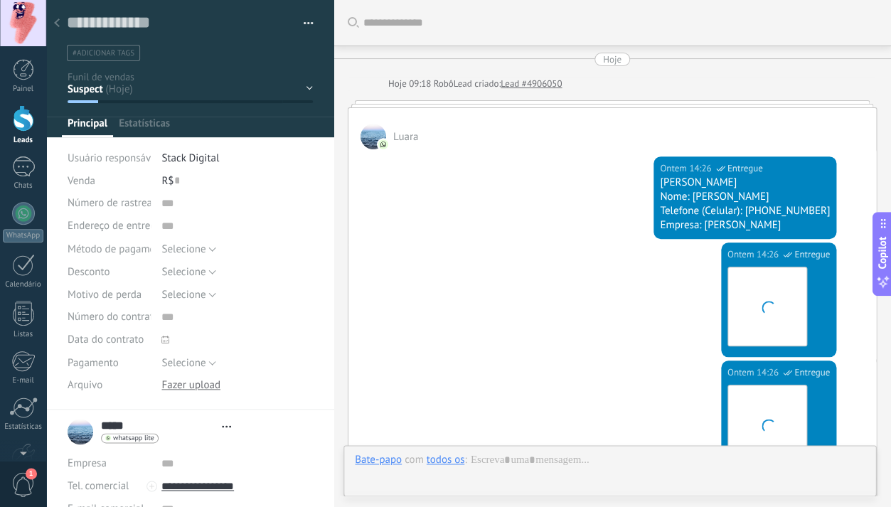
scroll to position [2233, 0]
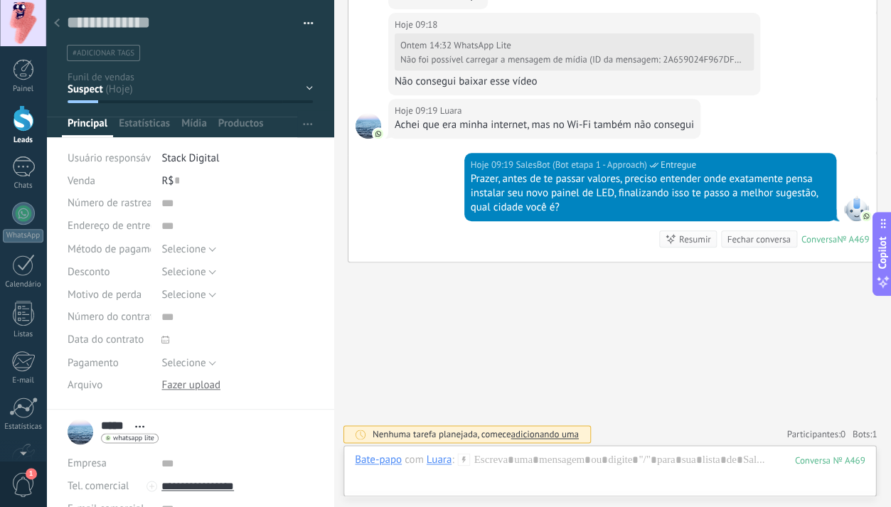
click at [0, 0] on div "Suspect Prospect Local Analisado Lead Nutrition - Detalhes Dados para contrato …" at bounding box center [0, 0] width 0 height 0
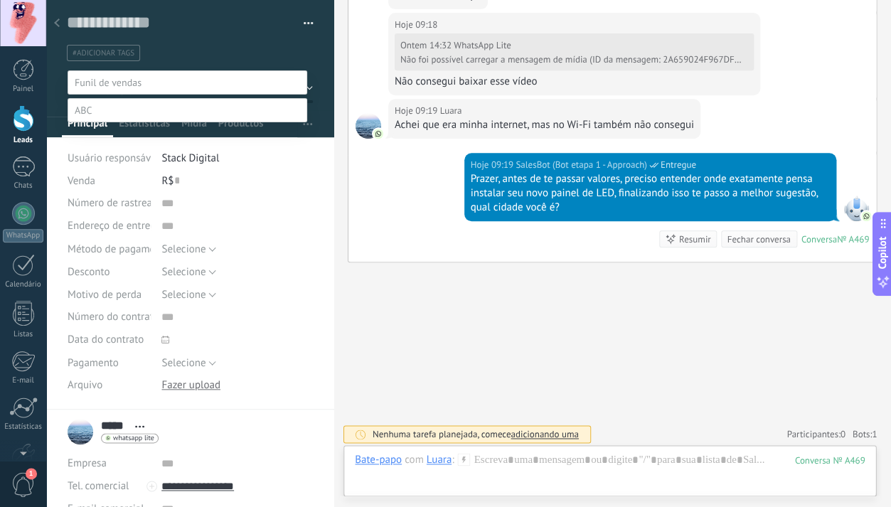
click at [0, 0] on label "Operação - Contatos Diarios" at bounding box center [0, 0] width 0 height 0
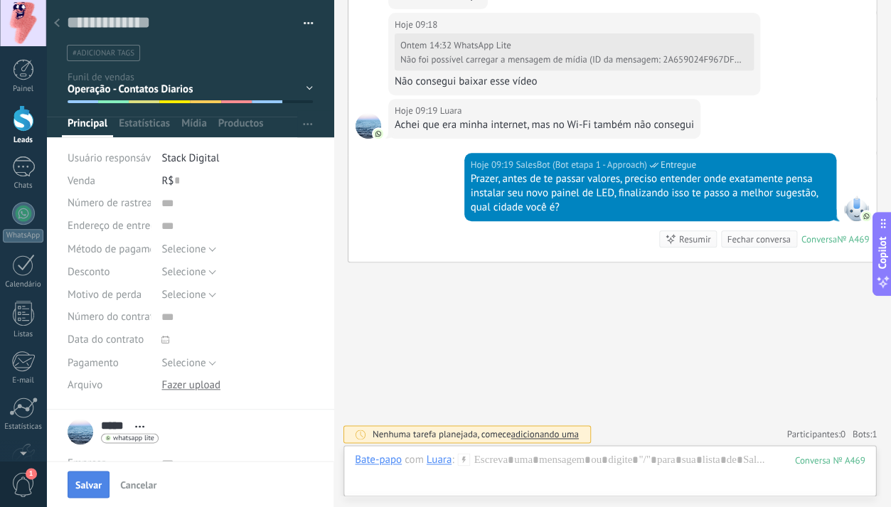
click at [80, 484] on span "Salvar" at bounding box center [88, 485] width 26 height 10
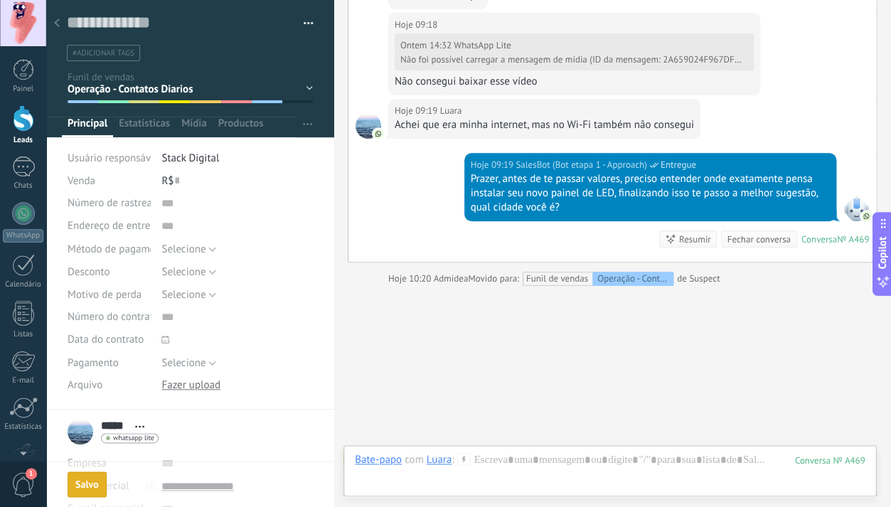
scroll to position [2256, 0]
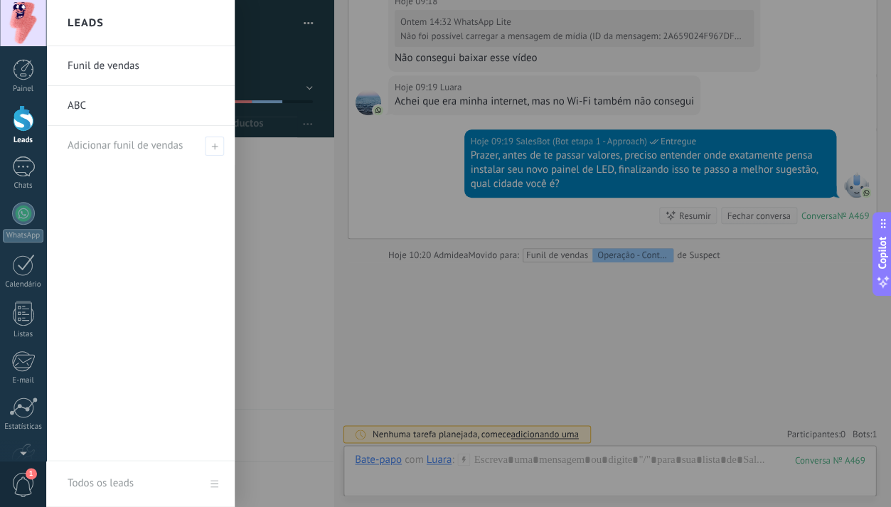
click at [24, 124] on div at bounding box center [23, 118] width 21 height 26
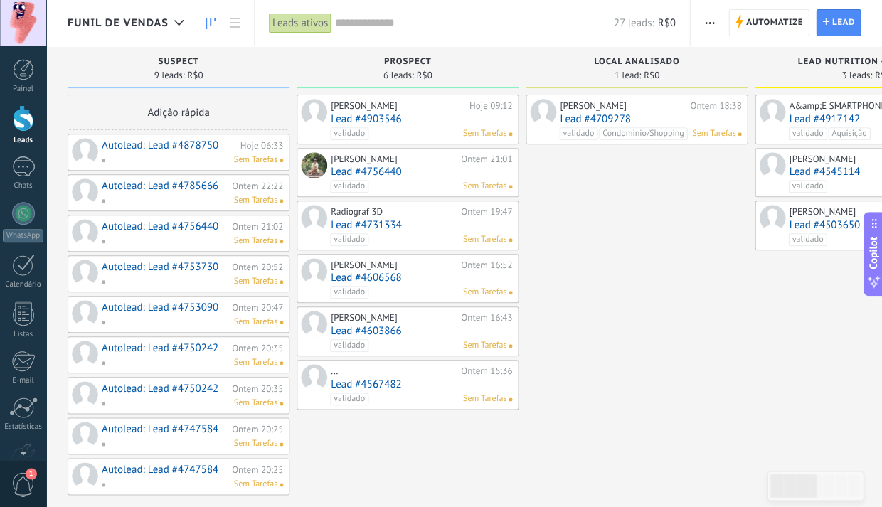
click at [156, 146] on link "Autolead: Lead #4878750" at bounding box center [169, 145] width 135 height 12
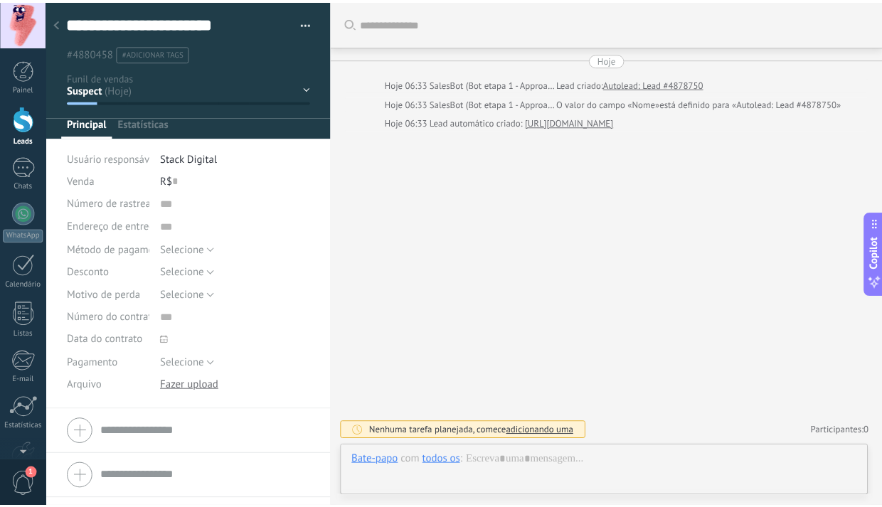
scroll to position [21, 0]
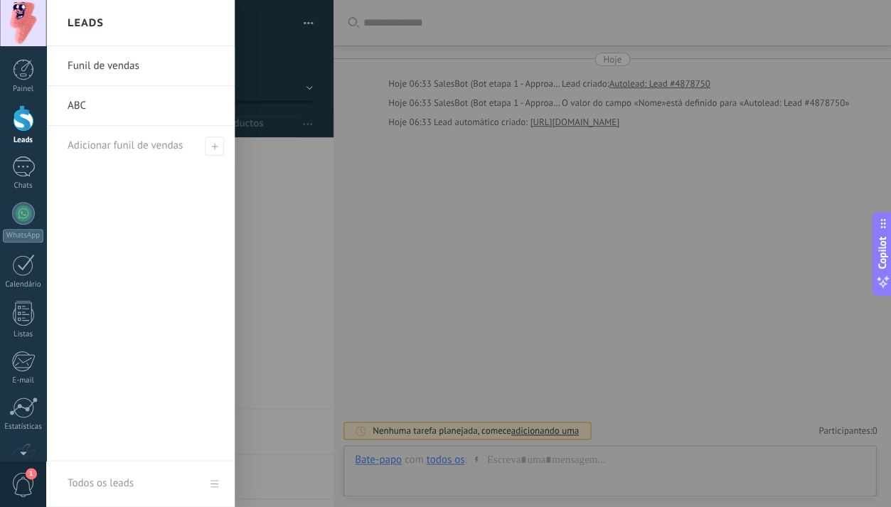
click at [20, 117] on div at bounding box center [23, 118] width 21 height 26
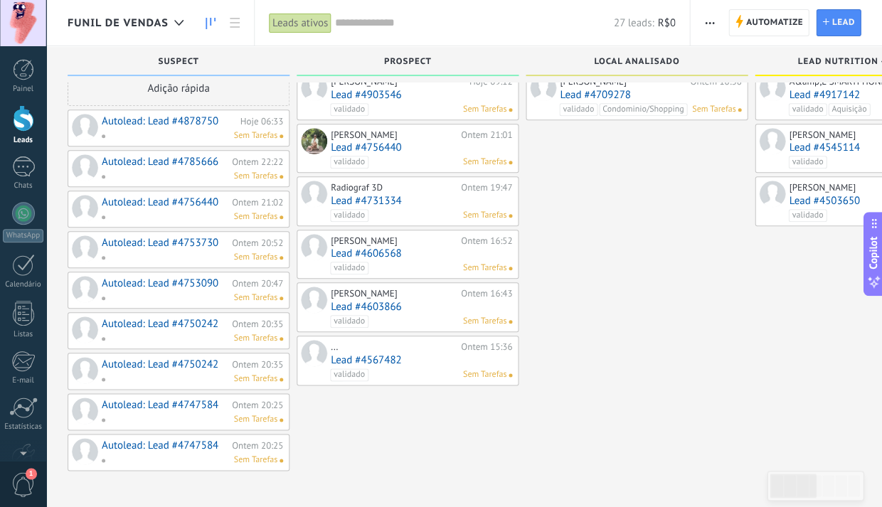
scroll to position [26, 0]
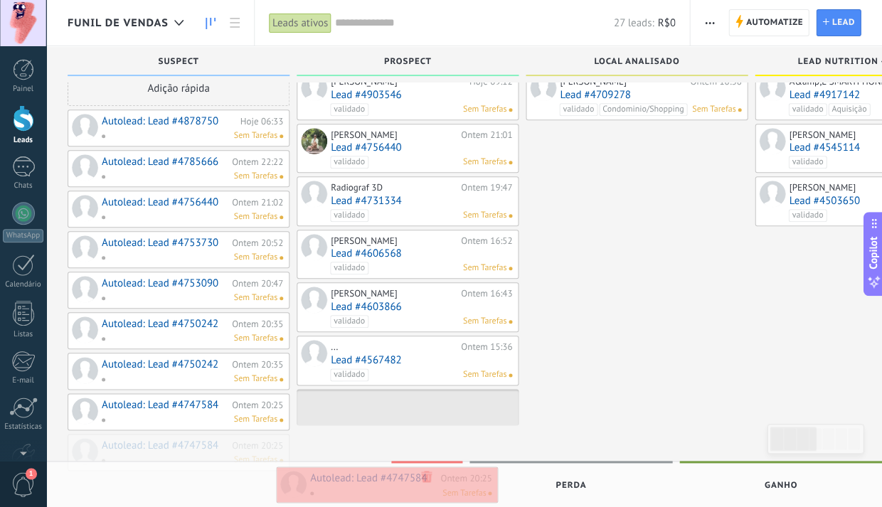
drag, startPoint x: 203, startPoint y: 440, endPoint x: 412, endPoint y: 478, distance: 211.7
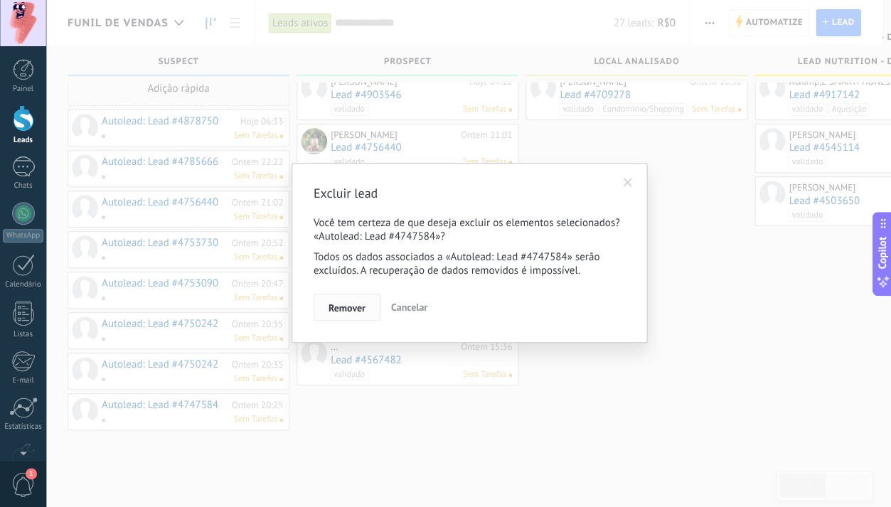
click at [360, 312] on span "Remover" at bounding box center [347, 308] width 37 height 10
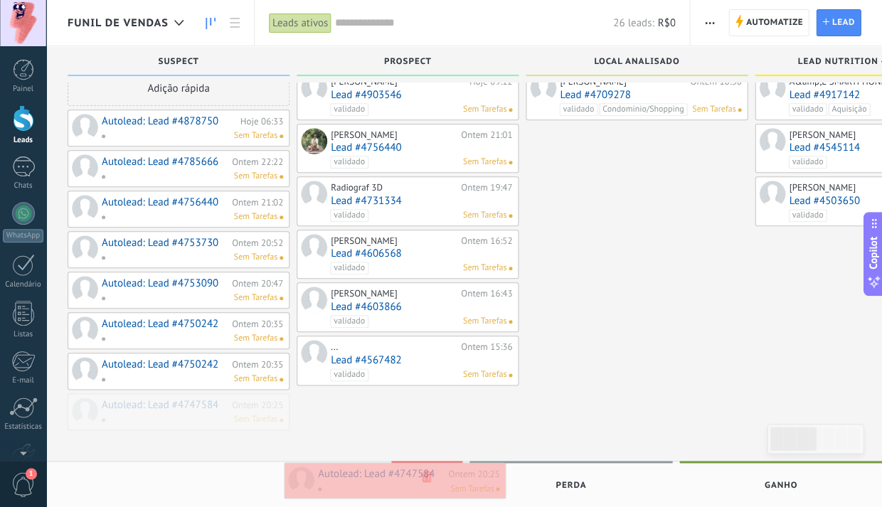
drag, startPoint x: 189, startPoint y: 396, endPoint x: 405, endPoint y: 469, distance: 228.0
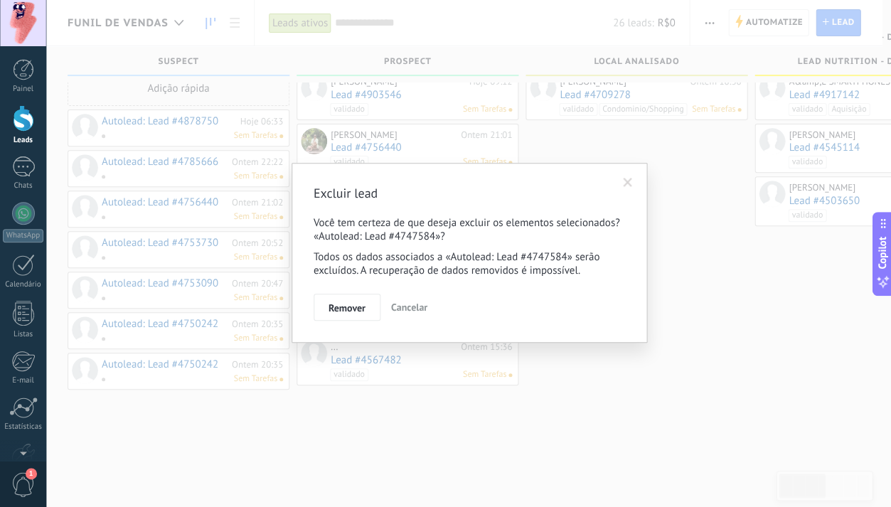
click at [353, 309] on span "Remover" at bounding box center [347, 308] width 37 height 10
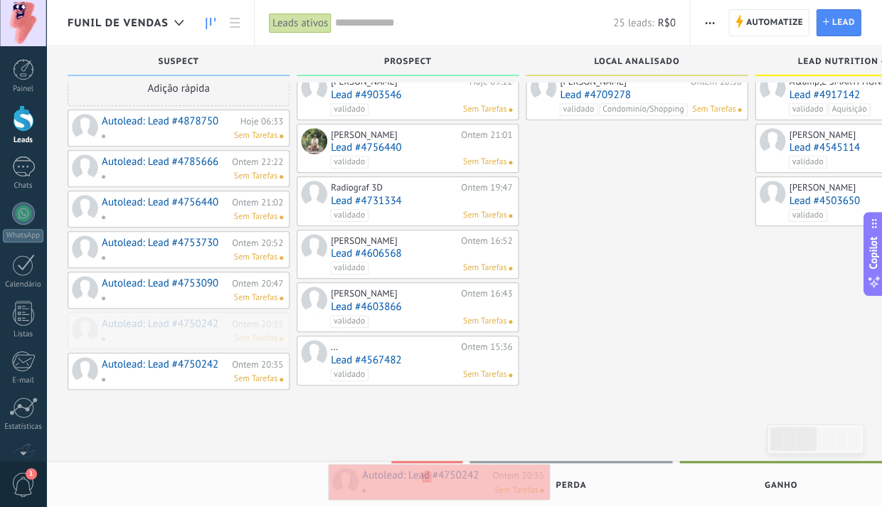
drag, startPoint x: 151, startPoint y: 320, endPoint x: 411, endPoint y: 474, distance: 301.6
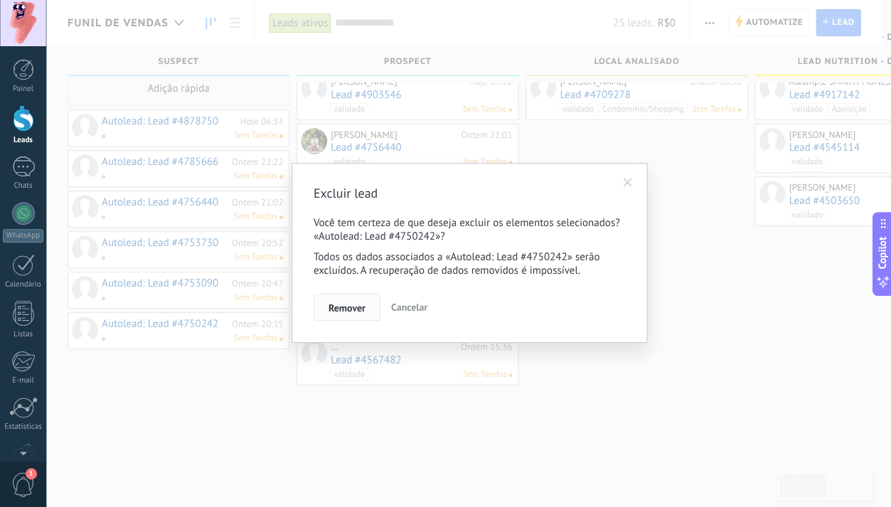
click at [335, 313] on span "Remover" at bounding box center [347, 308] width 37 height 10
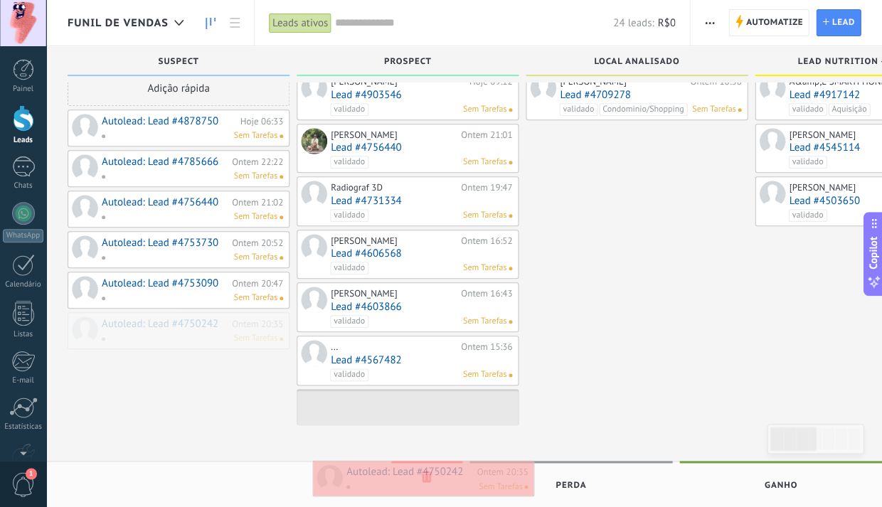
drag, startPoint x: 182, startPoint y: 317, endPoint x: 427, endPoint y: 468, distance: 287.3
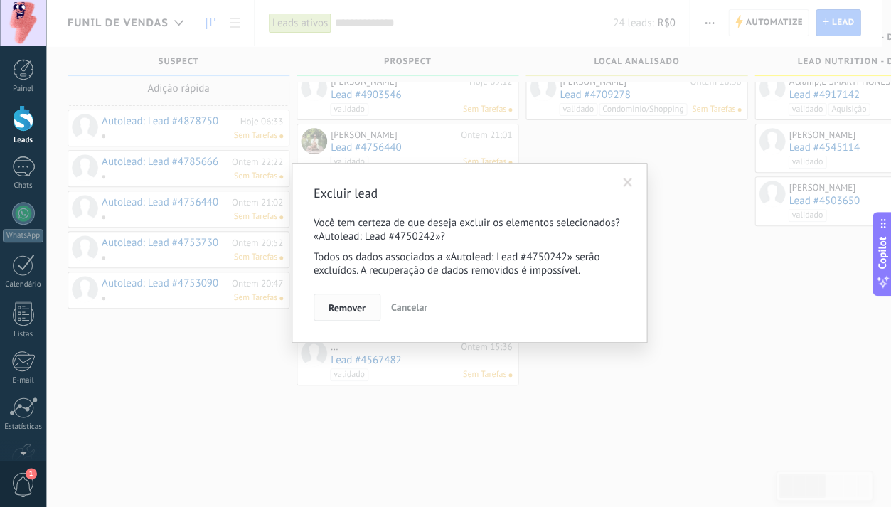
click at [361, 306] on span "Remover" at bounding box center [347, 308] width 37 height 10
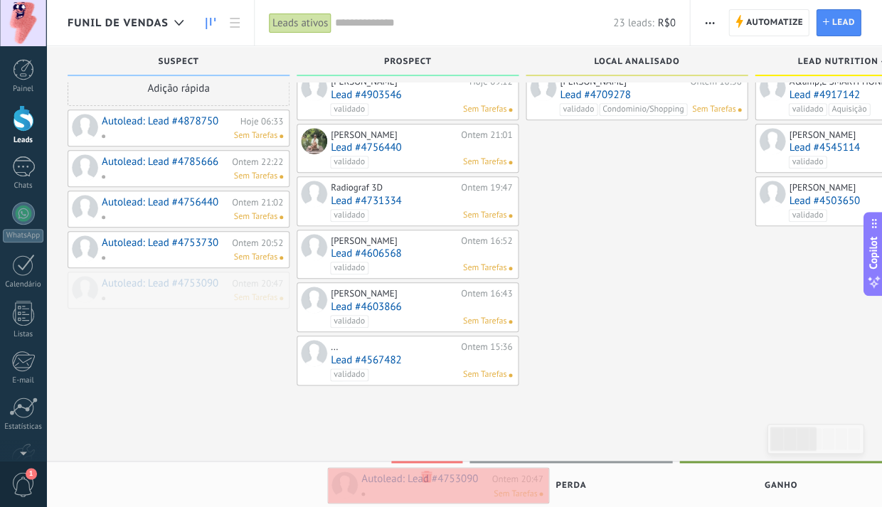
drag, startPoint x: 154, startPoint y: 277, endPoint x: 412, endPoint y: 474, distance: 325.7
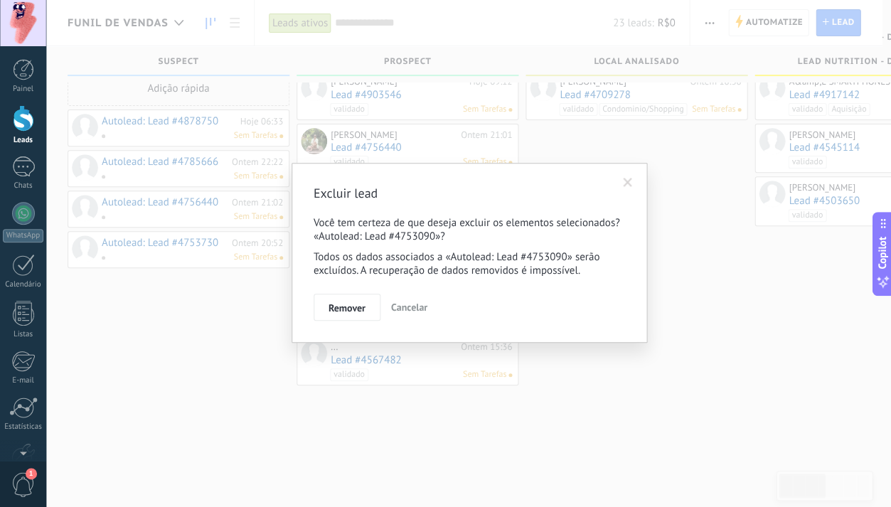
drag, startPoint x: 350, startPoint y: 309, endPoint x: 346, endPoint y: 317, distance: 8.9
click at [350, 309] on span "Remover" at bounding box center [347, 308] width 37 height 10
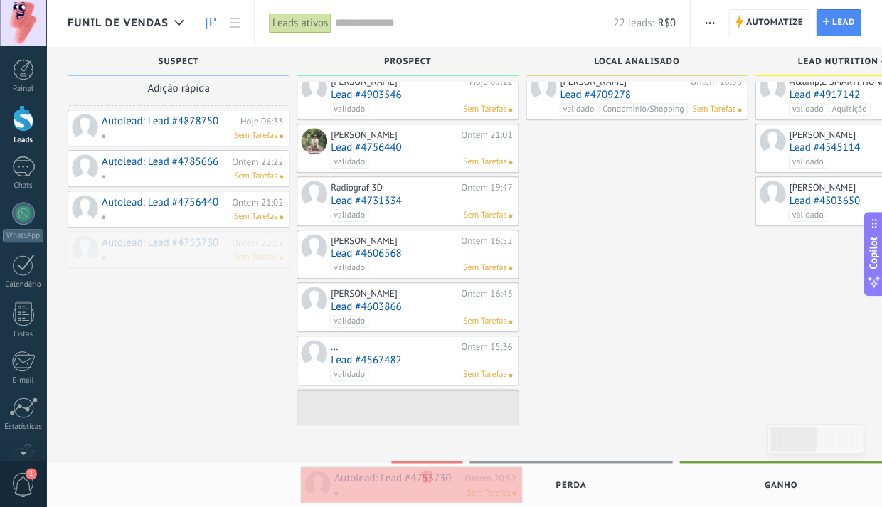
drag, startPoint x: 186, startPoint y: 236, endPoint x: 418, endPoint y: 474, distance: 332.4
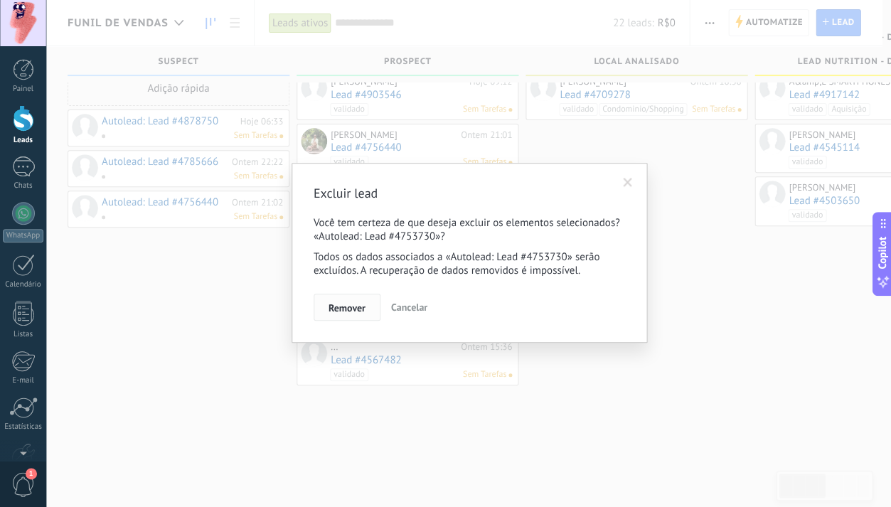
click at [372, 310] on button "Remover" at bounding box center [347, 307] width 67 height 27
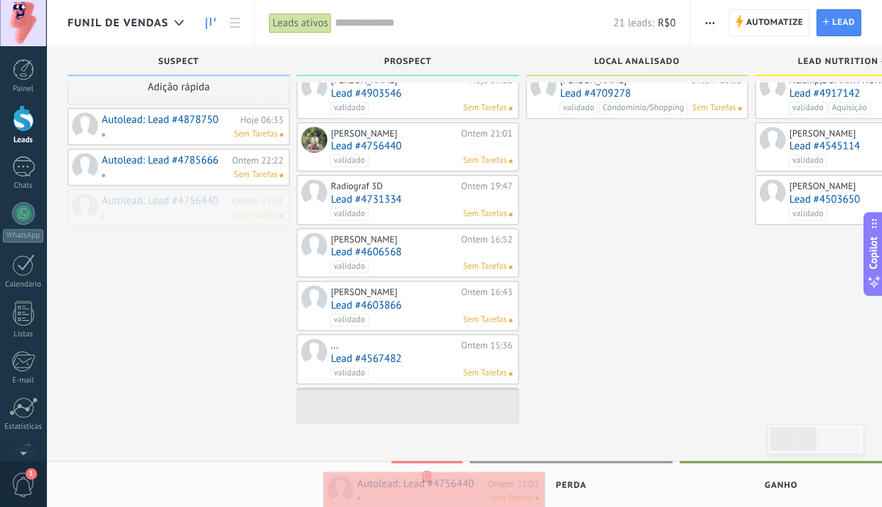
drag, startPoint x: 166, startPoint y: 198, endPoint x: 421, endPoint y: 481, distance: 381.6
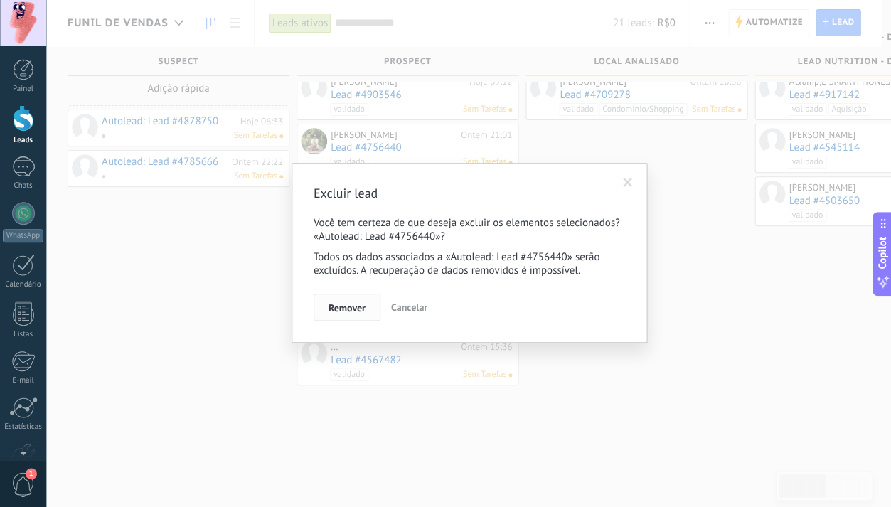
click at [344, 309] on span "Remover" at bounding box center [347, 308] width 37 height 10
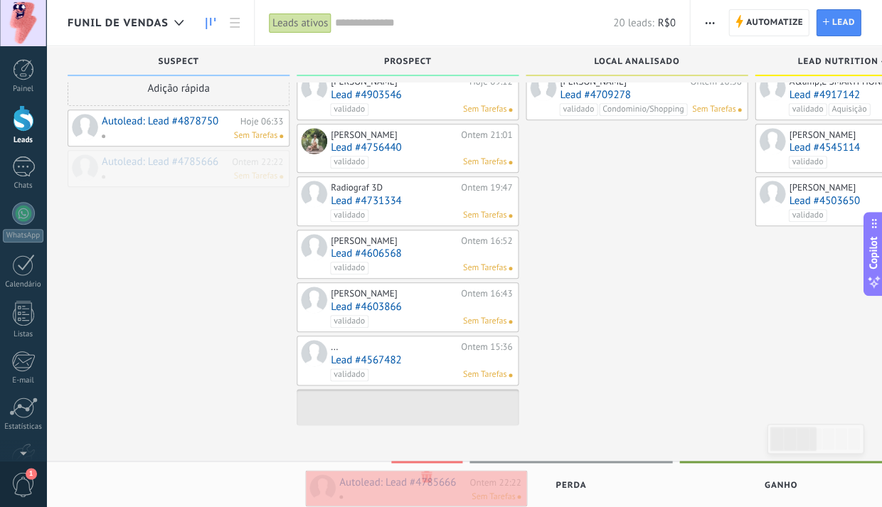
drag, startPoint x: 171, startPoint y: 156, endPoint x: 408, endPoint y: 476, distance: 398.5
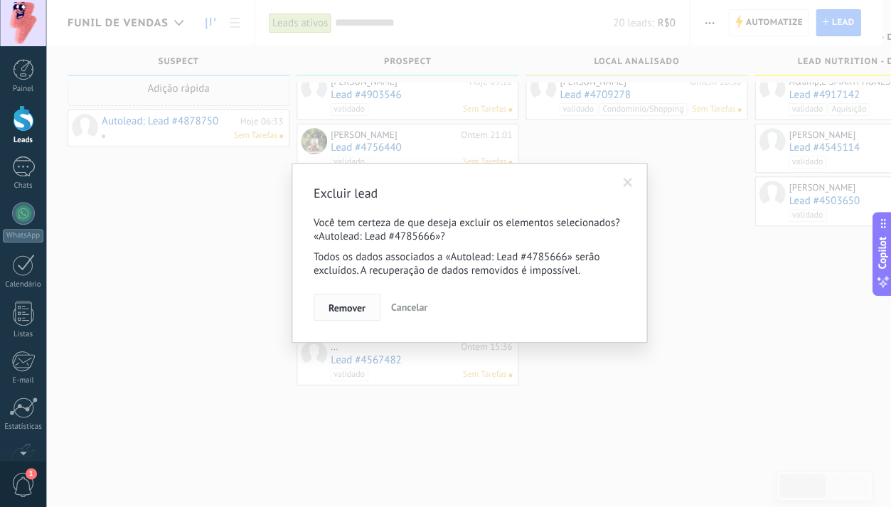
click at [351, 310] on span "Remover" at bounding box center [347, 308] width 37 height 10
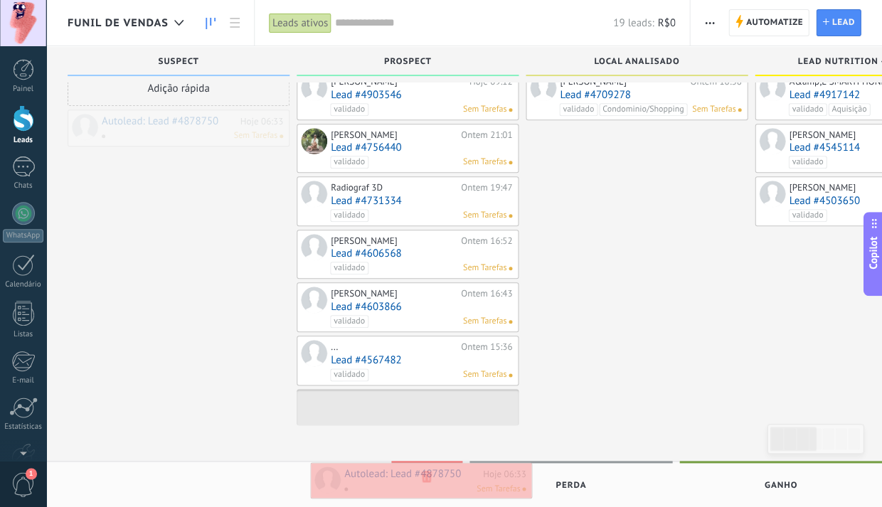
drag, startPoint x: 161, startPoint y: 119, endPoint x: 403, endPoint y: 471, distance: 428.0
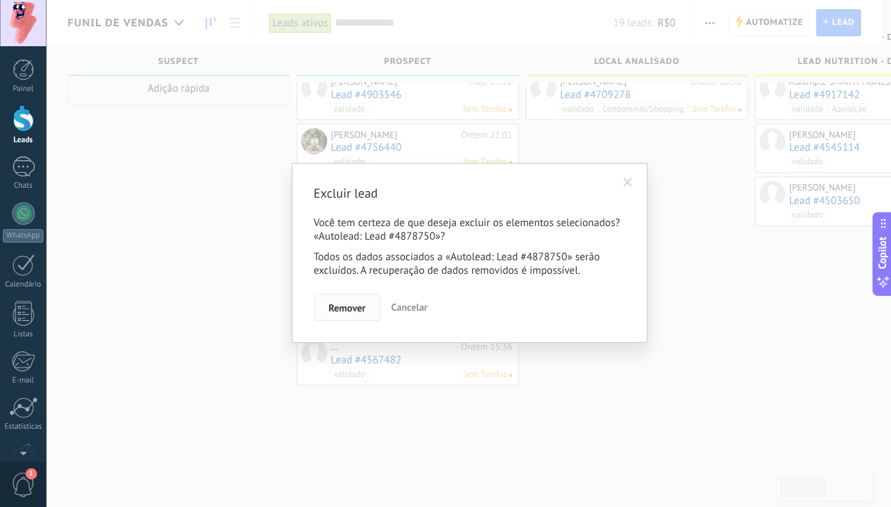
click at [351, 307] on span "Remover" at bounding box center [347, 308] width 37 height 10
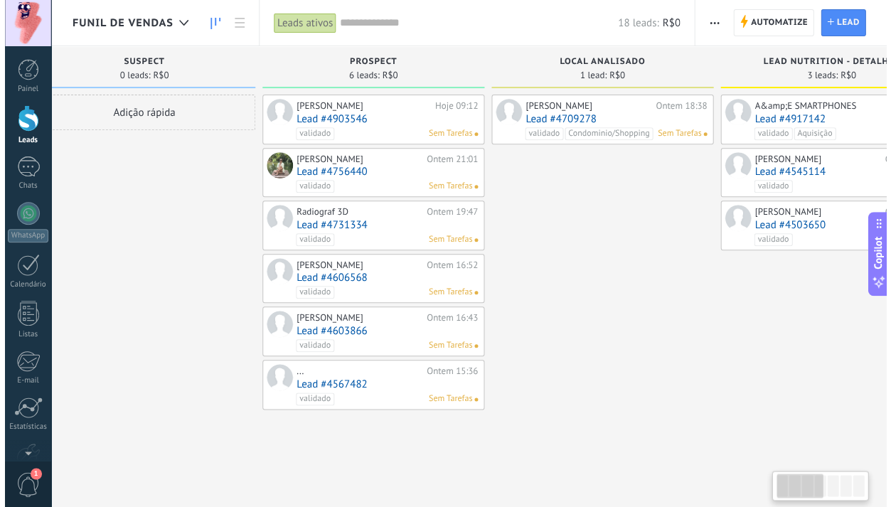
scroll to position [0, 39]
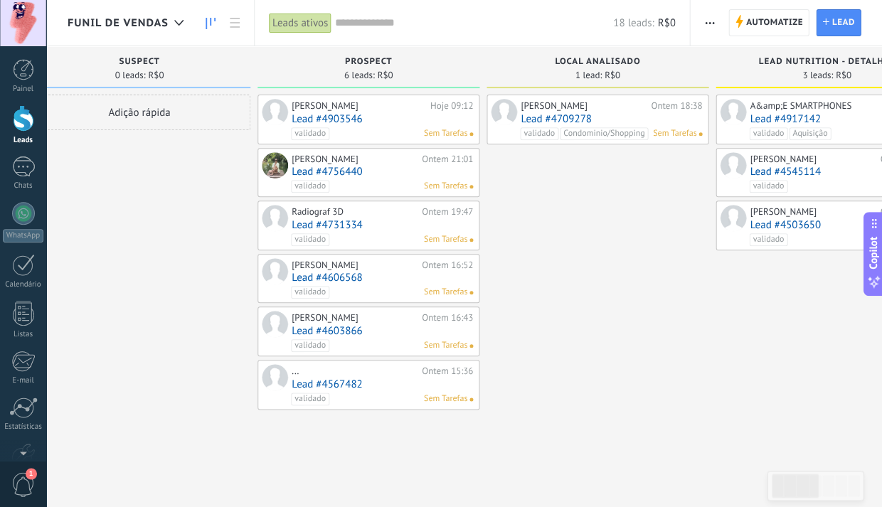
click at [345, 119] on link "Lead #4903546" at bounding box center [382, 119] width 181 height 12
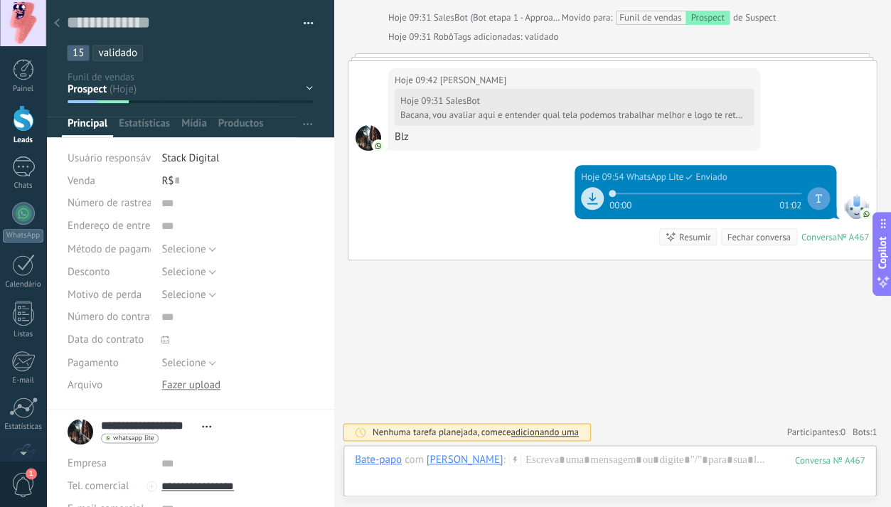
scroll to position [1061, 0]
click at [57, 23] on use at bounding box center [57, 22] width 6 height 9
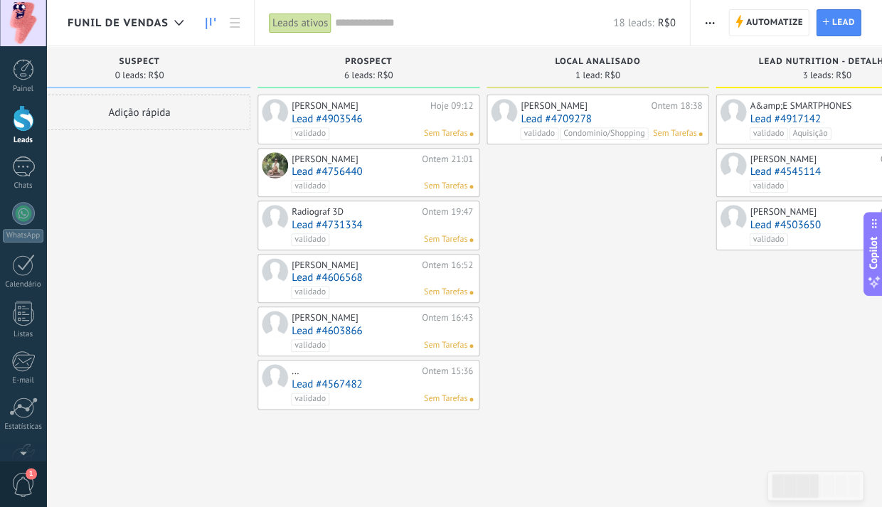
click at [314, 168] on link "Lead #4756440" at bounding box center [382, 172] width 181 height 12
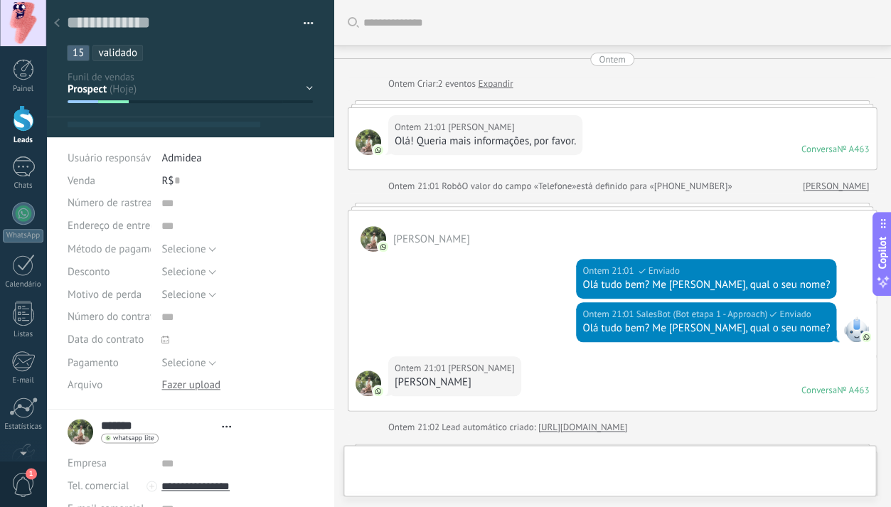
type textarea "**********"
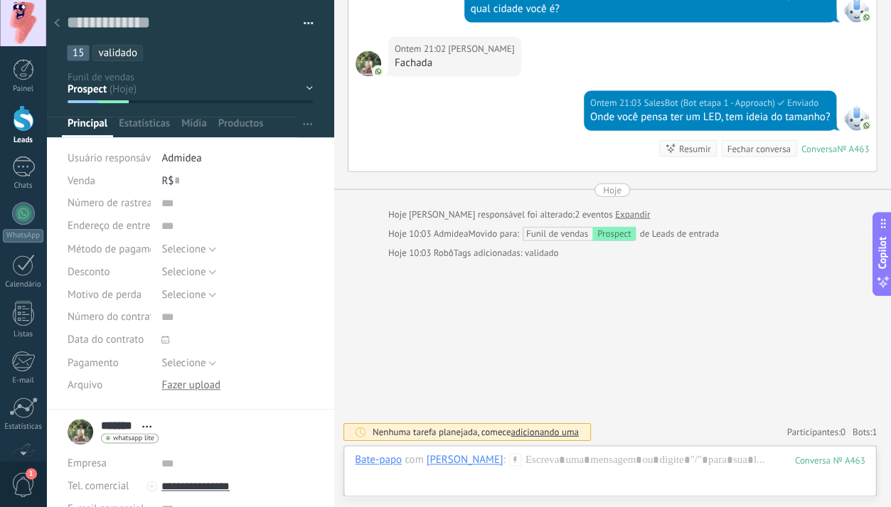
scroll to position [545, 0]
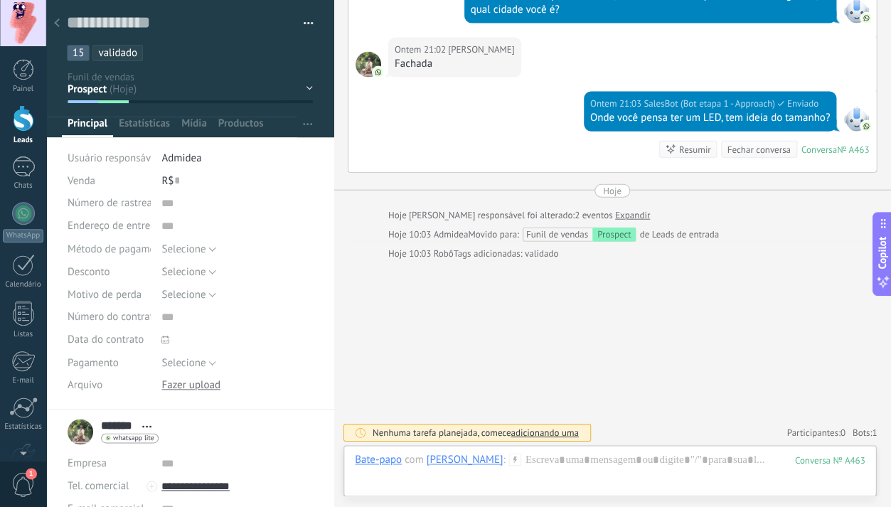
click at [0, 0] on div "Suspect Prospect Local Analisado Lead Nutrition - Detalhes Dados para contrato …" at bounding box center [0, 0] width 0 height 0
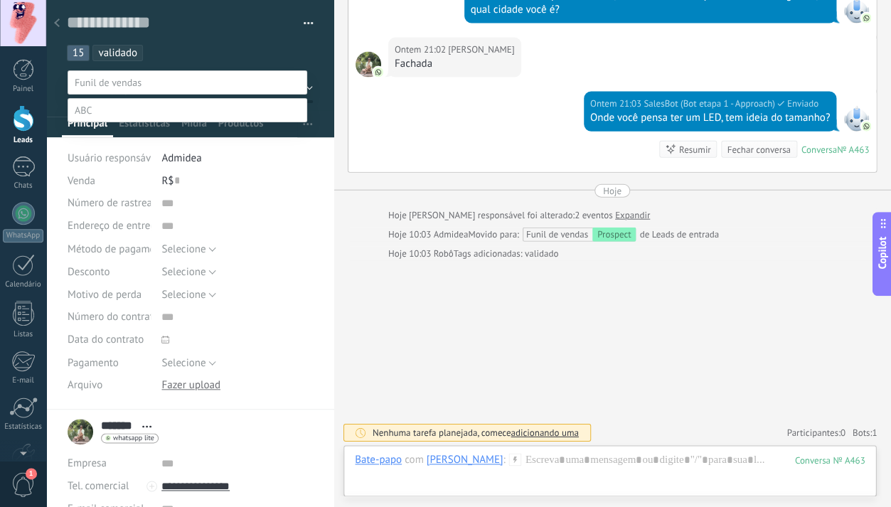
click at [0, 0] on label "Local Analisado" at bounding box center [0, 0] width 0 height 0
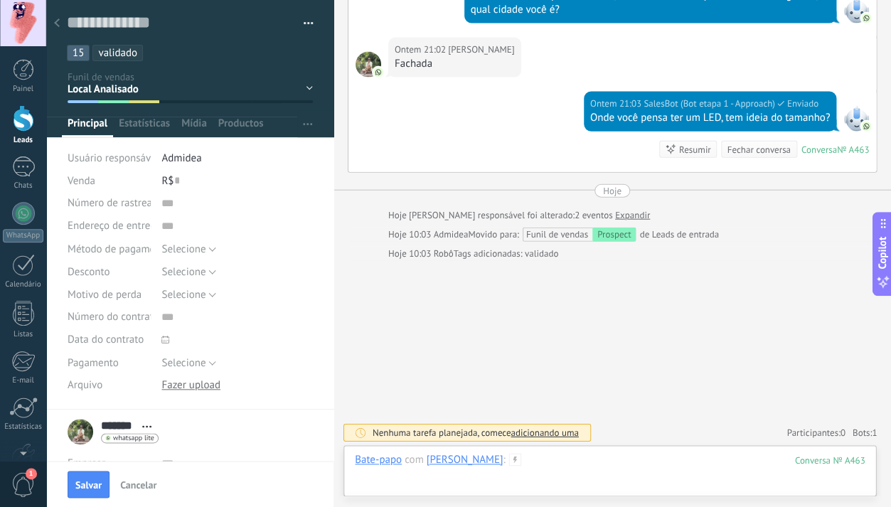
click at [503, 461] on div at bounding box center [610, 474] width 510 height 43
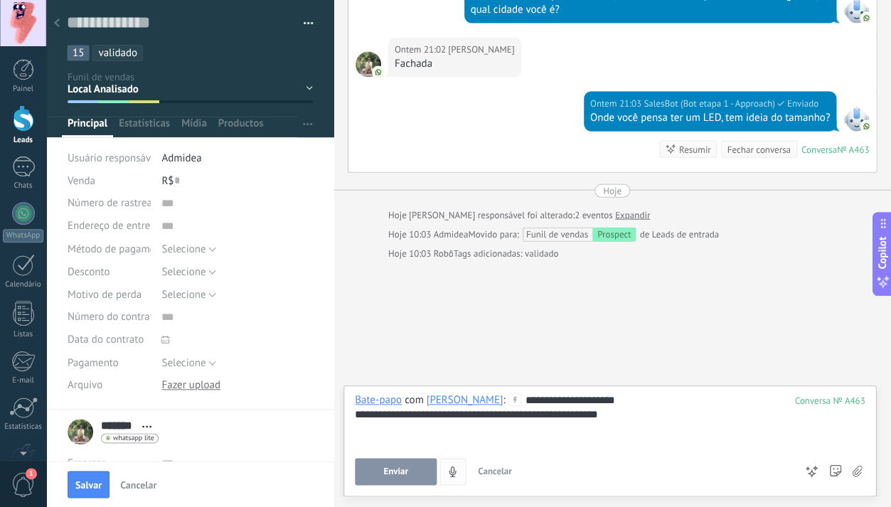
click at [405, 464] on button "Enviar" at bounding box center [396, 471] width 82 height 27
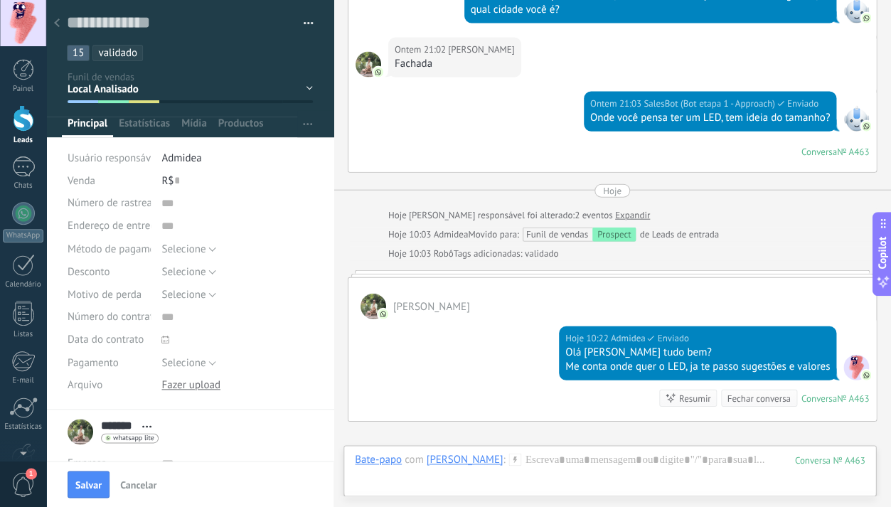
scroll to position [535, 0]
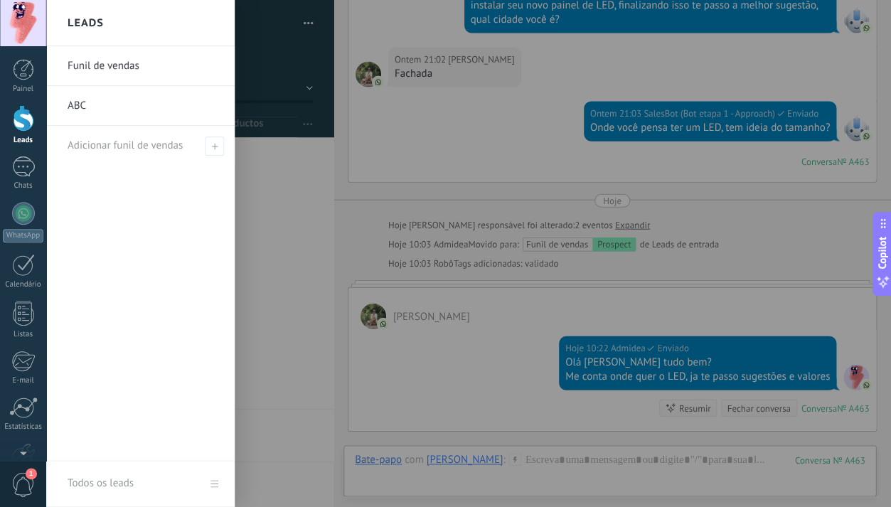
click at [19, 126] on div at bounding box center [23, 118] width 21 height 26
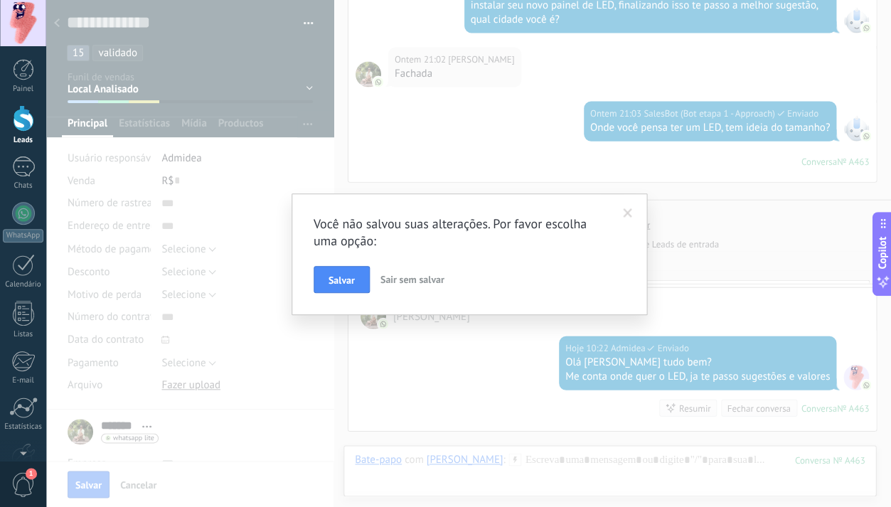
click at [354, 282] on button "Salvar" at bounding box center [342, 279] width 56 height 27
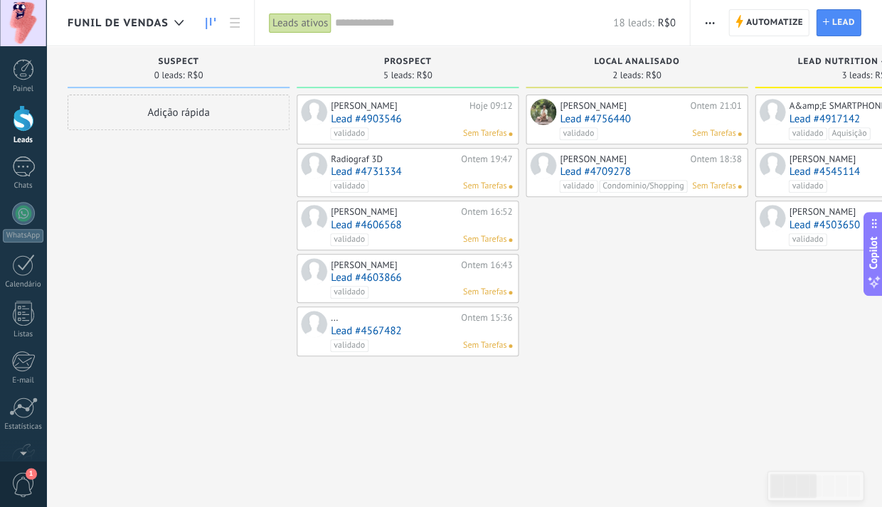
click at [368, 171] on link "Lead #4731334" at bounding box center [421, 172] width 181 height 12
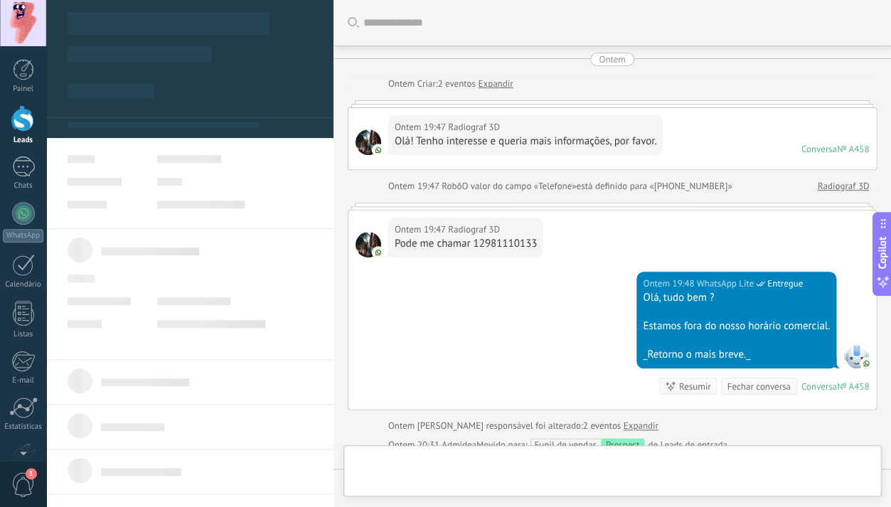
type textarea "**********"
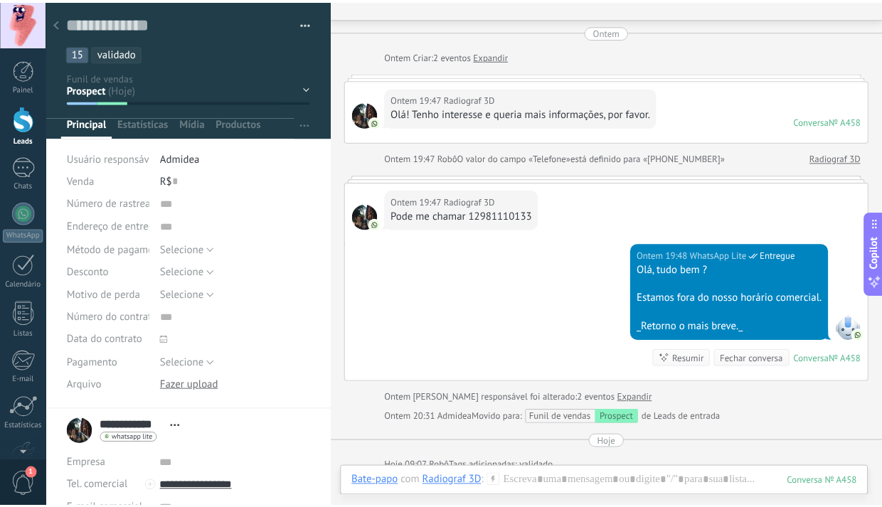
scroll to position [24, 0]
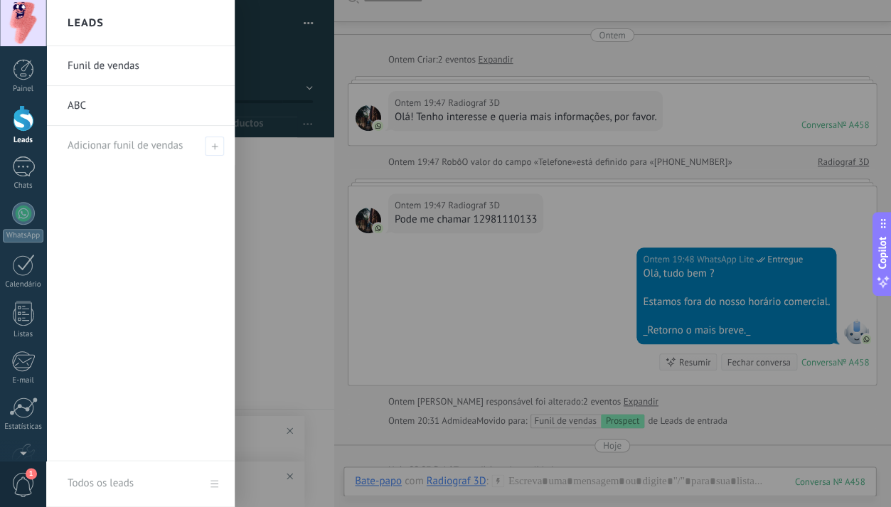
click at [29, 123] on div at bounding box center [23, 118] width 21 height 26
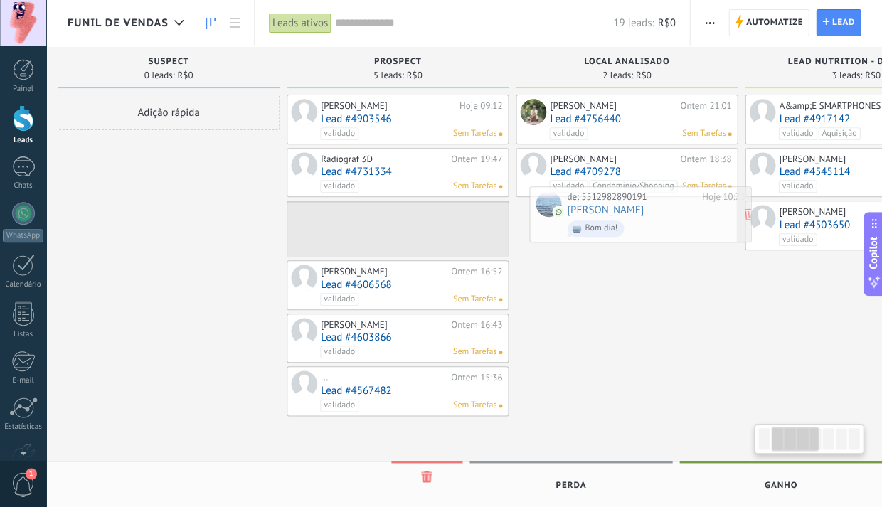
scroll to position [0, 262]
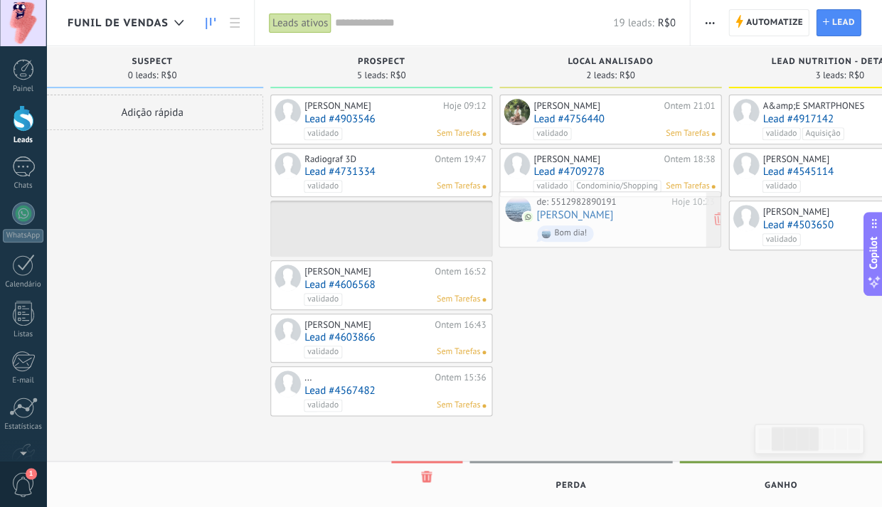
drag, startPoint x: 125, startPoint y: 117, endPoint x: 556, endPoint y: 213, distance: 441.6
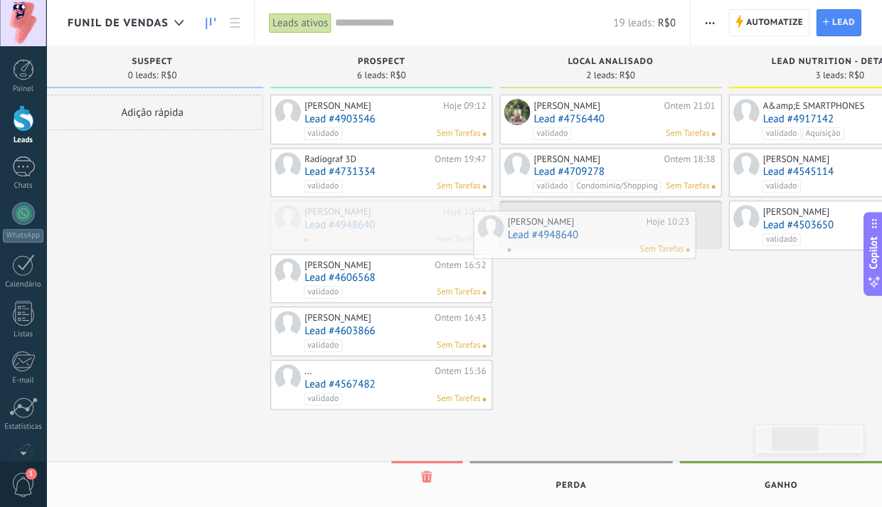
drag, startPoint x: 353, startPoint y: 210, endPoint x: 555, endPoint y: 223, distance: 203.0
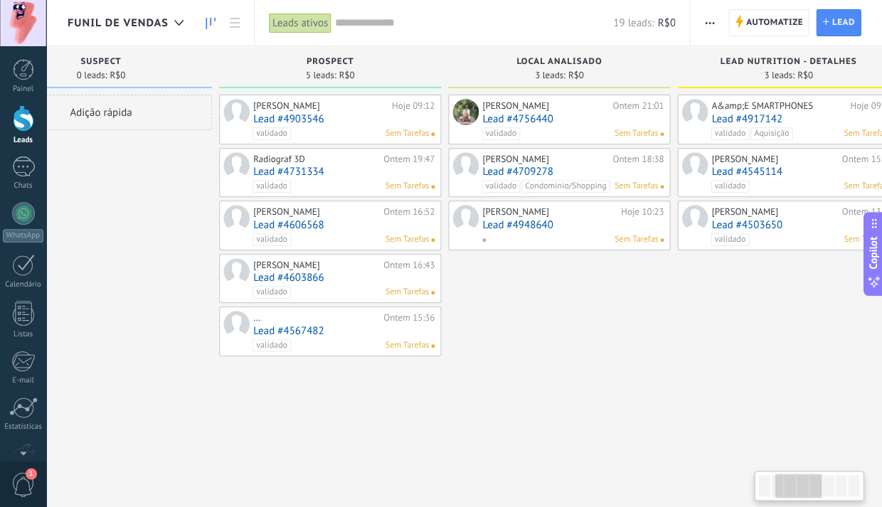
scroll to position [0, 309]
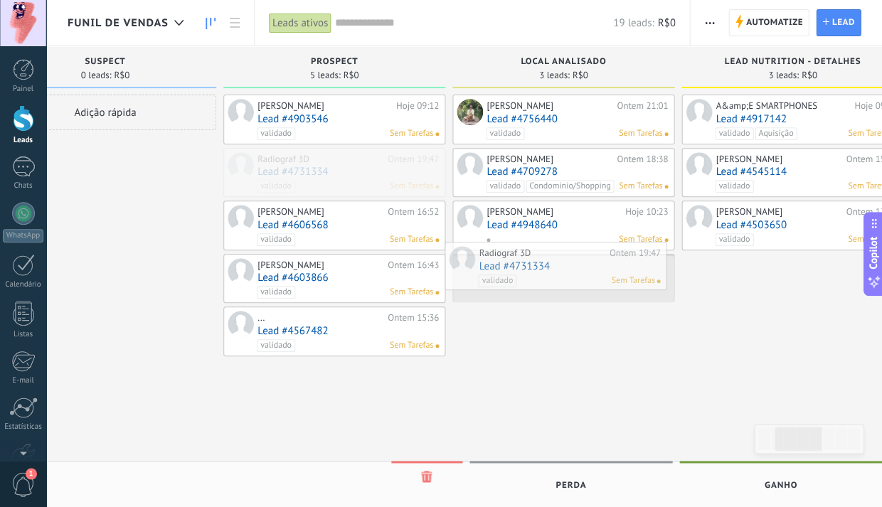
drag, startPoint x: 341, startPoint y: 165, endPoint x: 562, endPoint y: 260, distance: 240.8
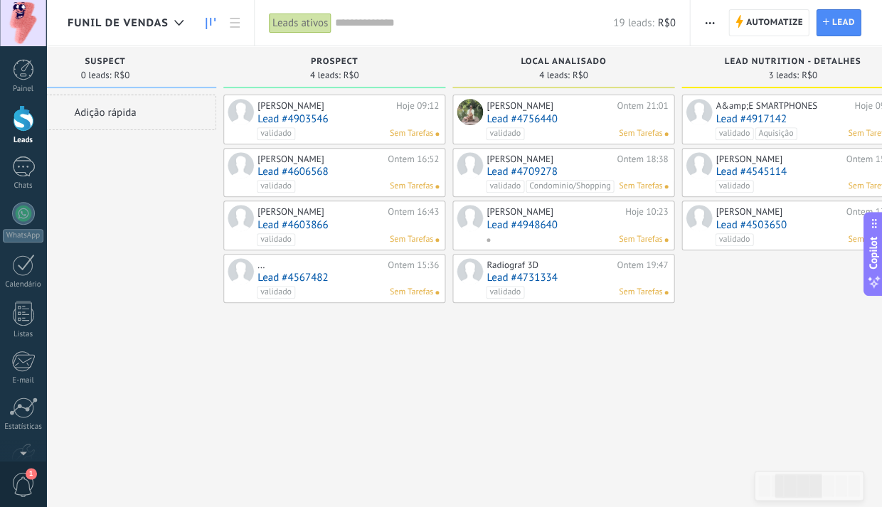
click at [310, 170] on link "Lead #4606568" at bounding box center [347, 172] width 181 height 12
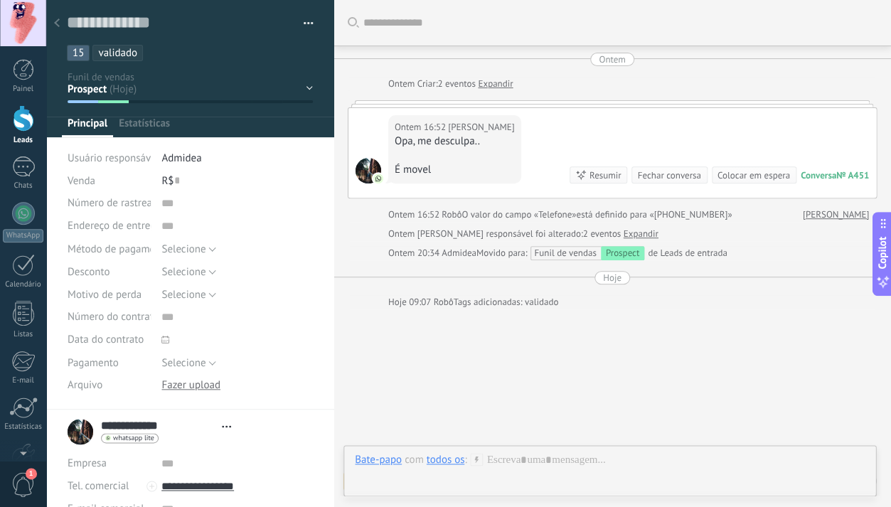
type textarea "**********"
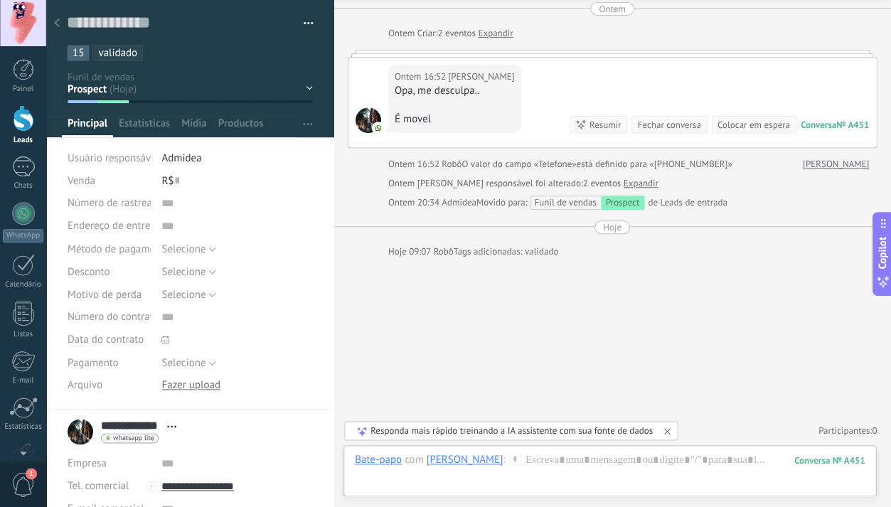
scroll to position [50, 0]
click at [645, 469] on div at bounding box center [610, 474] width 510 height 43
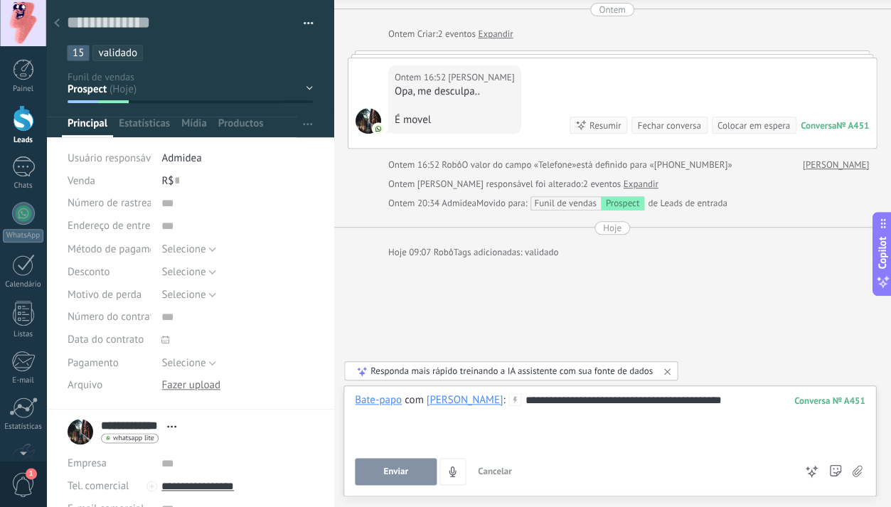
click at [401, 463] on button "Enviar" at bounding box center [396, 471] width 82 height 27
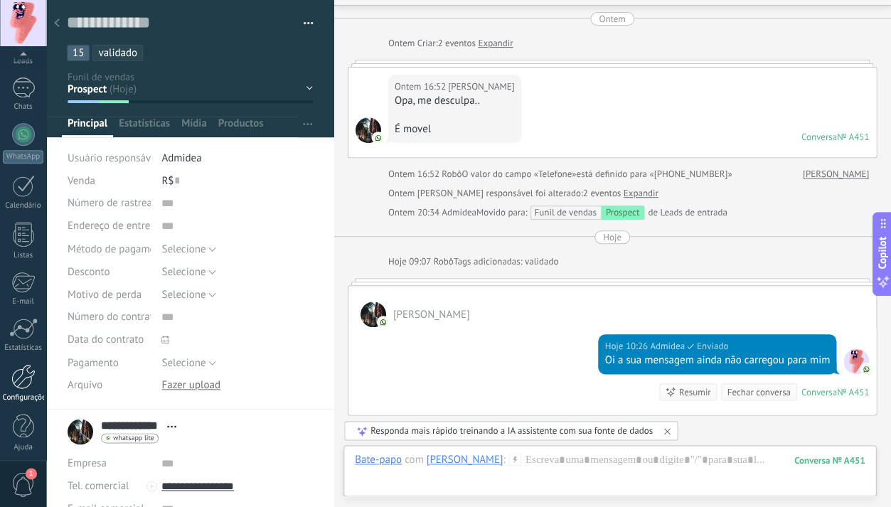
scroll to position [78, 0]
click at [25, 388] on link "Configurações" at bounding box center [23, 384] width 46 height 38
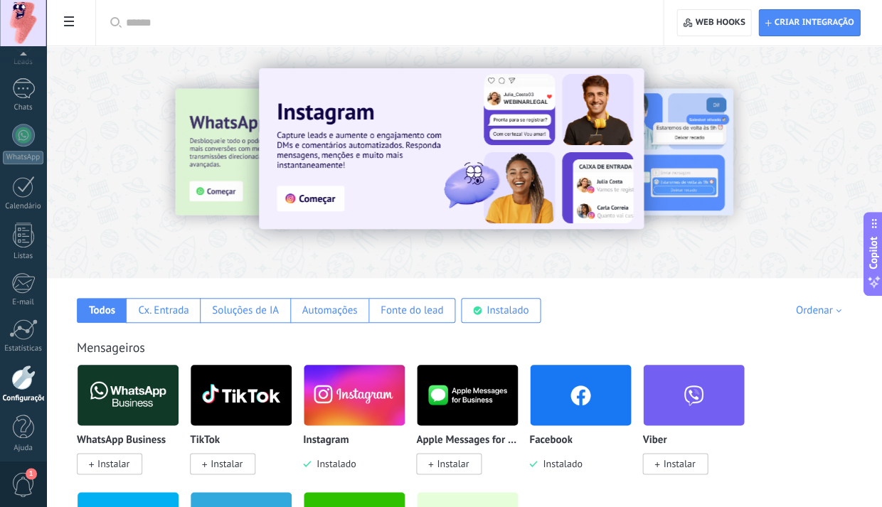
click at [60, 18] on span at bounding box center [69, 23] width 24 height 28
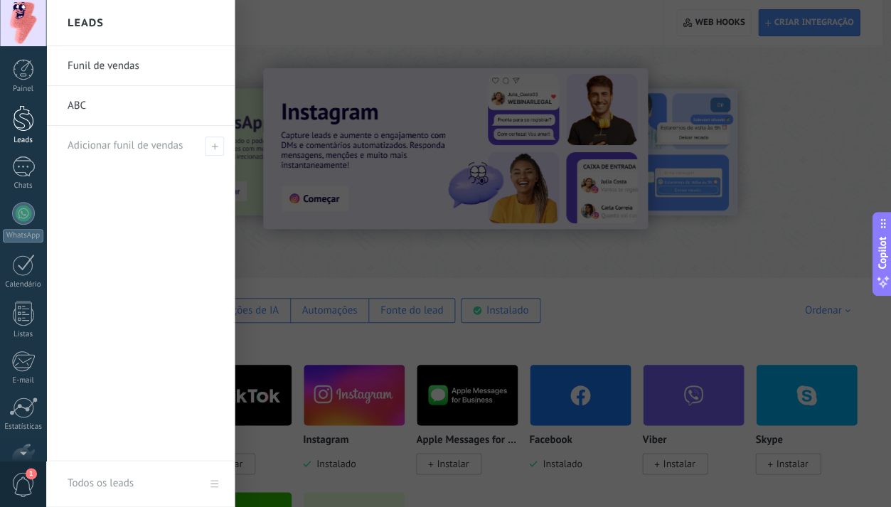
click at [23, 122] on div at bounding box center [23, 118] width 21 height 26
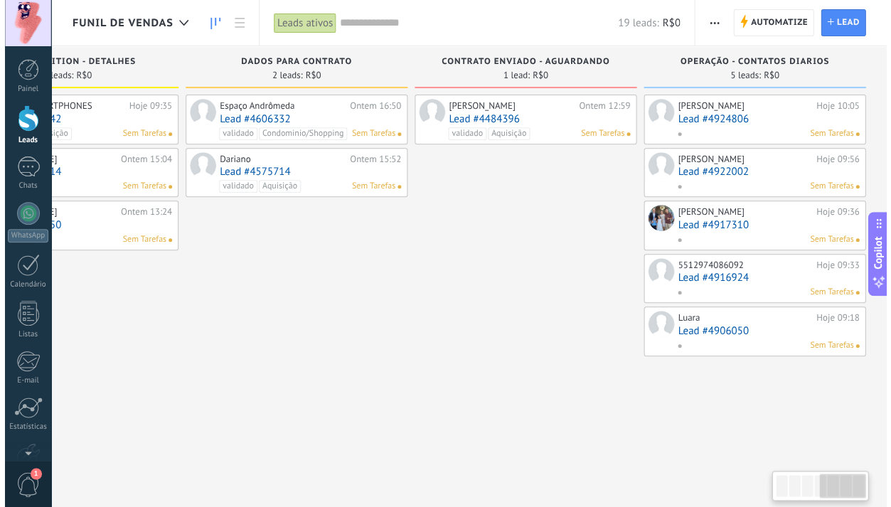
scroll to position [0, 804]
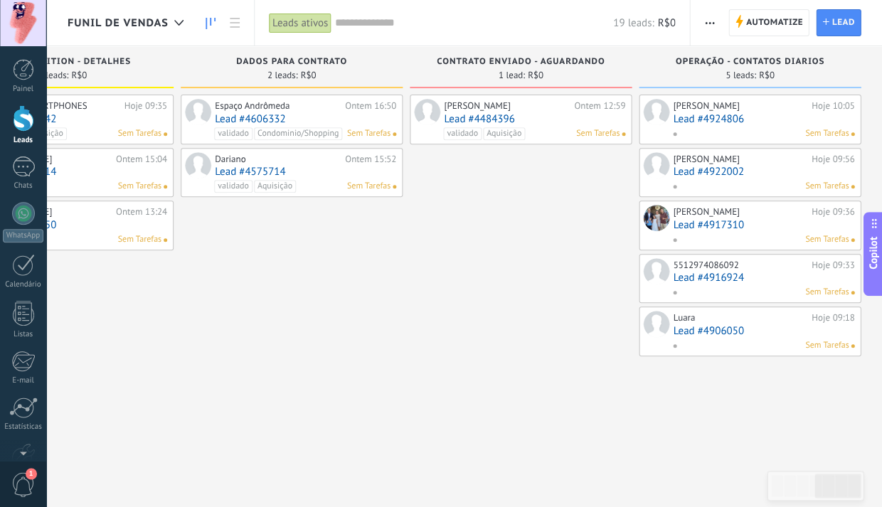
click at [706, 272] on link "Lead #4916924" at bounding box center [763, 278] width 181 height 12
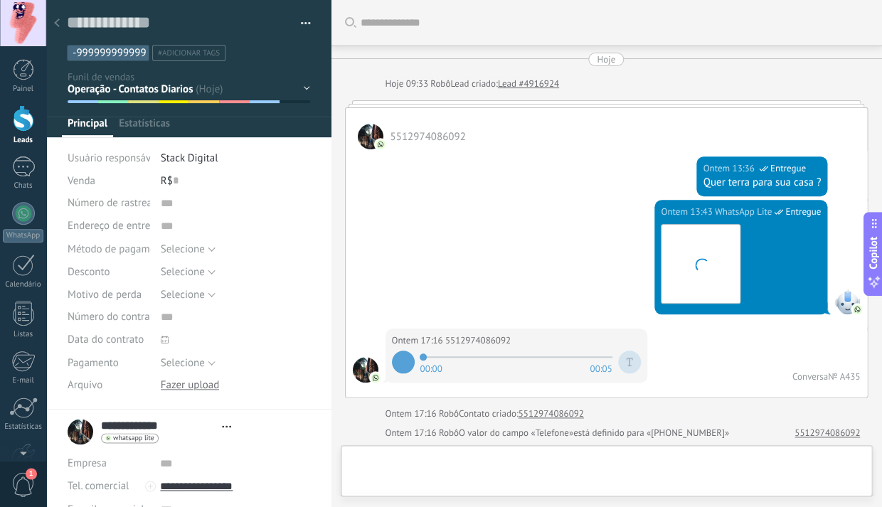
type textarea "**********"
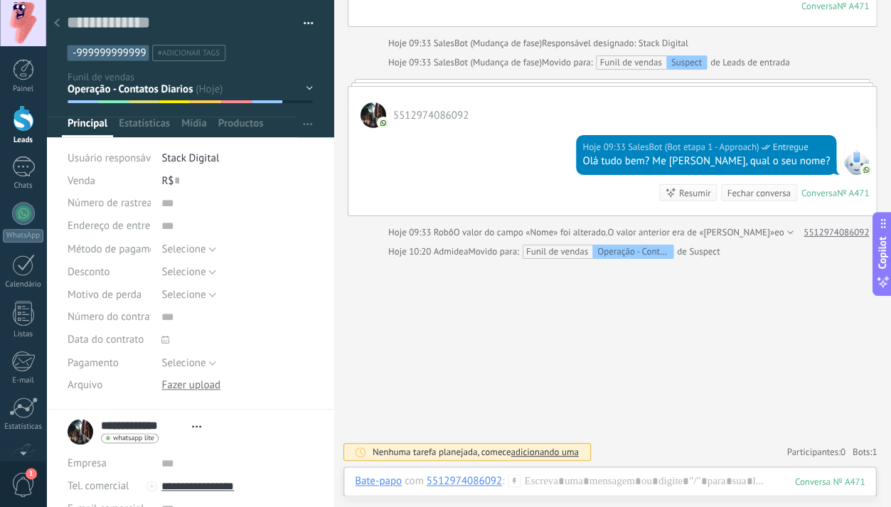
scroll to position [934, 0]
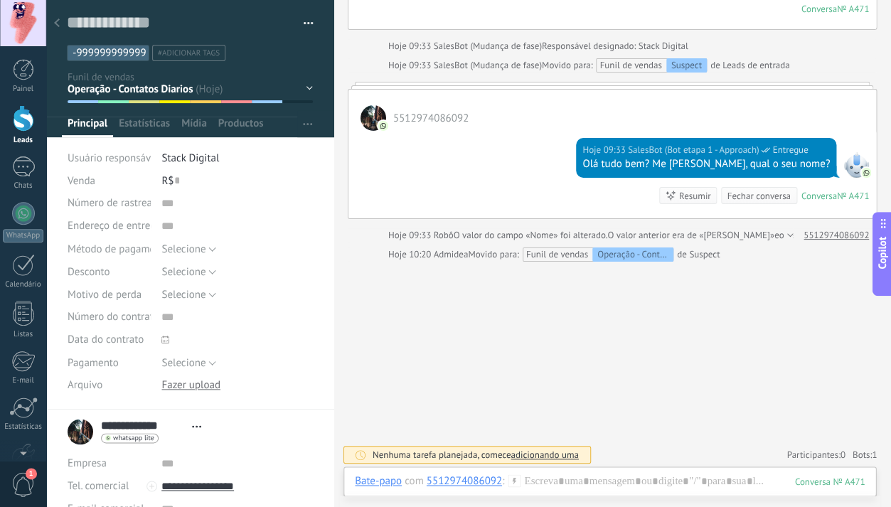
click at [205, 57] on span "#adicionar tags" at bounding box center [189, 53] width 62 height 10
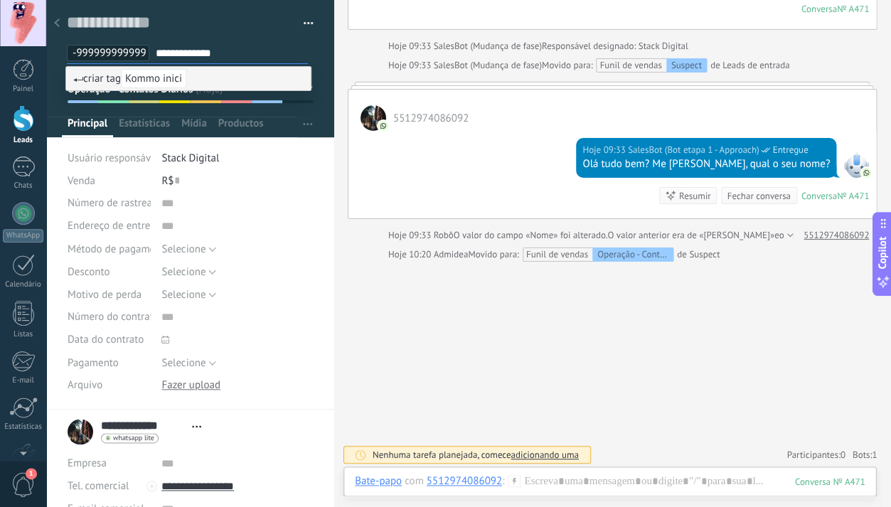
type input "**********"
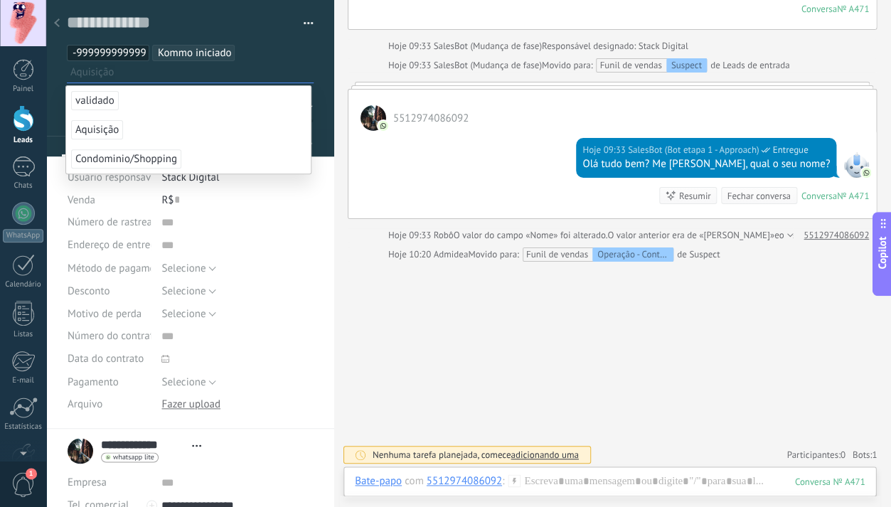
click at [300, 402] on div "Download Substituir Download Versões Excluir" at bounding box center [236, 404] width 151 height 23
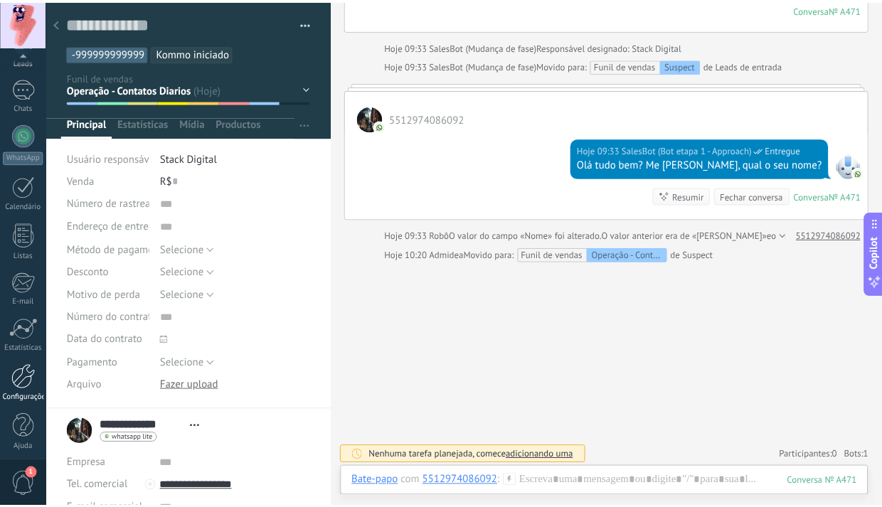
scroll to position [78, 0]
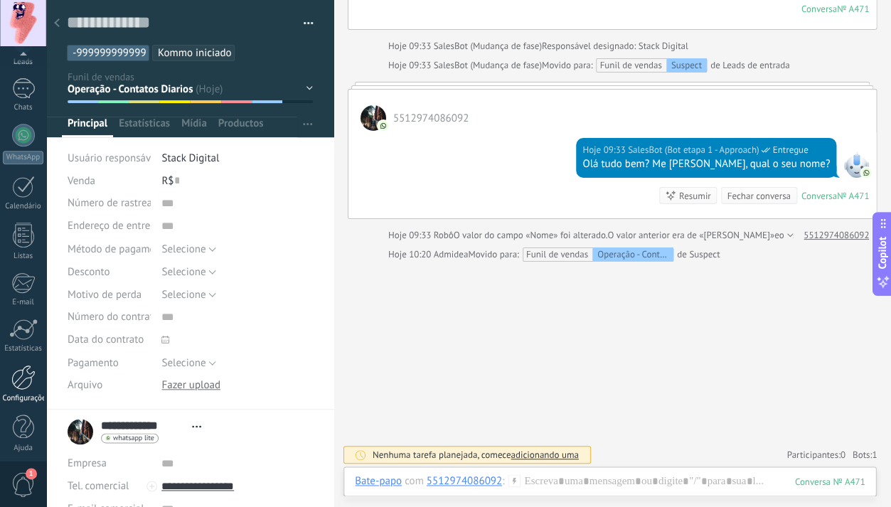
click at [18, 387] on link "Configurações" at bounding box center [23, 384] width 46 height 38
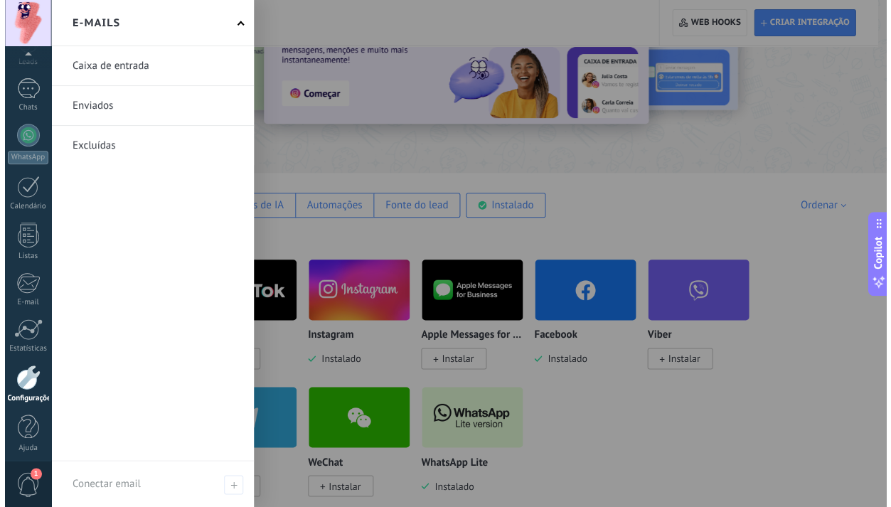
scroll to position [67, 0]
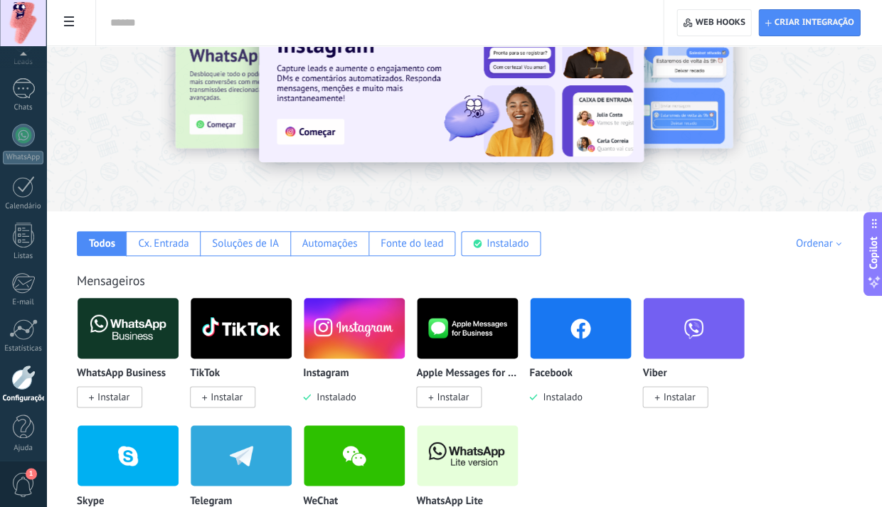
click at [69, 25] on icon at bounding box center [69, 21] width 10 height 10
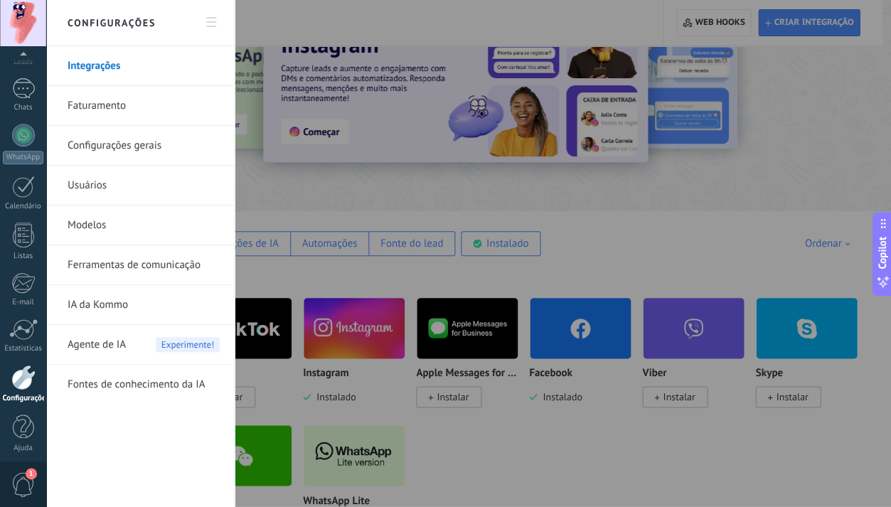
click at [119, 269] on link "Ferramentas de comunicação" at bounding box center [144, 265] width 152 height 40
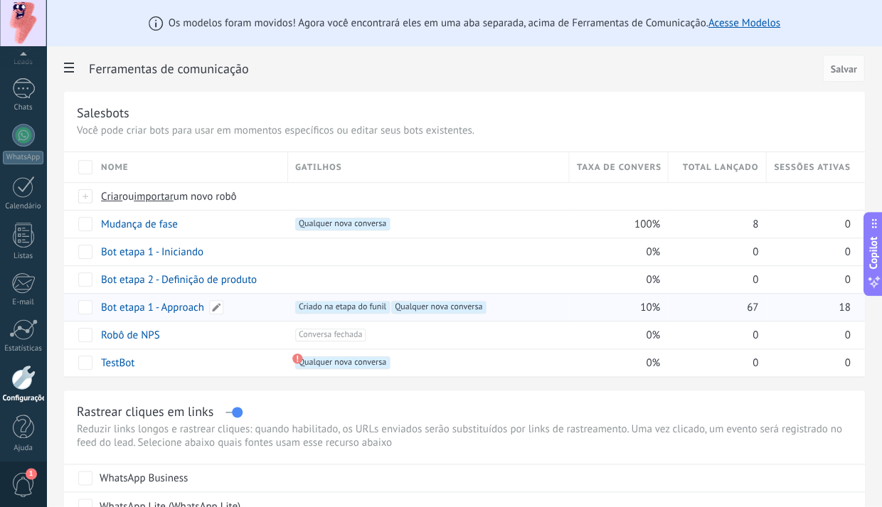
click at [173, 306] on link "Bot etapa 1 - Approach" at bounding box center [152, 308] width 103 height 14
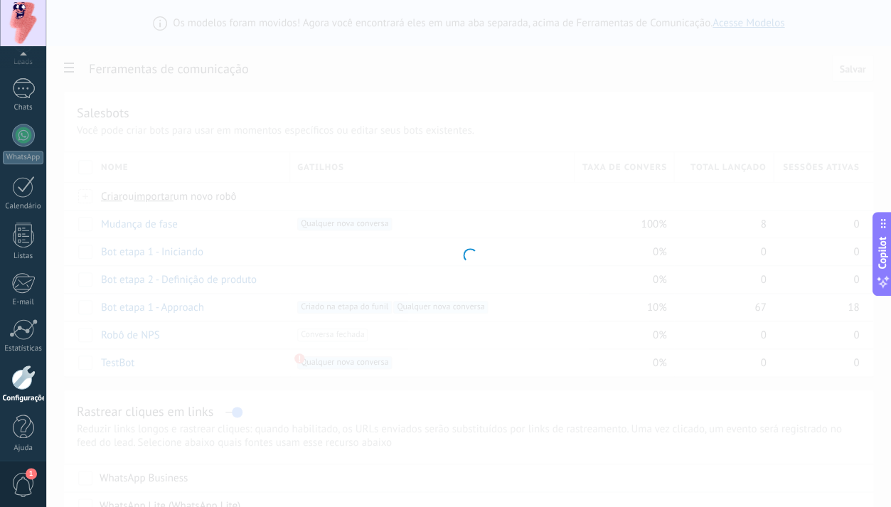
type input "**********"
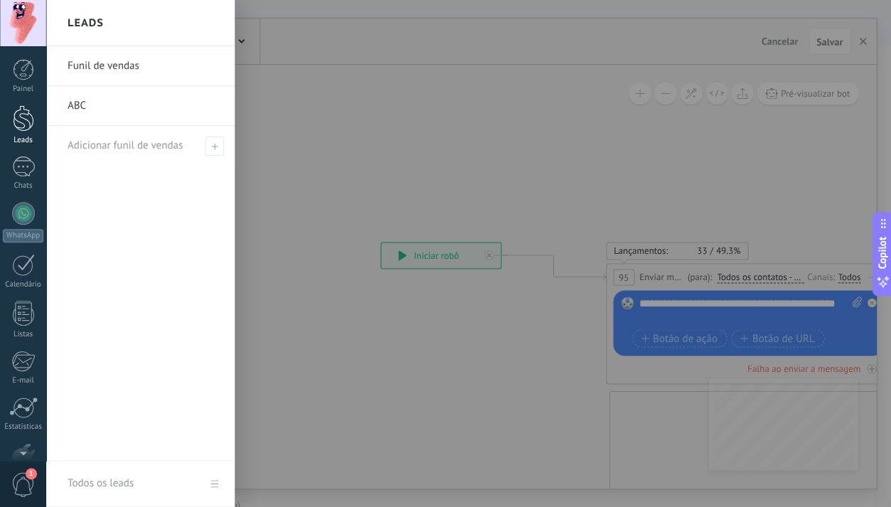
click at [25, 116] on div at bounding box center [23, 118] width 21 height 26
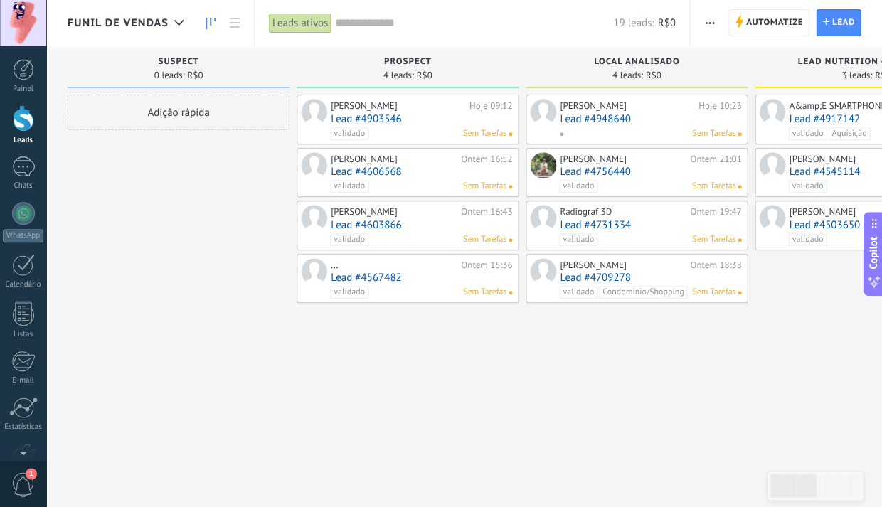
click at [754, 27] on span "Automatize" at bounding box center [773, 23] width 57 height 26
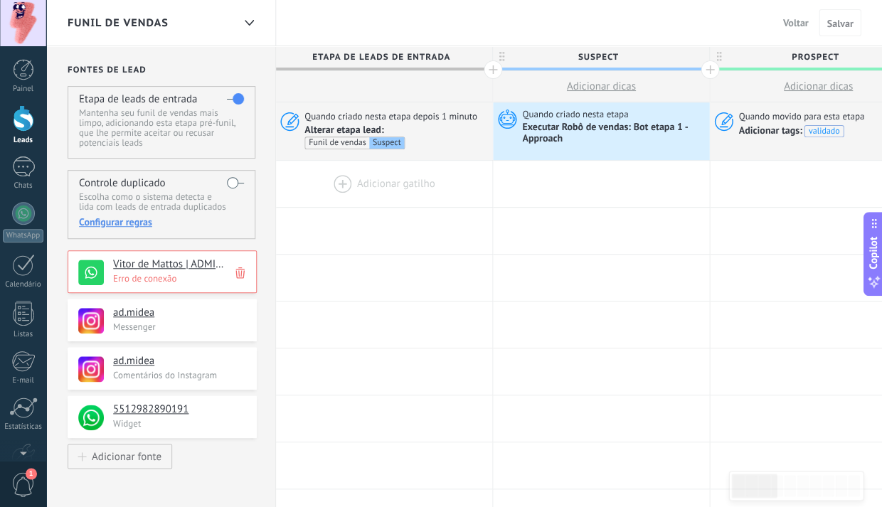
click at [404, 177] on div at bounding box center [384, 184] width 216 height 46
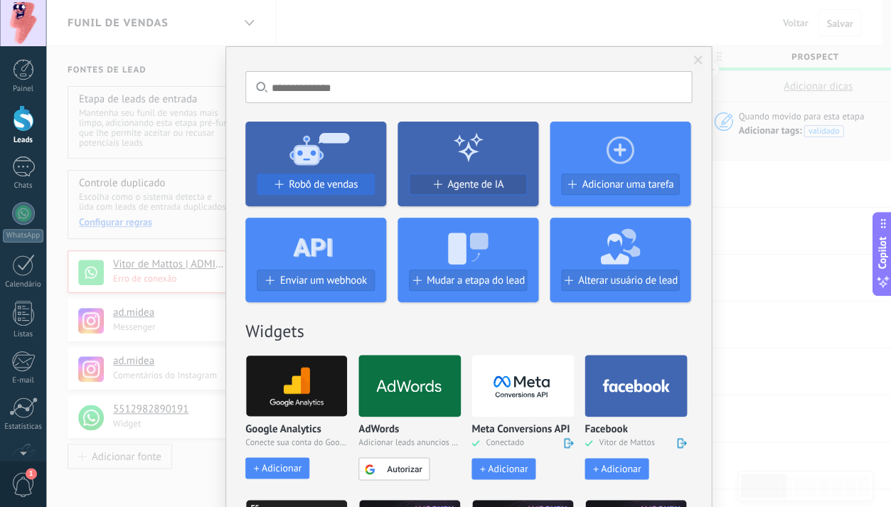
click at [294, 183] on span "Robô de vendas" at bounding box center [323, 184] width 69 height 12
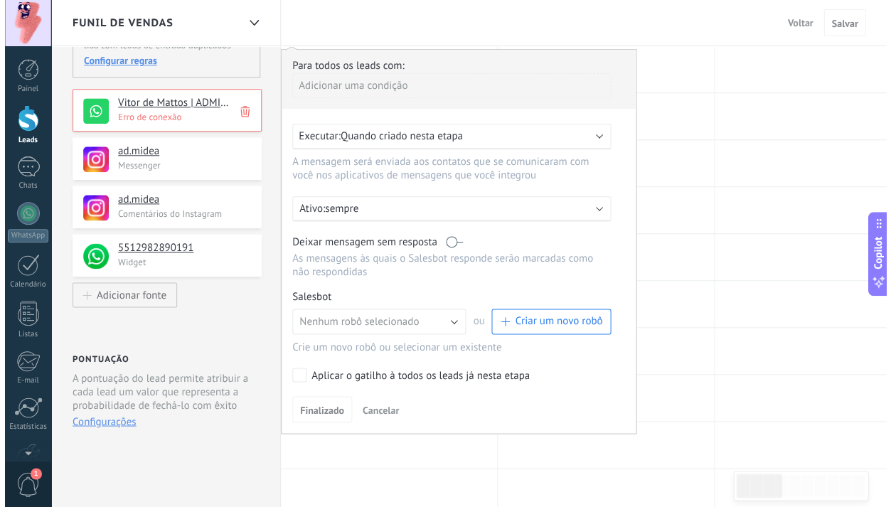
scroll to position [173, 0]
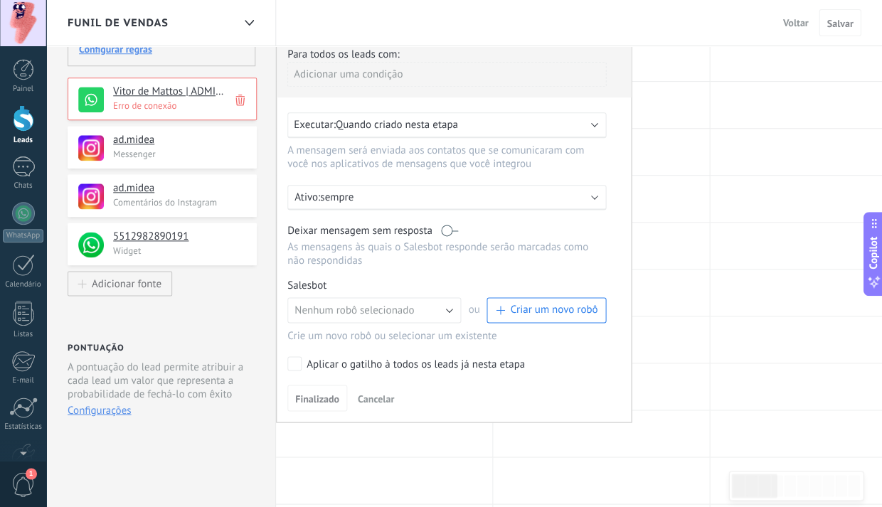
click at [512, 314] on span "Criar um novo robô" at bounding box center [553, 310] width 87 height 14
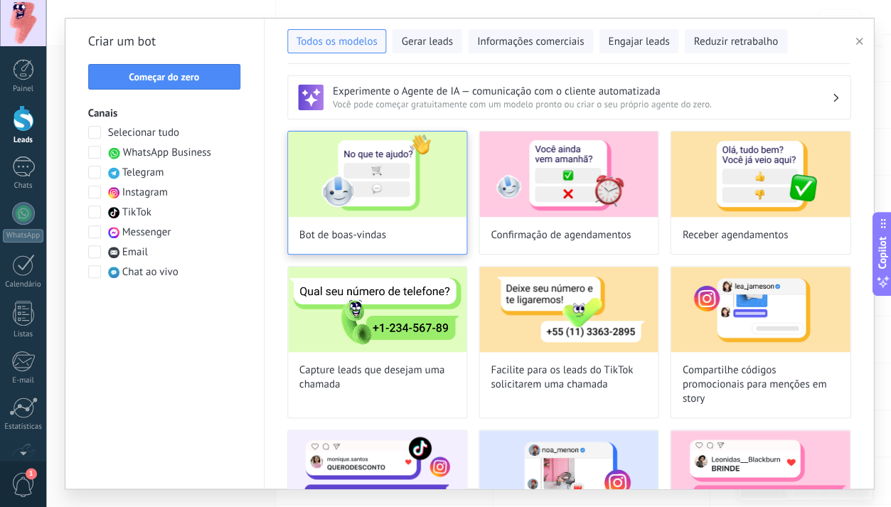
scroll to position [0, 0]
click at [388, 200] on img at bounding box center [377, 174] width 178 height 85
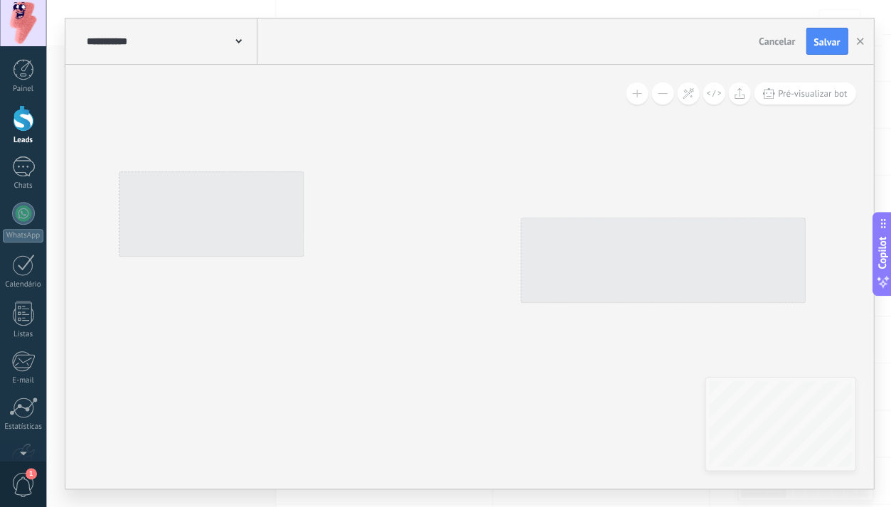
type input "**********"
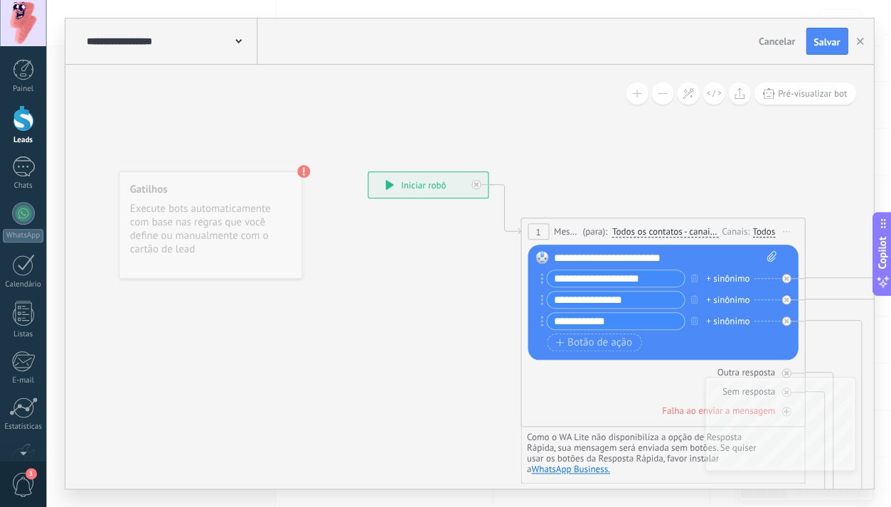
click at [785, 229] on span "Iniciar pré-visualização aqui [GEOGRAPHIC_DATA] Duplicar Excluir" at bounding box center [786, 231] width 23 height 21
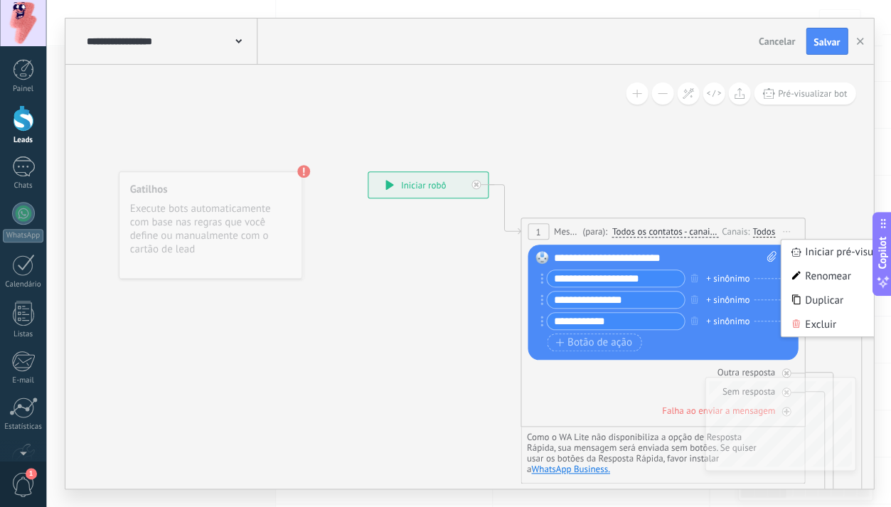
click at [818, 318] on div "Excluir" at bounding box center [862, 324] width 163 height 24
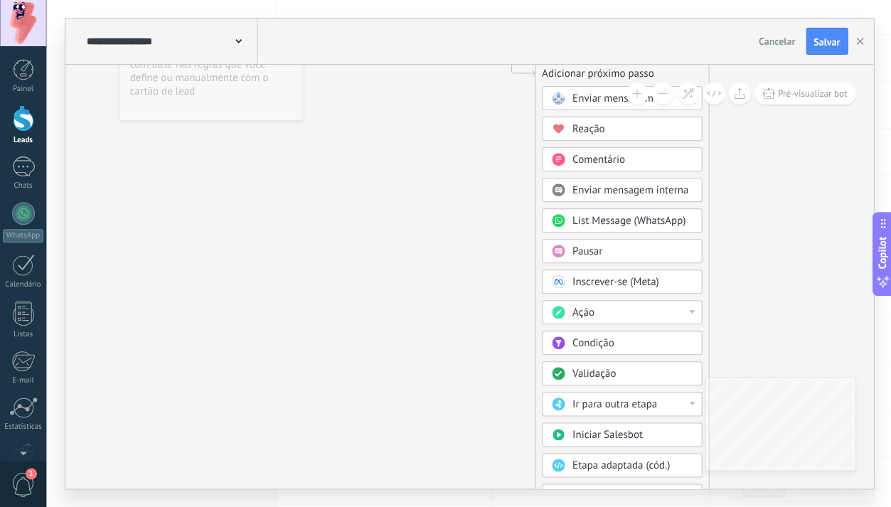
click at [593, 311] on span "Ação" at bounding box center [583, 313] width 22 height 14
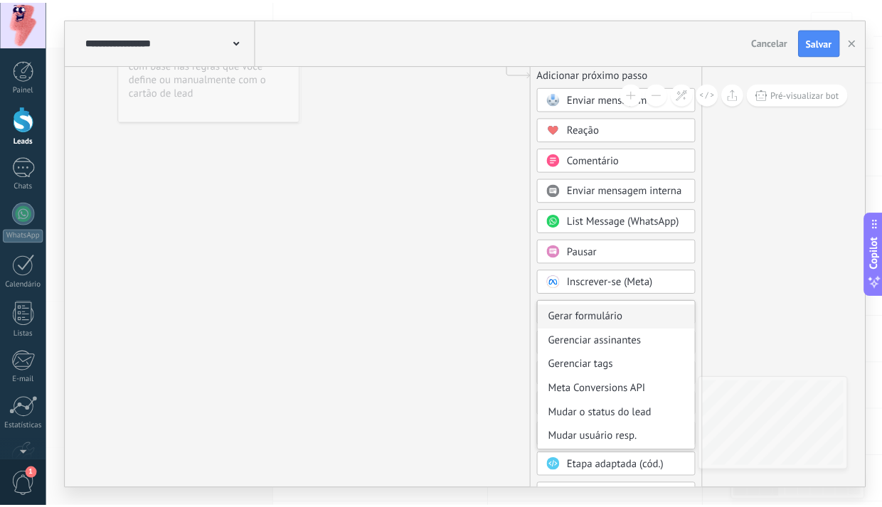
scroll to position [161, 0]
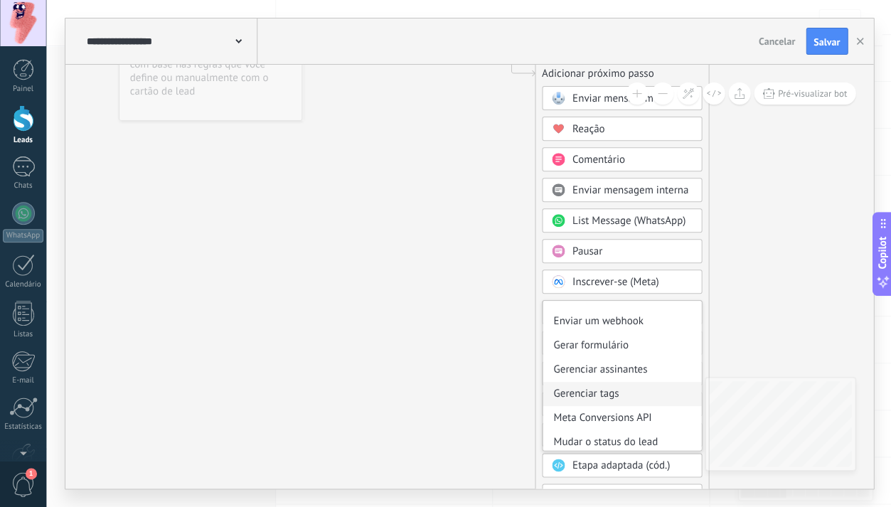
click at [614, 382] on div "Gerenciar tags" at bounding box center [622, 394] width 159 height 24
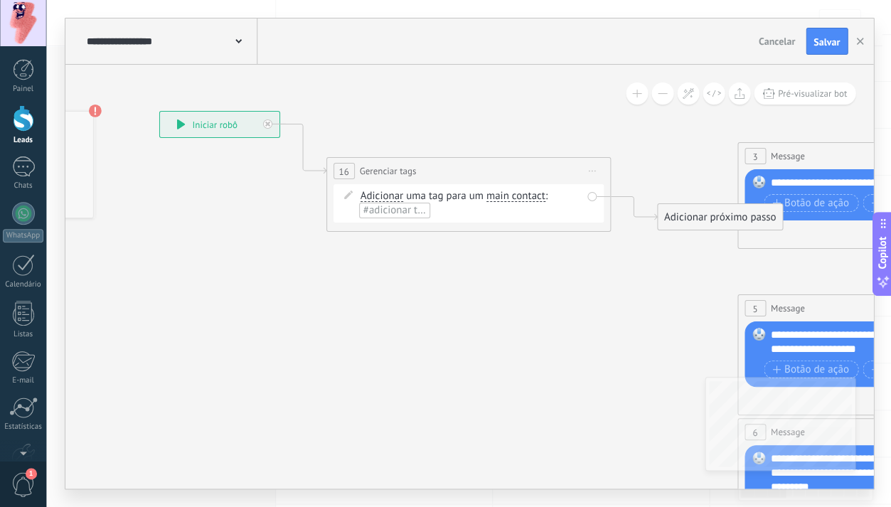
click at [411, 209] on span "#adicionar tags" at bounding box center [398, 210] width 70 height 14
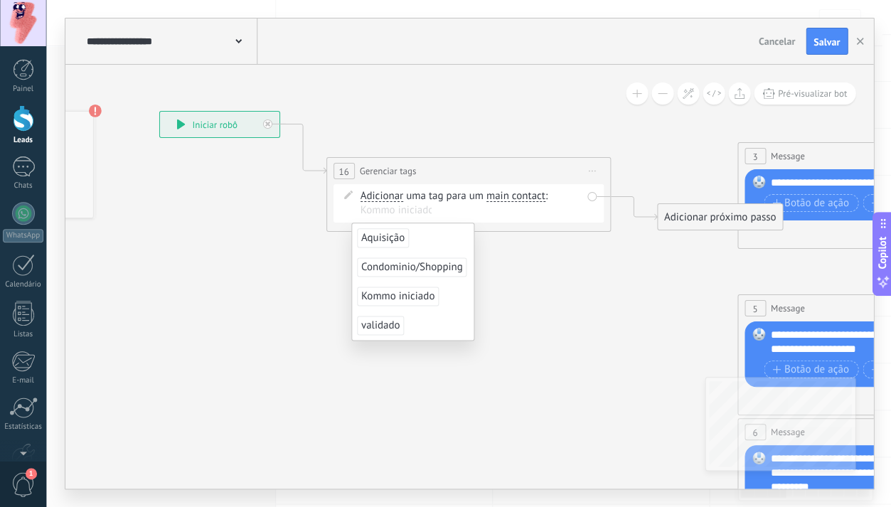
click at [420, 297] on span "Kommo iniciado" at bounding box center [398, 296] width 82 height 19
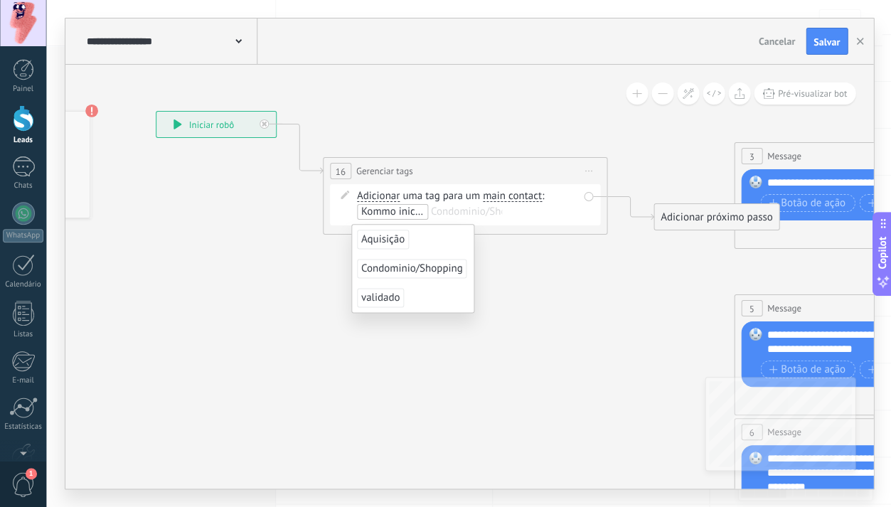
click at [597, 274] on icon at bounding box center [908, 465] width 2216 height 1421
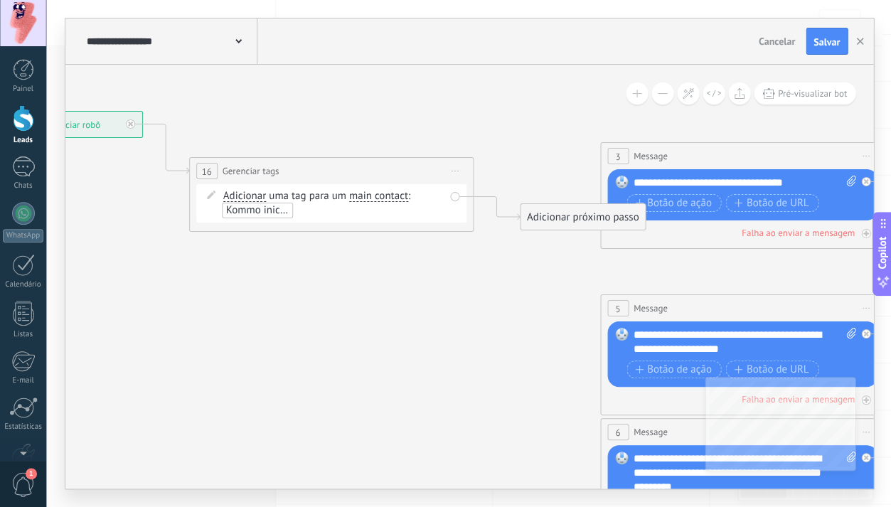
click at [562, 222] on div "Adicionar próximo passo" at bounding box center [582, 216] width 125 height 23
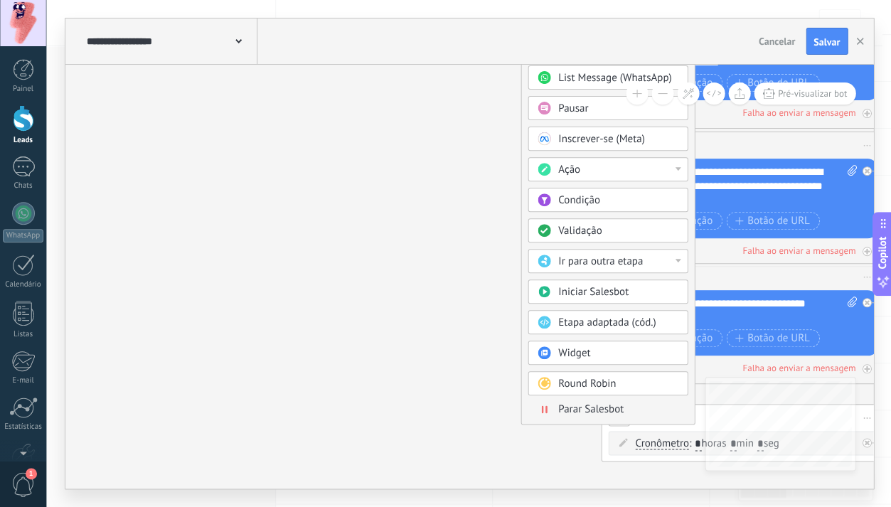
click at [596, 407] on span "Parar Salesbot" at bounding box center [590, 409] width 65 height 14
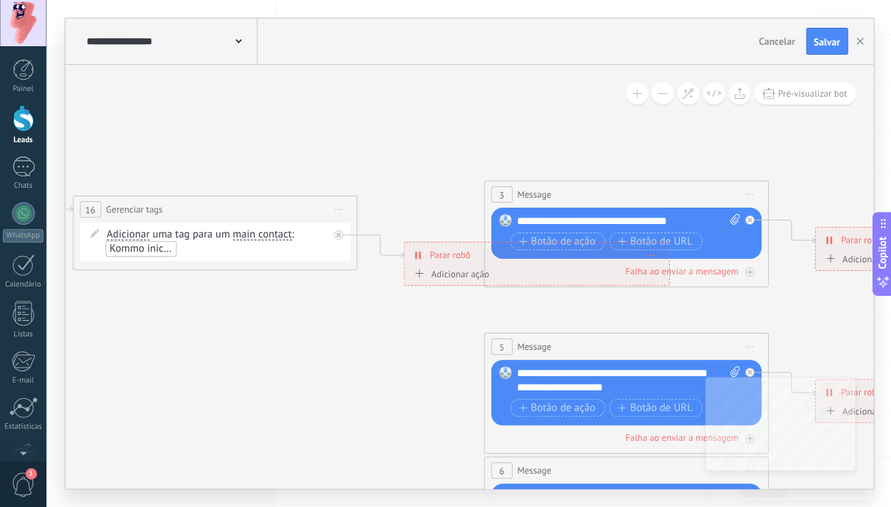
click at [237, 42] on use at bounding box center [238, 41] width 6 height 4
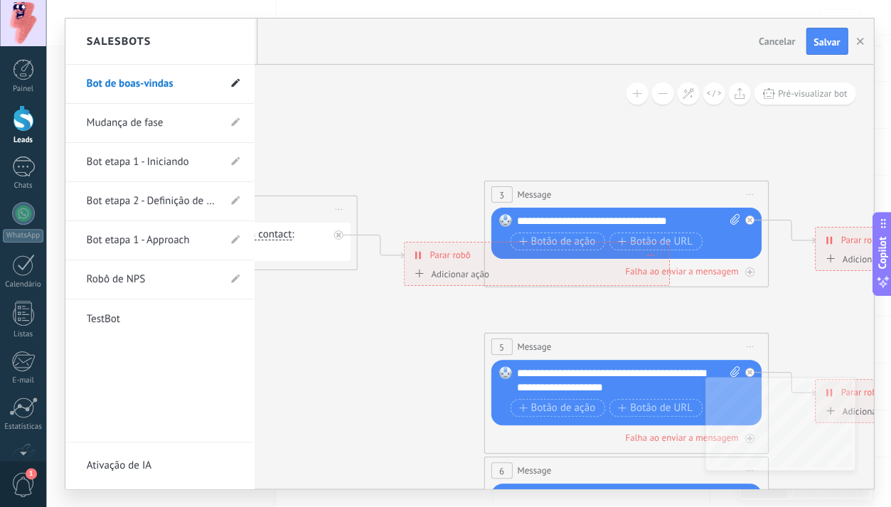
click at [233, 79] on icon at bounding box center [235, 83] width 9 height 9
type input "*"
type input "**********"
click at [182, 82] on input "**********" at bounding box center [138, 84] width 102 height 23
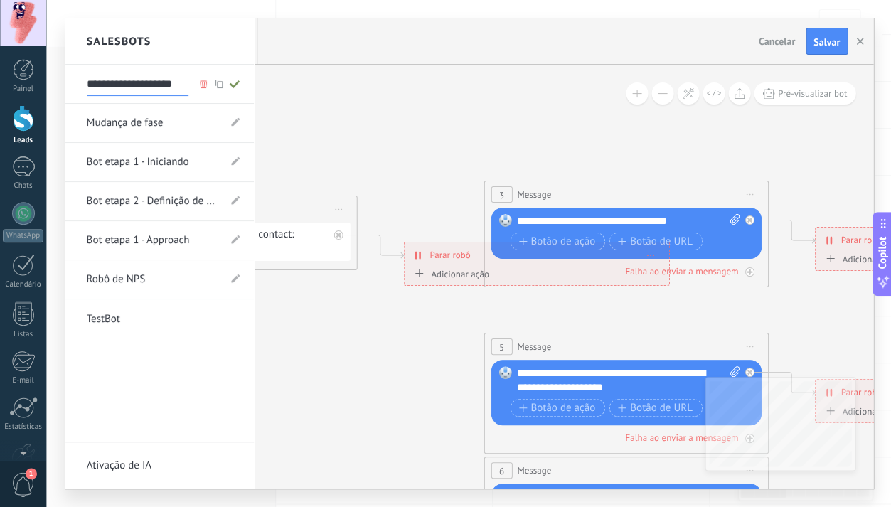
click at [182, 82] on input "**********" at bounding box center [138, 84] width 102 height 23
click at [782, 43] on div at bounding box center [469, 253] width 808 height 470
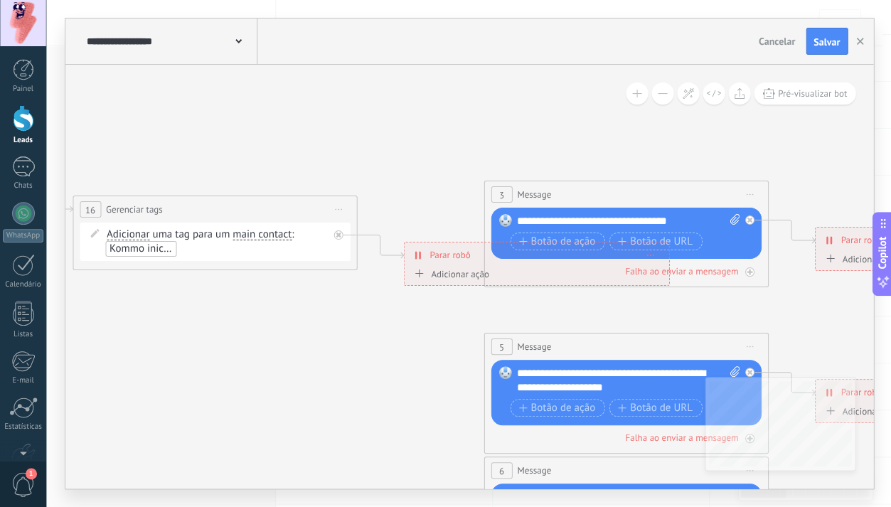
click at [776, 39] on span "Cancelar" at bounding box center [776, 41] width 36 height 13
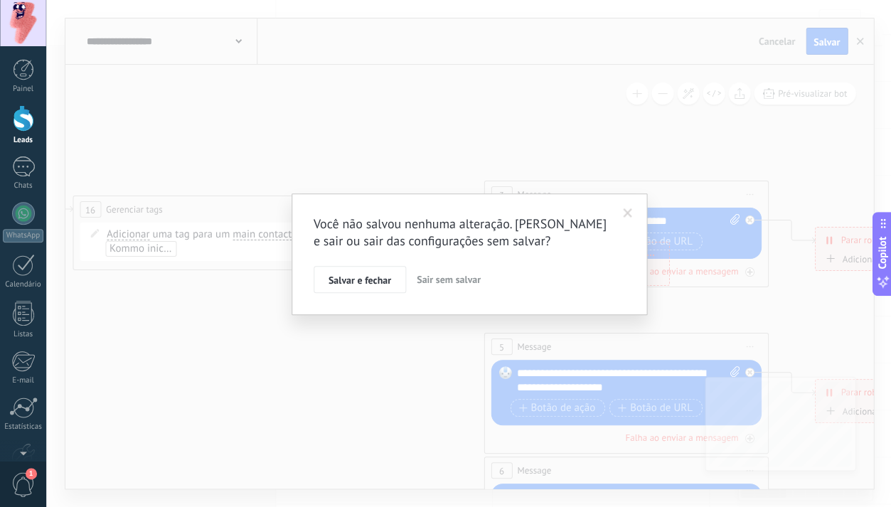
click at [434, 276] on span "Sair sem salvar" at bounding box center [449, 279] width 64 height 13
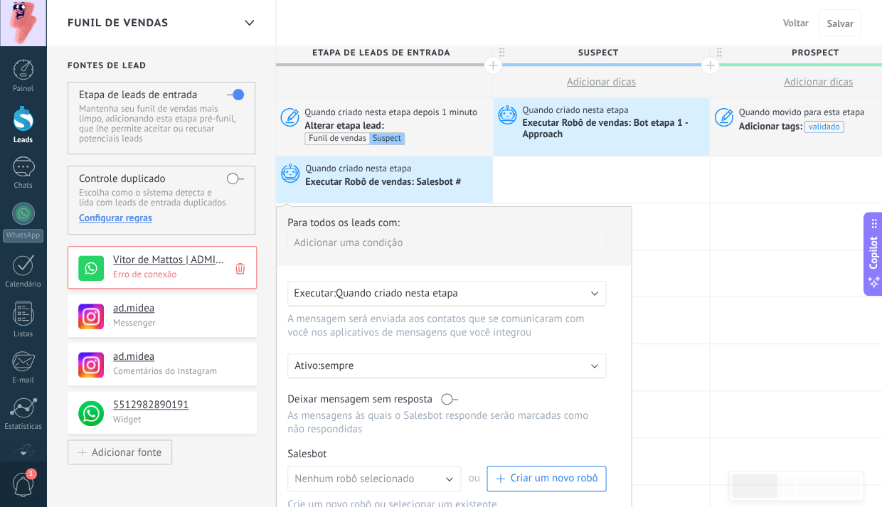
scroll to position [95, 0]
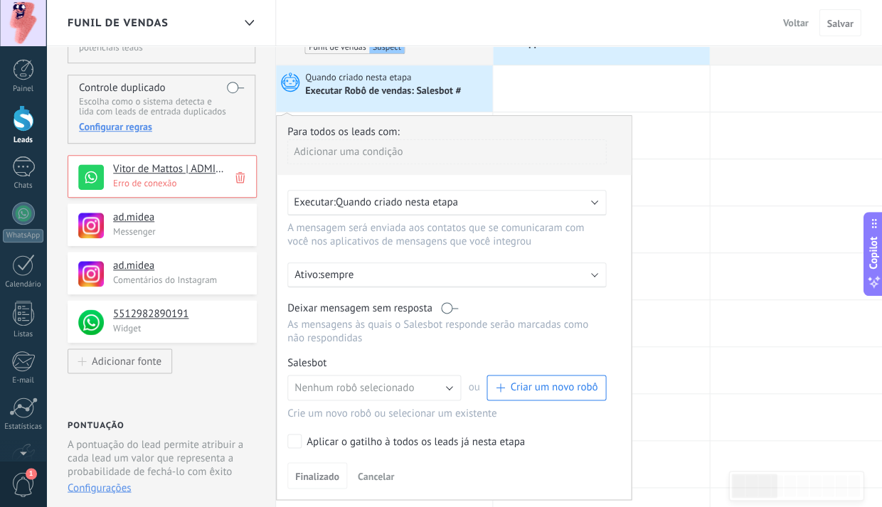
click at [379, 479] on span "Cancelar" at bounding box center [376, 475] width 36 height 13
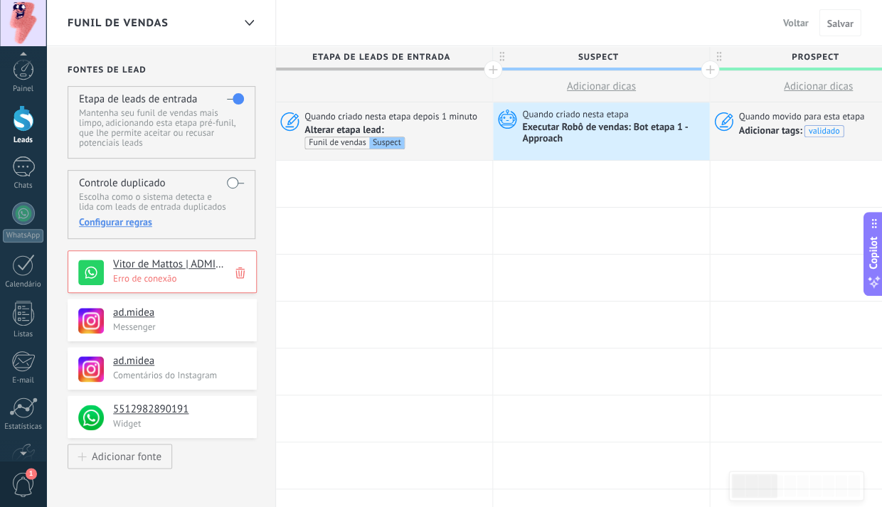
scroll to position [75, 0]
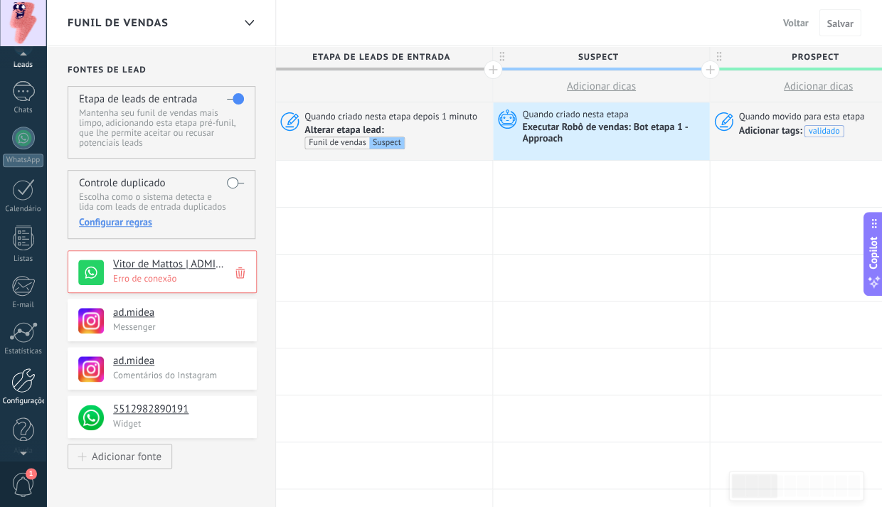
click at [23, 388] on div at bounding box center [23, 380] width 24 height 25
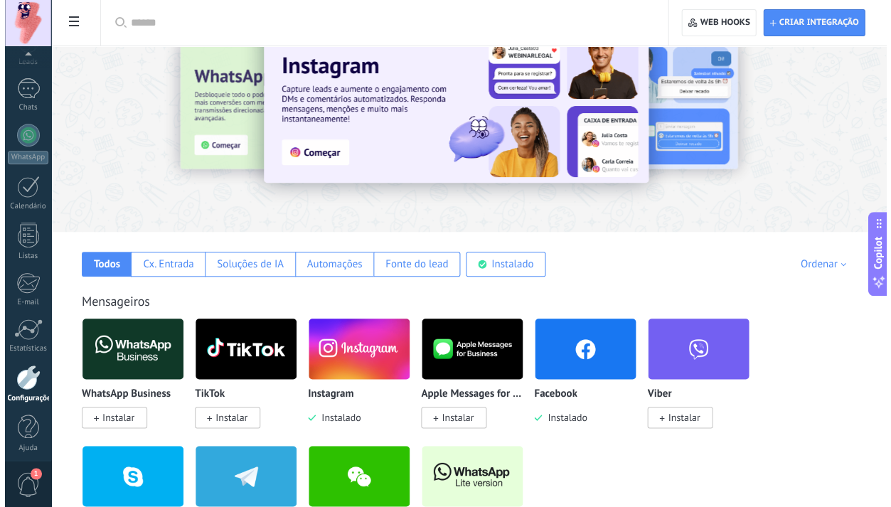
scroll to position [36, 0]
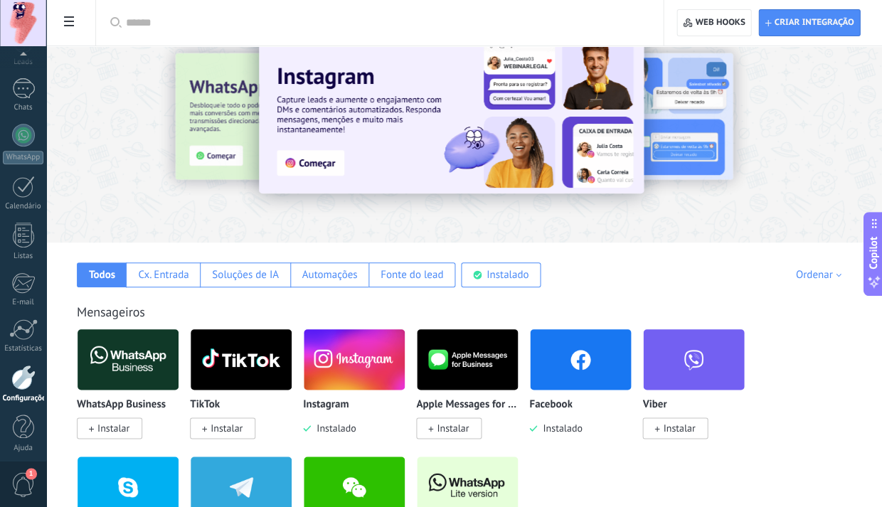
click at [70, 30] on span at bounding box center [69, 23] width 24 height 28
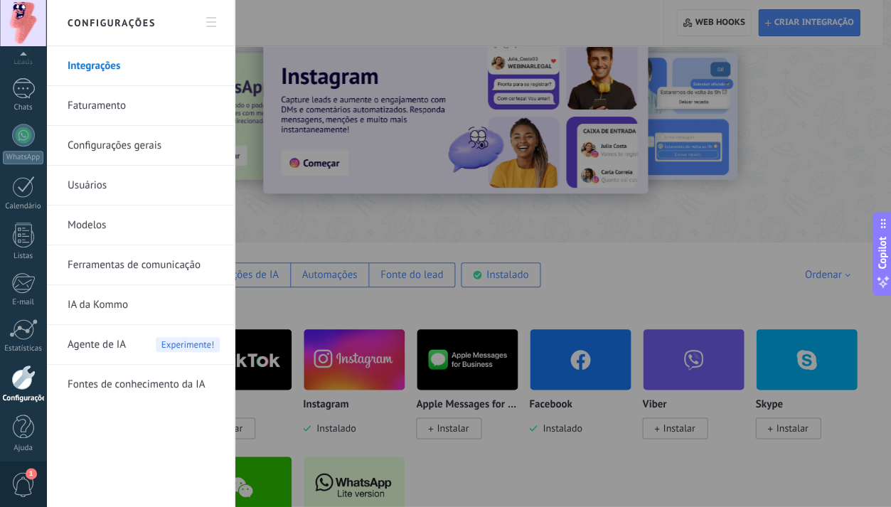
click at [123, 271] on link "Ferramentas de comunicação" at bounding box center [144, 265] width 152 height 40
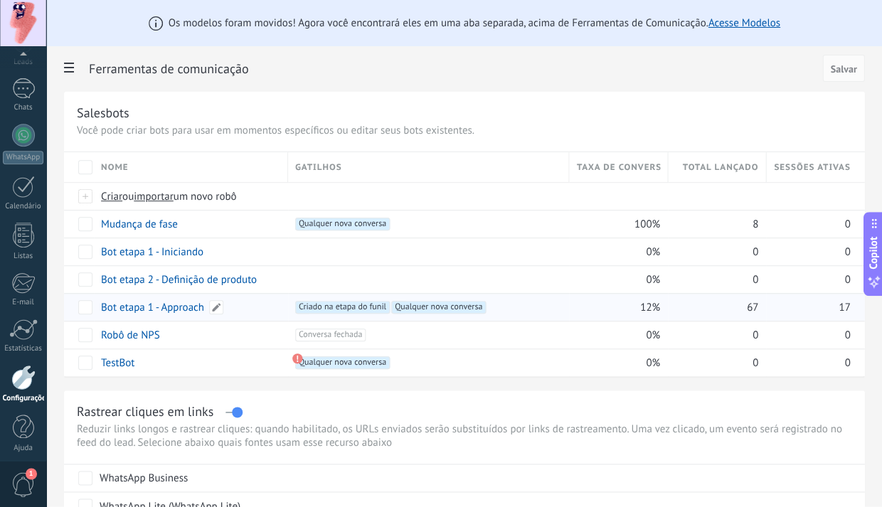
click at [181, 309] on link "Bot etapa 1 - Approach" at bounding box center [152, 308] width 103 height 14
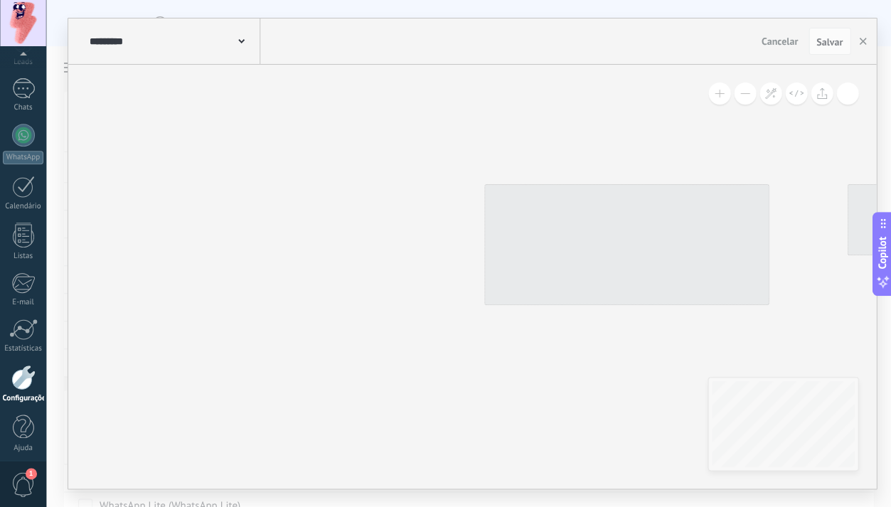
type input "**********"
